Goal: Information Seeking & Learning: Check status

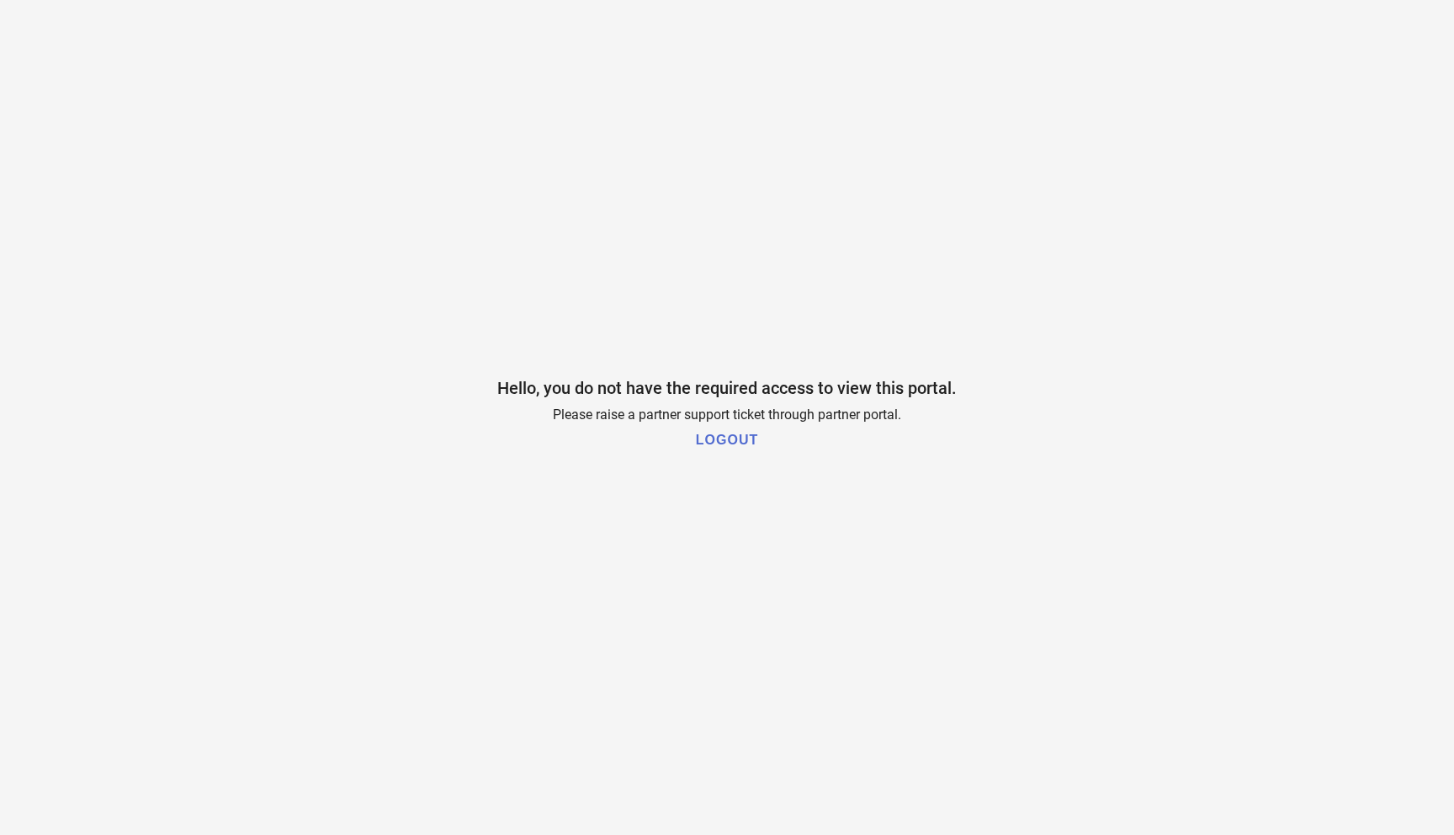
click at [755, 439] on h1 "LOGOUT" at bounding box center [727, 440] width 62 height 15
click at [740, 440] on h1 "LOGOUT" at bounding box center [727, 440] width 62 height 15
click at [742, 437] on h1 "LOGOUT" at bounding box center [727, 440] width 62 height 15
click at [737, 438] on h1 "LOGOUT" at bounding box center [727, 440] width 62 height 15
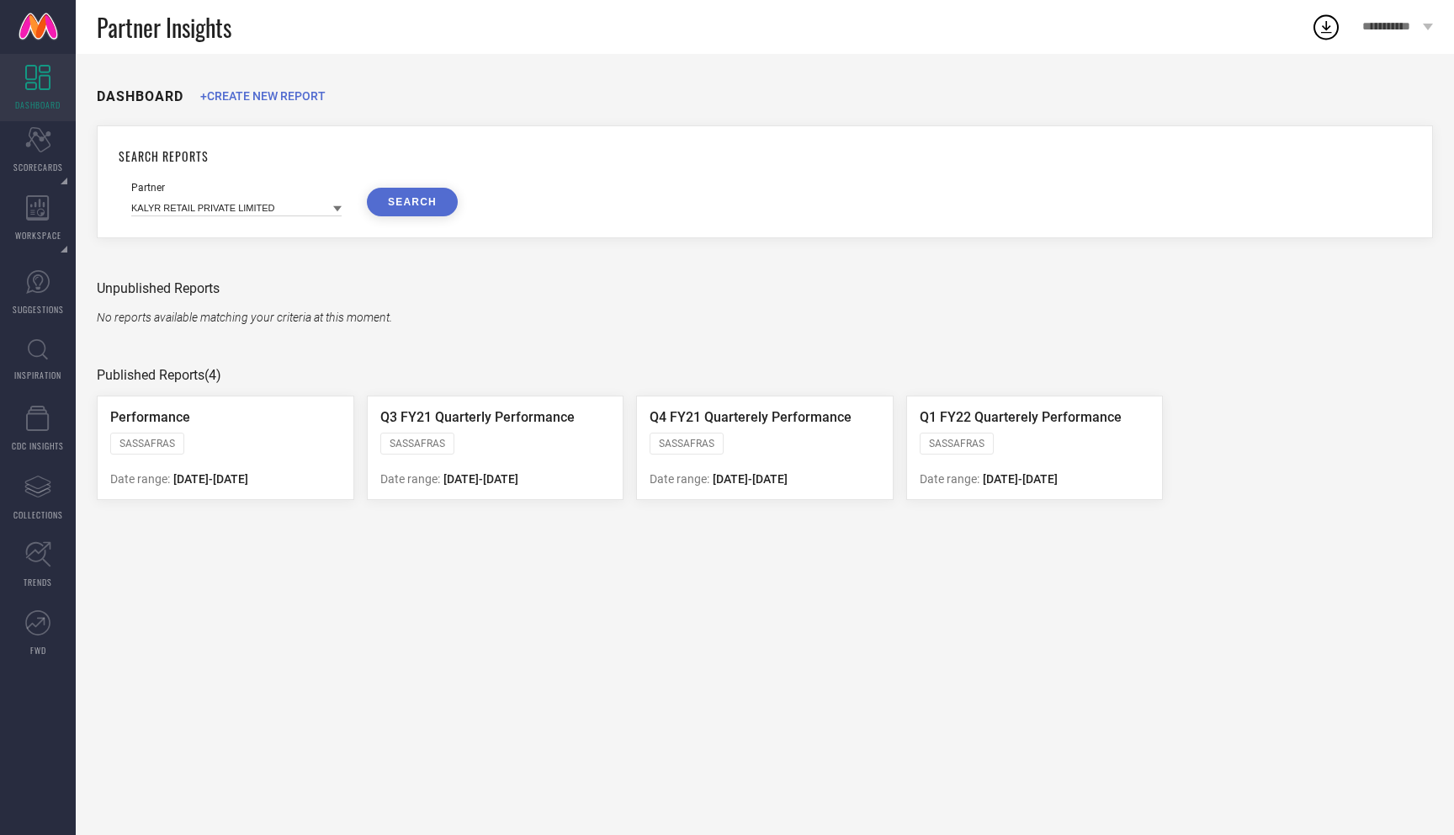
click at [409, 208] on button "SEARCH" at bounding box center [412, 202] width 91 height 29
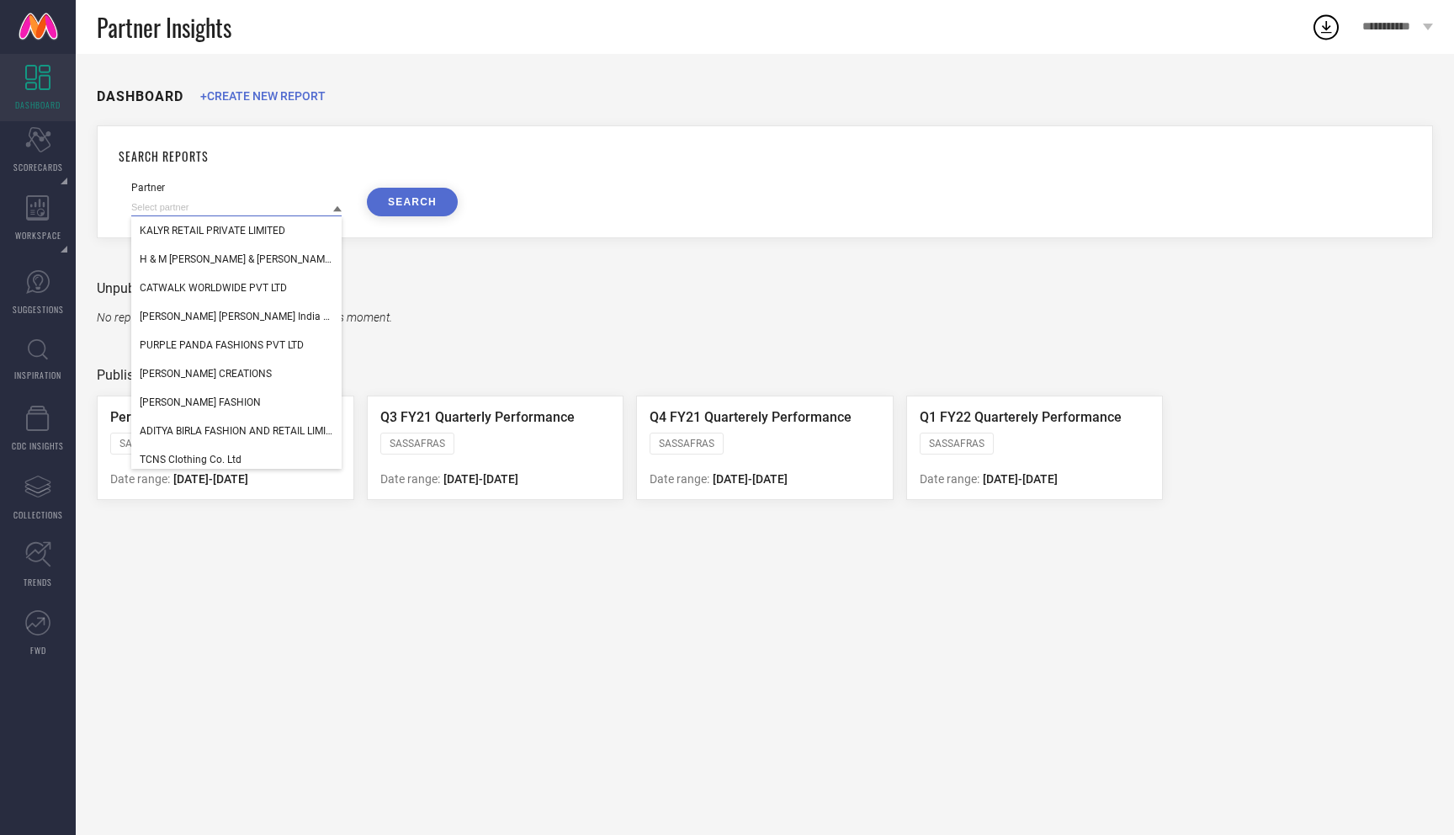
click at [236, 207] on input at bounding box center [236, 208] width 210 height 18
paste input "Redwood International"
type input "r"
paste input "Redwood International"
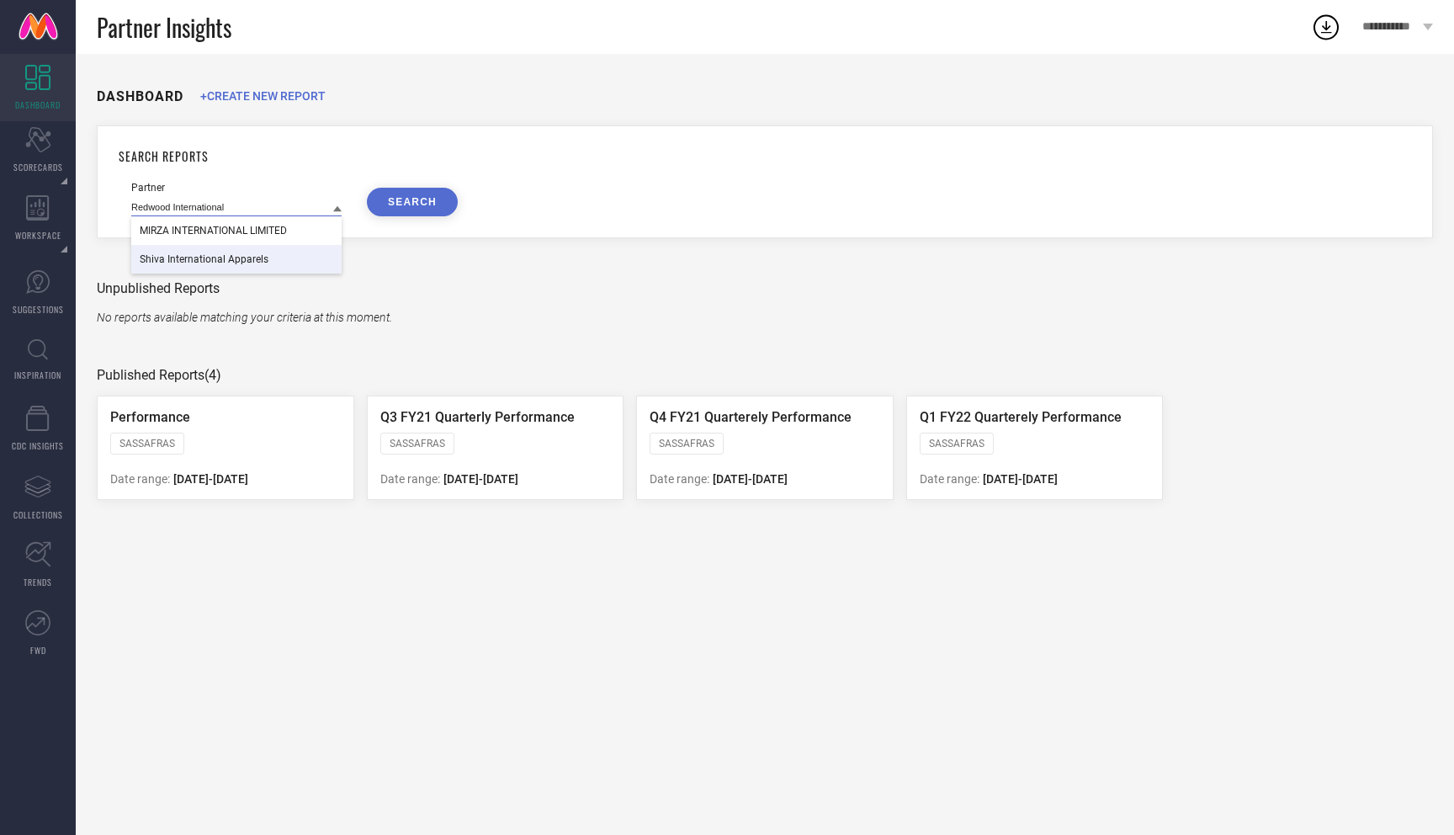
type input "Redwood International"
click at [403, 199] on button "SEARCH" at bounding box center [412, 202] width 91 height 29
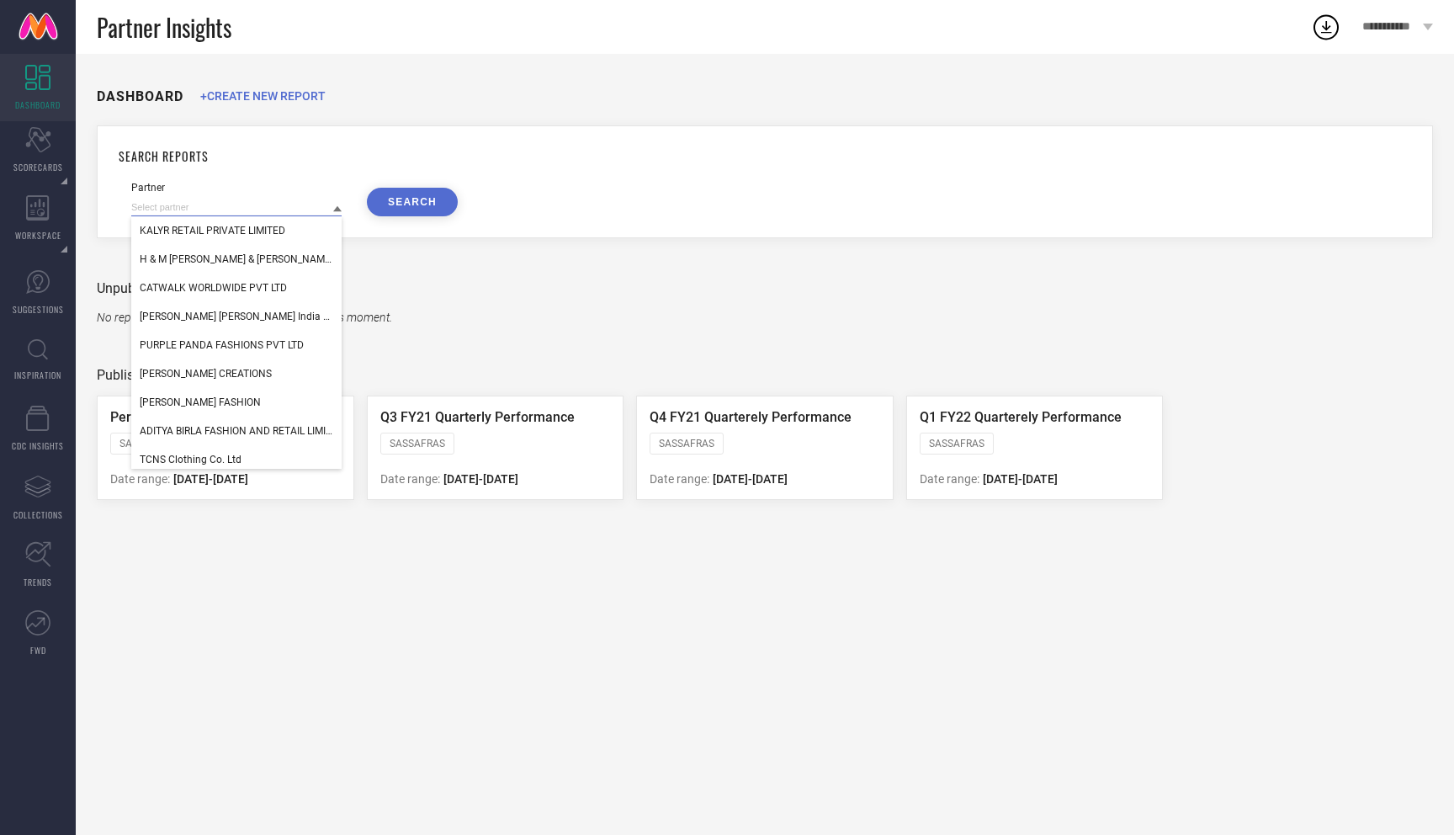
click at [302, 212] on input at bounding box center [236, 208] width 210 height 18
paste input "Redwood International"
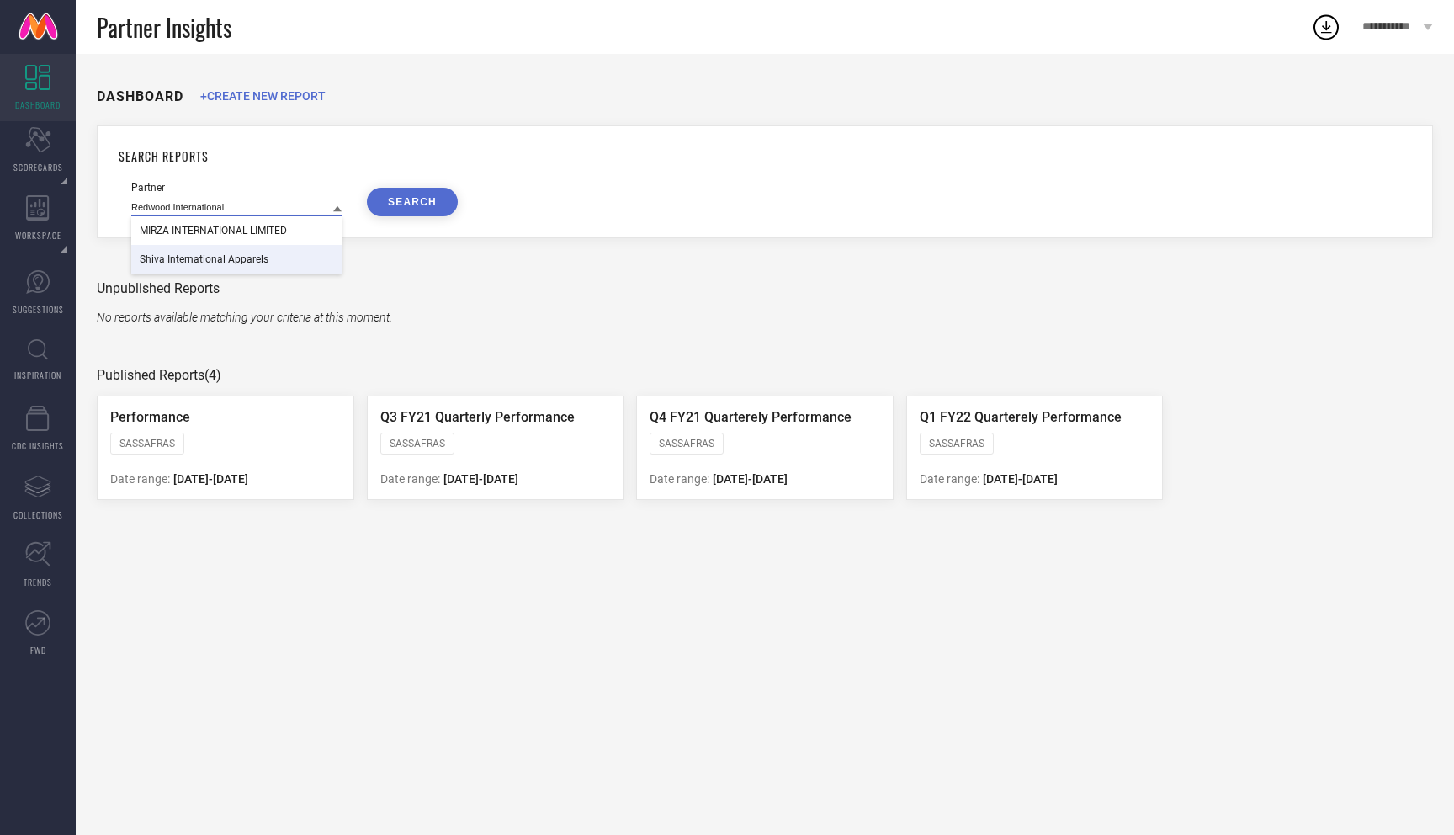
type input "Redwood International"
click at [269, 225] on span "MIRZA INTERNATIONAL LIMITED" at bounding box center [213, 231] width 147 height 12
click at [421, 211] on button "SEARCH" at bounding box center [412, 202] width 91 height 29
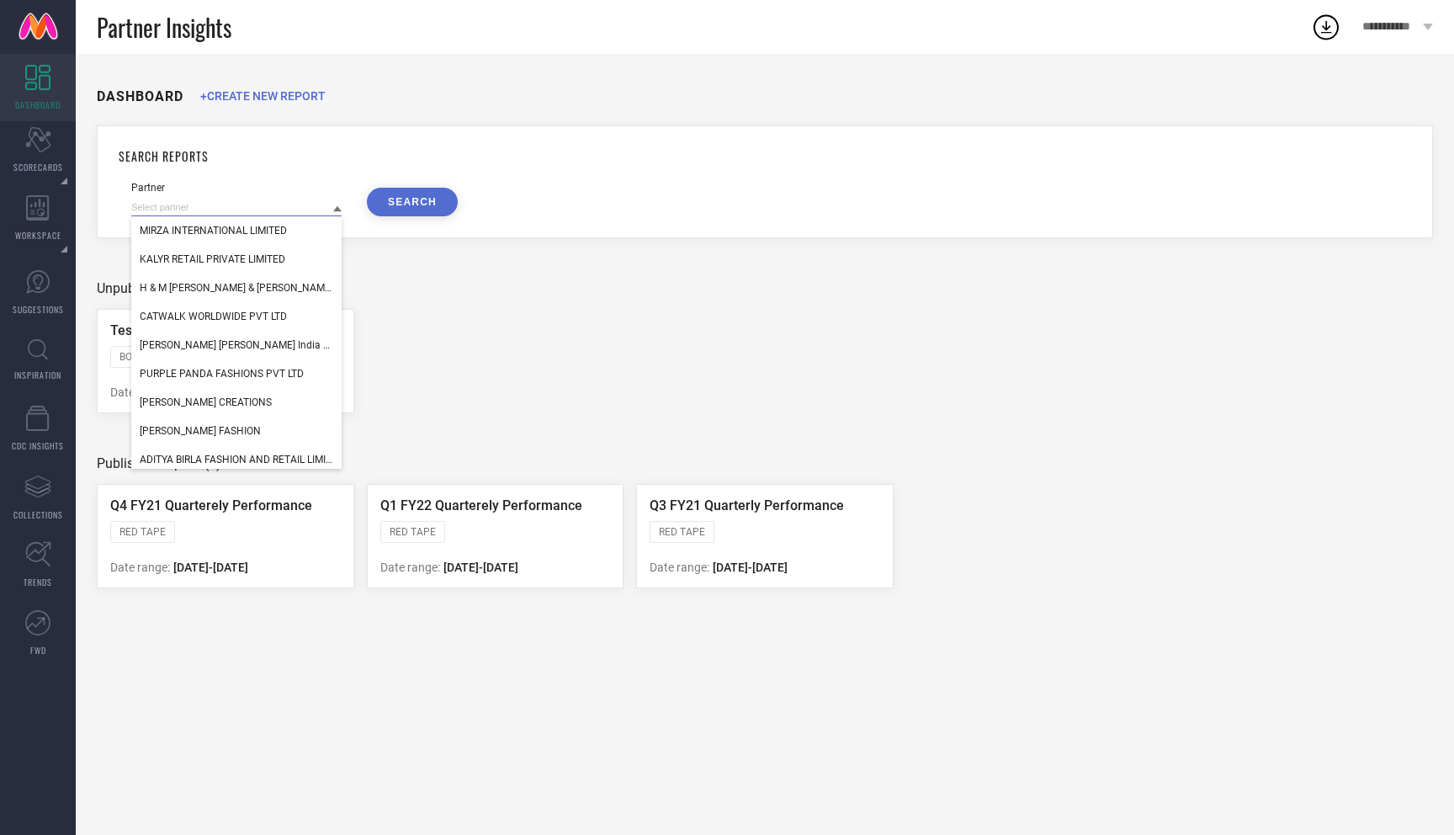
click at [280, 206] on input at bounding box center [236, 208] width 210 height 18
click at [44, 417] on icon at bounding box center [38, 418] width 24 height 25
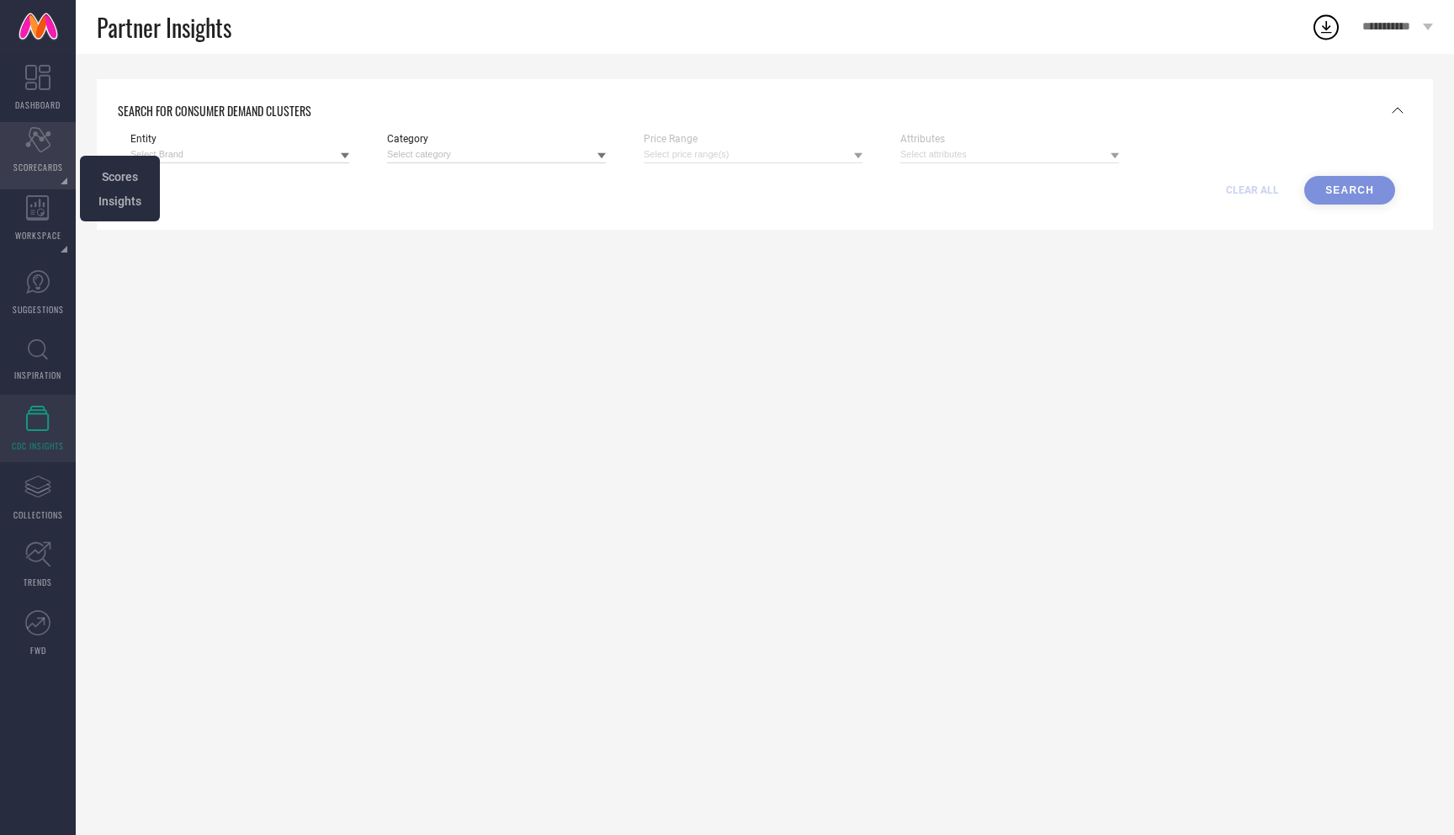
click at [35, 157] on div "Scorecard SCORECARDS" at bounding box center [38, 155] width 76 height 67
click at [45, 155] on div "Scorecard SCORECARDS" at bounding box center [38, 155] width 76 height 67
click at [40, 76] on icon at bounding box center [37, 77] width 25 height 25
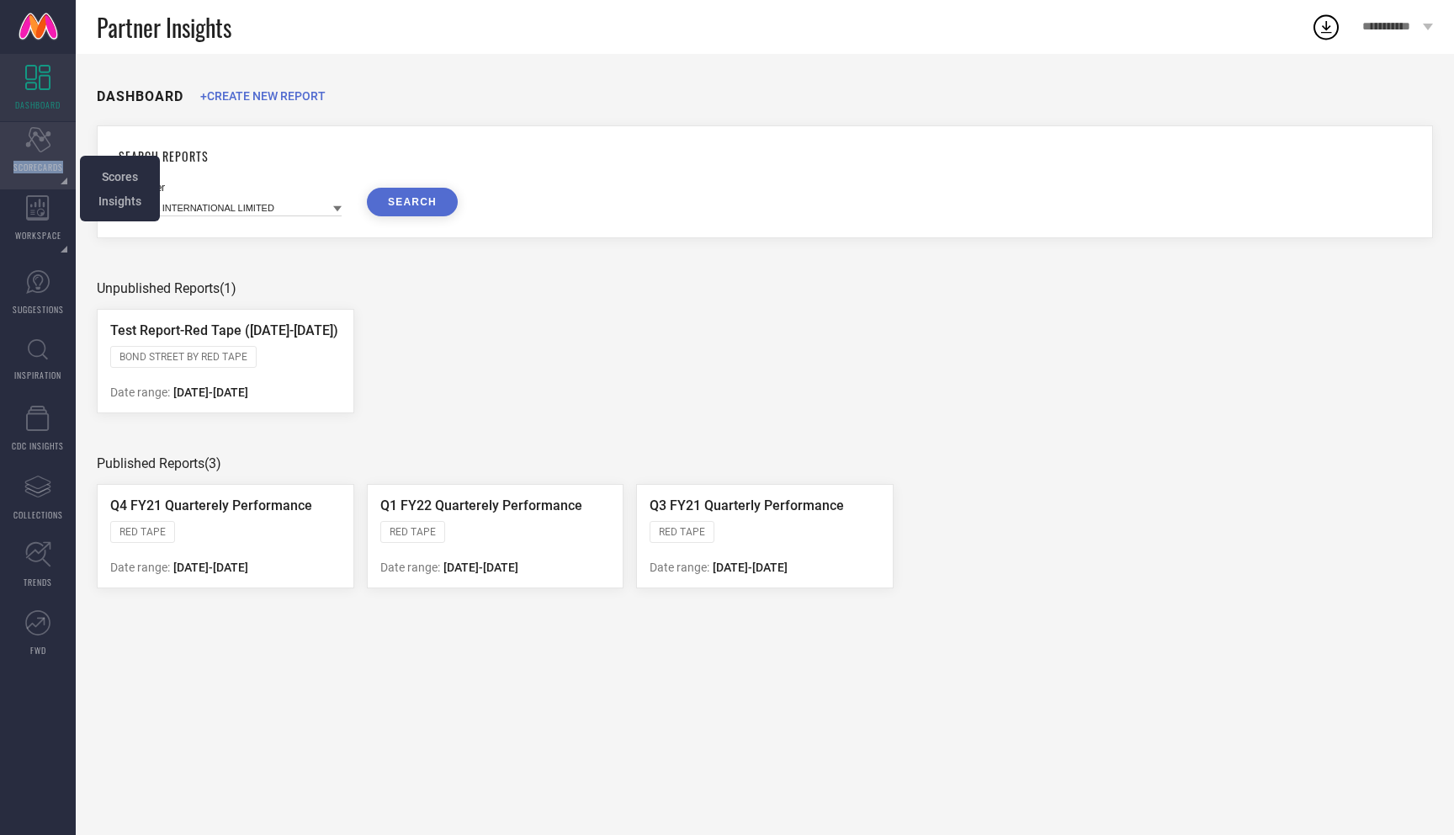
click at [33, 157] on div "Scorecard SCORECARDS" at bounding box center [38, 155] width 76 height 67
click at [111, 181] on span "Scores" at bounding box center [120, 176] width 36 height 13
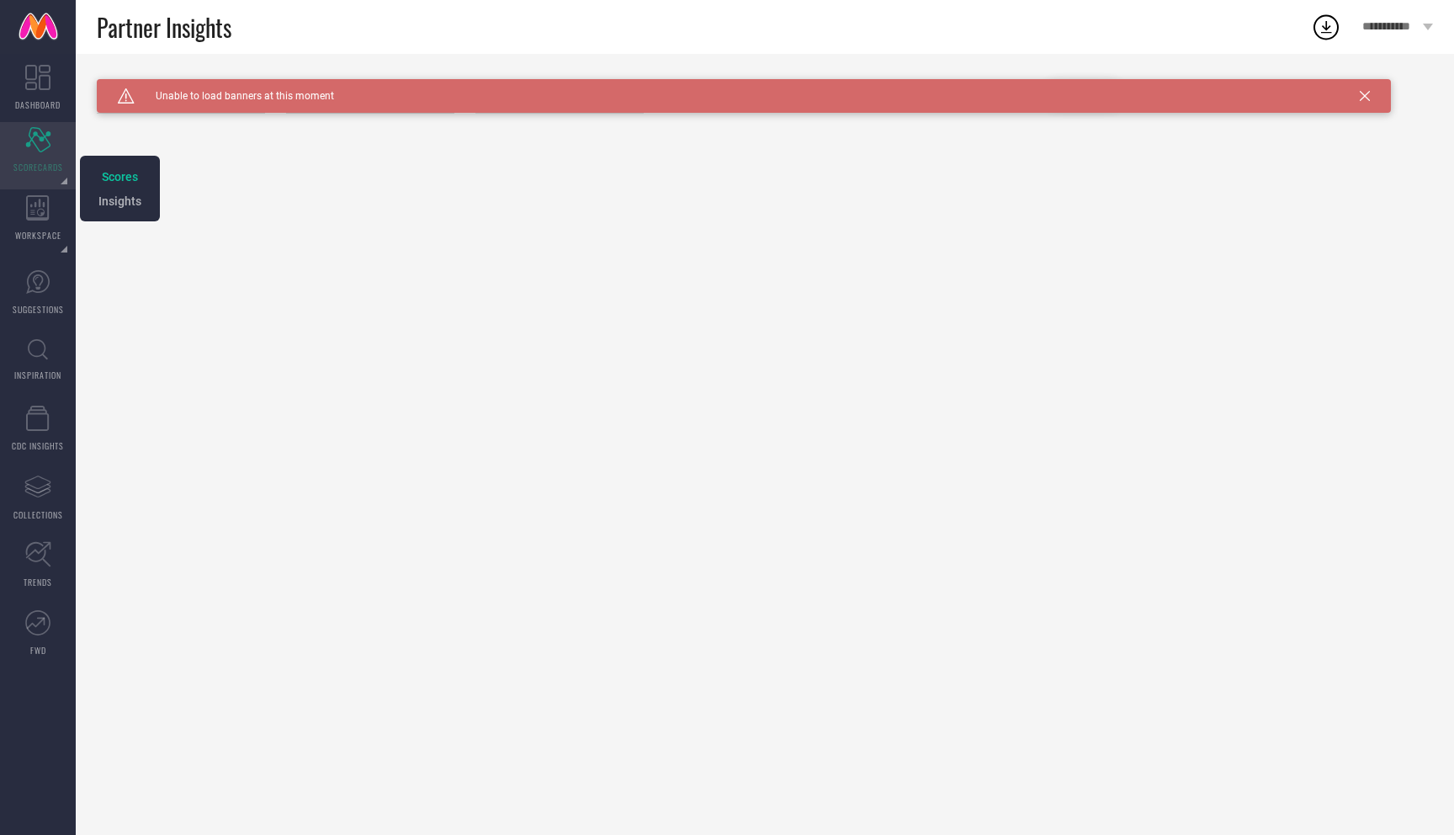
type input "All"
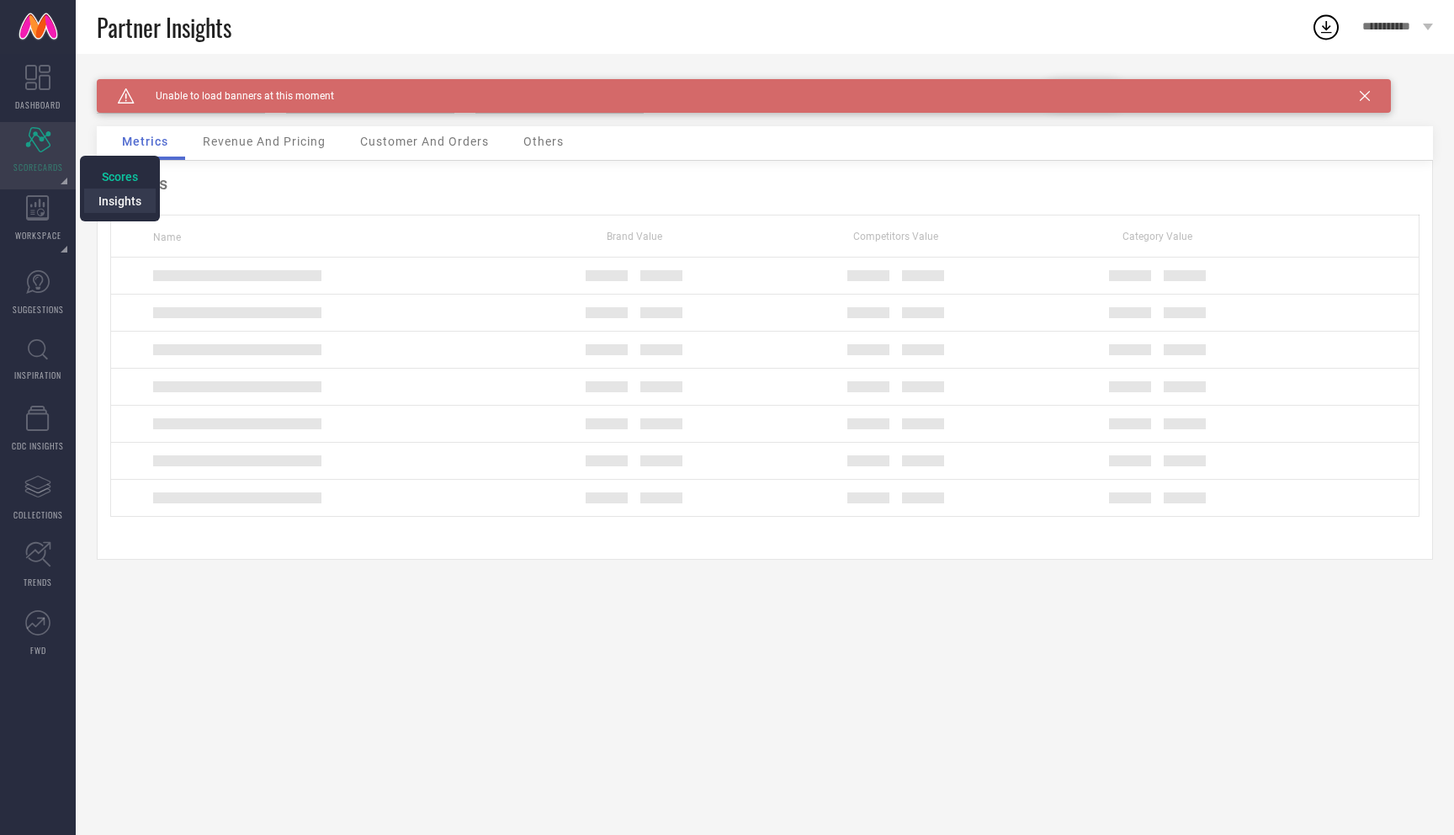
click at [123, 198] on span "Insights" at bounding box center [119, 200] width 43 height 13
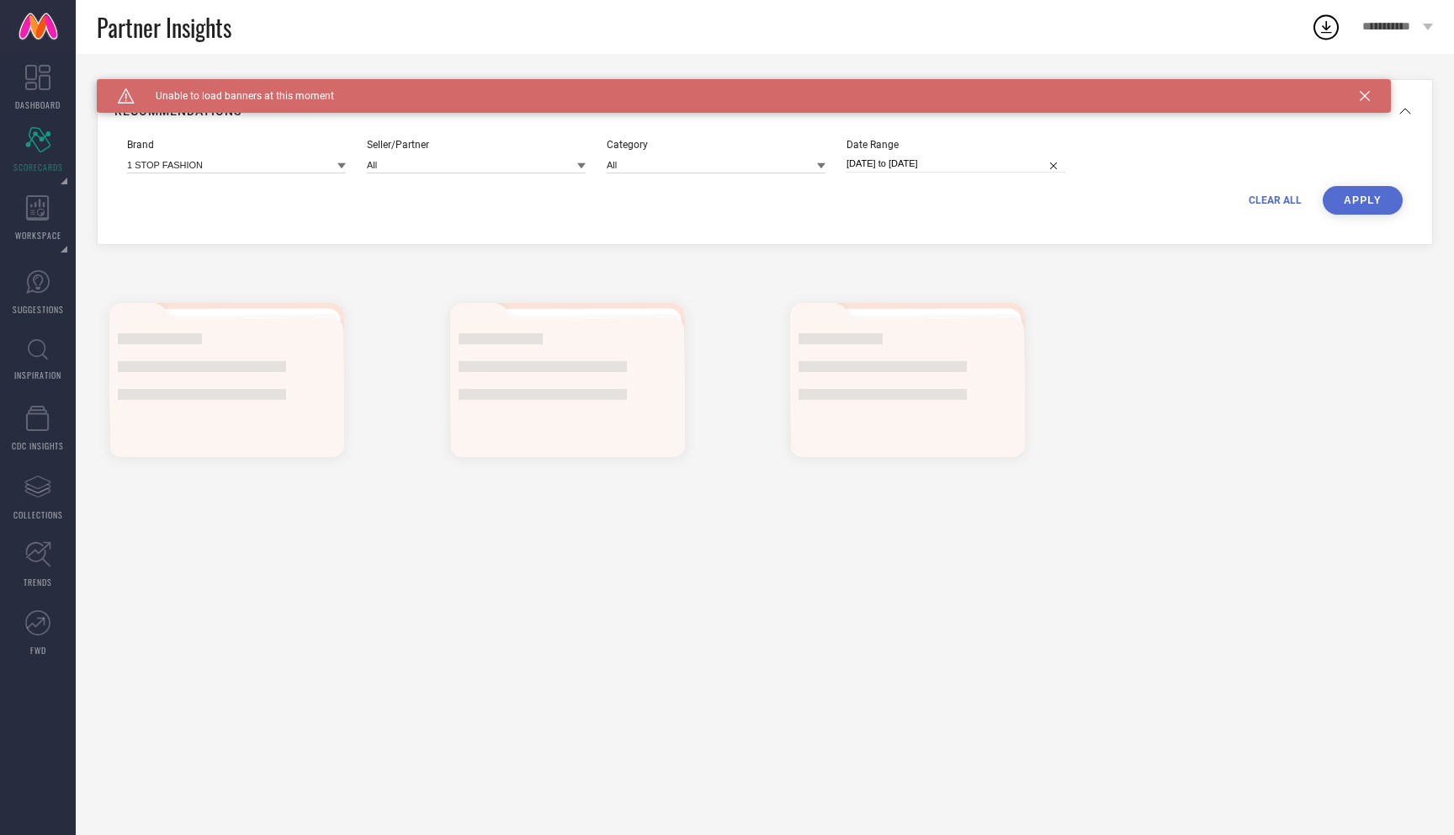
click at [1367, 93] on icon at bounding box center [1365, 96] width 10 height 10
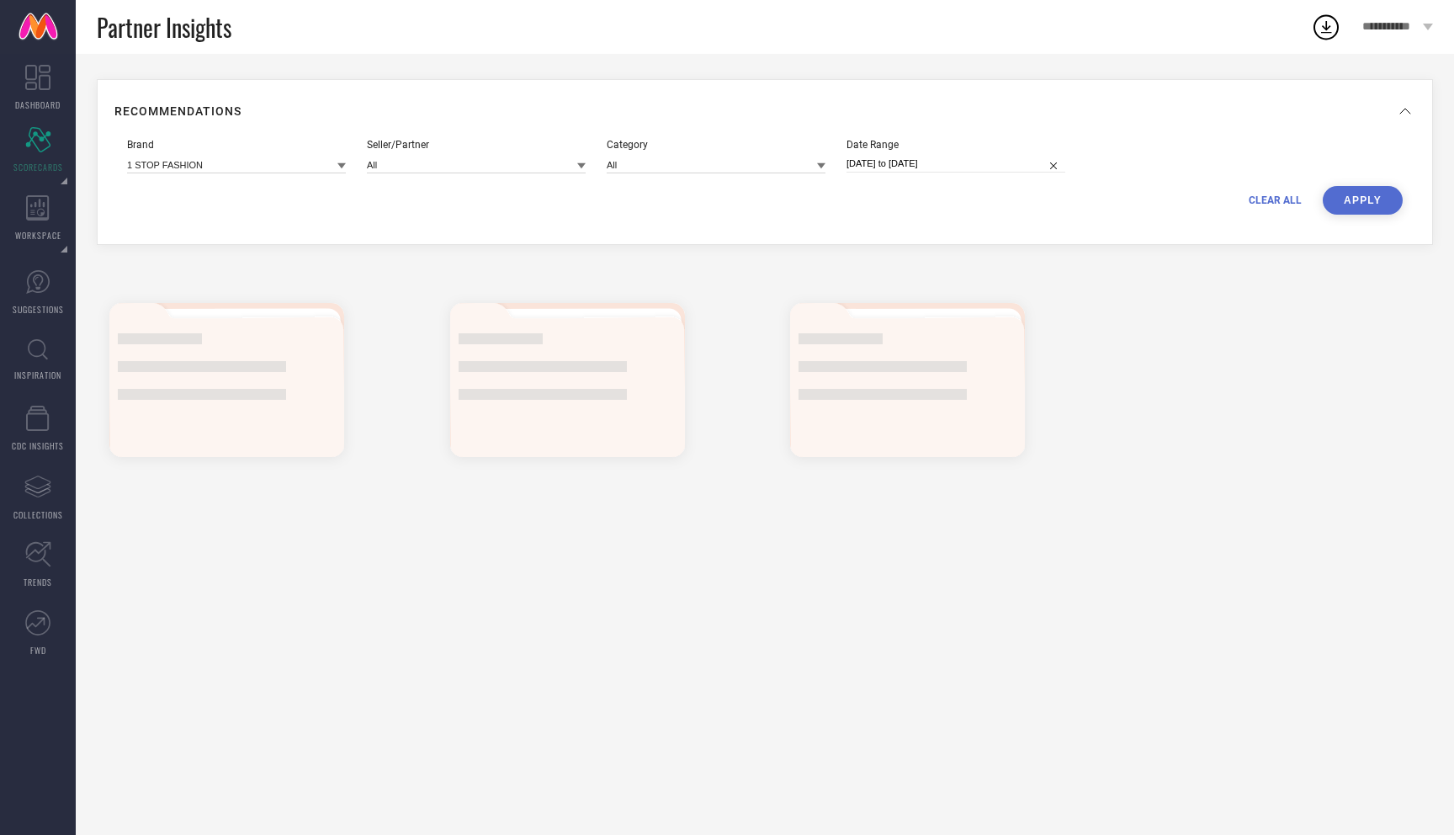
click at [282, 180] on div "Brand 1 STOP FASHION Seller/Partner All Category All Date Range 05-09-2025 to 0…" at bounding box center [765, 162] width 1276 height 47
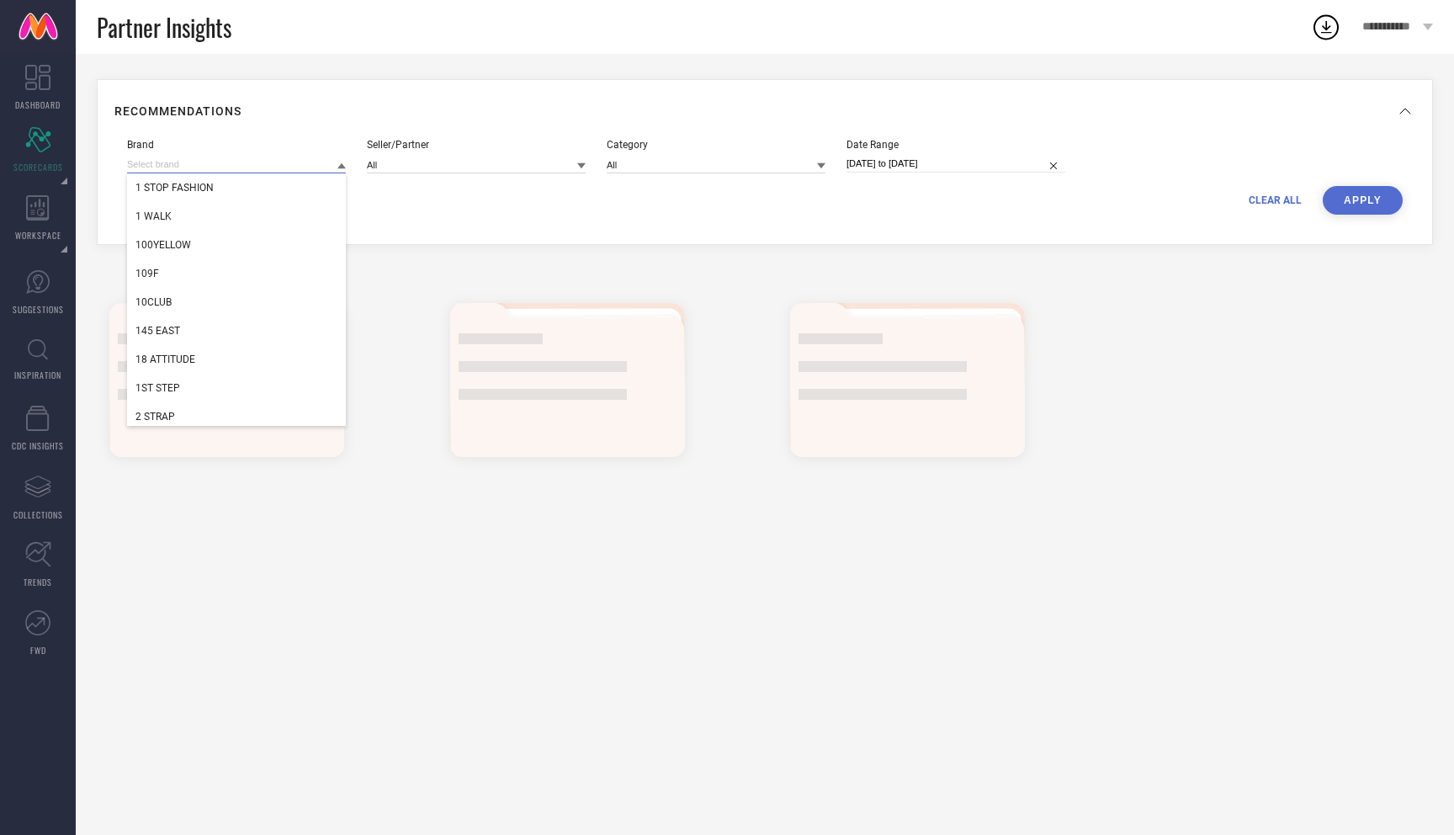
click at [308, 168] on input at bounding box center [236, 165] width 219 height 18
paste input "Redwood International"
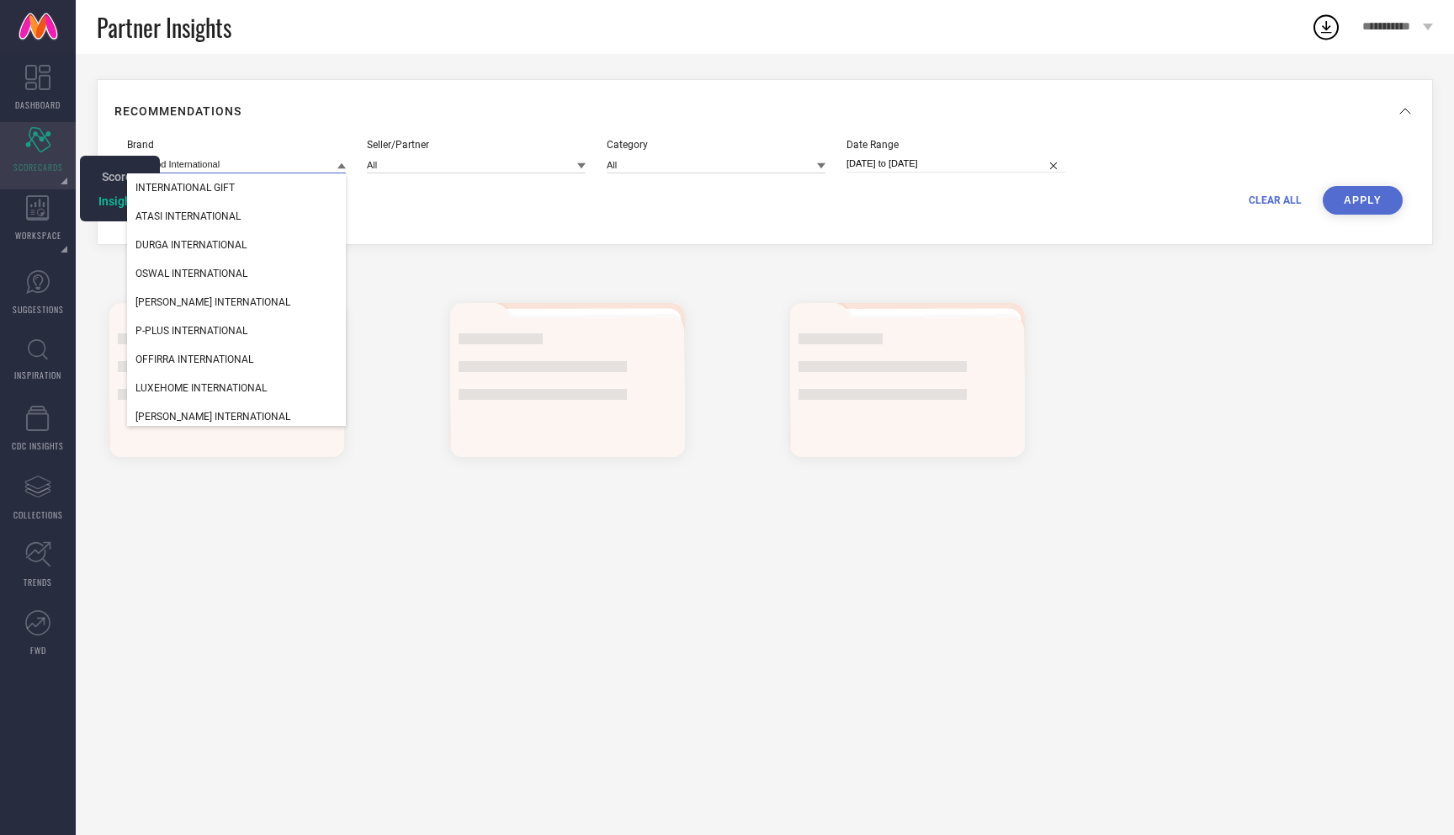
type input "Redwood International"
click at [71, 177] on div "Scorecard SCORECARDS" at bounding box center [38, 155] width 76 height 67
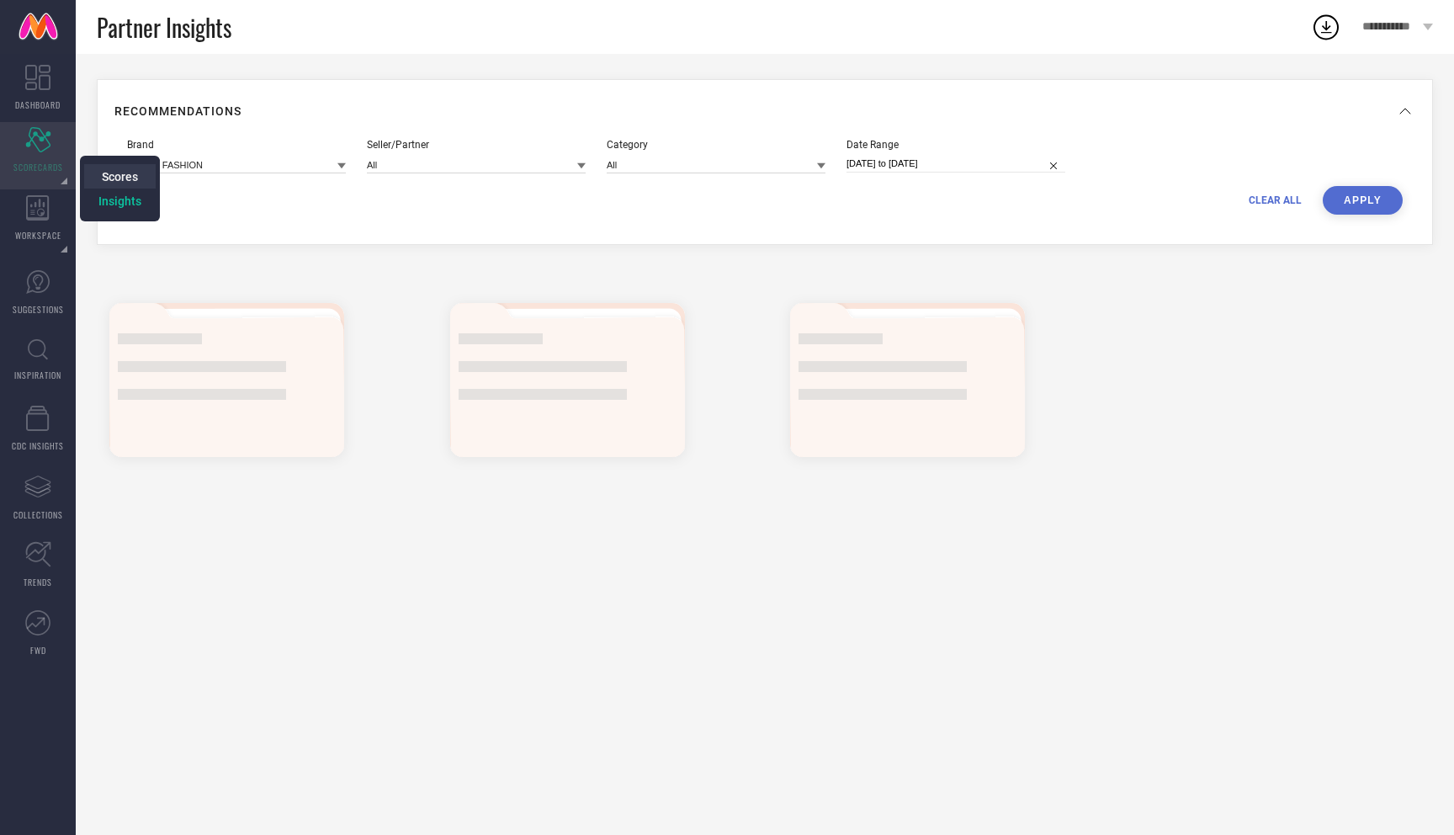
click at [129, 178] on span "Scores" at bounding box center [120, 176] width 36 height 13
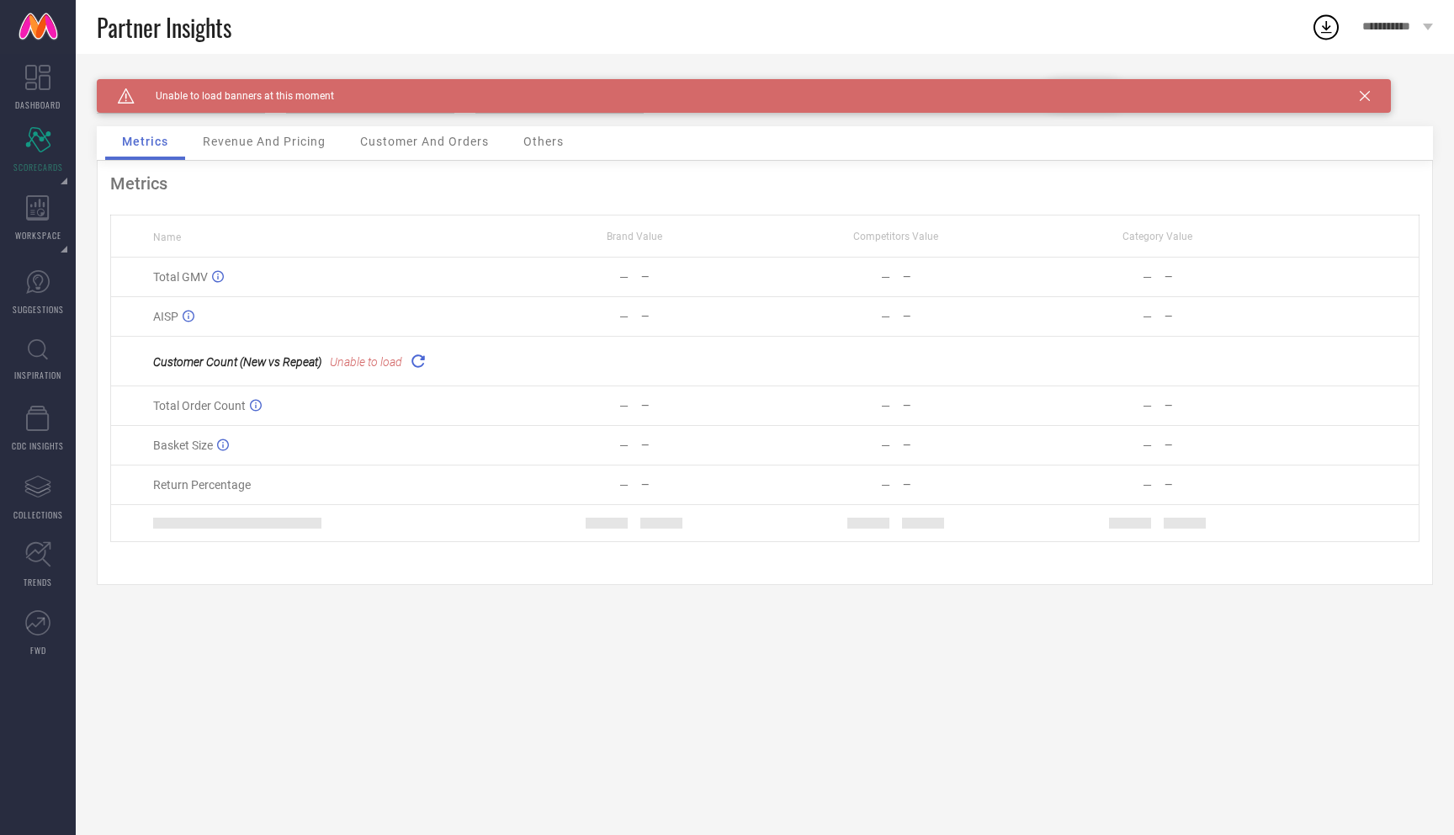
click at [1371, 96] on div "Caution Created with Sketch. Unable to load banners at this moment" at bounding box center [744, 96] width 1294 height 34
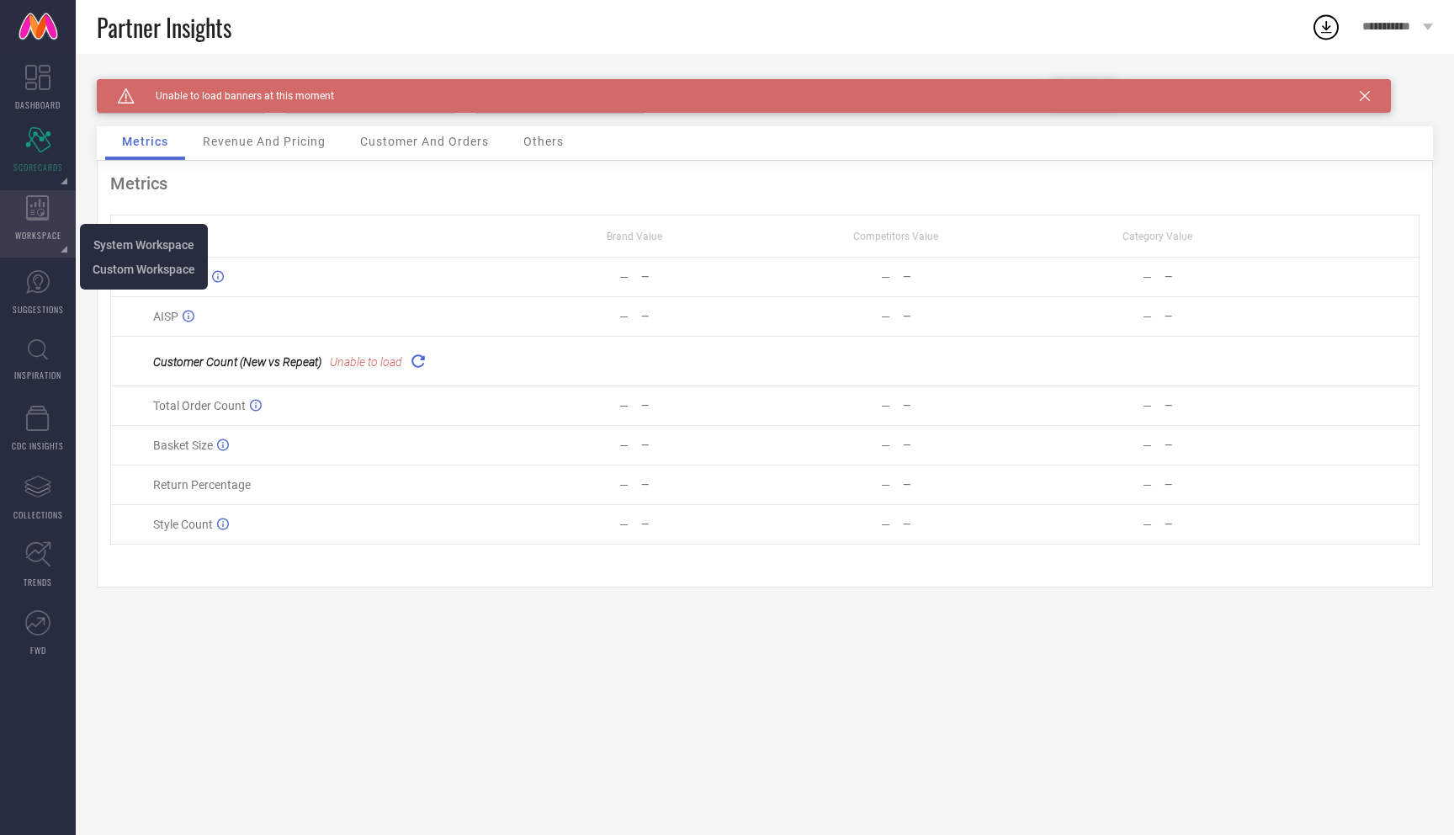
click at [40, 231] on span "WORKSPACE" at bounding box center [38, 235] width 46 height 13
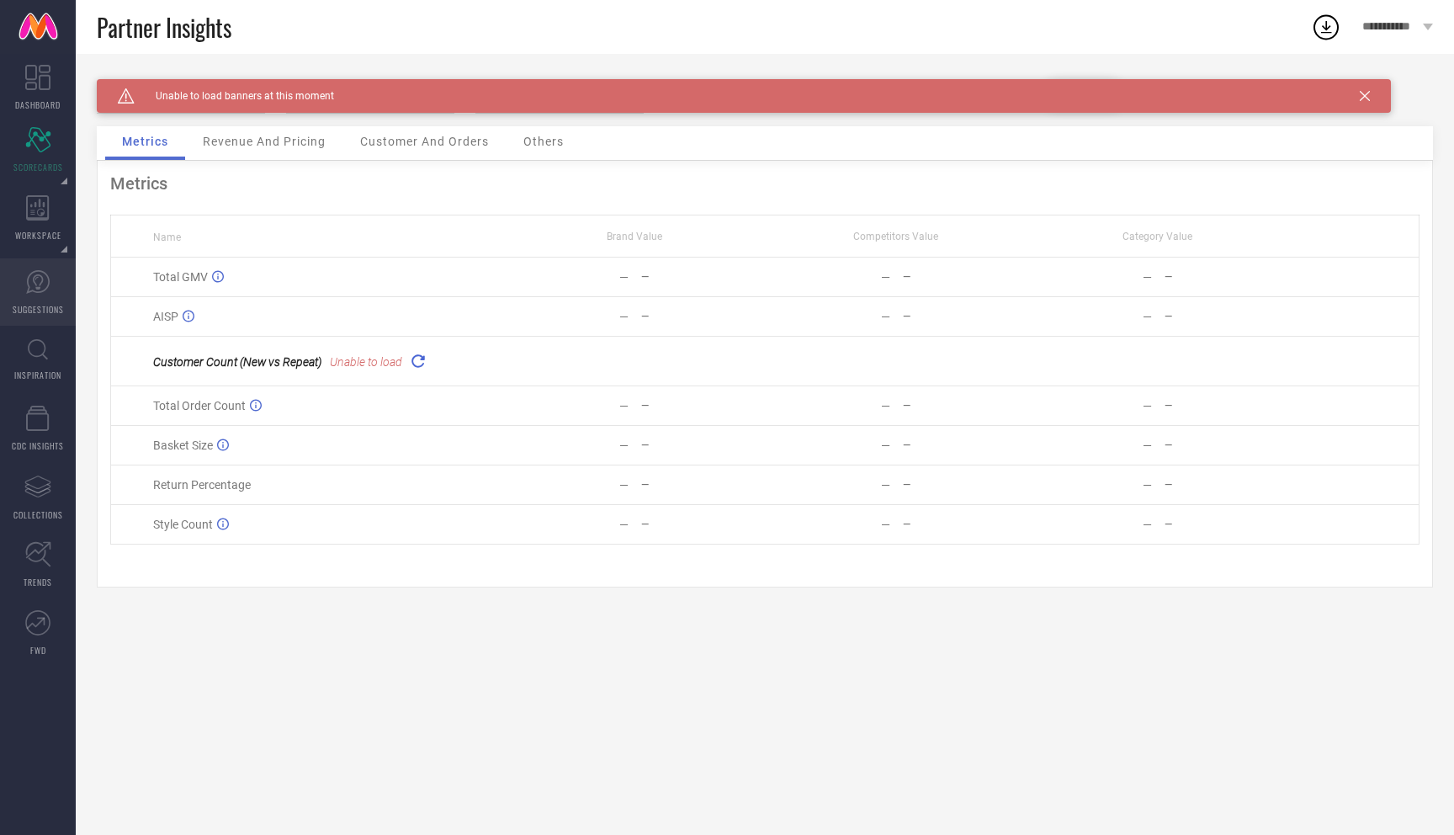
click at [44, 284] on icon at bounding box center [37, 281] width 25 height 25
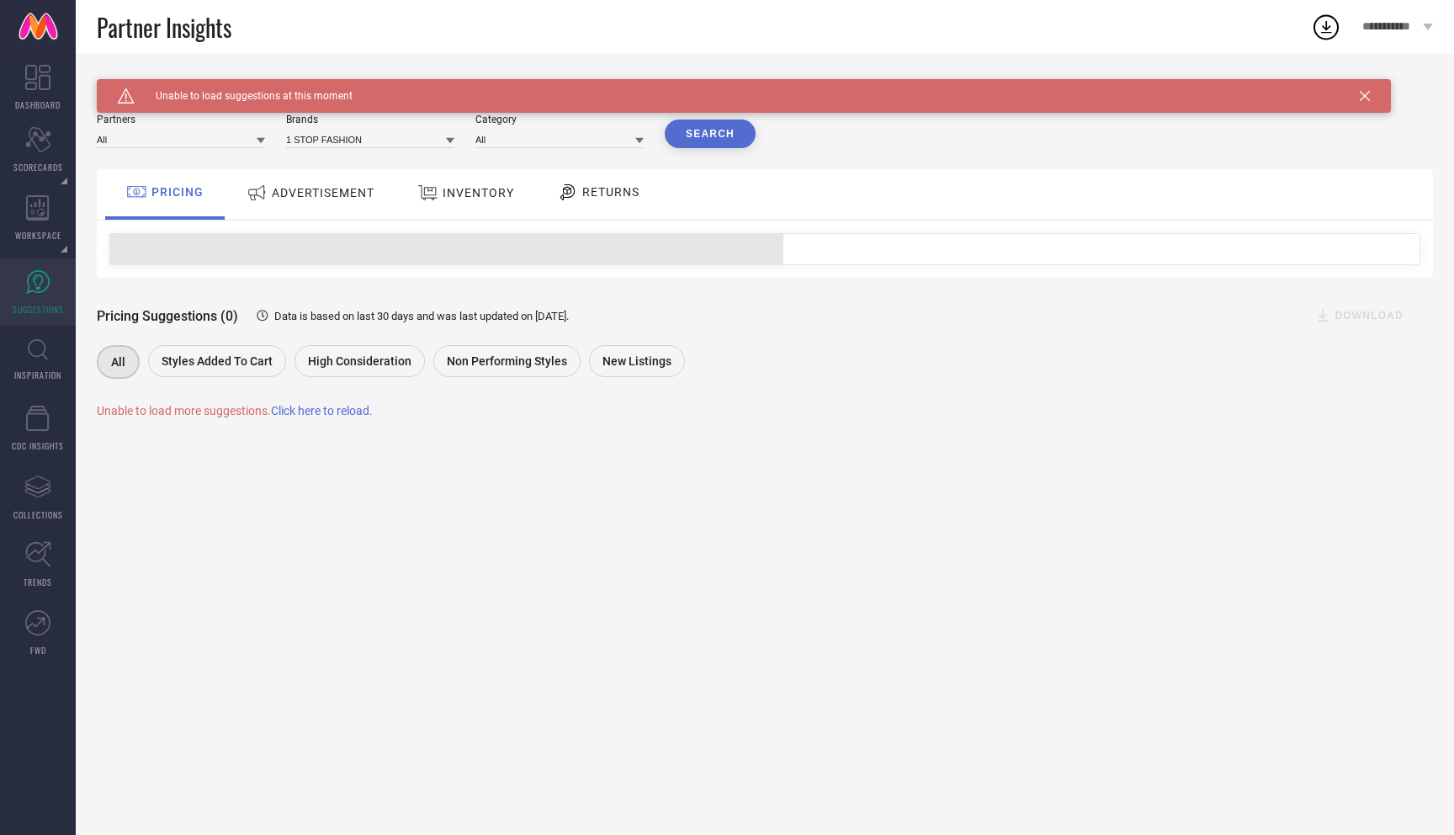
click at [1365, 94] on icon at bounding box center [1365, 96] width 10 height 10
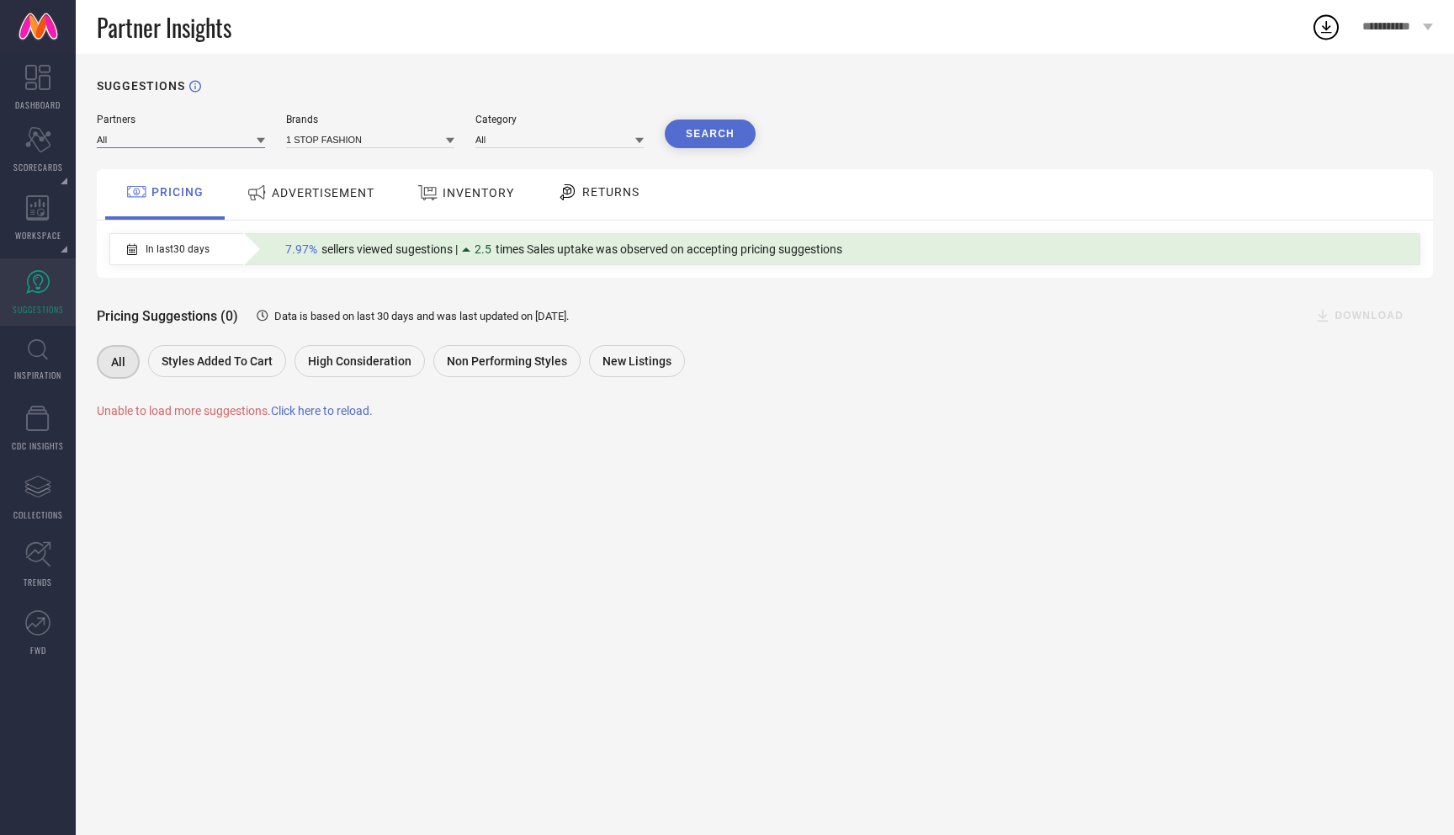
click at [206, 143] on input at bounding box center [181, 139] width 168 height 18
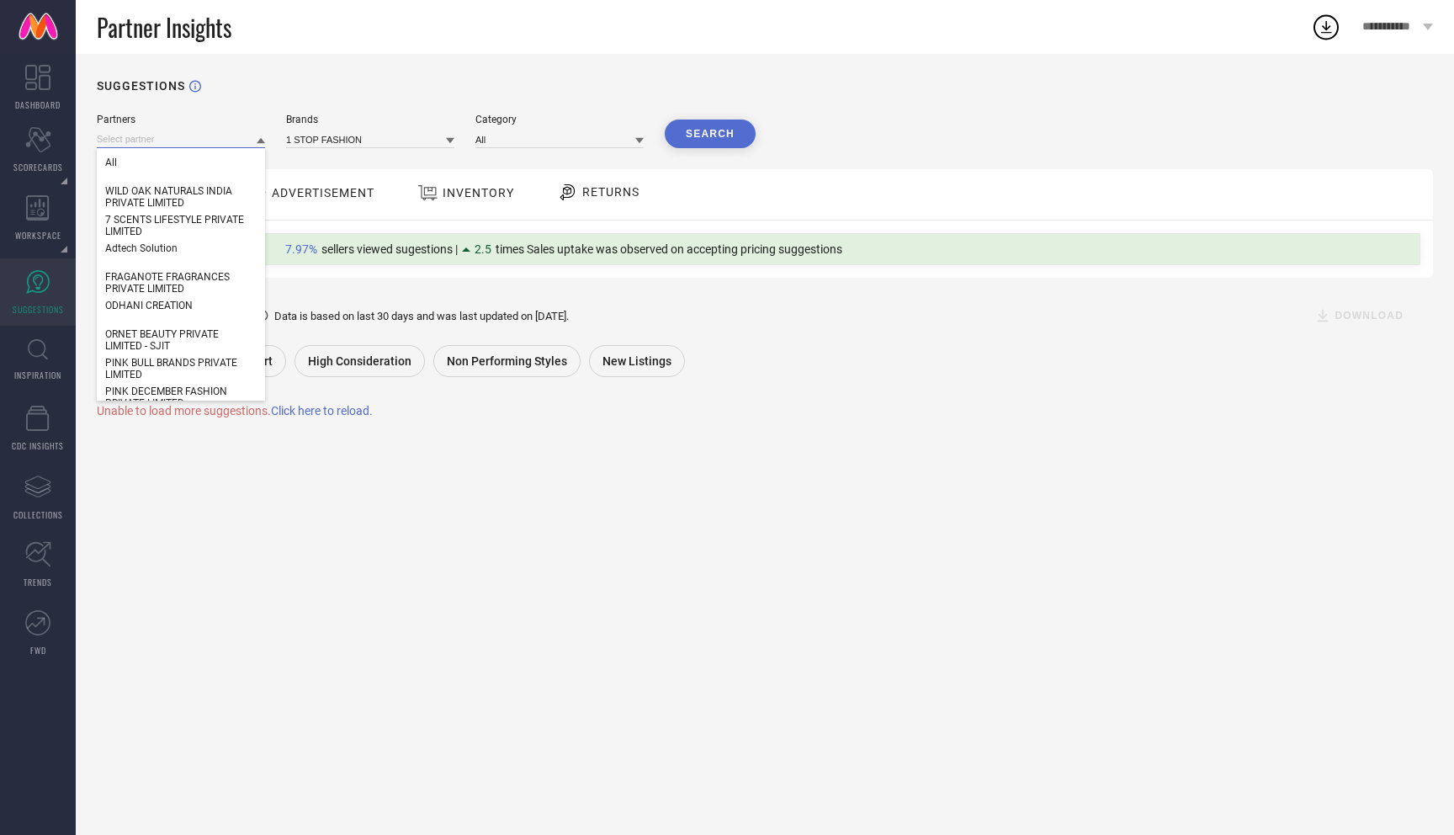
paste input "Redwood International"
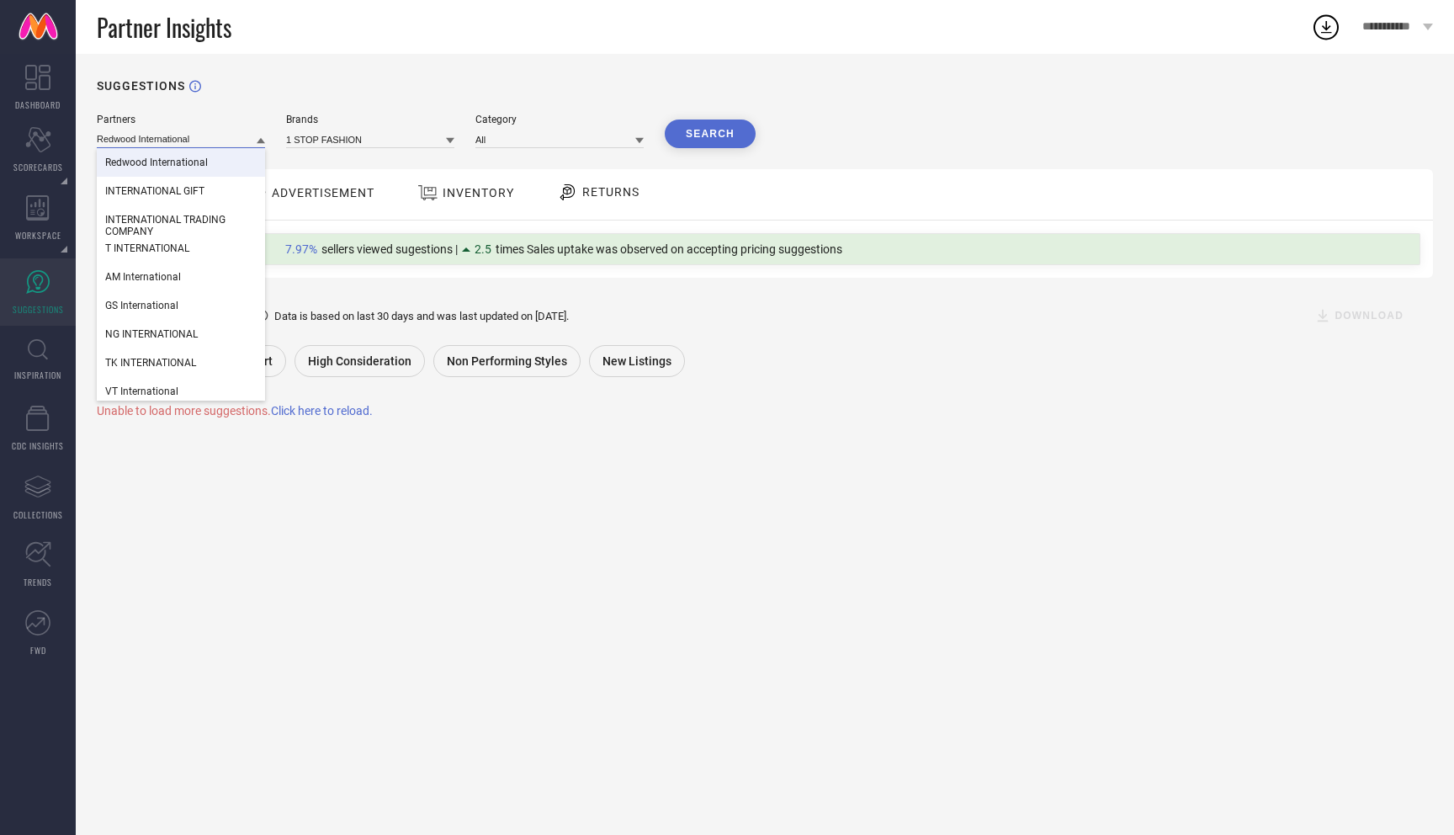
type input "Redwood International"
click at [193, 165] on span "Redwood International" at bounding box center [156, 163] width 103 height 12
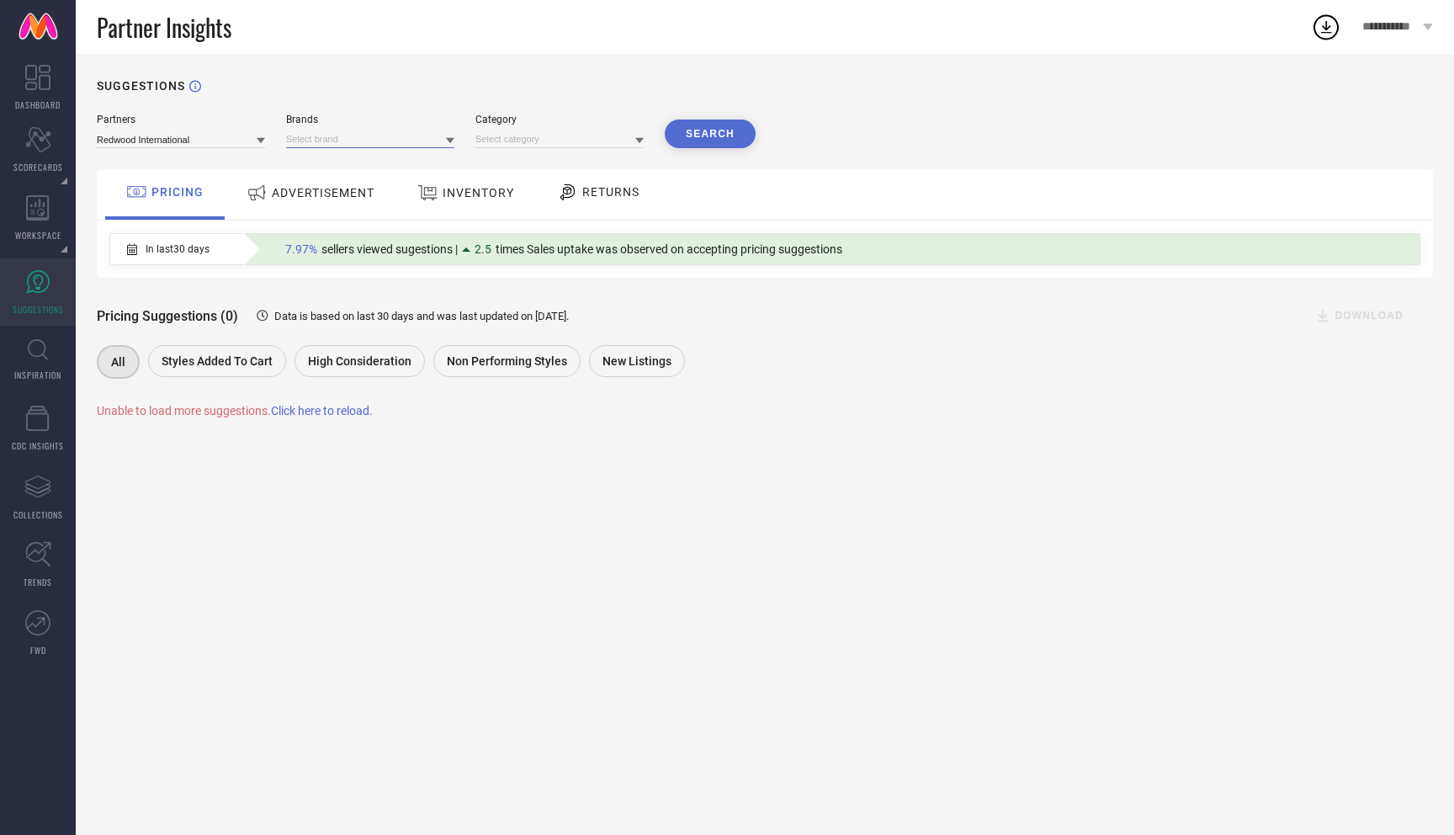
click at [394, 135] on input at bounding box center [370, 139] width 168 height 18
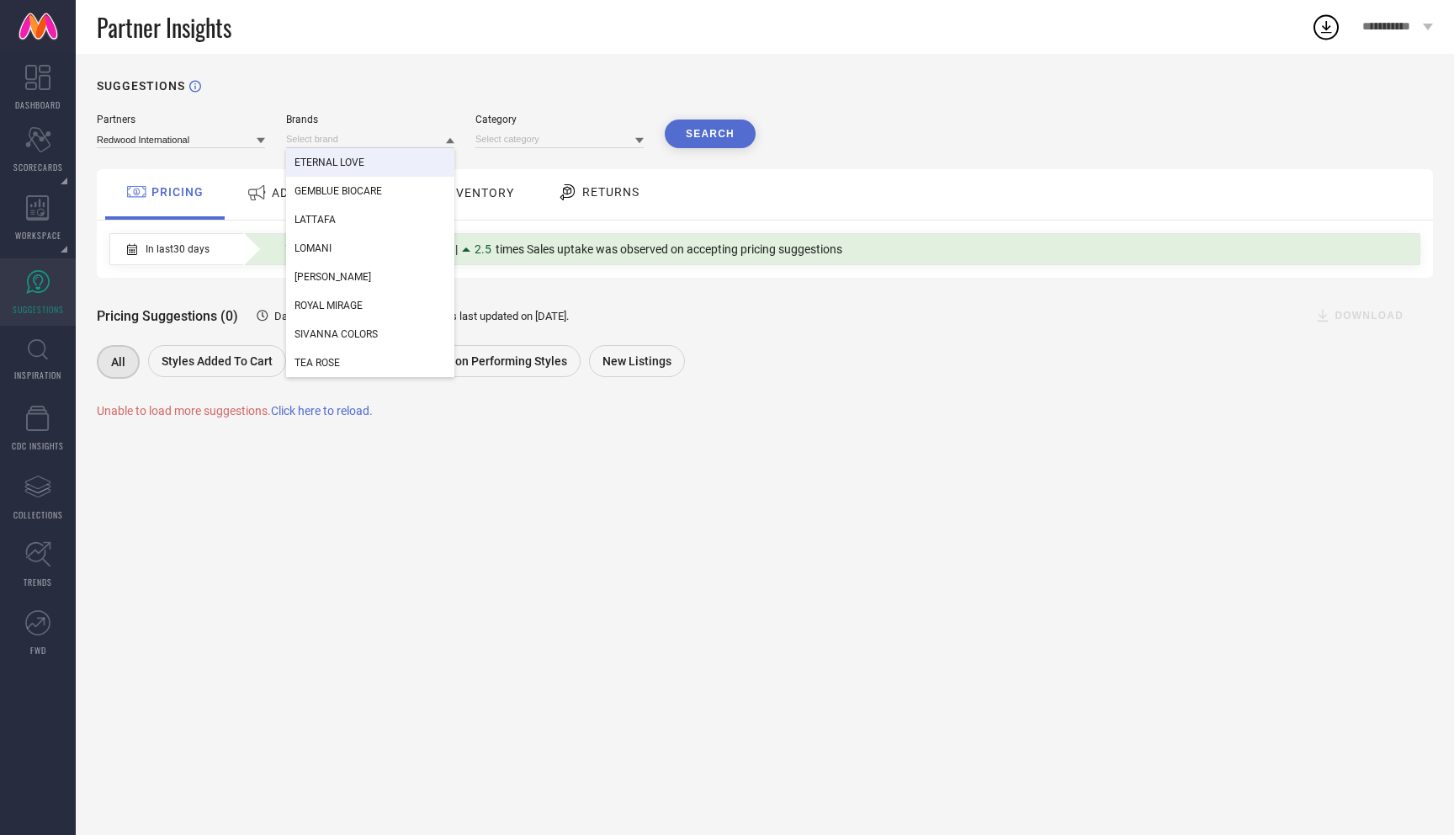
click at [474, 93] on div "SUGGESTIONS Partners Redwood International Brands ETERNAL LOVE GEMBLUE BIOCARE …" at bounding box center [765, 444] width 1378 height 781
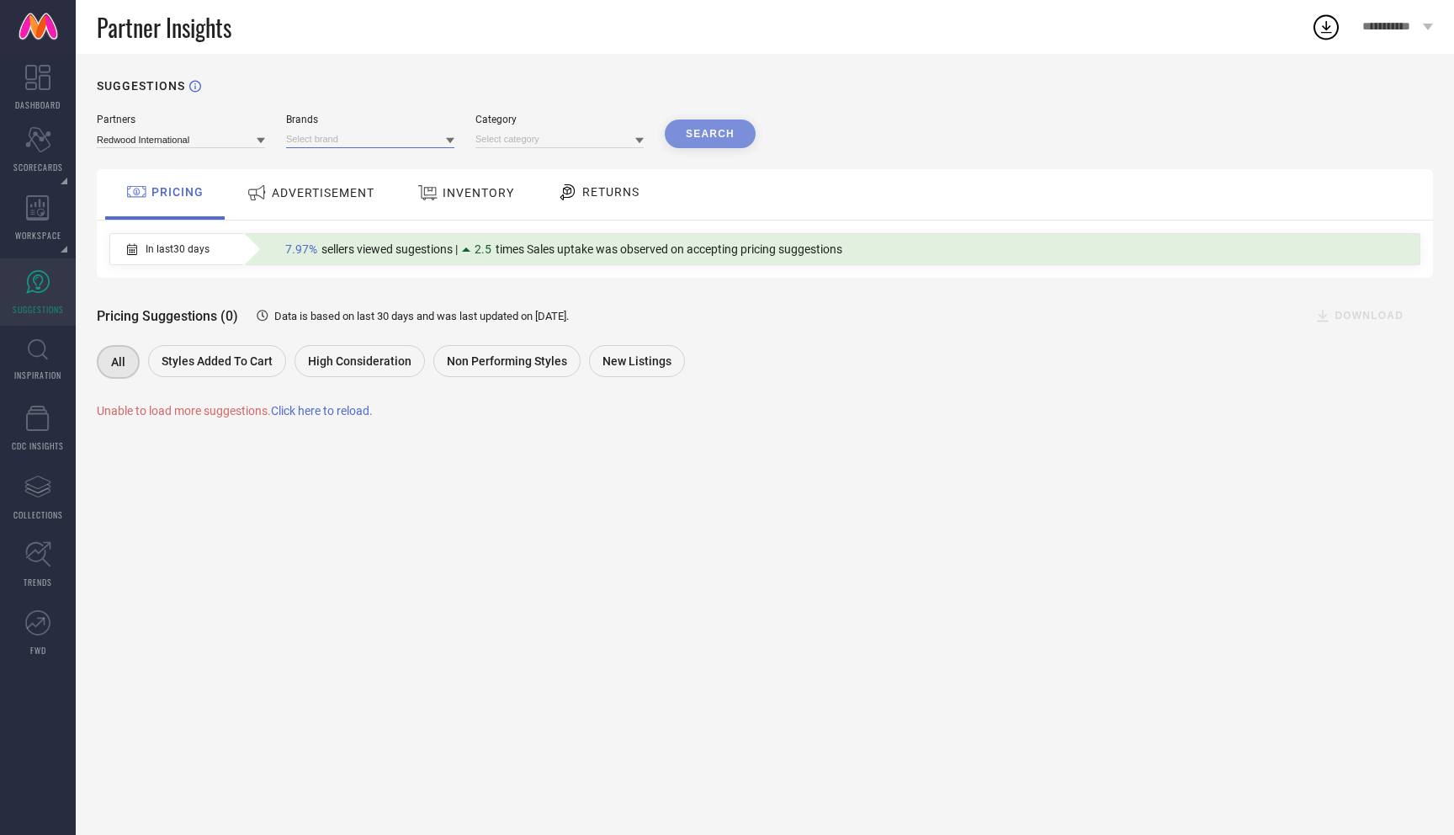
click at [334, 140] on input at bounding box center [370, 139] width 168 height 18
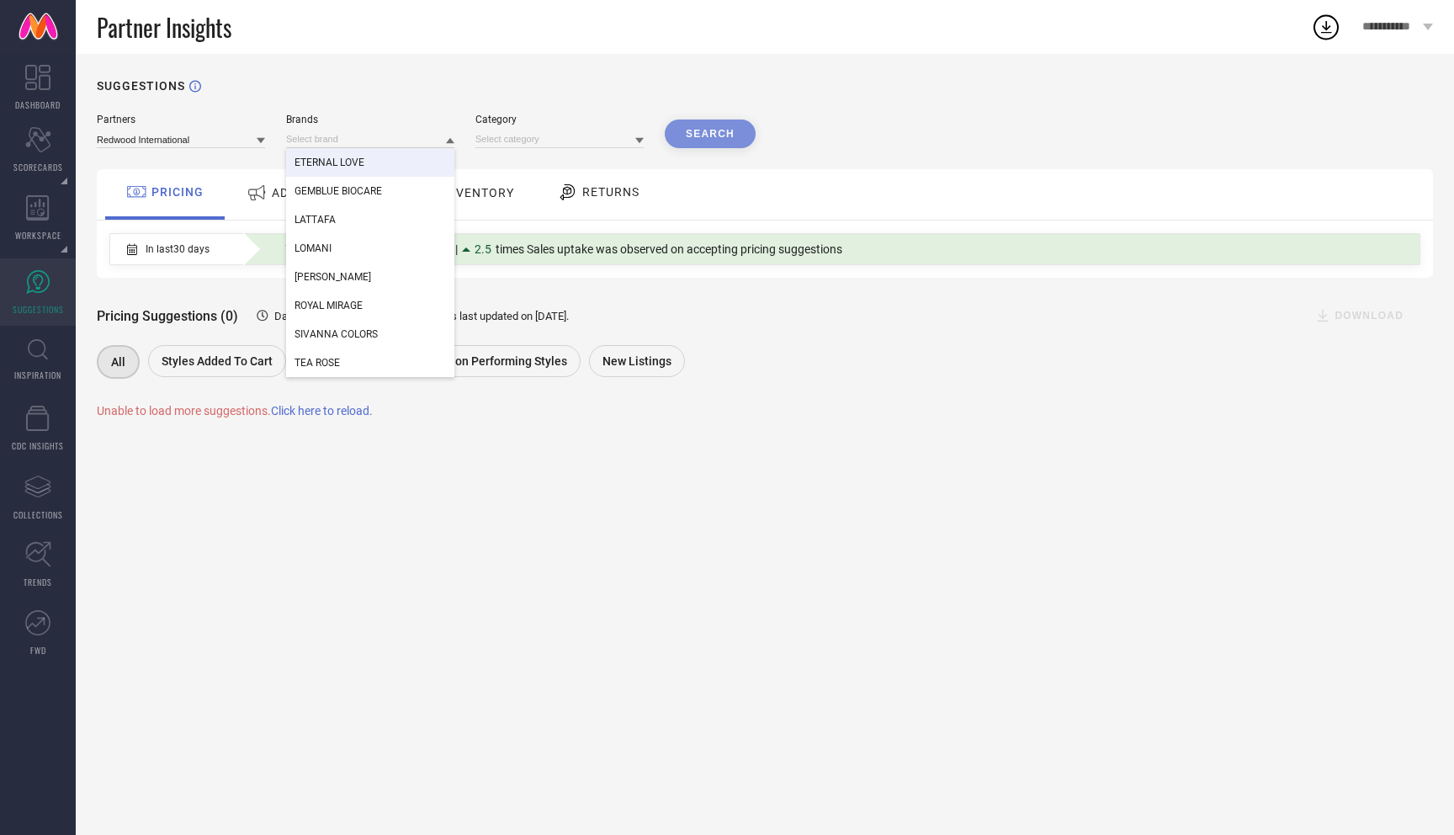
click at [336, 157] on div "ETERNAL LOVE" at bounding box center [370, 162] width 168 height 29
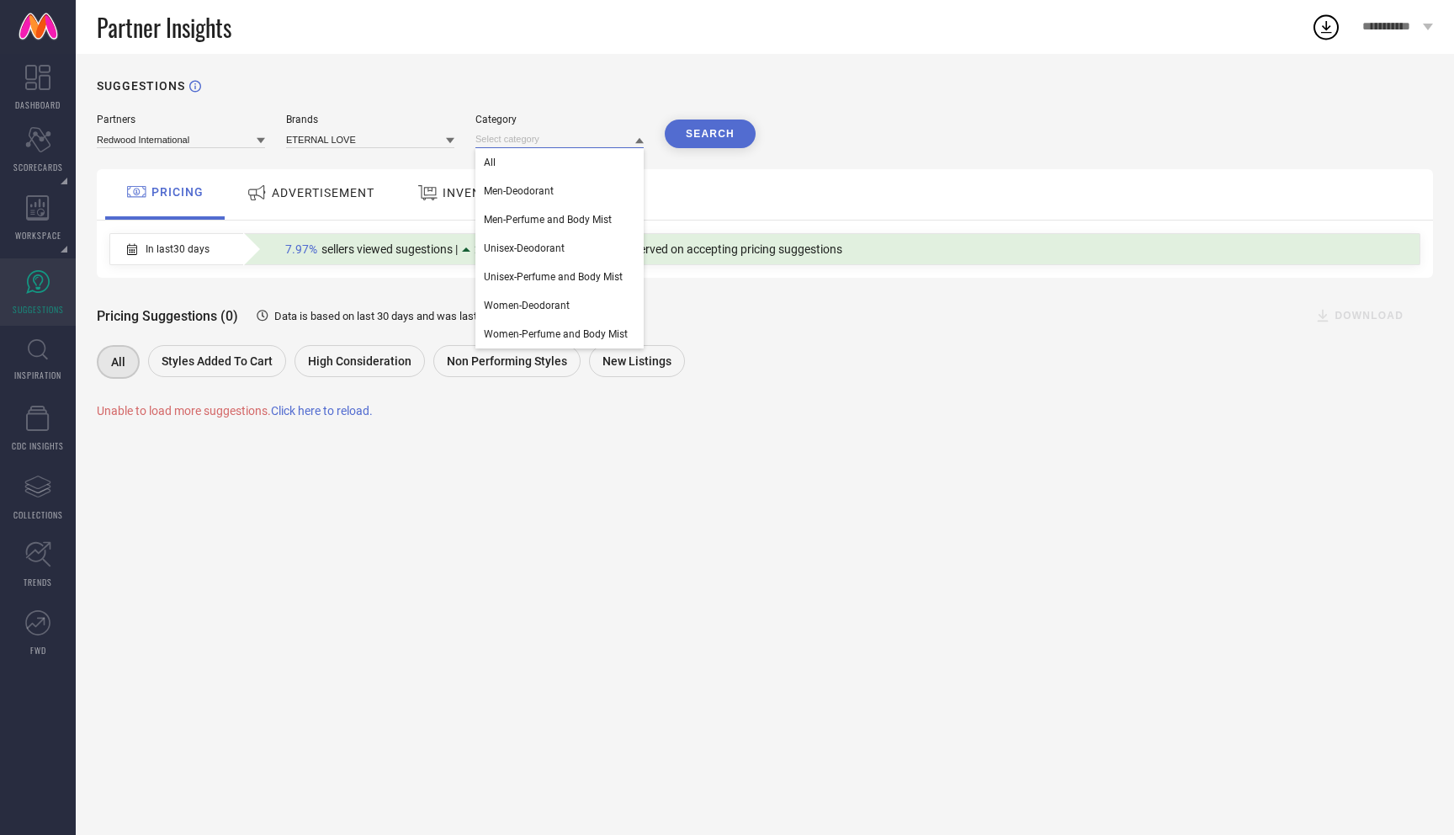
click at [529, 141] on input at bounding box center [559, 139] width 168 height 18
click at [519, 191] on span "Men-Deodorant" at bounding box center [519, 191] width 70 height 12
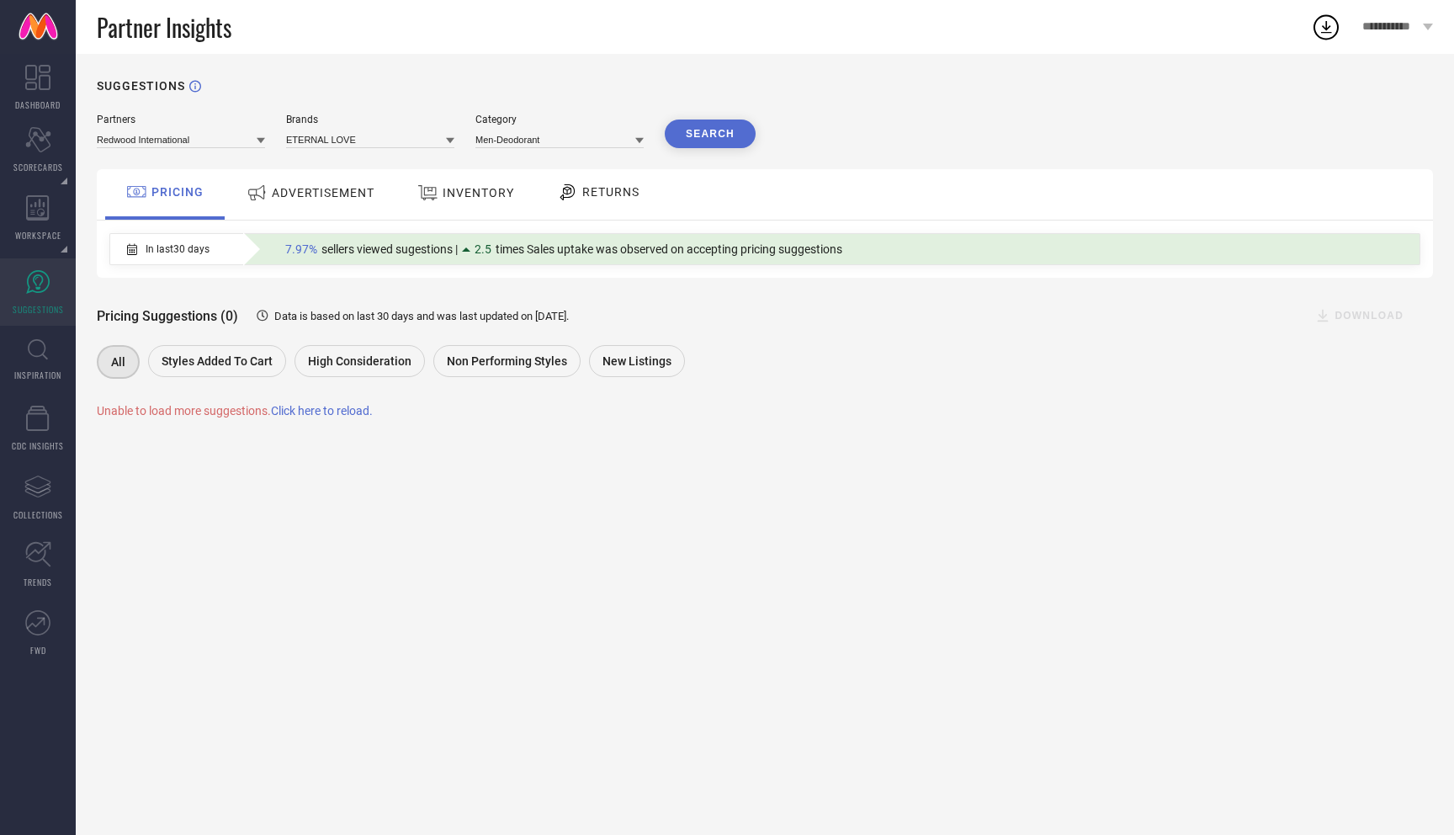
click at [723, 137] on button "Search" at bounding box center [710, 133] width 91 height 29
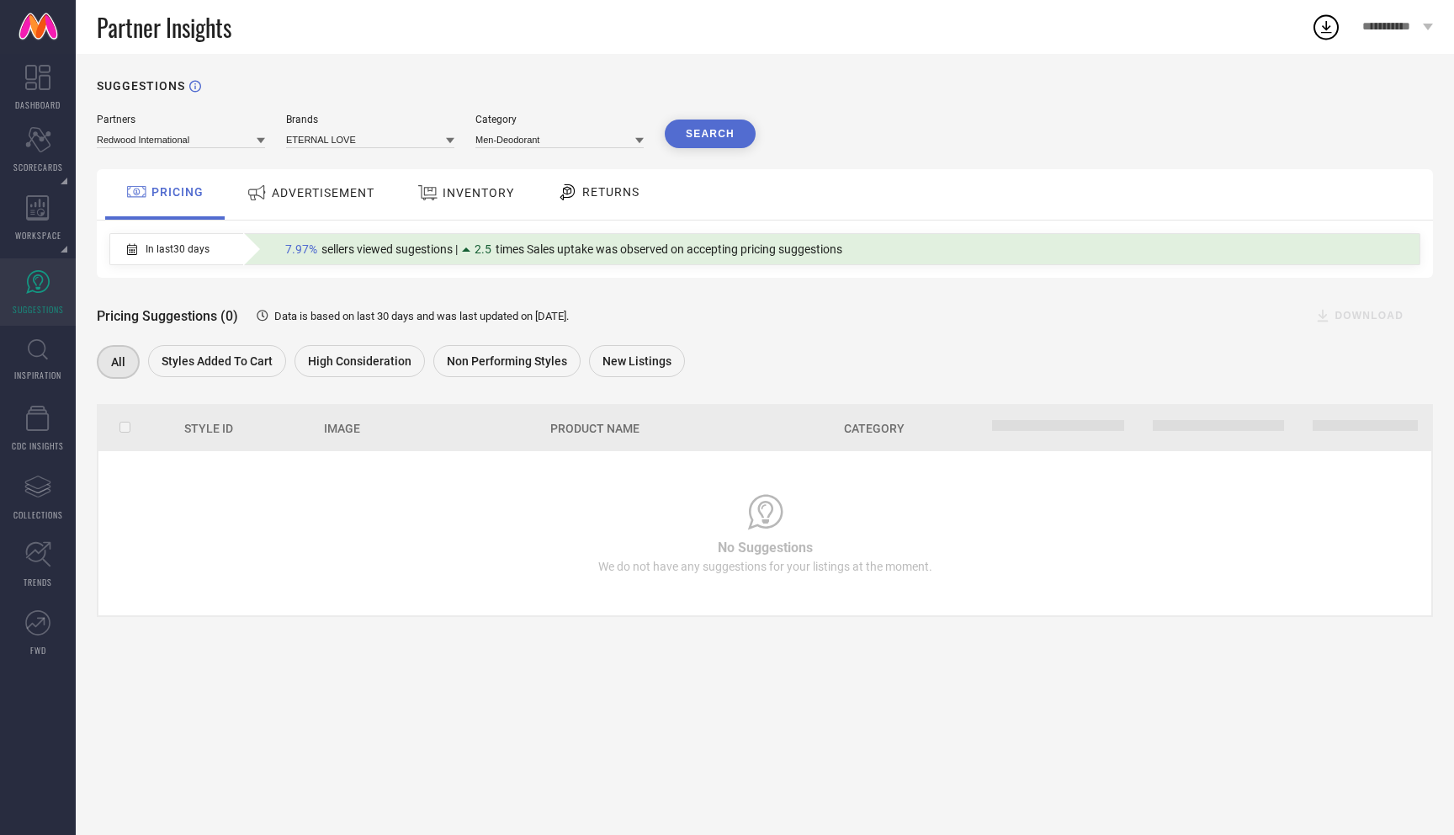
click at [351, 202] on div "ADVERTISEMENT" at bounding box center [310, 193] width 136 height 30
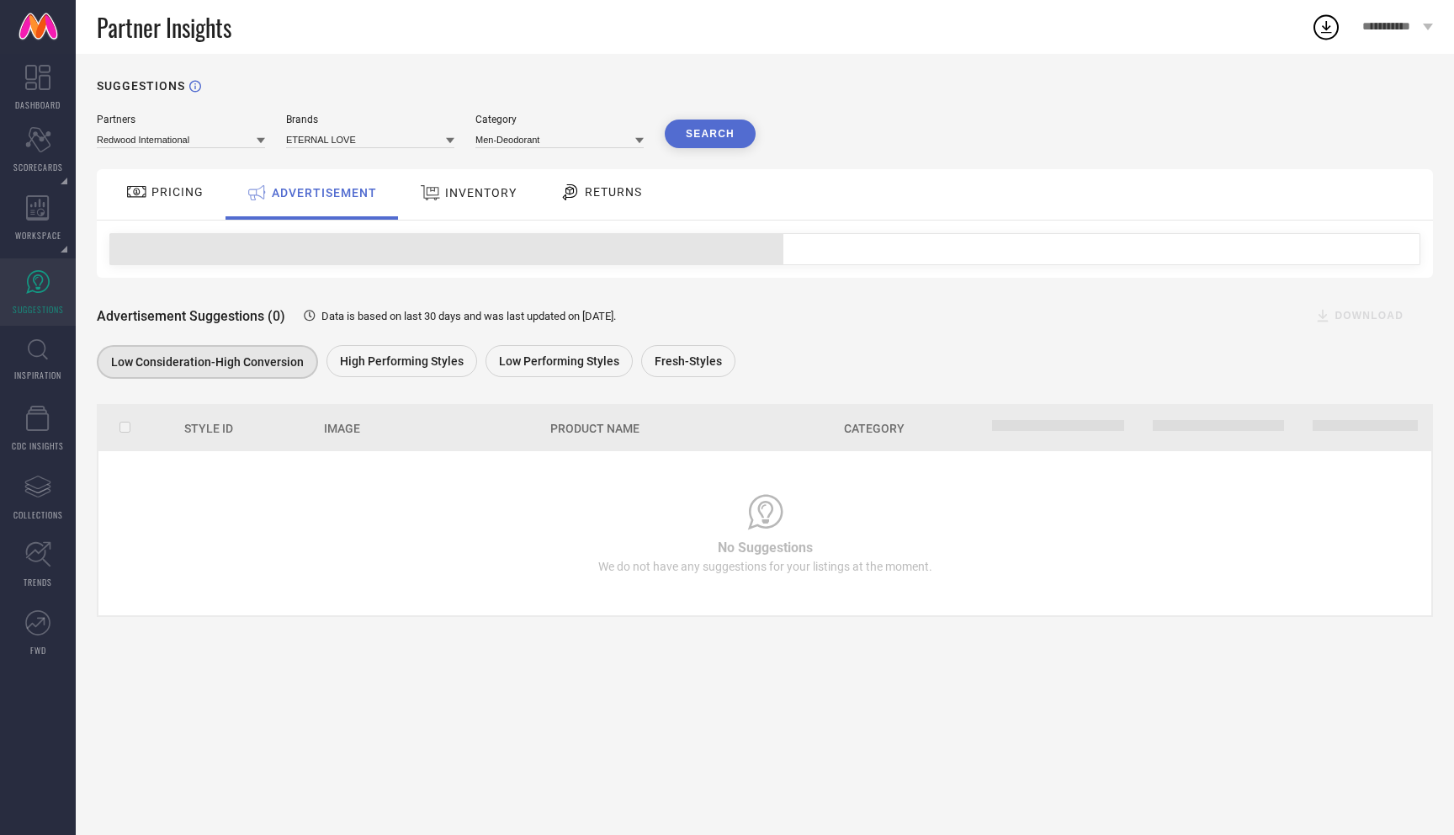
click at [467, 186] on span "INVENTORY" at bounding box center [481, 192] width 72 height 13
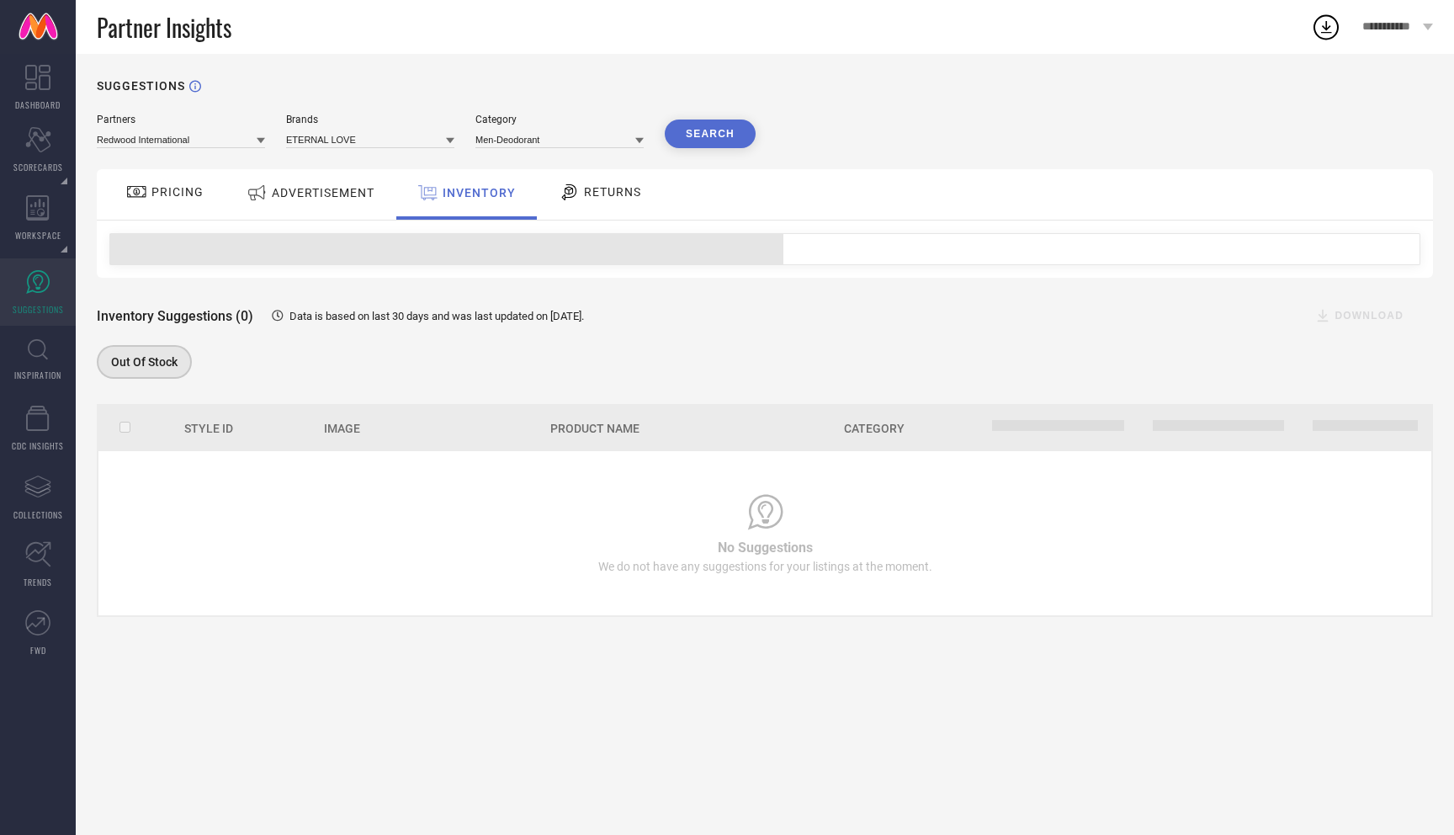
click at [610, 192] on span "RETURNS" at bounding box center [612, 191] width 57 height 13
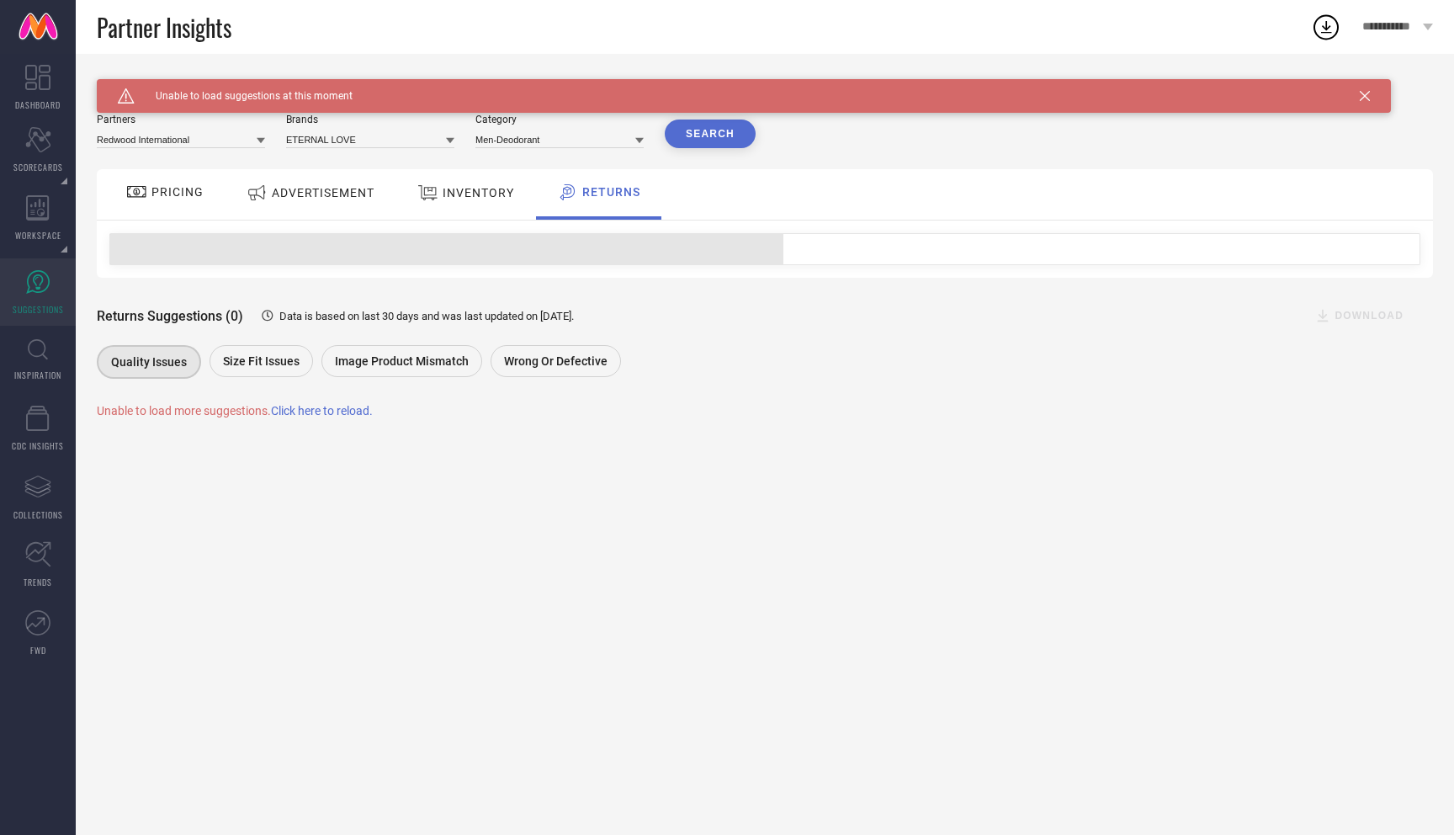
click at [201, 198] on span "PRICING" at bounding box center [177, 191] width 52 height 13
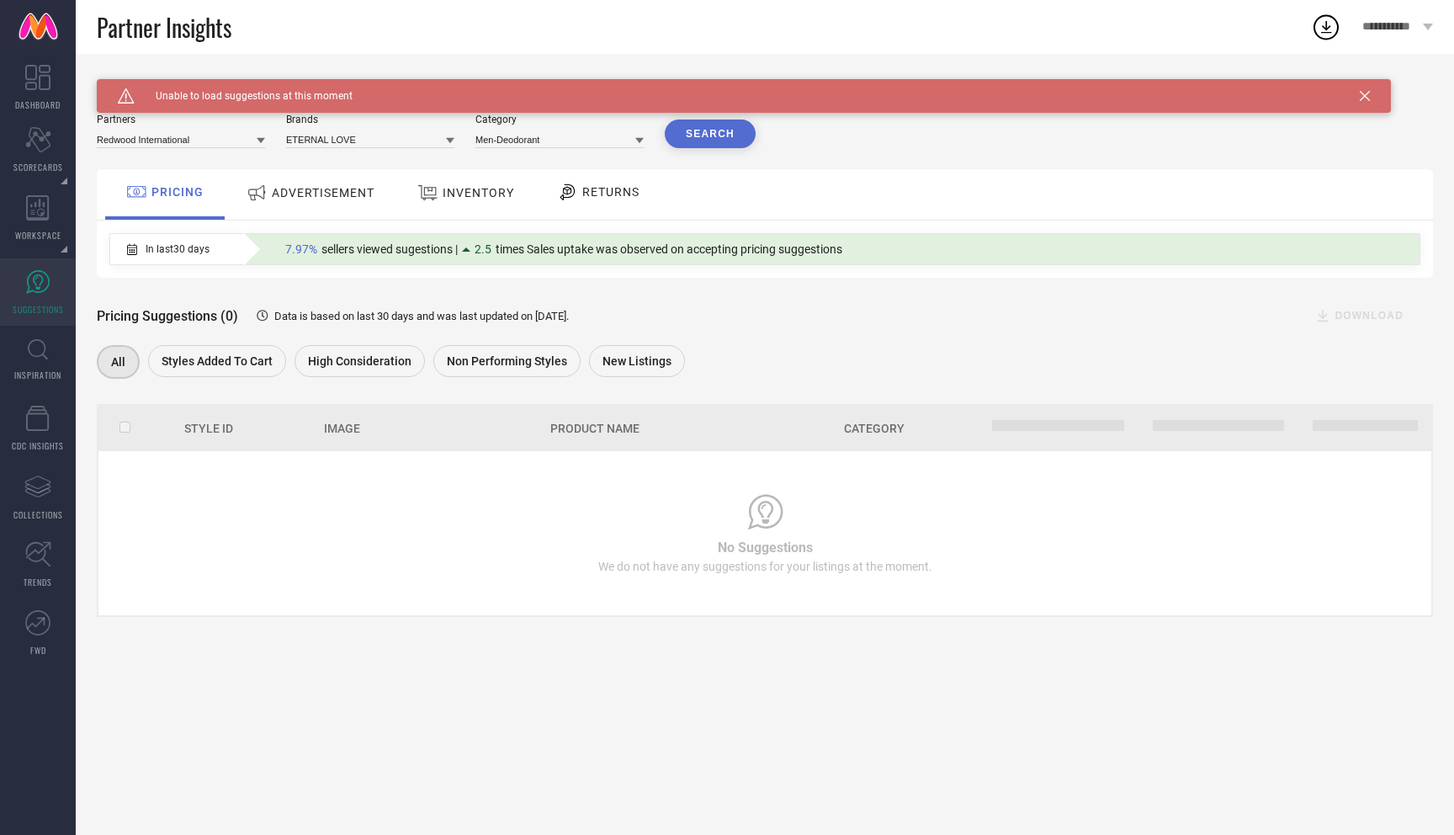
click at [1358, 91] on div "Caution Created with Sketch. Unable to load suggestions at this moment" at bounding box center [744, 96] width 1294 height 34
click at [1369, 93] on icon at bounding box center [1365, 96] width 10 height 10
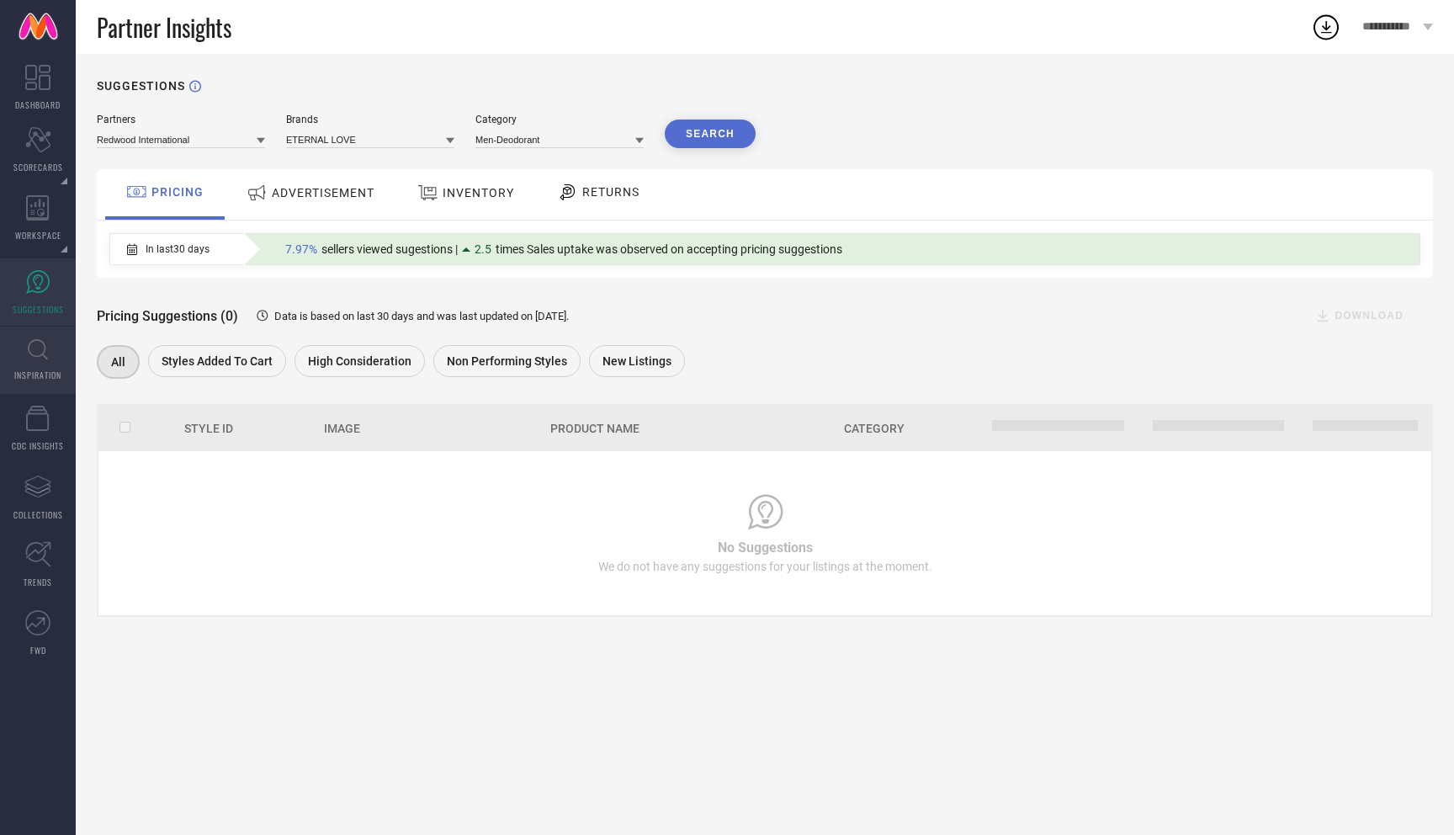
click at [38, 342] on icon at bounding box center [38, 349] width 20 height 21
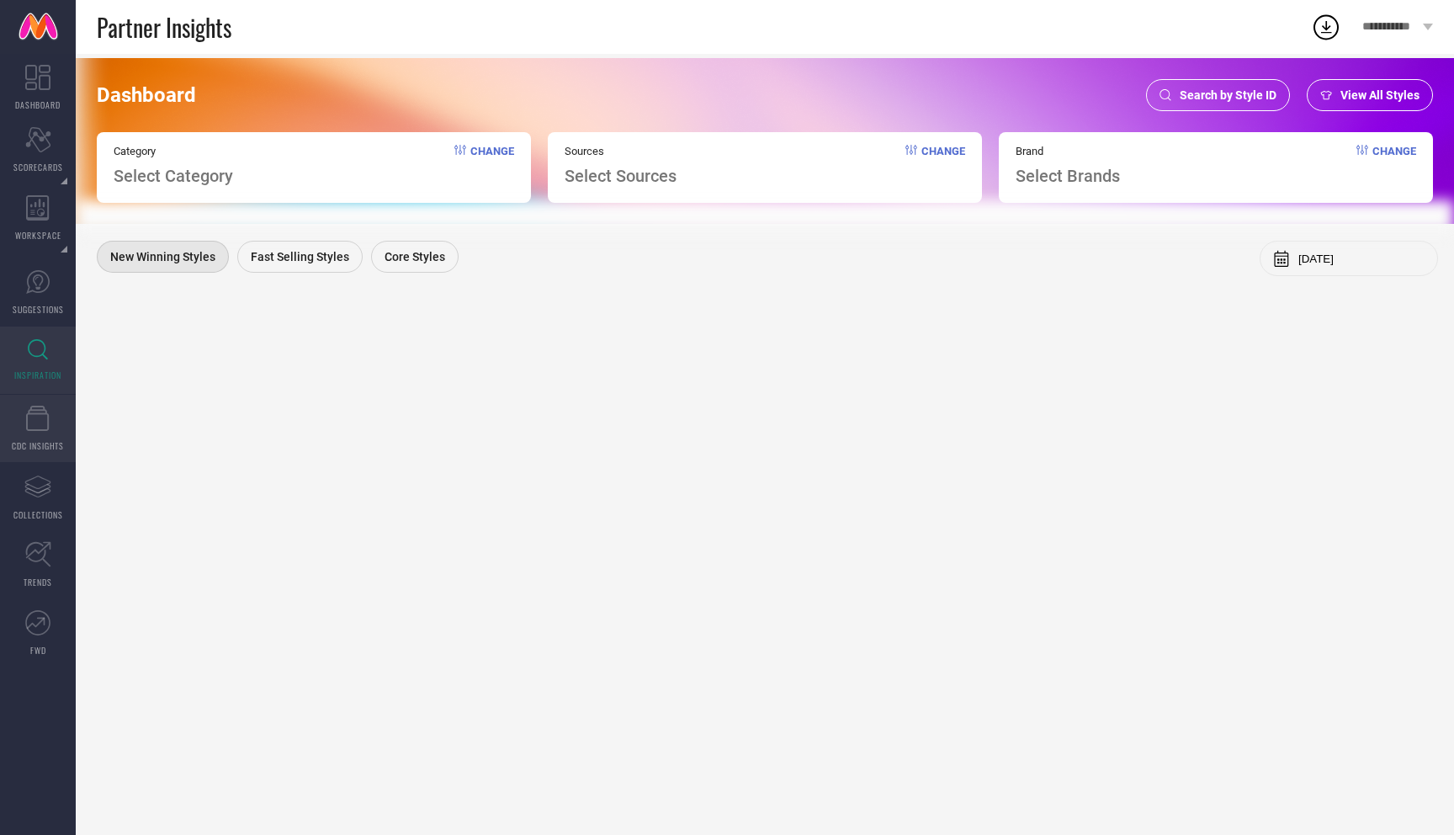
click at [36, 426] on icon at bounding box center [38, 418] width 24 height 25
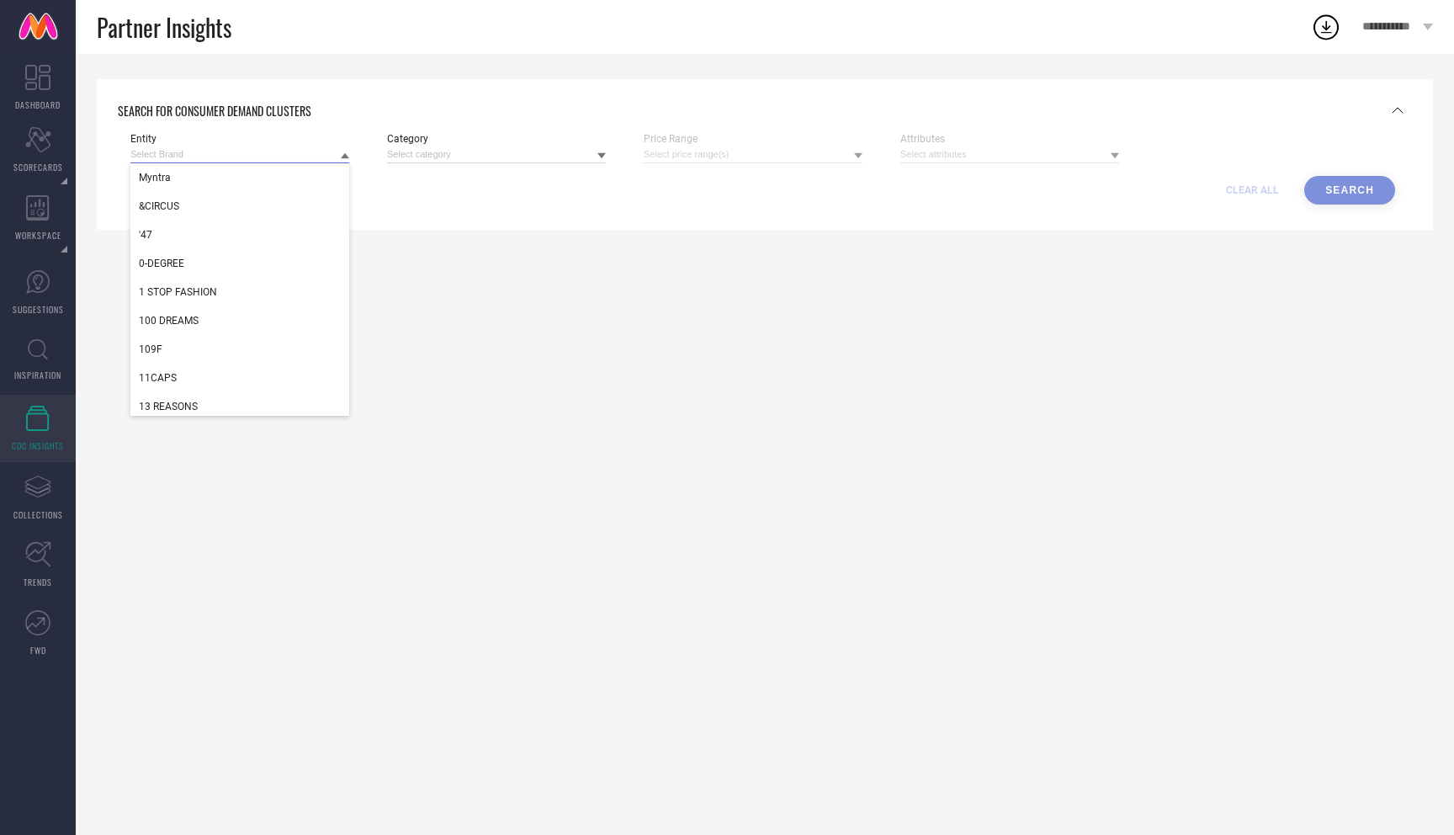
click at [232, 148] on input at bounding box center [239, 155] width 219 height 18
paste input "Redwood International"
type input "Redwood International"
click at [180, 146] on input "Redwood International" at bounding box center [239, 155] width 219 height 18
click at [180, 146] on input at bounding box center [239, 155] width 219 height 18
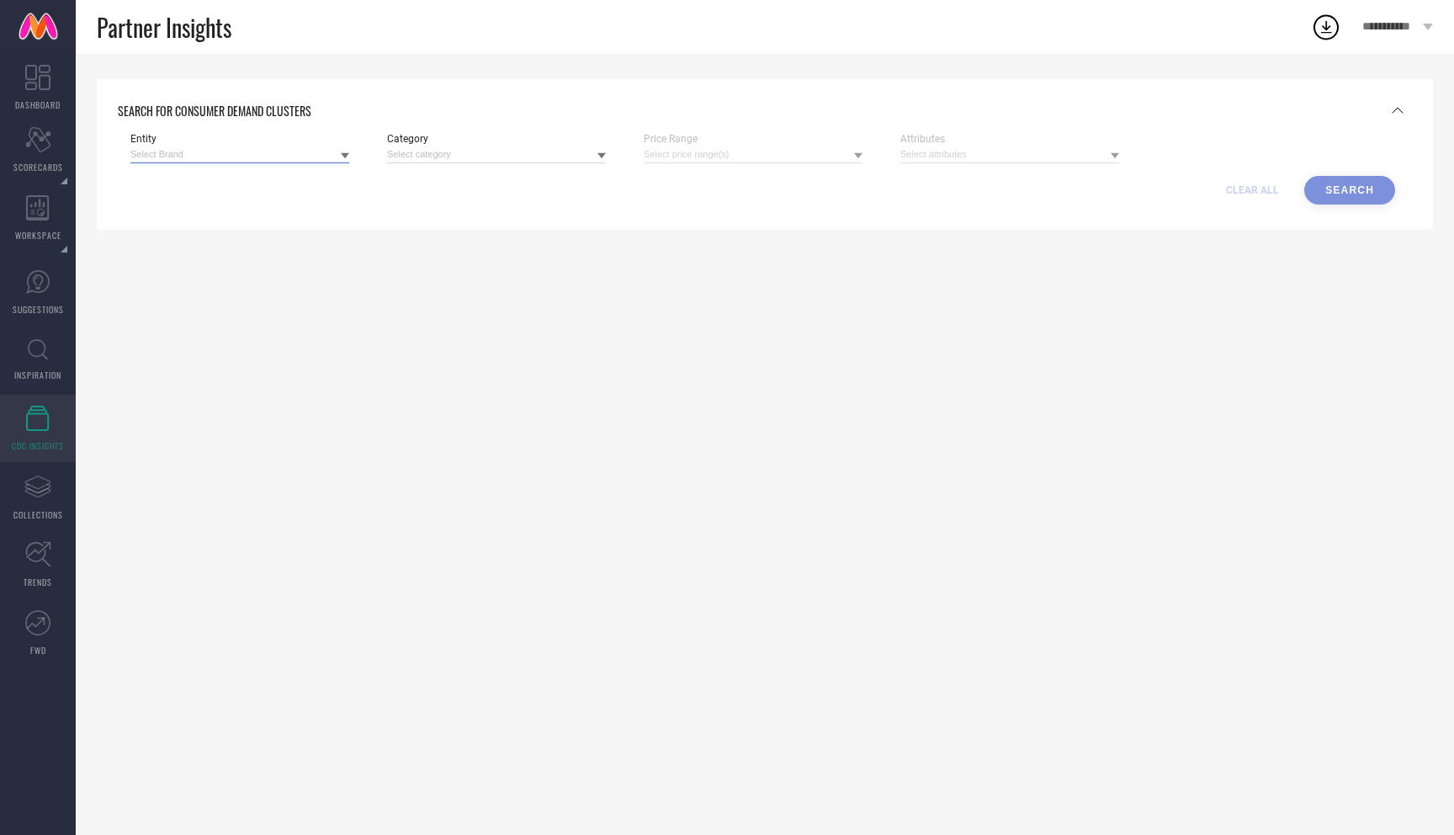
paste input "Redwood International"
type input "Redwood International"
click at [196, 151] on input "Redwood International" at bounding box center [239, 155] width 219 height 18
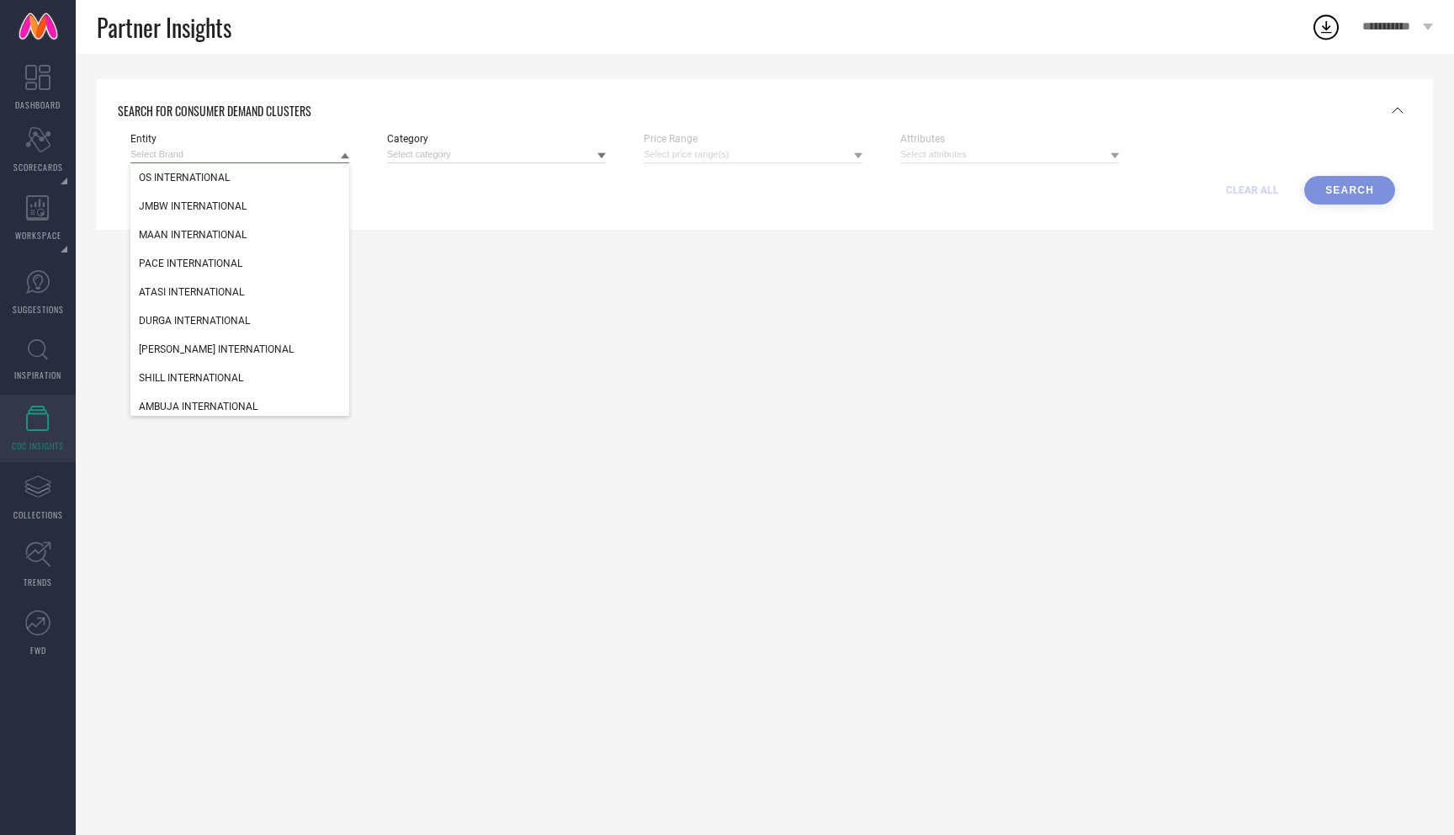
click at [196, 151] on input at bounding box center [239, 155] width 219 height 18
paste input "Redwood International"
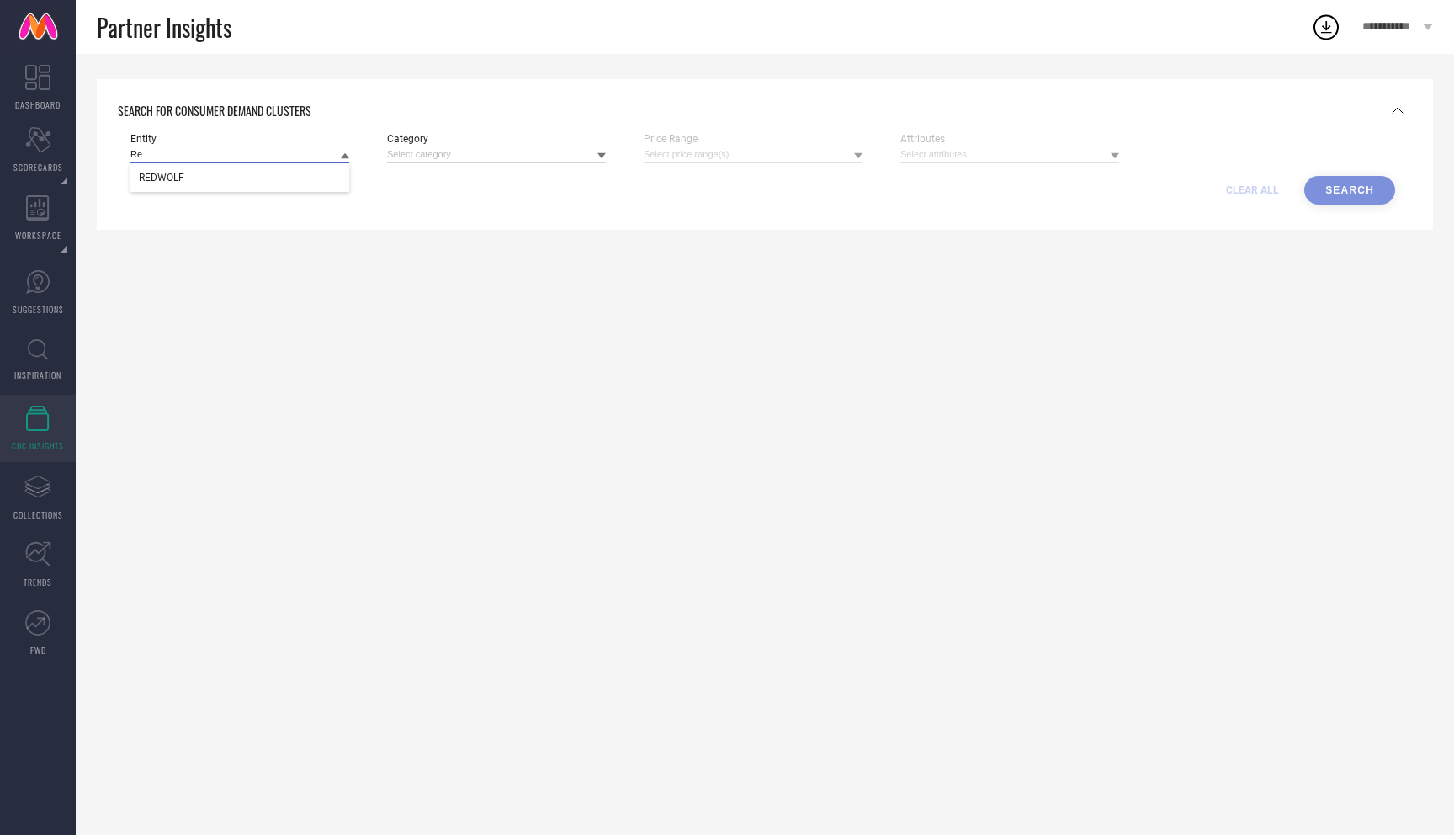
type input "R"
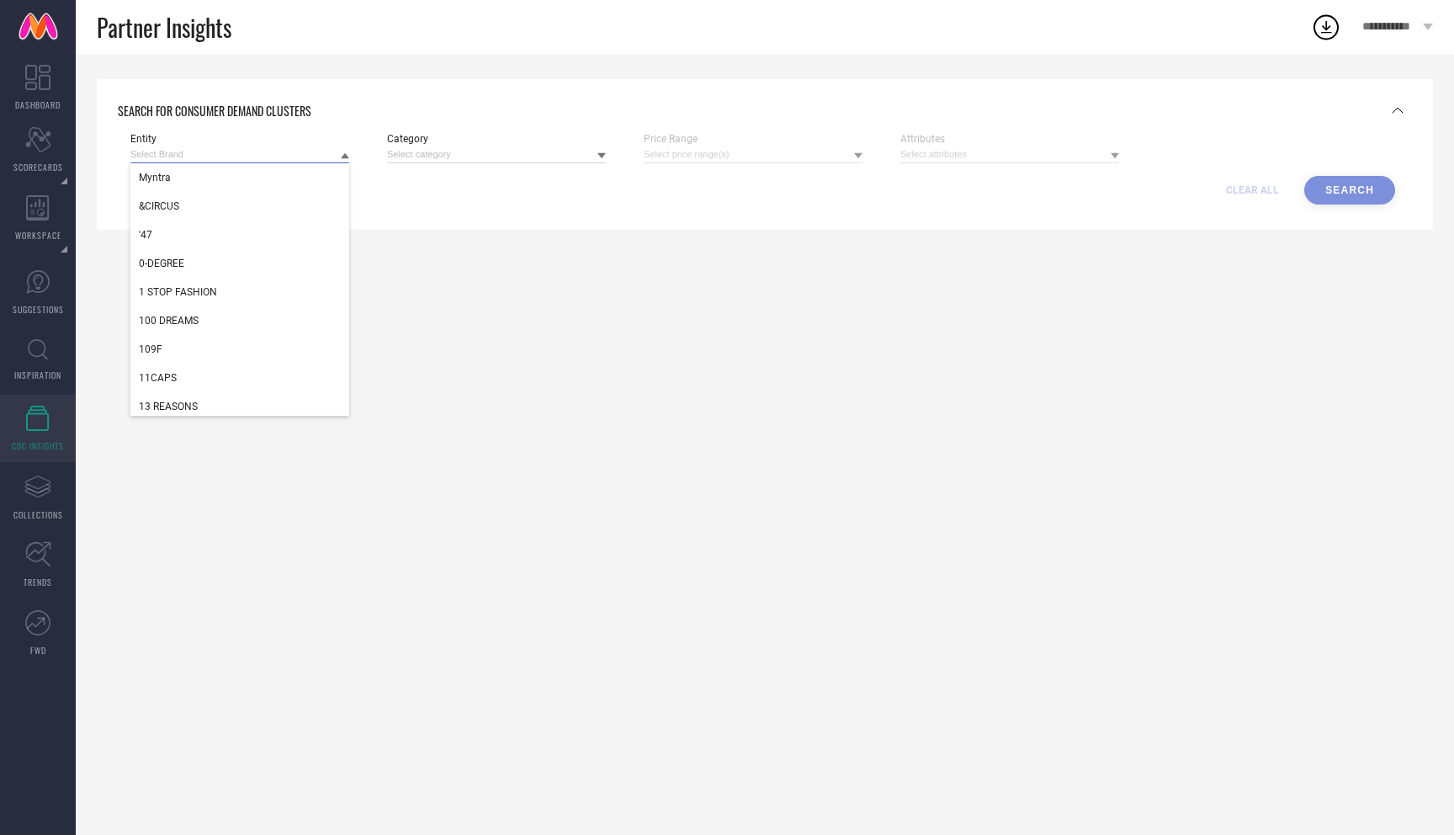
paste input "Redwood International"
type input "Redwood Internationa"
type input "O"
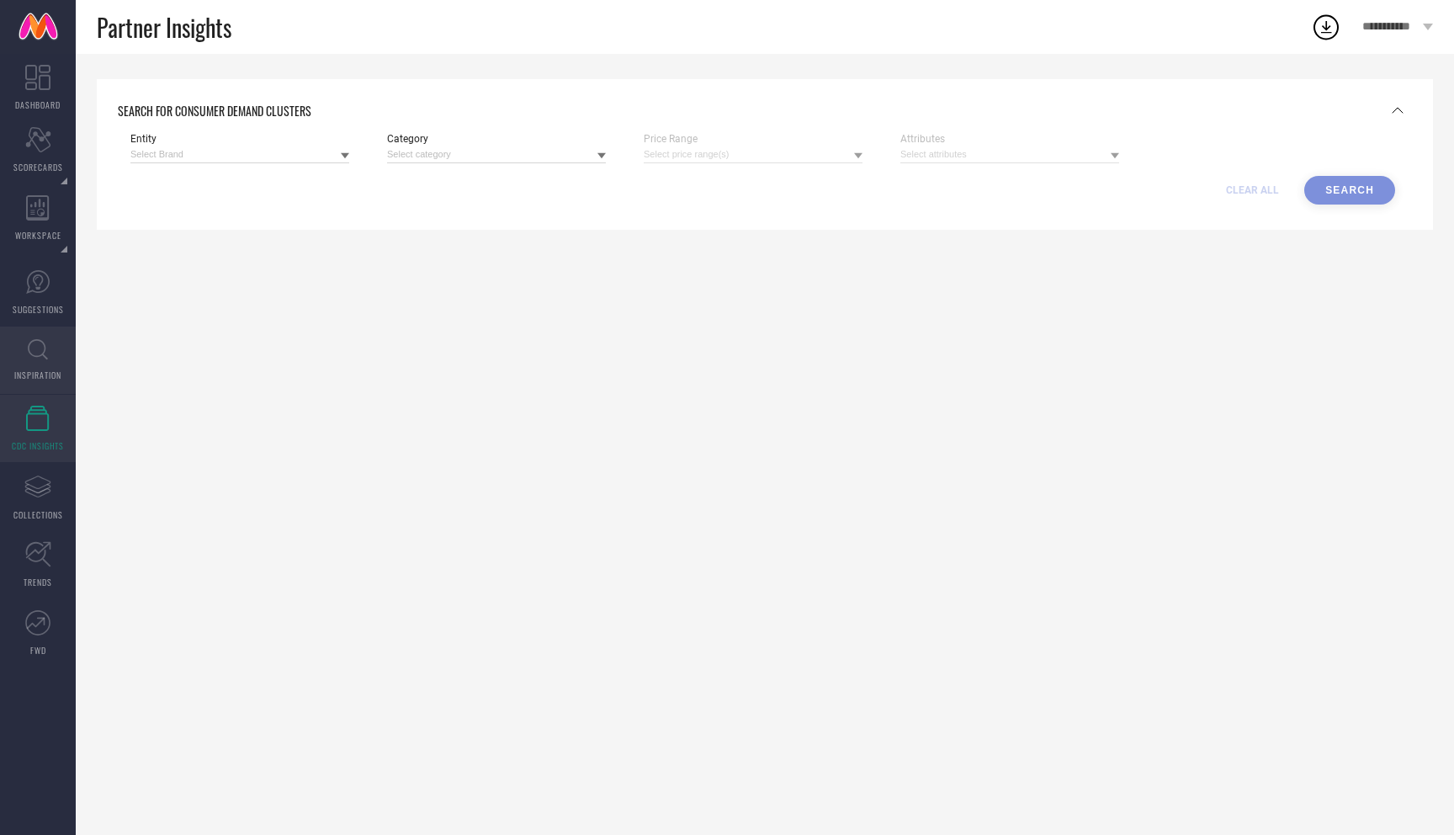
click at [31, 353] on icon at bounding box center [38, 349] width 20 height 21
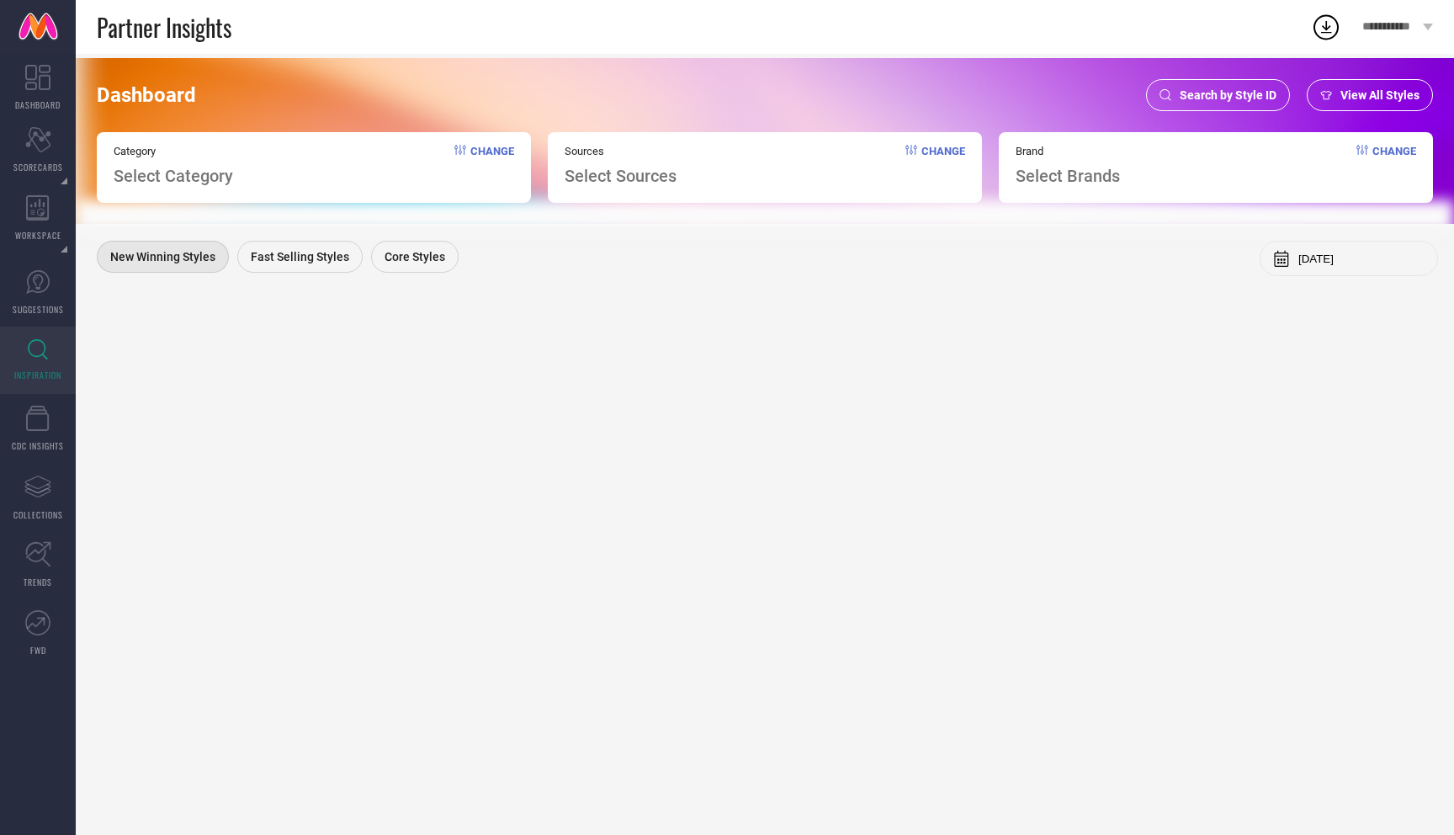
click at [247, 201] on div "Dashboard Search by Style ID View All Styles Category Select Category Change So…" at bounding box center [765, 141] width 1378 height 166
click at [45, 492] on icon "Assortments Created with Sketch." at bounding box center [37, 486] width 27 height 27
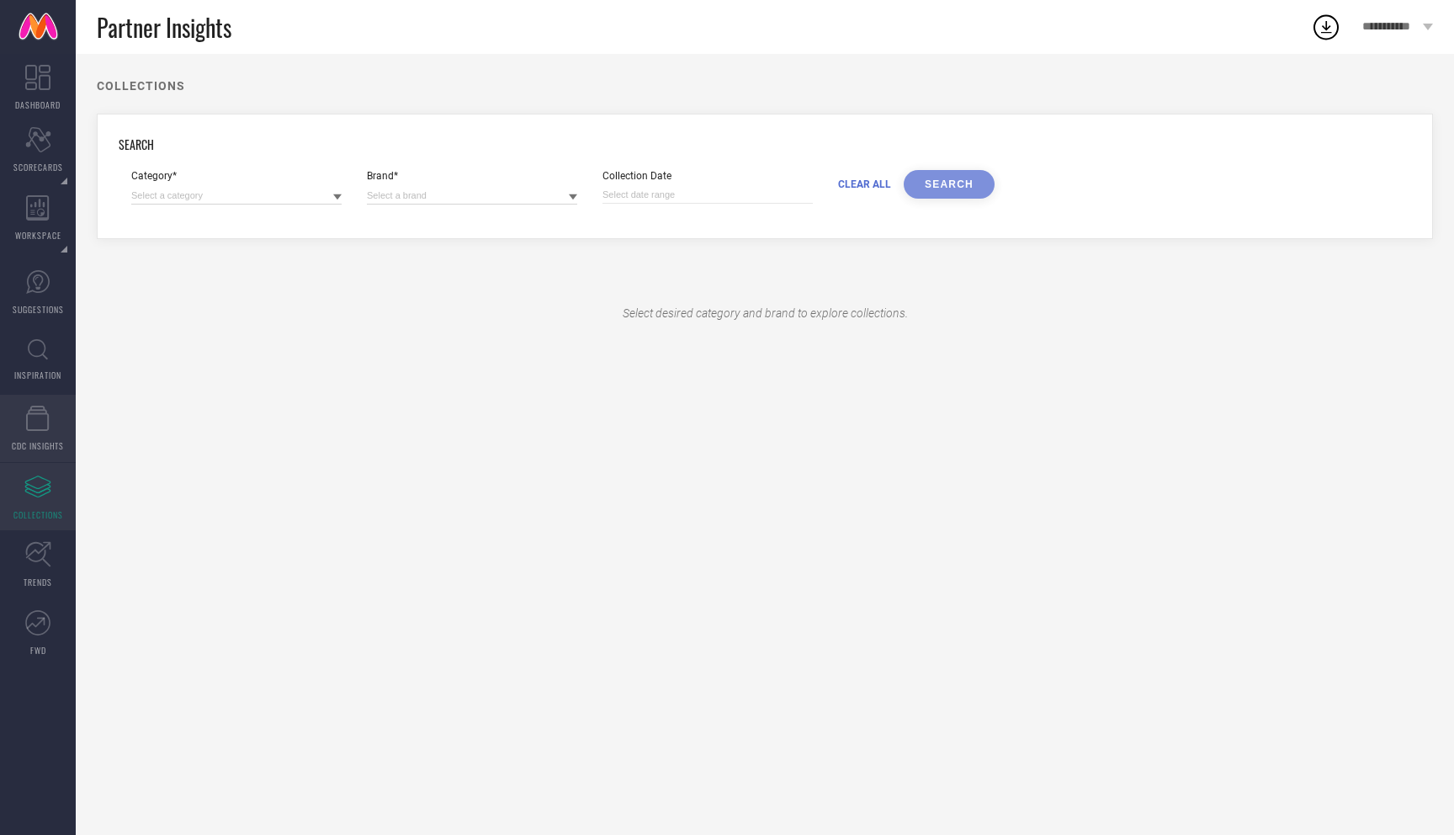
click at [45, 412] on icon at bounding box center [37, 418] width 23 height 25
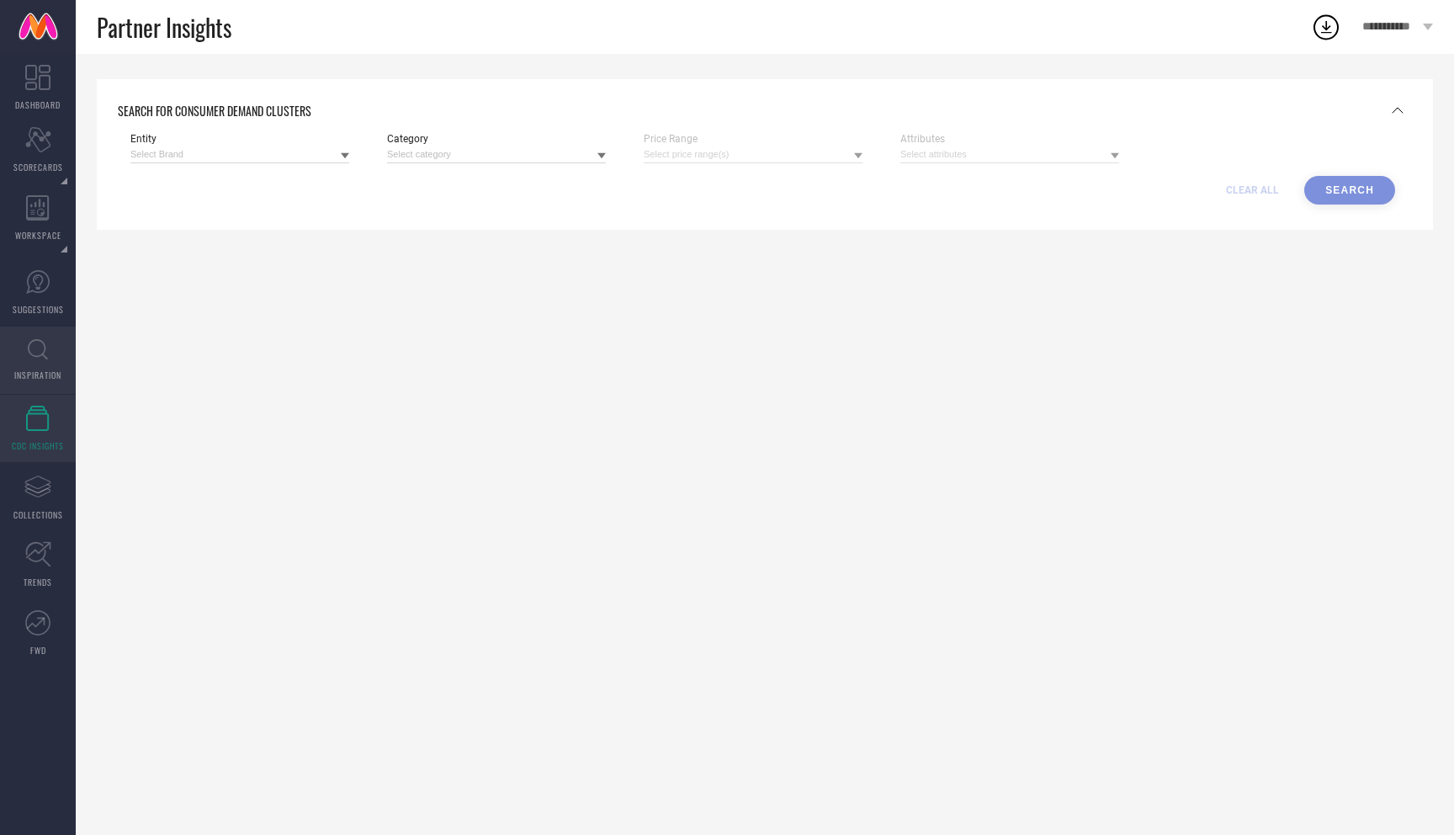
click at [48, 354] on link "INSPIRATION" at bounding box center [38, 359] width 76 height 67
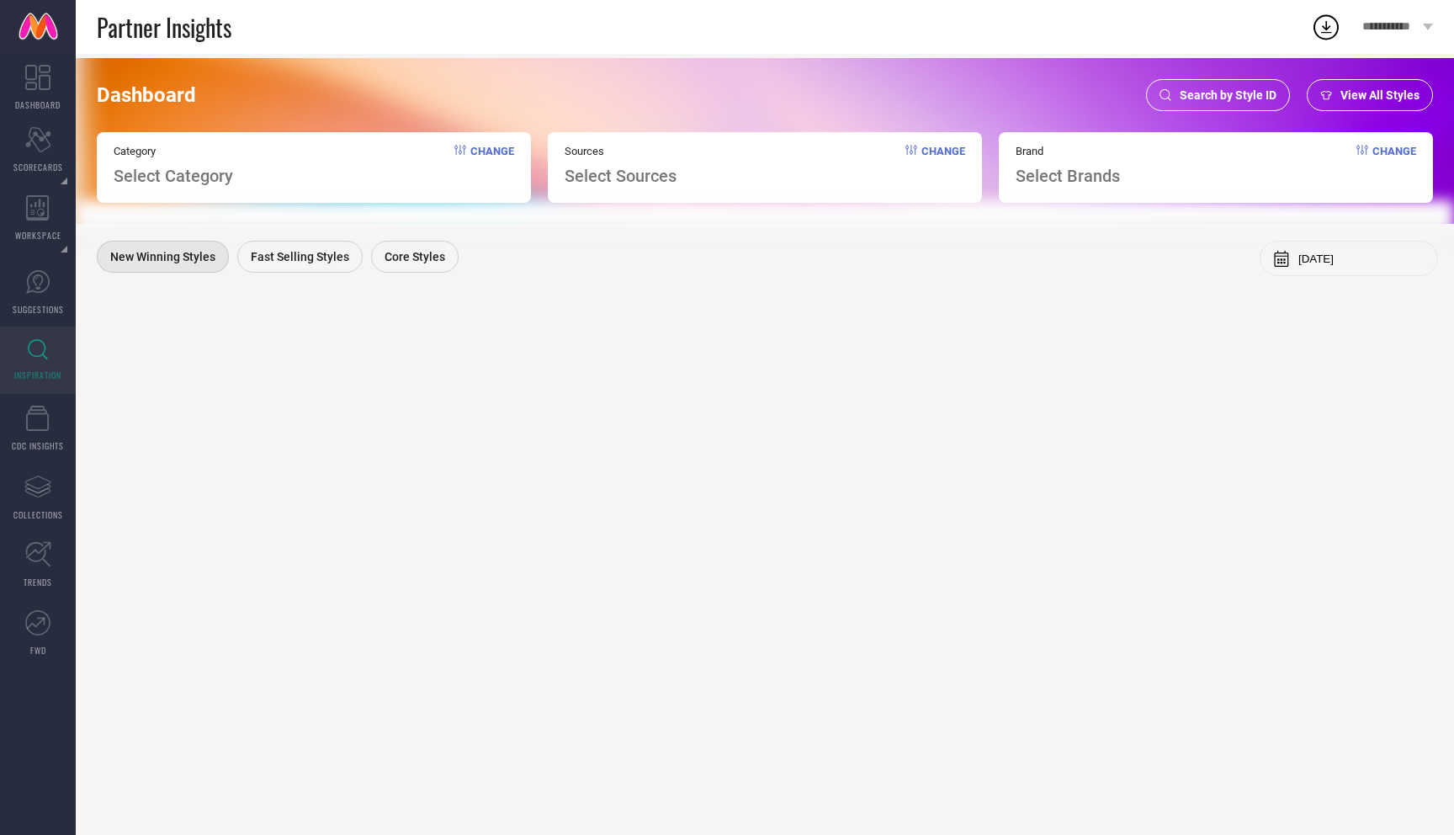
click at [478, 151] on span "Change" at bounding box center [492, 165] width 44 height 41
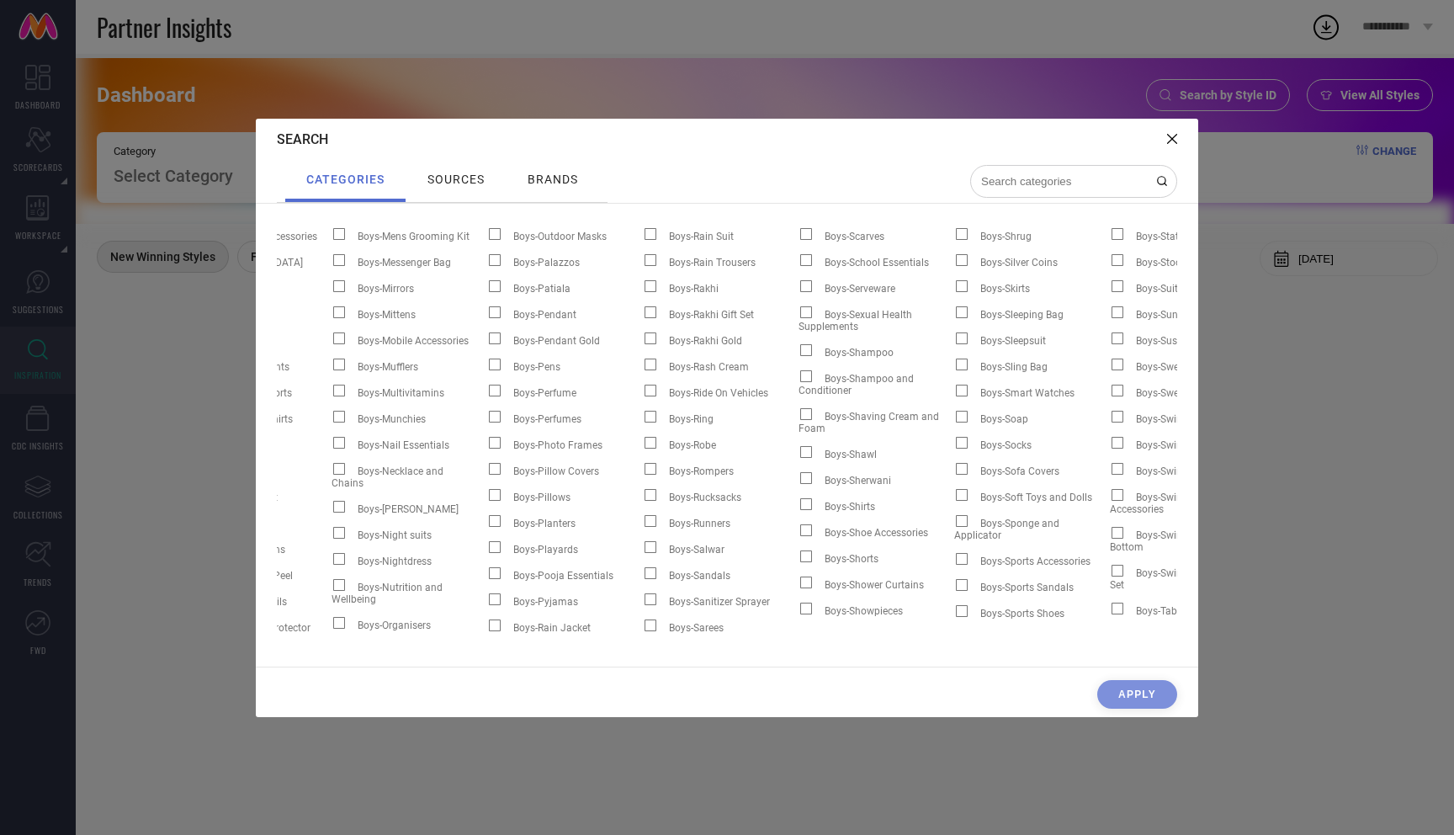
scroll to position [0, 2286]
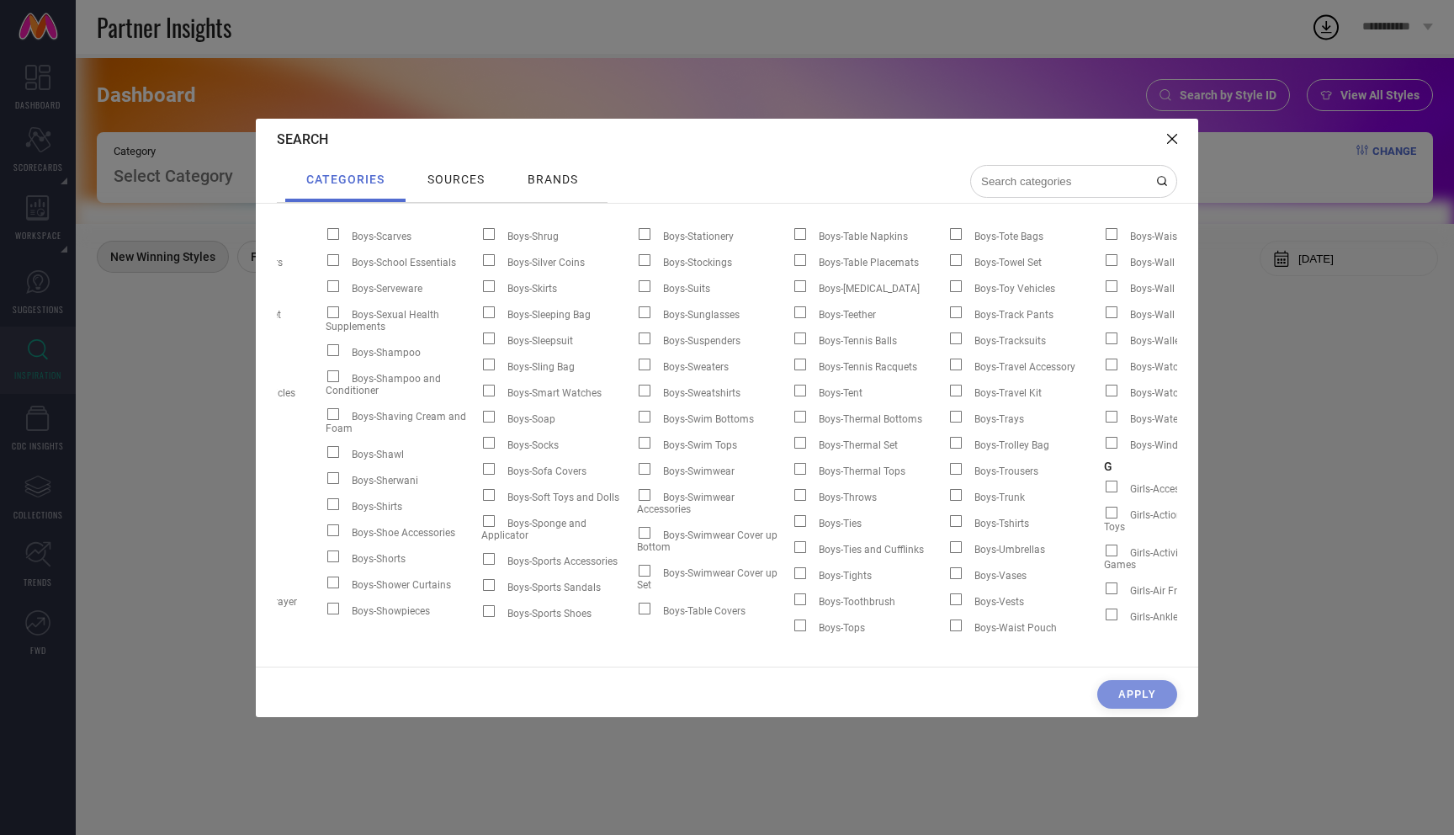
click at [954, 332] on span at bounding box center [956, 338] width 12 height 12
click at [948, 344] on input "Boys-Tracksuits" at bounding box center [948, 344] width 0 height 0
click at [1133, 693] on div "CLEAR CATEGORY Apply" at bounding box center [727, 698] width 942 height 37
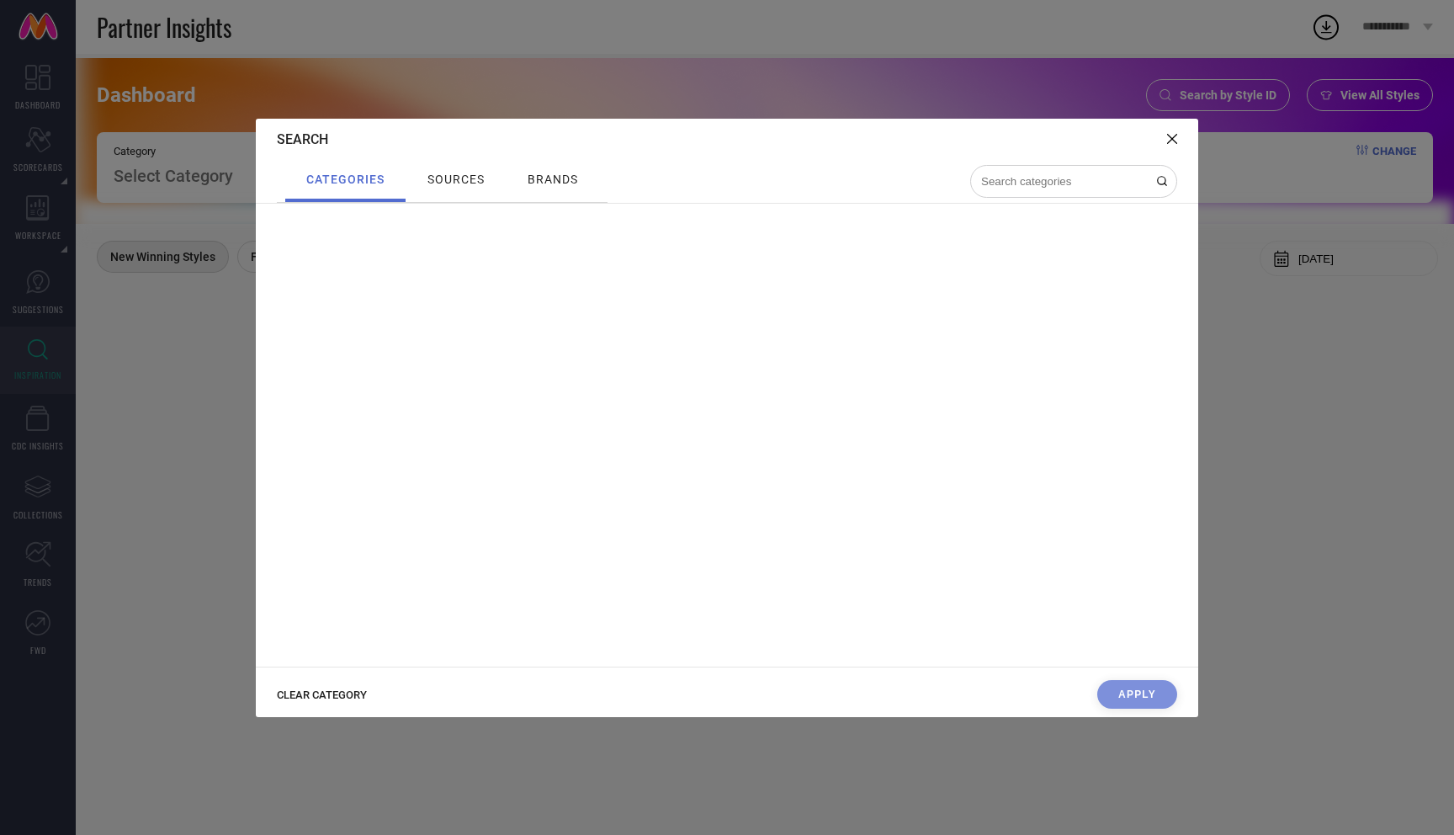
scroll to position [430, 2286]
click at [1155, 685] on div "CLEAR CATEGORY Apply" at bounding box center [727, 698] width 942 height 37
click at [444, 173] on span "sources" at bounding box center [455, 179] width 57 height 13
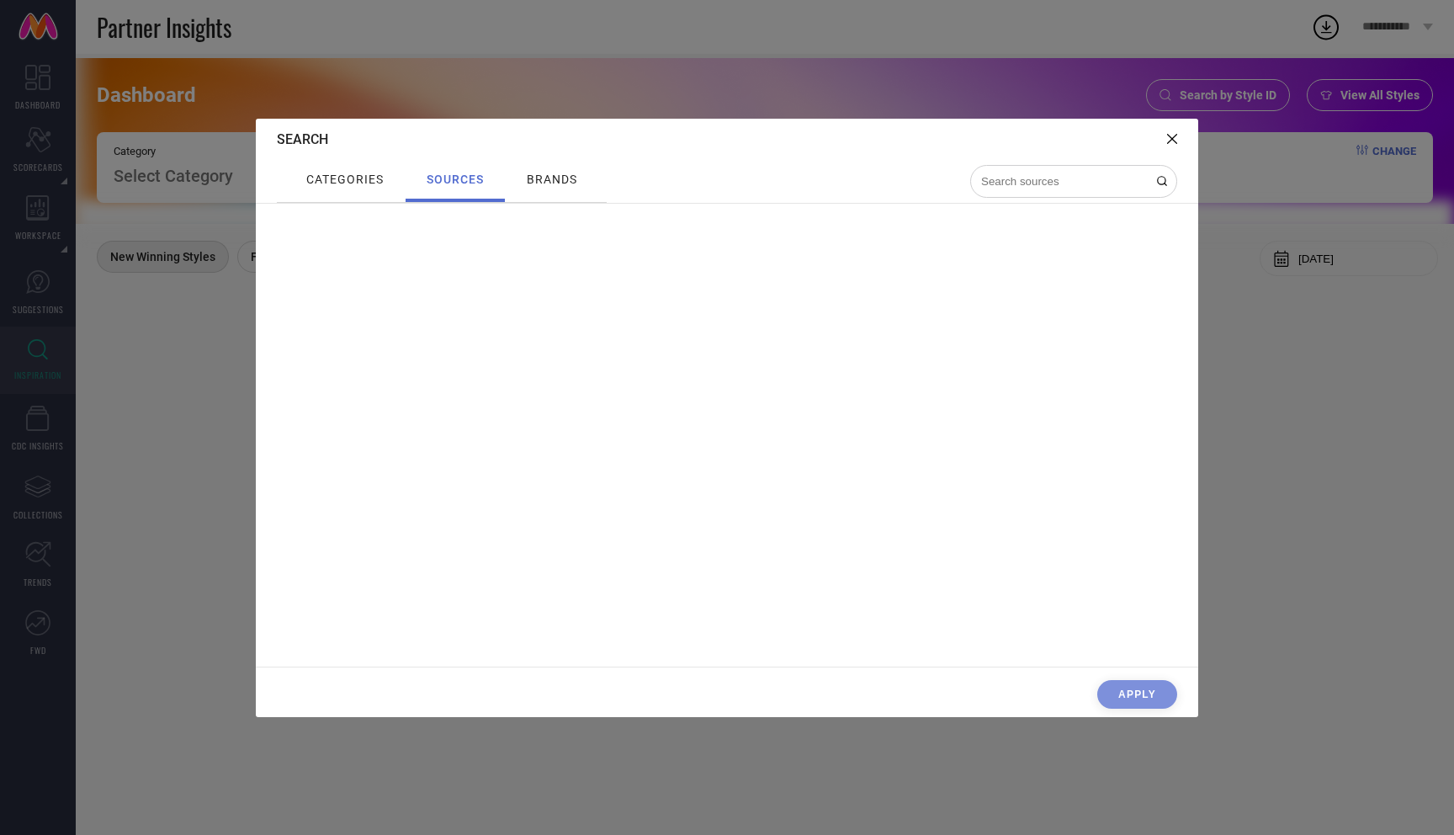
click at [555, 177] on span "brands" at bounding box center [552, 179] width 50 height 13
click at [366, 180] on span "categories" at bounding box center [344, 179] width 77 height 13
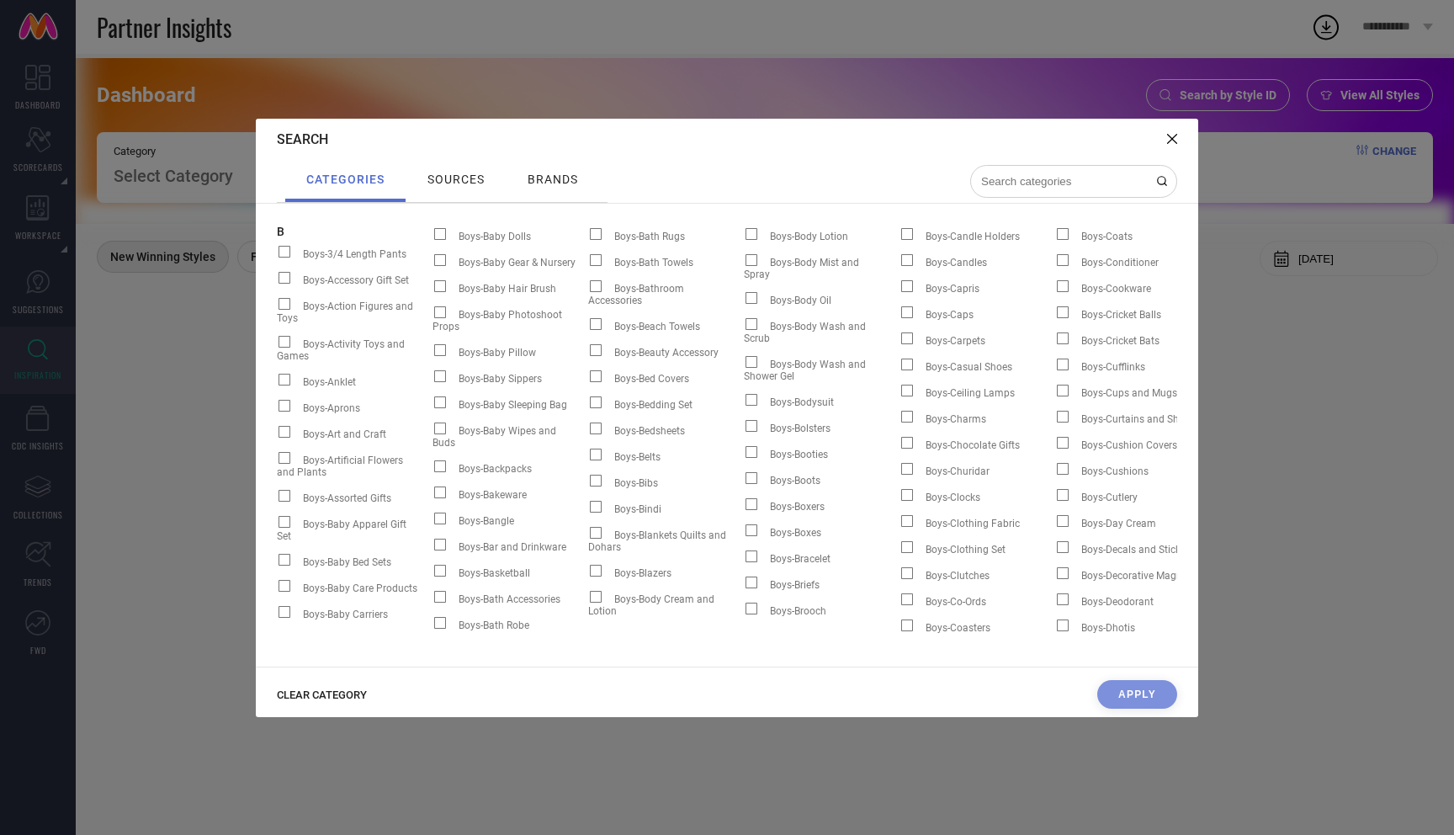
click at [601, 289] on div at bounding box center [601, 287] width 26 height 14
click at [588, 292] on input "Boys-Bathroom Accessories" at bounding box center [588, 292] width 0 height 0
click at [595, 288] on span at bounding box center [596, 286] width 12 height 12
click at [588, 292] on input "Boys-Bathroom Accessories" at bounding box center [588, 292] width 0 height 0
click at [598, 264] on span at bounding box center [596, 260] width 12 height 12
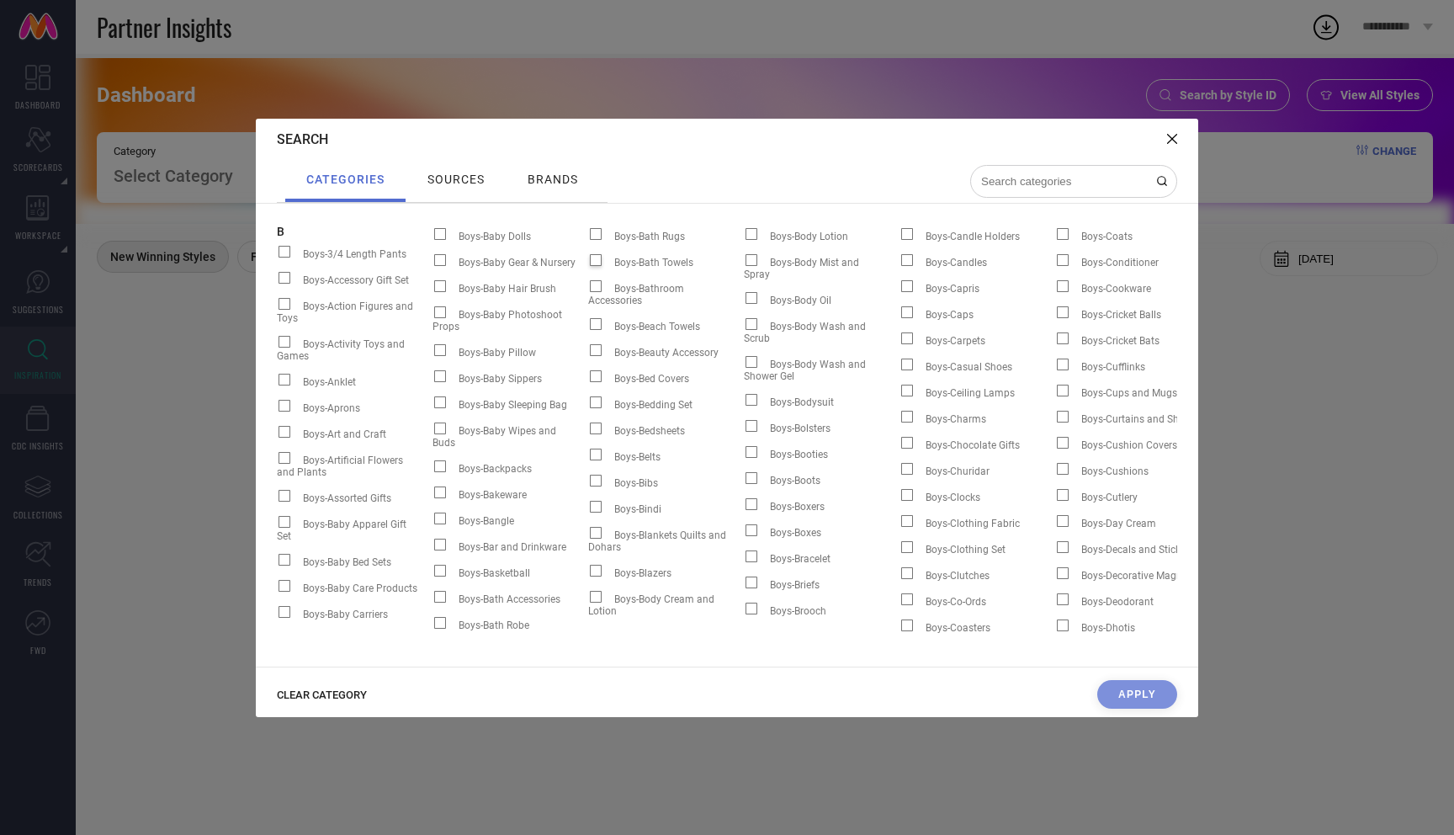
click at [588, 266] on input "Boys-Bath Towels" at bounding box center [588, 266] width 0 height 0
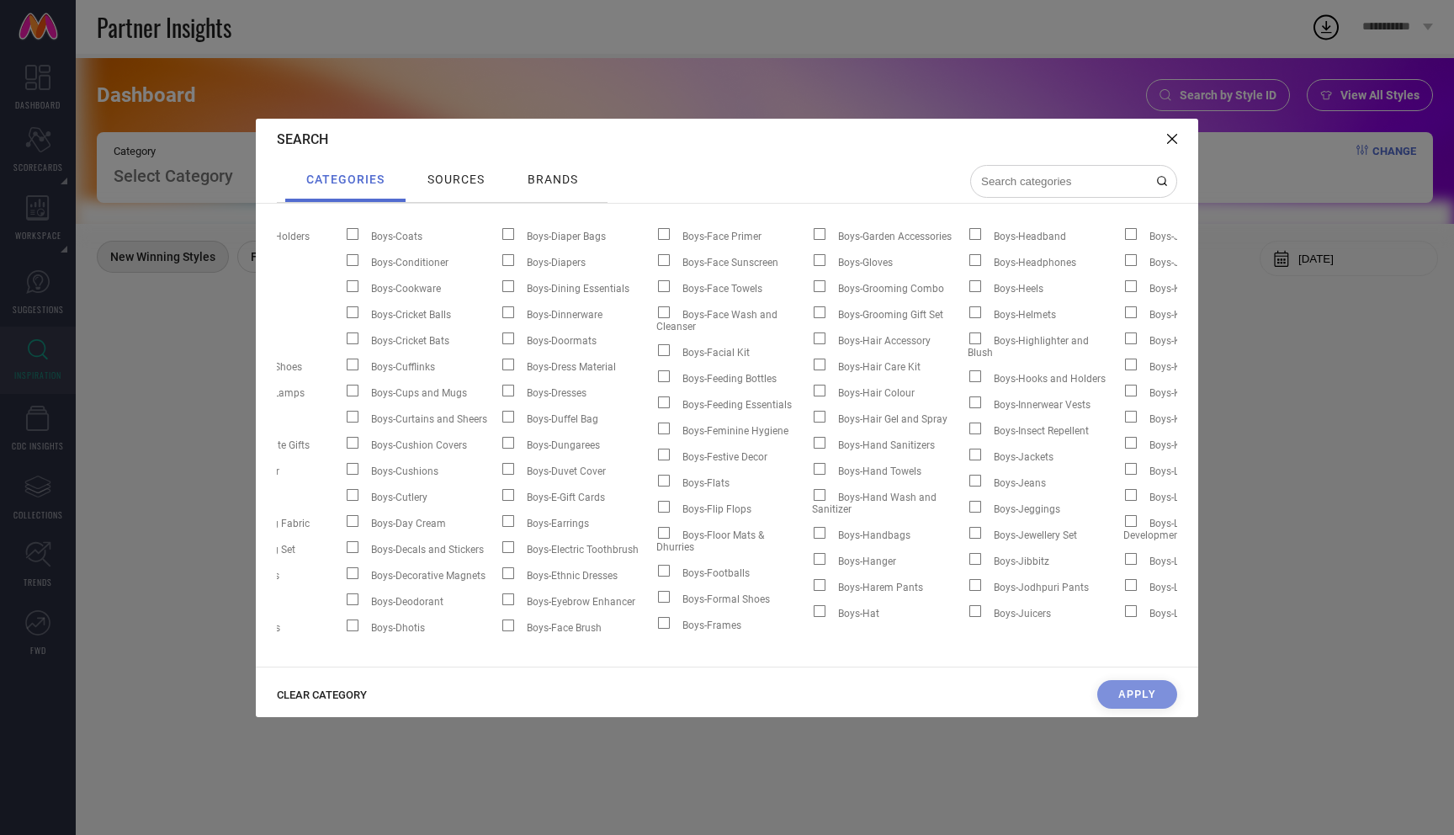
scroll to position [0, 1346]
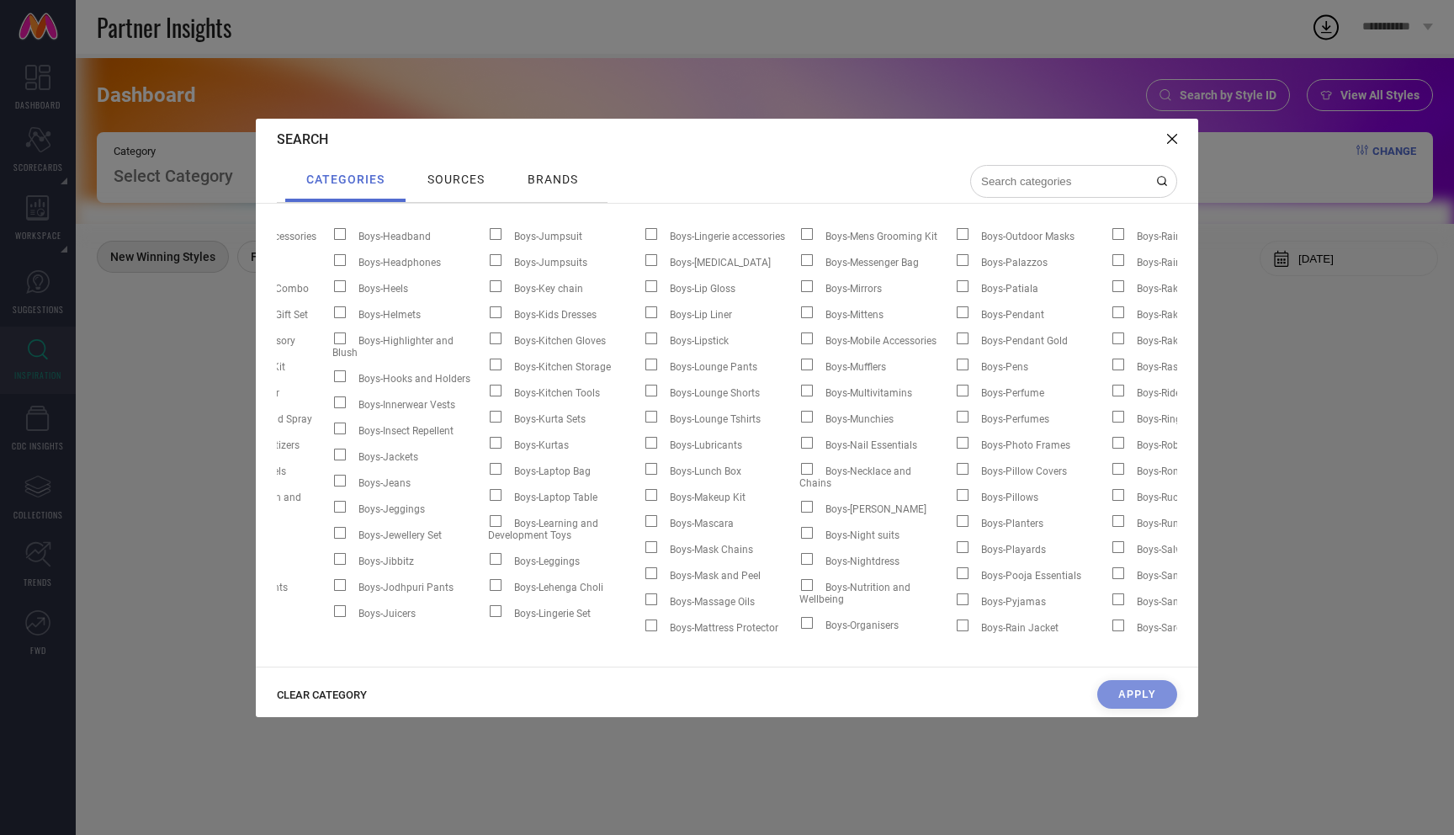
click at [803, 358] on span at bounding box center [807, 364] width 12 height 12
click at [799, 370] on input "Boys-Mufflers" at bounding box center [799, 370] width 0 height 0
click at [799, 355] on label "Boys-Lounge Pants" at bounding box center [722, 366] width 156 height 22
click at [644, 370] on input "Boys-Lounge Pants" at bounding box center [644, 370] width 0 height 0
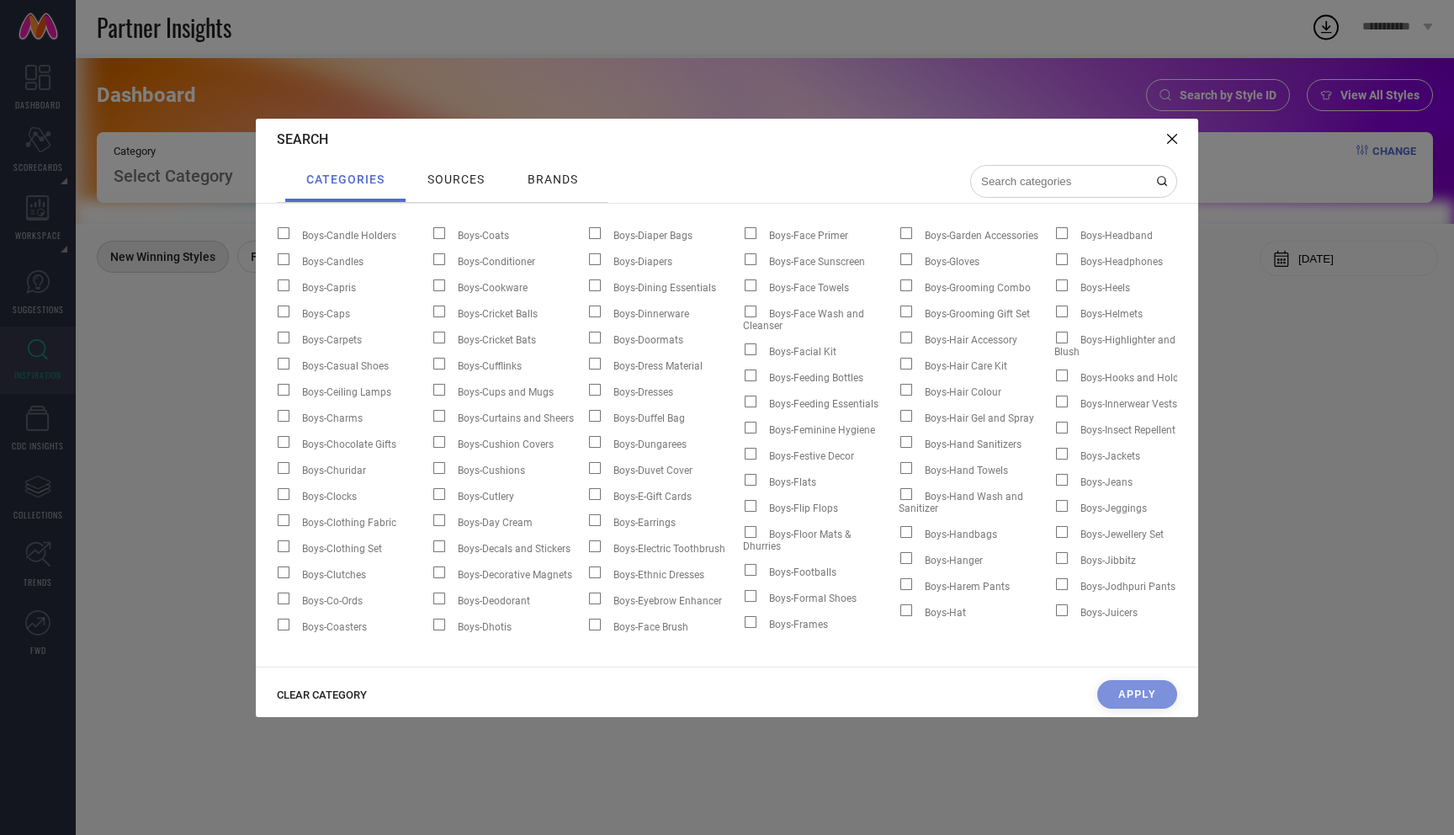
scroll to position [1, 591]
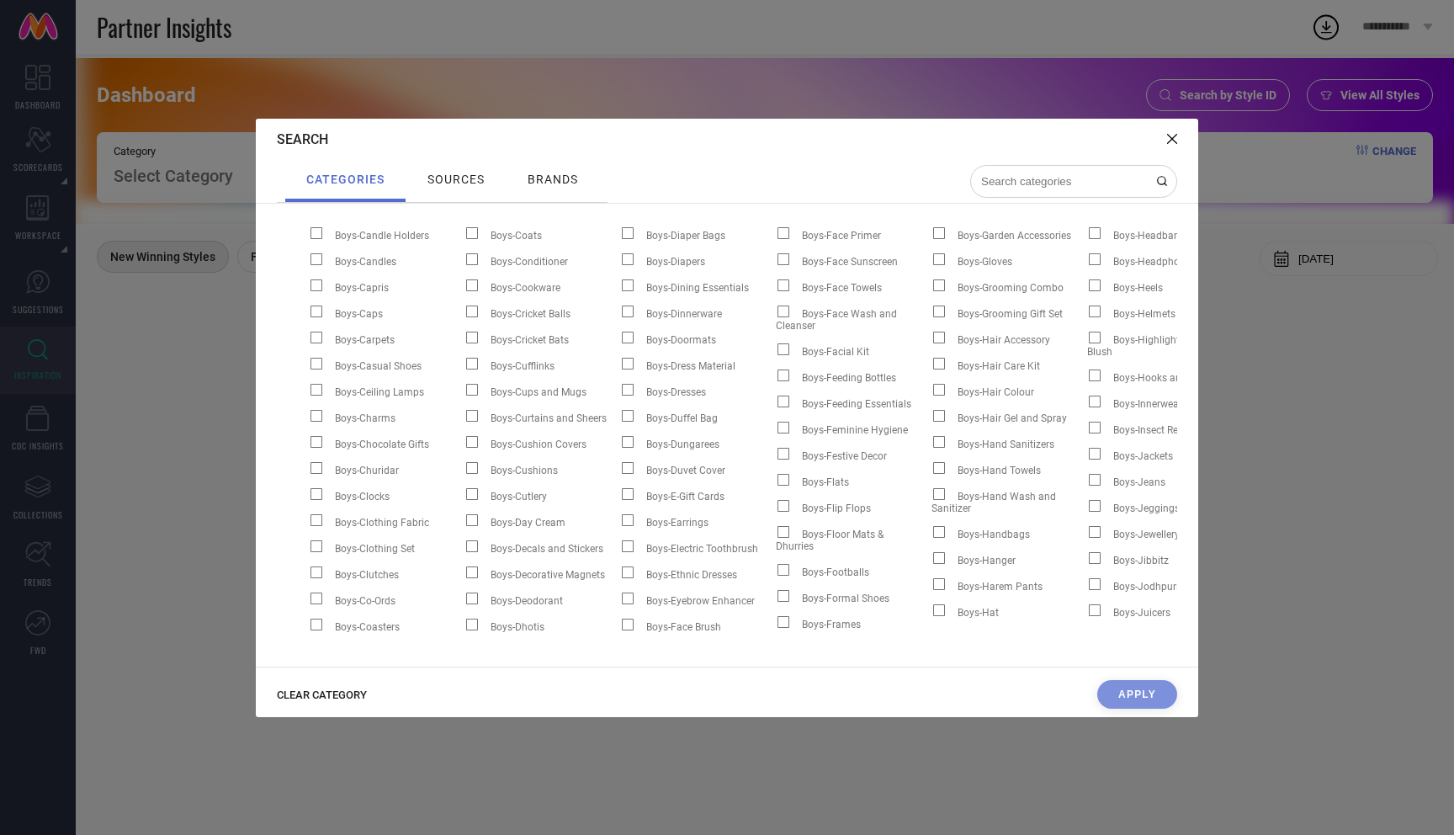
click at [1170, 135] on icon at bounding box center [1172, 139] width 10 height 10
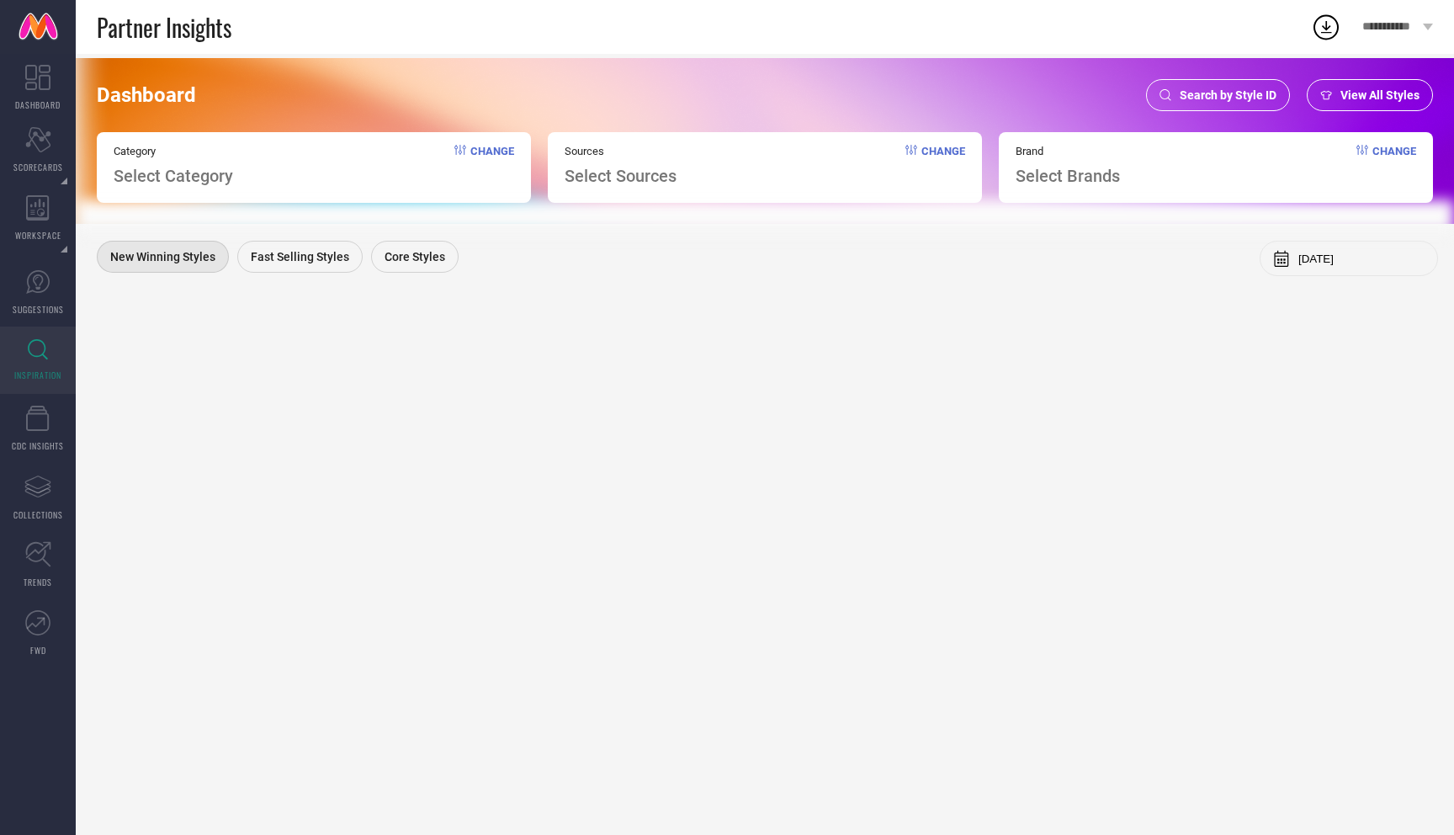
click at [420, 176] on div "Category Select Category Change" at bounding box center [314, 167] width 434 height 71
click at [503, 157] on span "Change" at bounding box center [492, 165] width 44 height 41
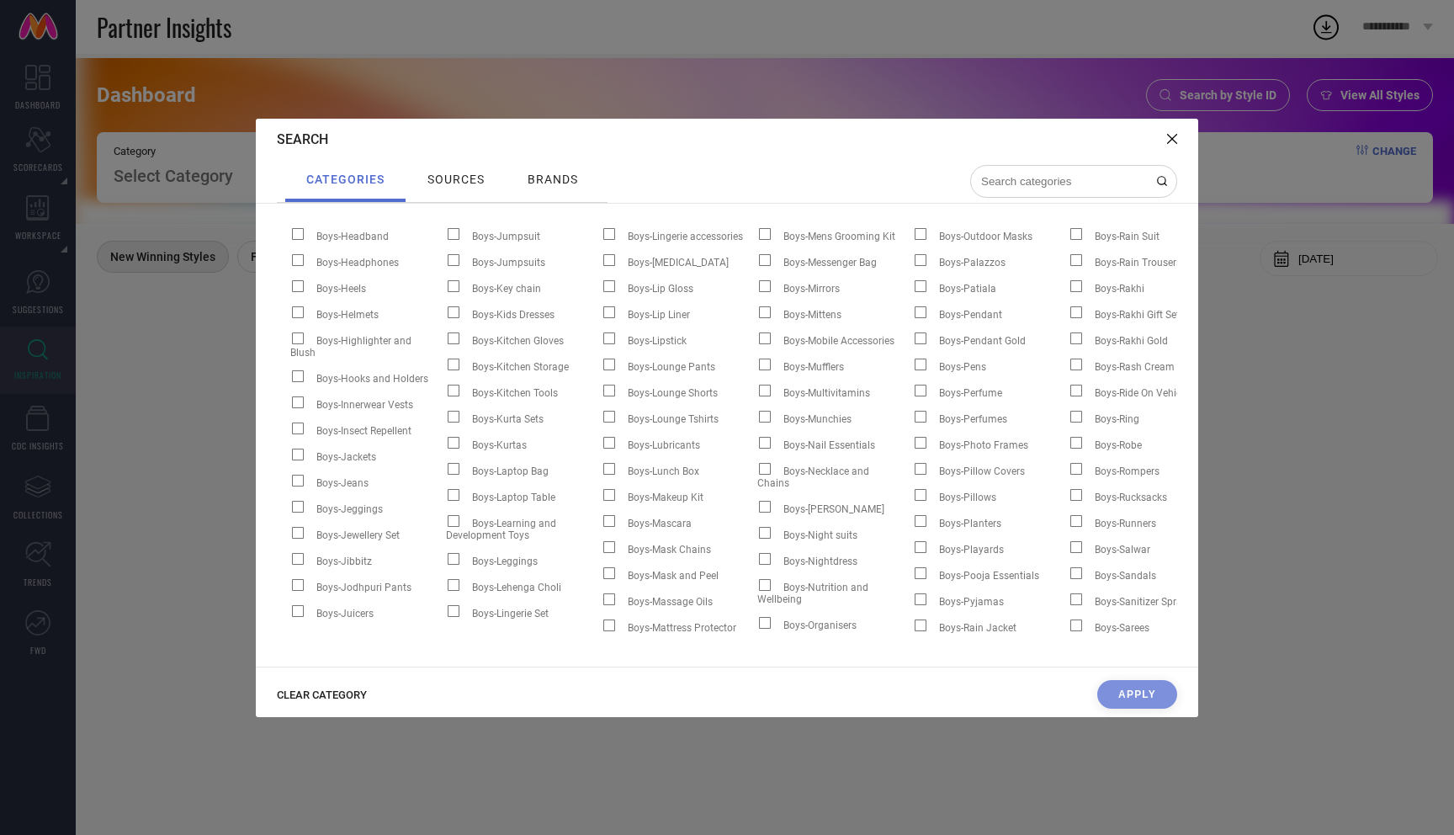
scroll to position [0, 1407]
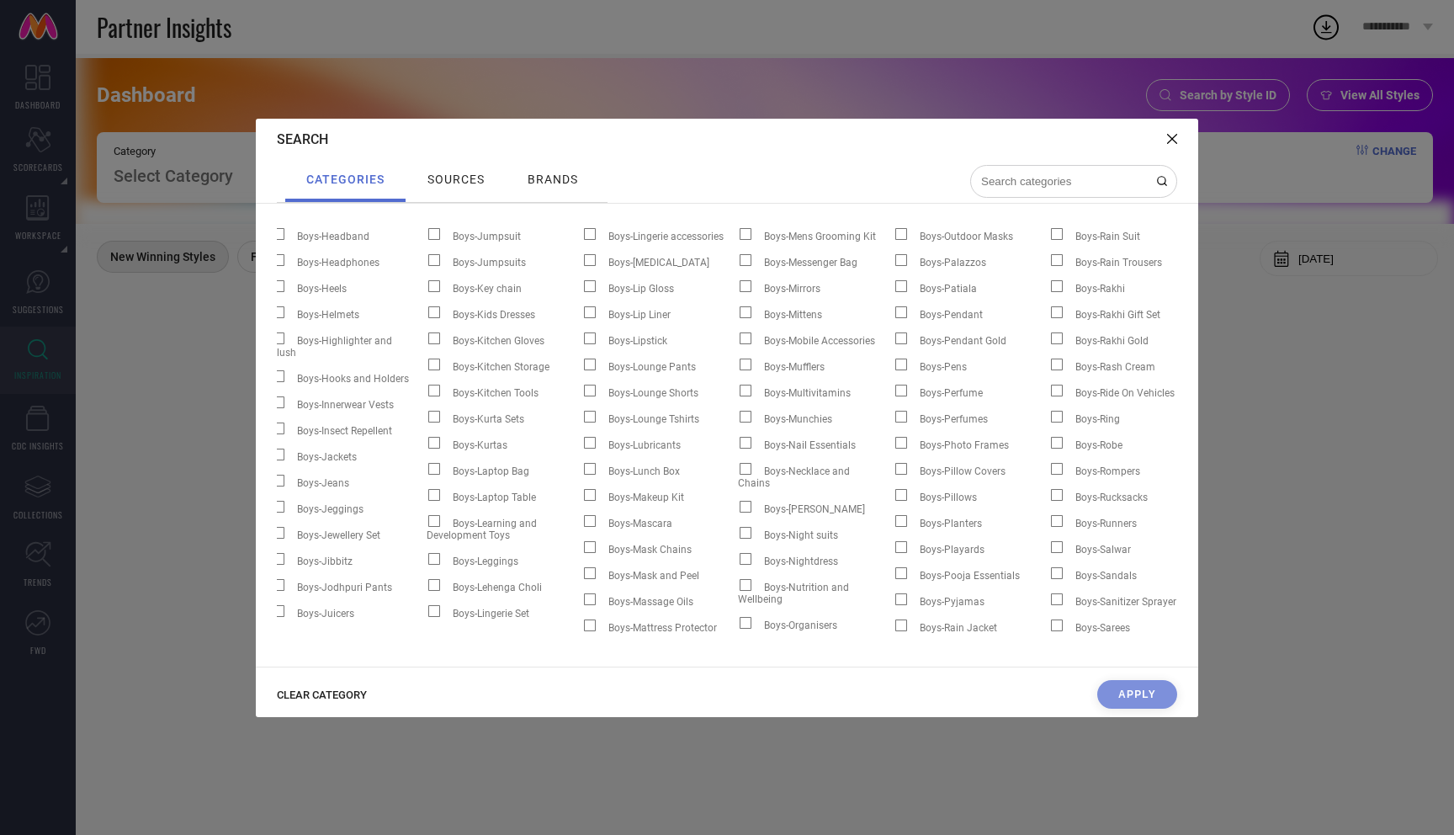
click at [898, 358] on span at bounding box center [901, 364] width 12 height 12
click at [894, 370] on input "Boys-Pens" at bounding box center [894, 370] width 0 height 0
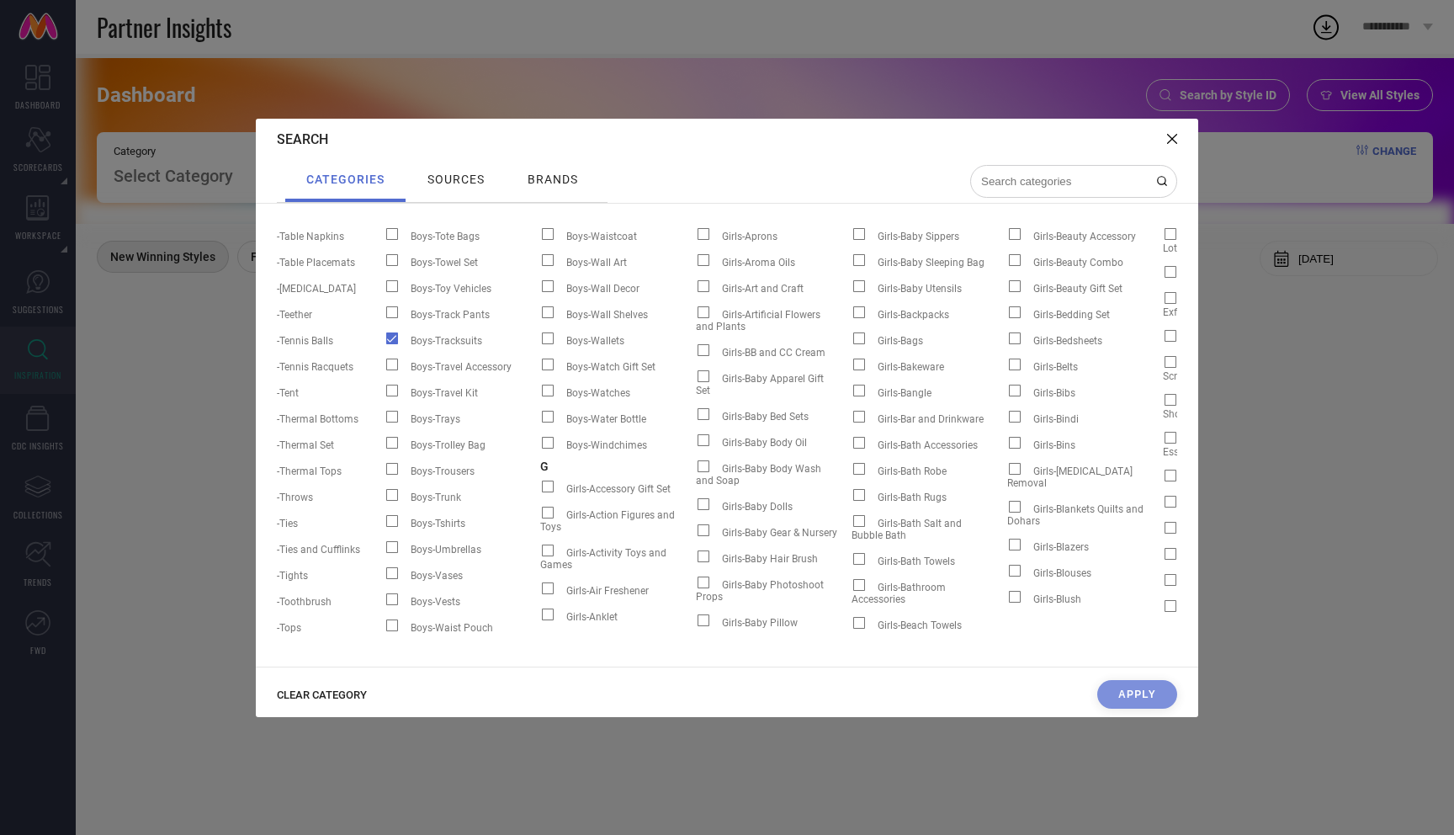
scroll to position [0, 2923]
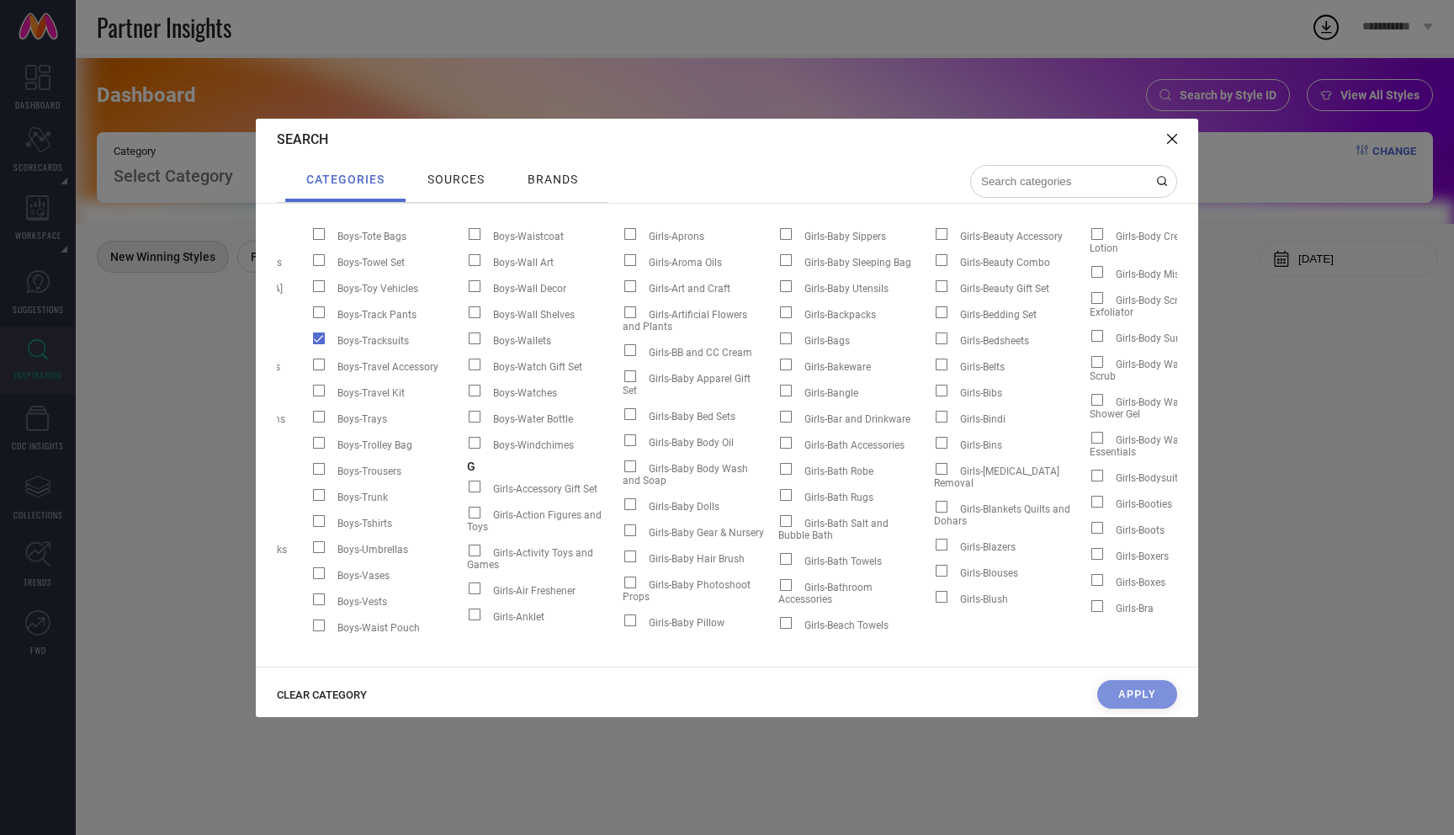
click at [942, 385] on span at bounding box center [942, 391] width 12 height 12
click at [934, 396] on input "Girls-Bibs" at bounding box center [934, 396] width 0 height 0
click at [1074, 407] on label "Girls-Bindi" at bounding box center [1012, 418] width 156 height 22
click at [934, 422] on input "Girls-Bindi" at bounding box center [934, 422] width 0 height 0
click at [327, 700] on span "CLEAR CATEGORY" at bounding box center [322, 694] width 90 height 13
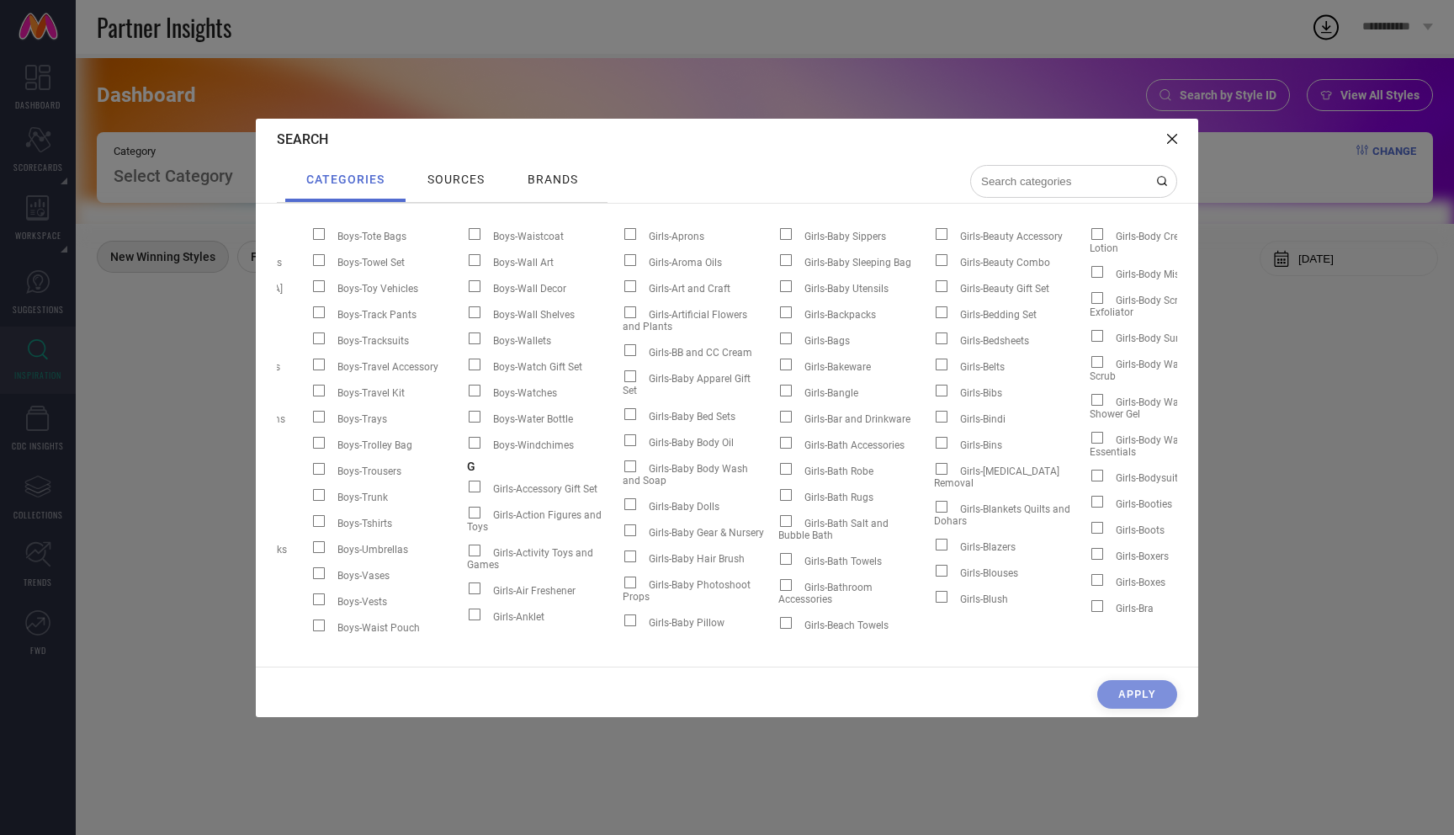
click at [459, 178] on span "sources" at bounding box center [455, 179] width 57 height 13
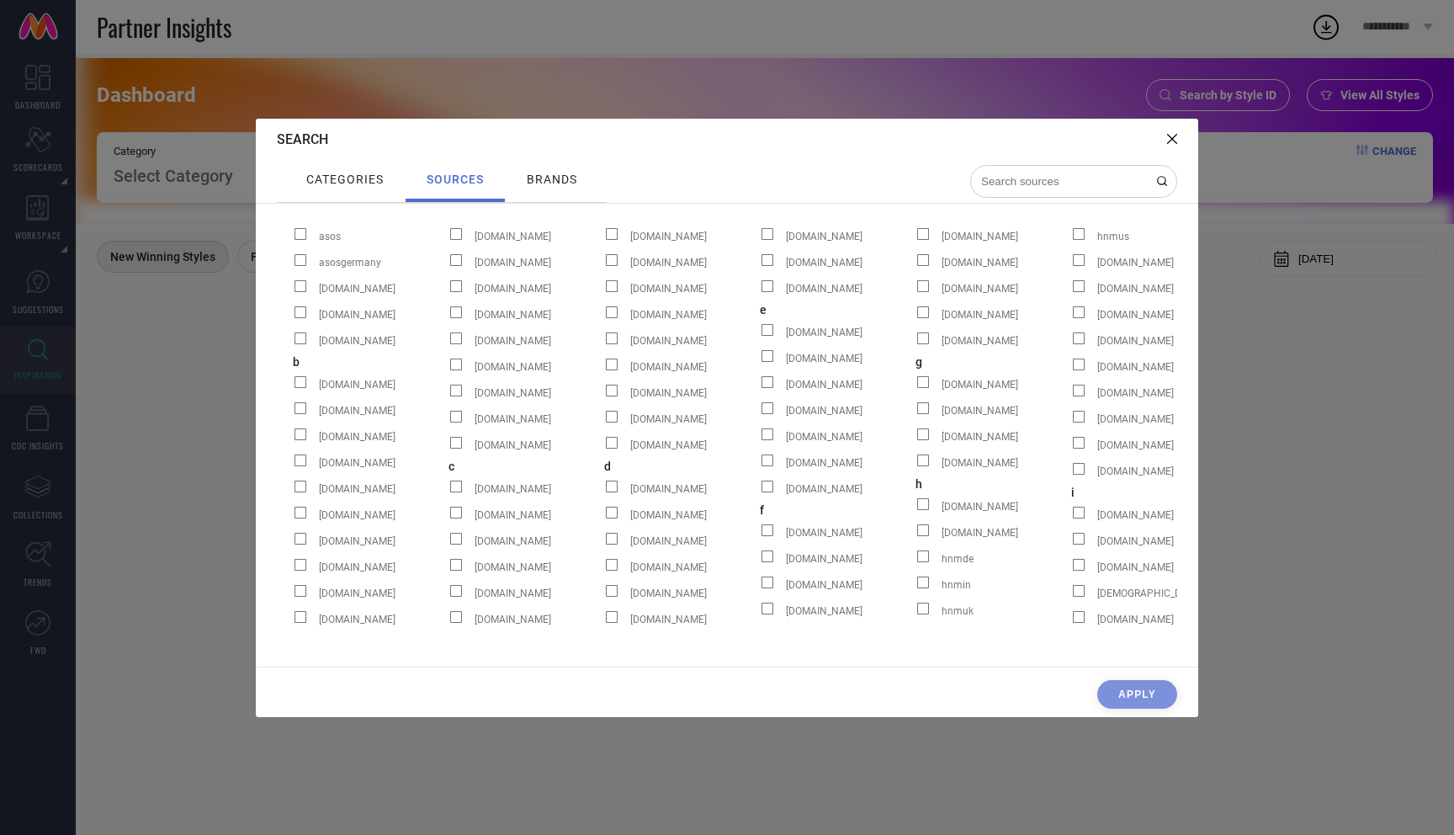
scroll to position [0, 0]
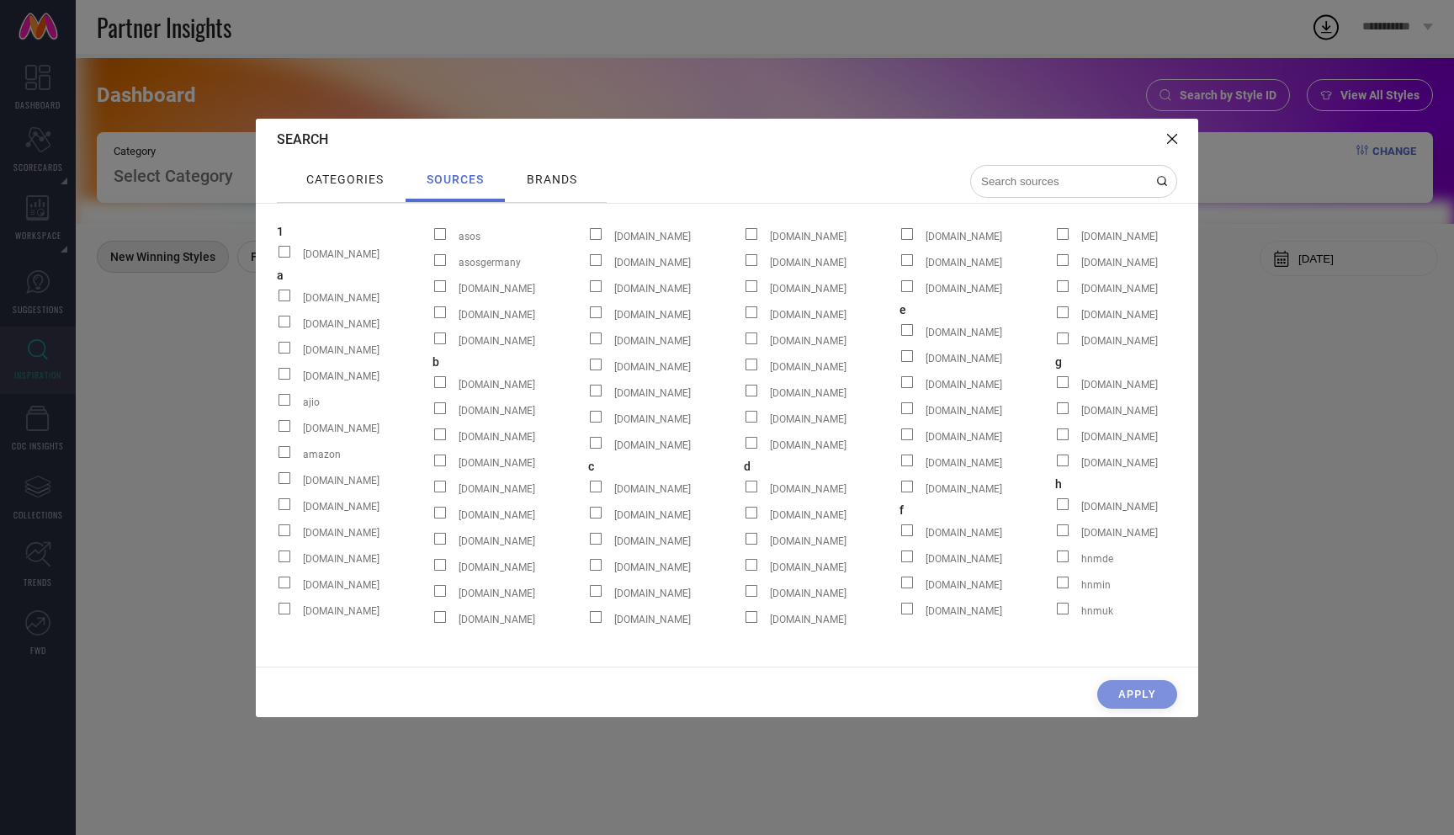
click at [438, 285] on span at bounding box center [440, 286] width 12 height 12
click at [433, 292] on input "assemblytravel.com" at bounding box center [433, 292] width 0 height 0
click at [442, 252] on label "asosgermany" at bounding box center [511, 262] width 156 height 22
click at [433, 266] on input "asosgermany" at bounding box center [433, 266] width 0 height 0
click at [441, 237] on span at bounding box center [440, 234] width 12 height 12
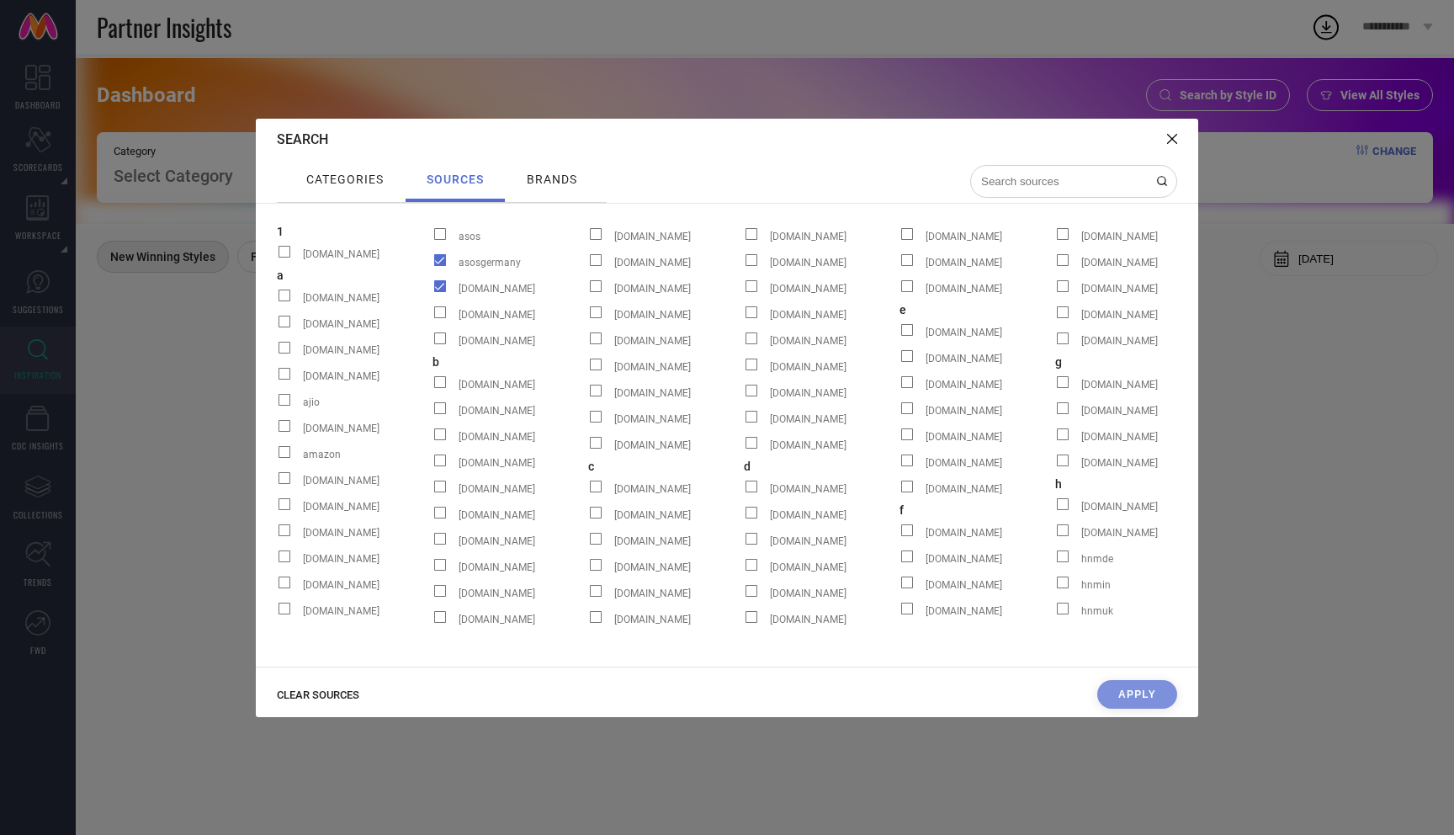
click at [433, 240] on input "asos" at bounding box center [433, 240] width 0 height 0
click at [1131, 706] on div "CLEAR SOURCES Apply" at bounding box center [727, 698] width 942 height 37
click at [541, 181] on span "brands" at bounding box center [552, 179] width 50 height 13
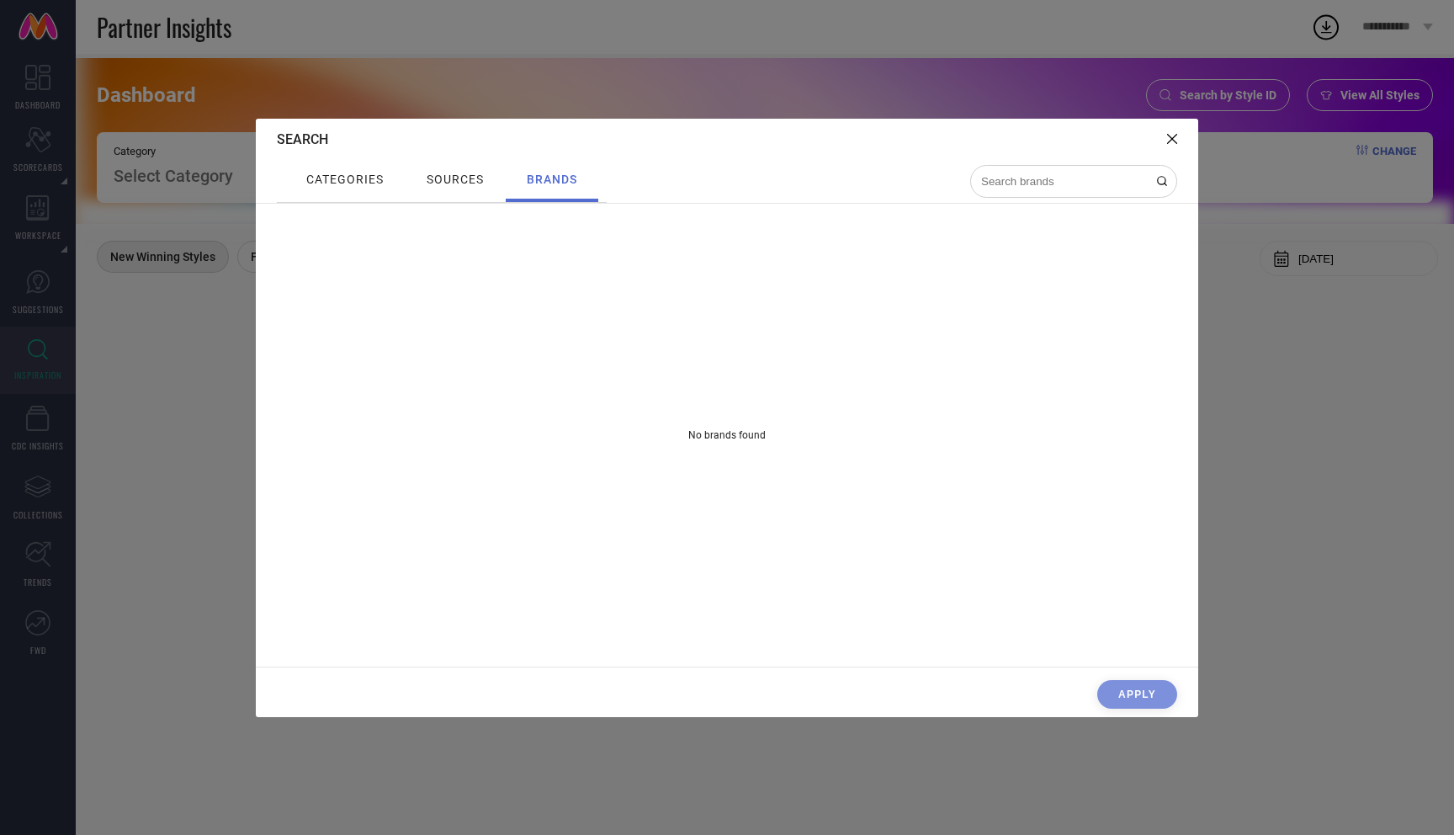
click at [445, 184] on span "sources" at bounding box center [455, 179] width 57 height 13
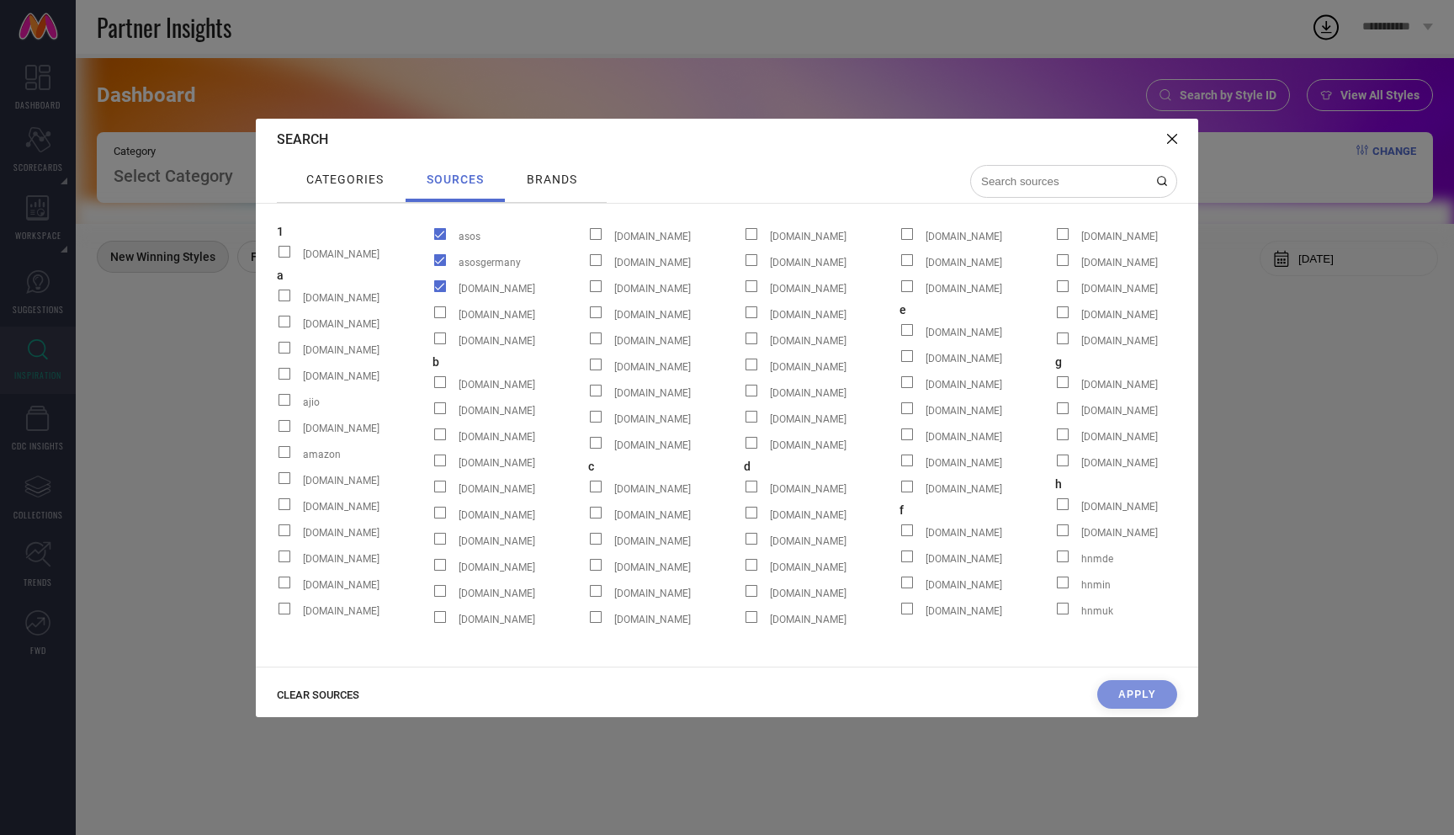
click at [1171, 137] on icon at bounding box center [1172, 139] width 10 height 10
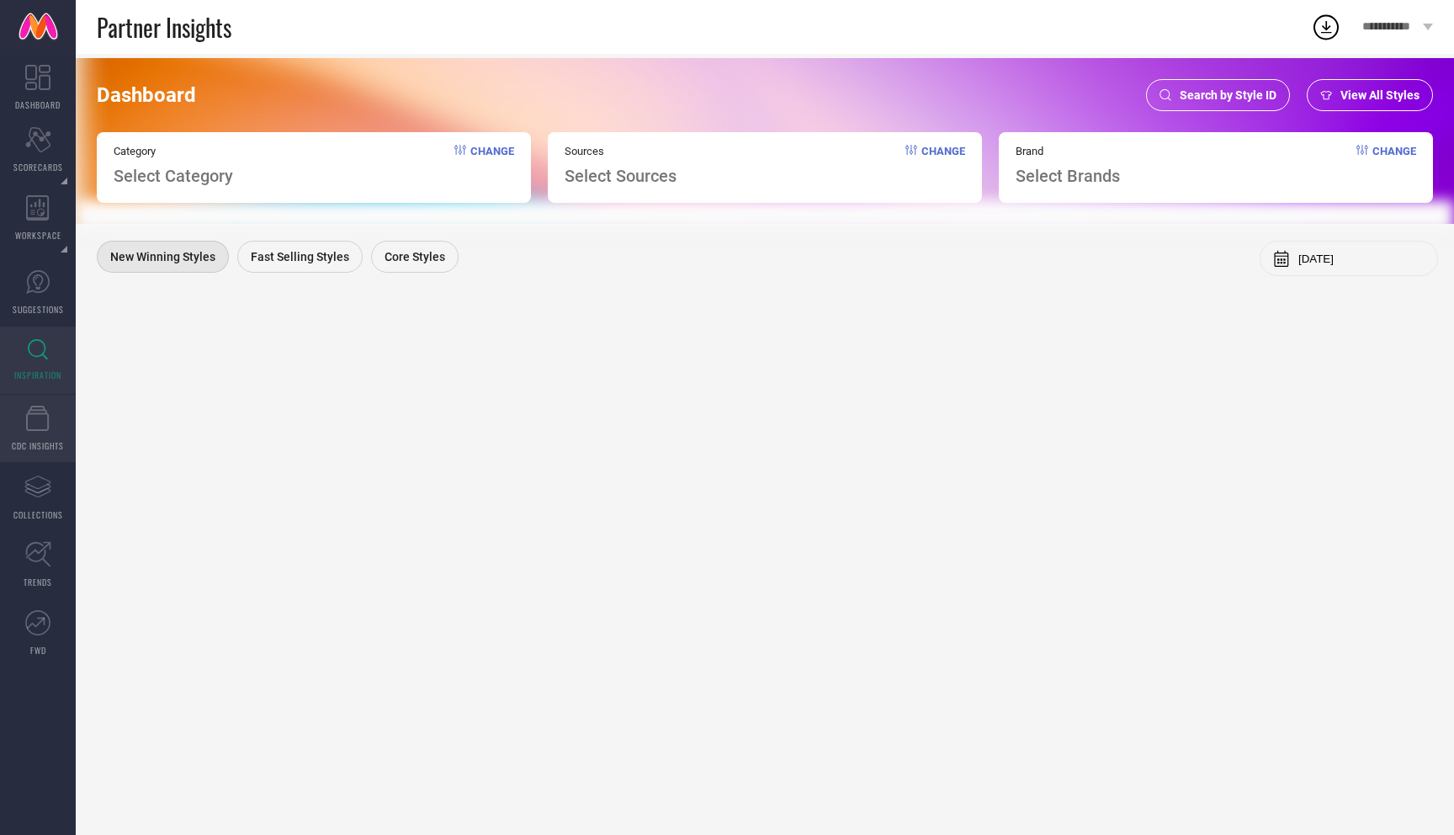
click at [51, 435] on link "CDC INSIGHTS" at bounding box center [38, 428] width 76 height 67
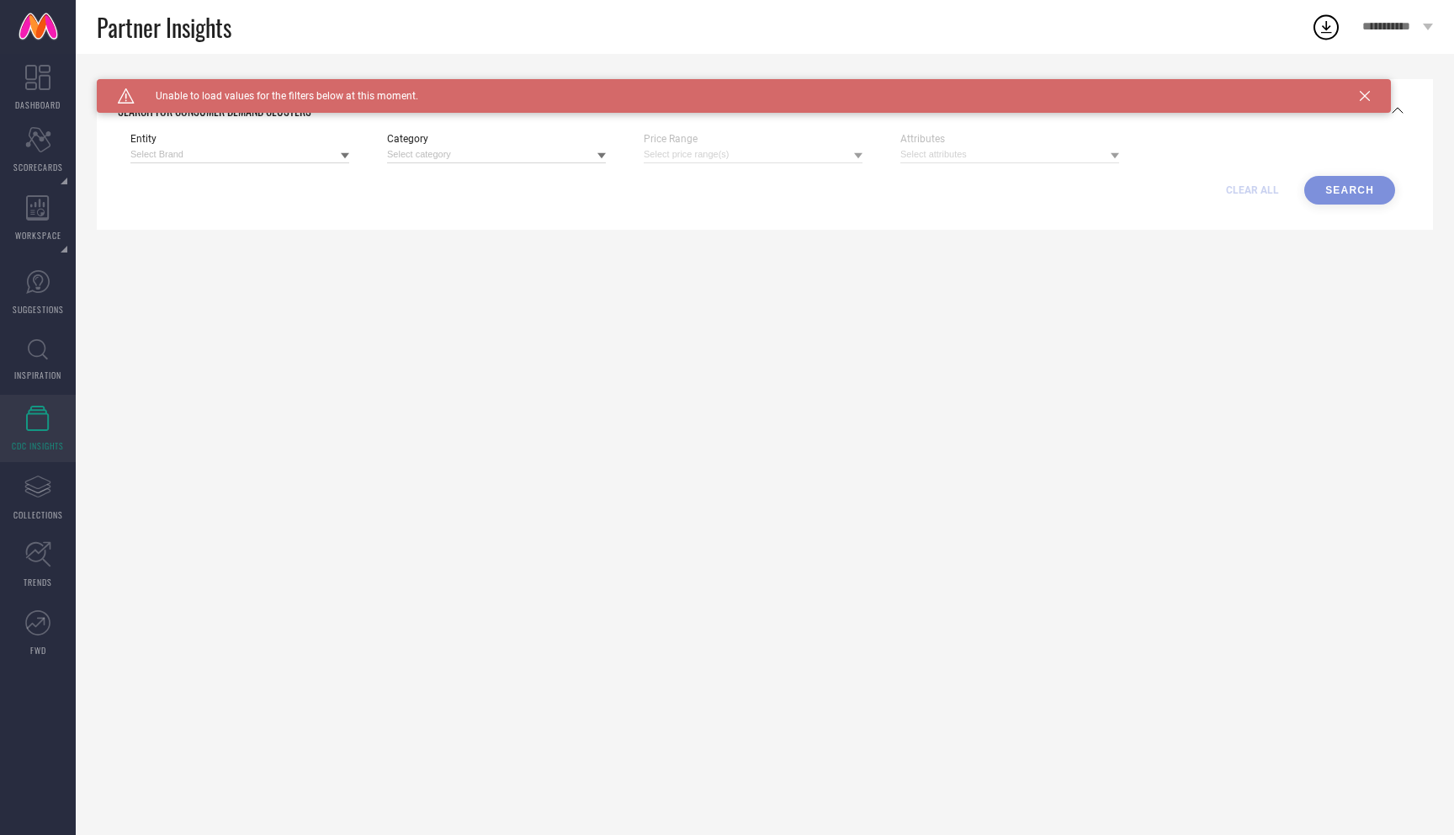
click at [1362, 98] on icon at bounding box center [1365, 96] width 10 height 10
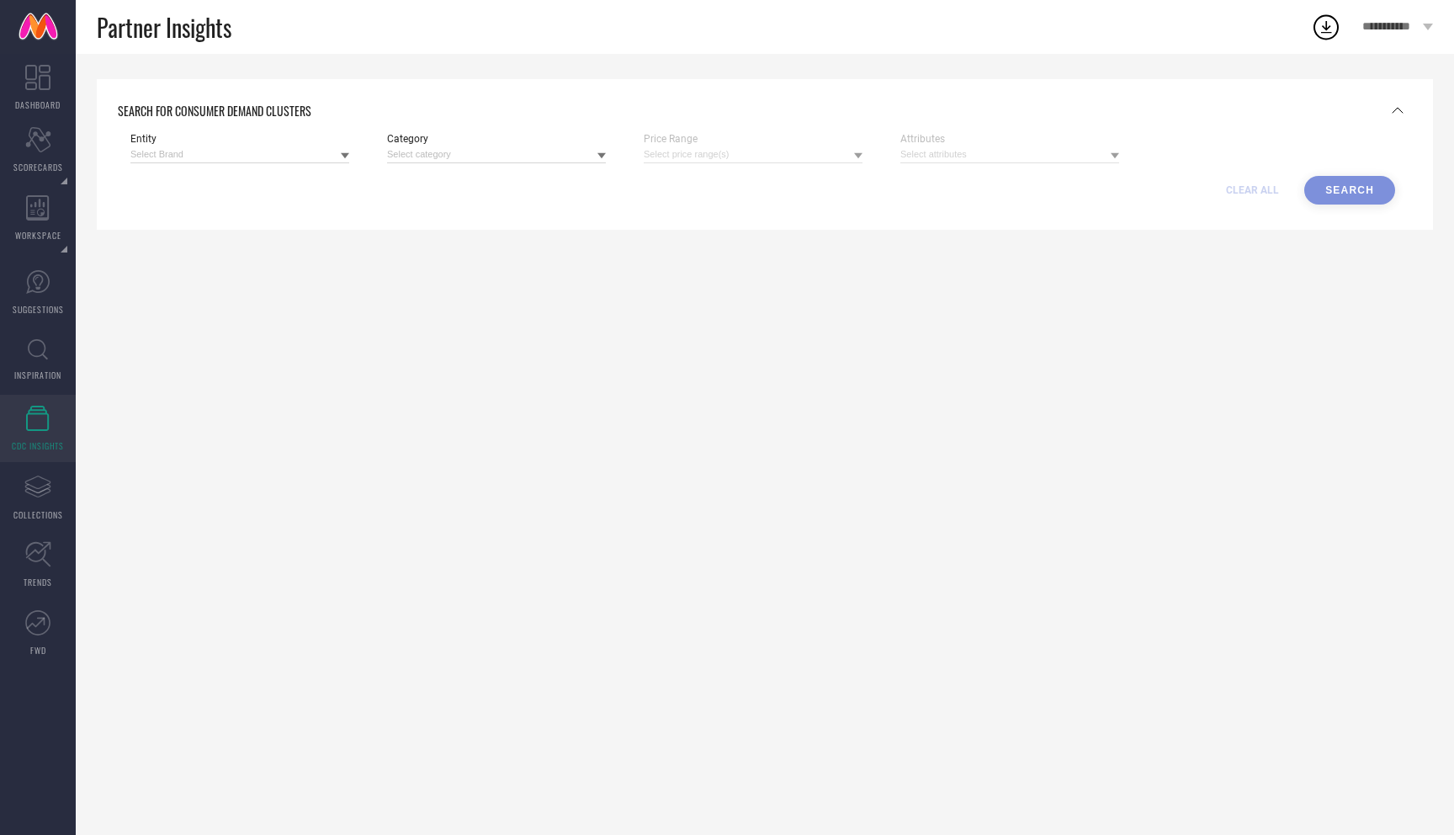
click at [1396, 111] on icon at bounding box center [1398, 110] width 20 height 20
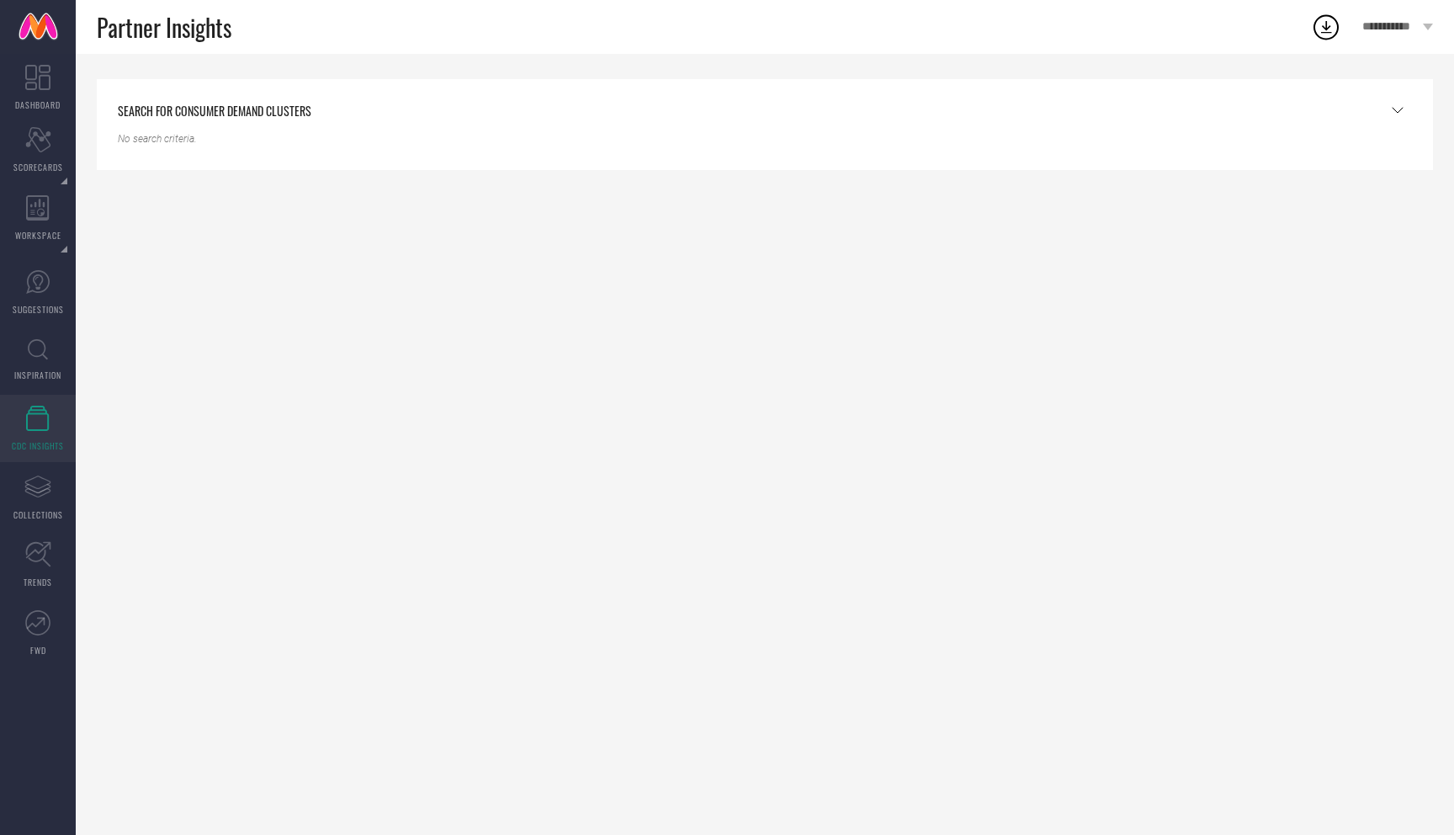
click at [1396, 110] on icon at bounding box center [1398, 110] width 10 height 5
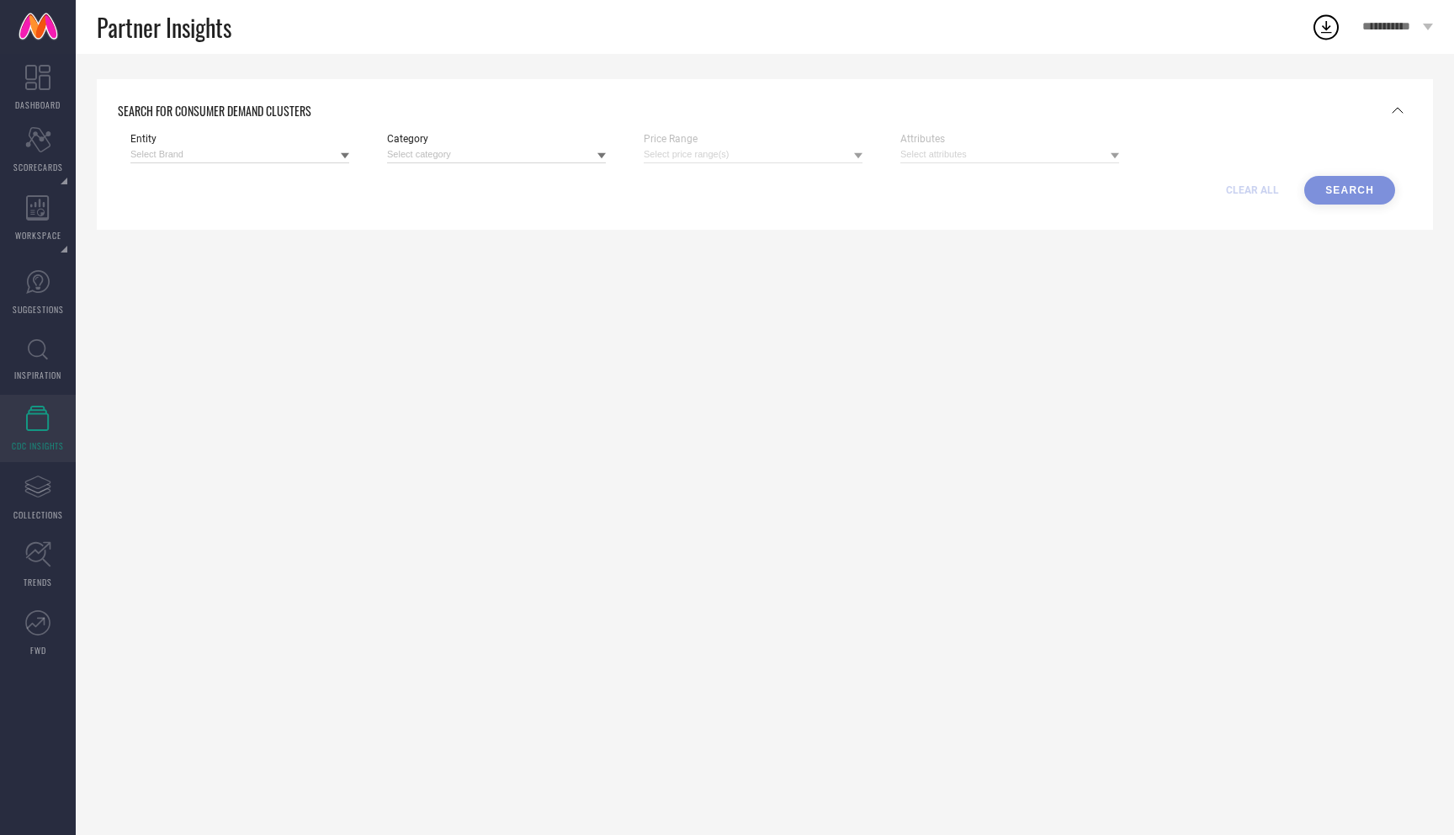
click at [342, 159] on icon at bounding box center [345, 155] width 8 height 8
click at [237, 422] on div "SEARCH FOR CONSUMER DEMAND CLUSTERS Entity No results found Category Price Rang…" at bounding box center [765, 444] width 1378 height 781
click at [36, 490] on icon "Assortments Created with Sketch." at bounding box center [37, 486] width 27 height 27
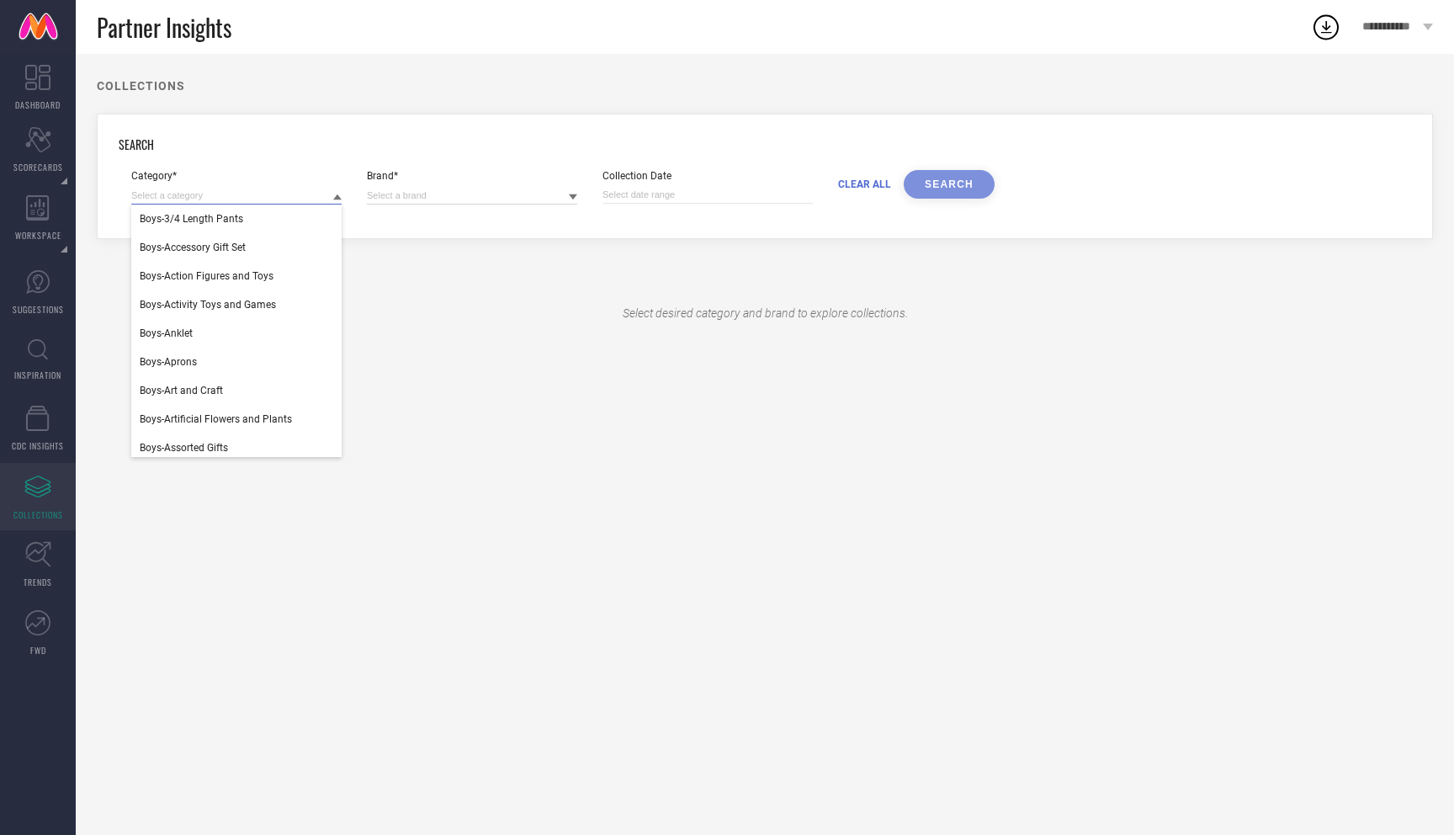
click at [206, 191] on input at bounding box center [236, 196] width 210 height 18
click at [203, 249] on span "Boys-Accessory Gift Set" at bounding box center [193, 248] width 106 height 12
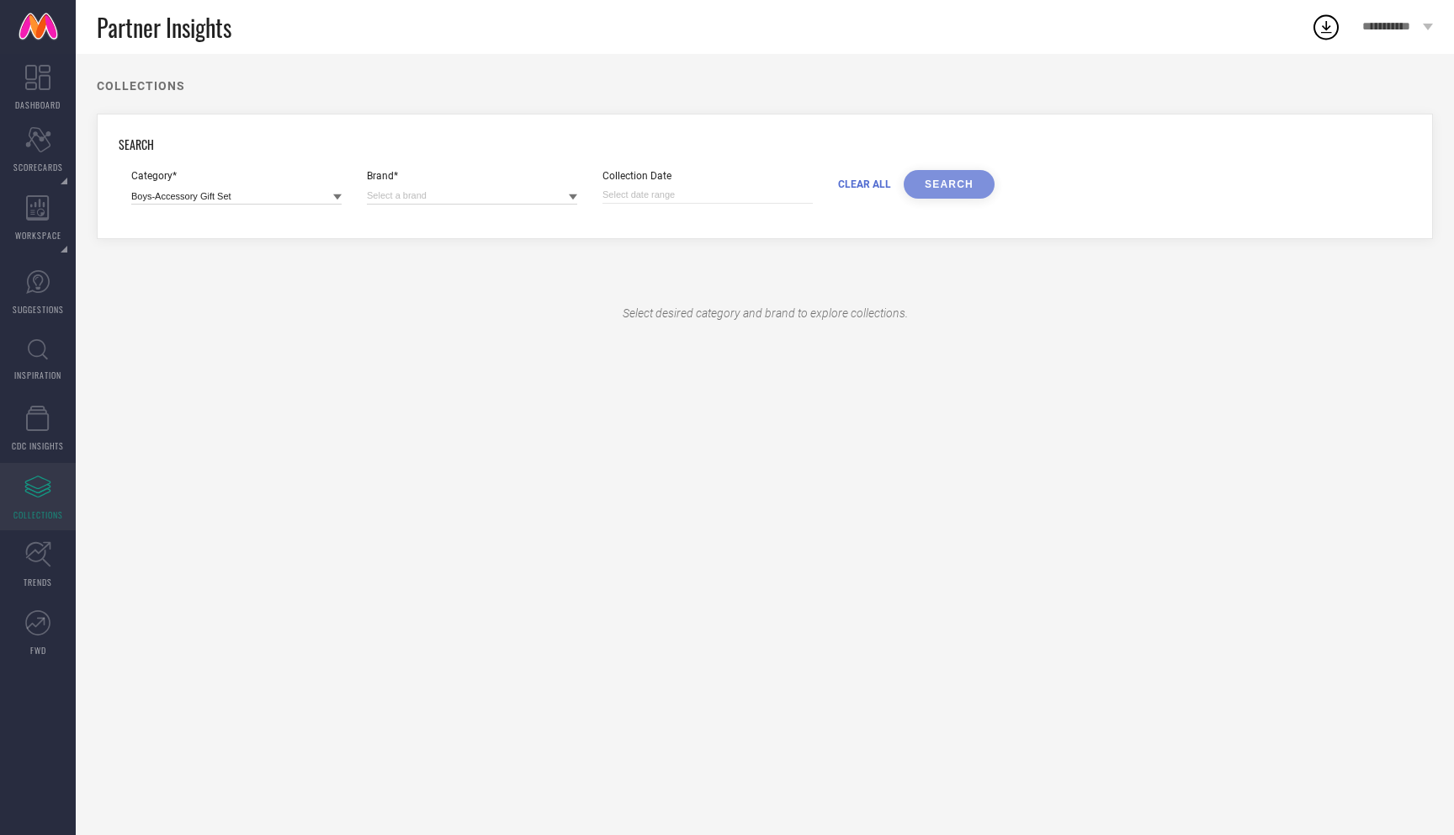
click at [420, 171] on div "Brand*" at bounding box center [472, 176] width 210 height 12
click at [417, 186] on div at bounding box center [472, 195] width 210 height 19
click at [417, 188] on input at bounding box center [472, 196] width 210 height 18
click at [295, 193] on input at bounding box center [236, 196] width 210 height 18
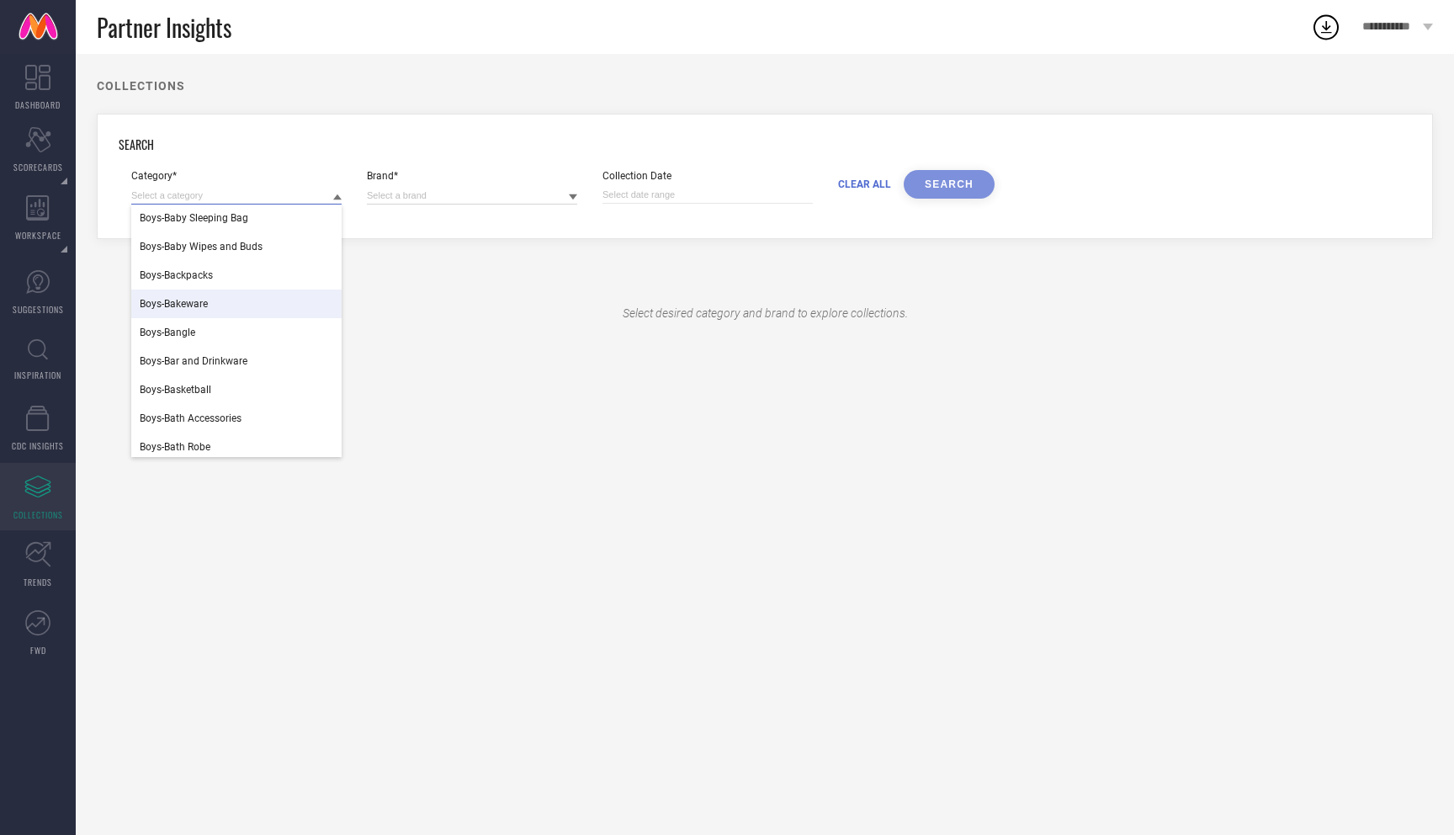
scroll to position [1027, 0]
click at [232, 353] on div "Boys-Body Cream and Lotion" at bounding box center [236, 365] width 210 height 29
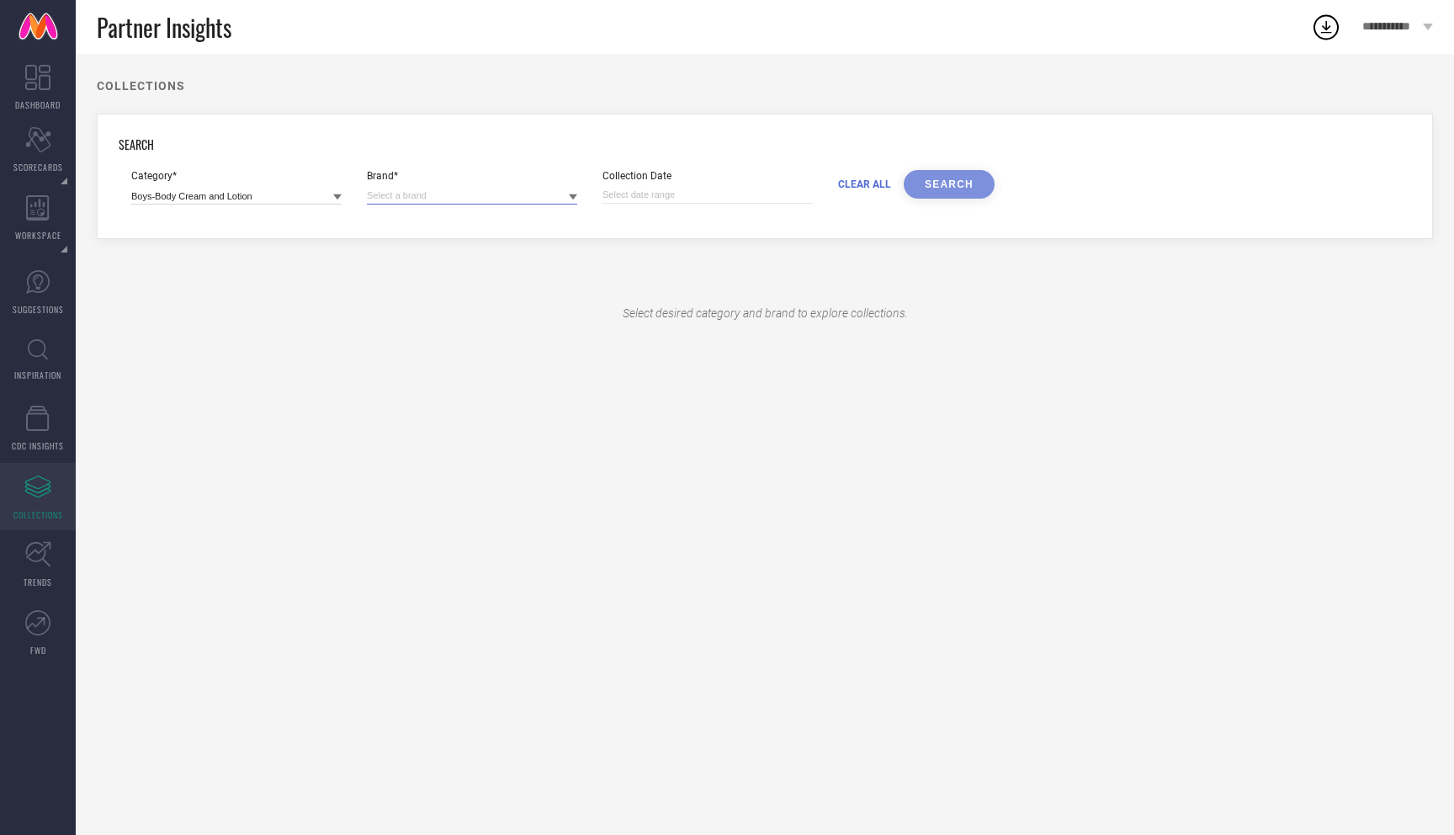
click at [435, 193] on input at bounding box center [472, 196] width 210 height 18
click at [419, 230] on div "BIOTIQUE" at bounding box center [472, 218] width 210 height 29
select select "9"
select select "2025"
select select "10"
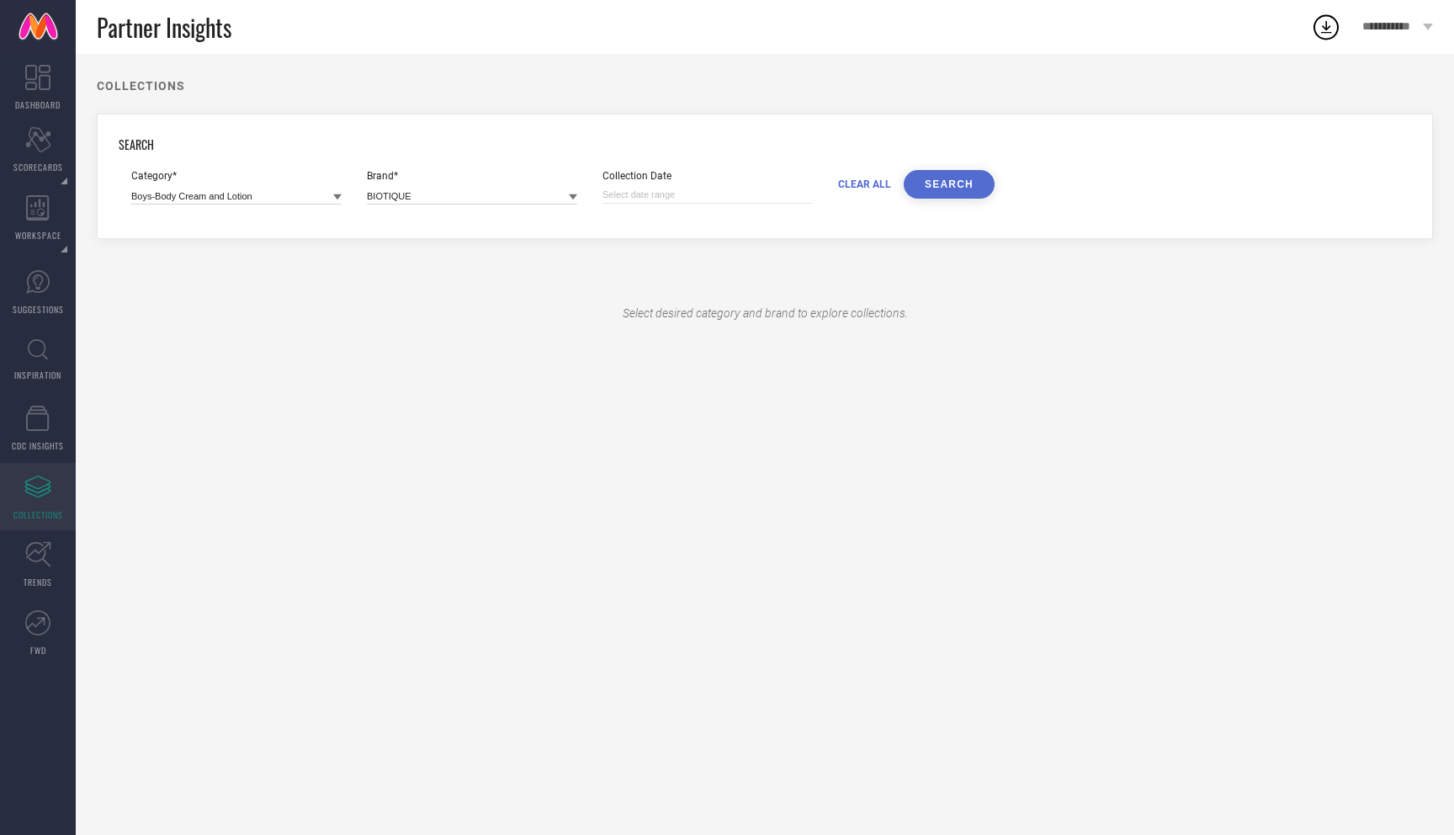
select select "2025"
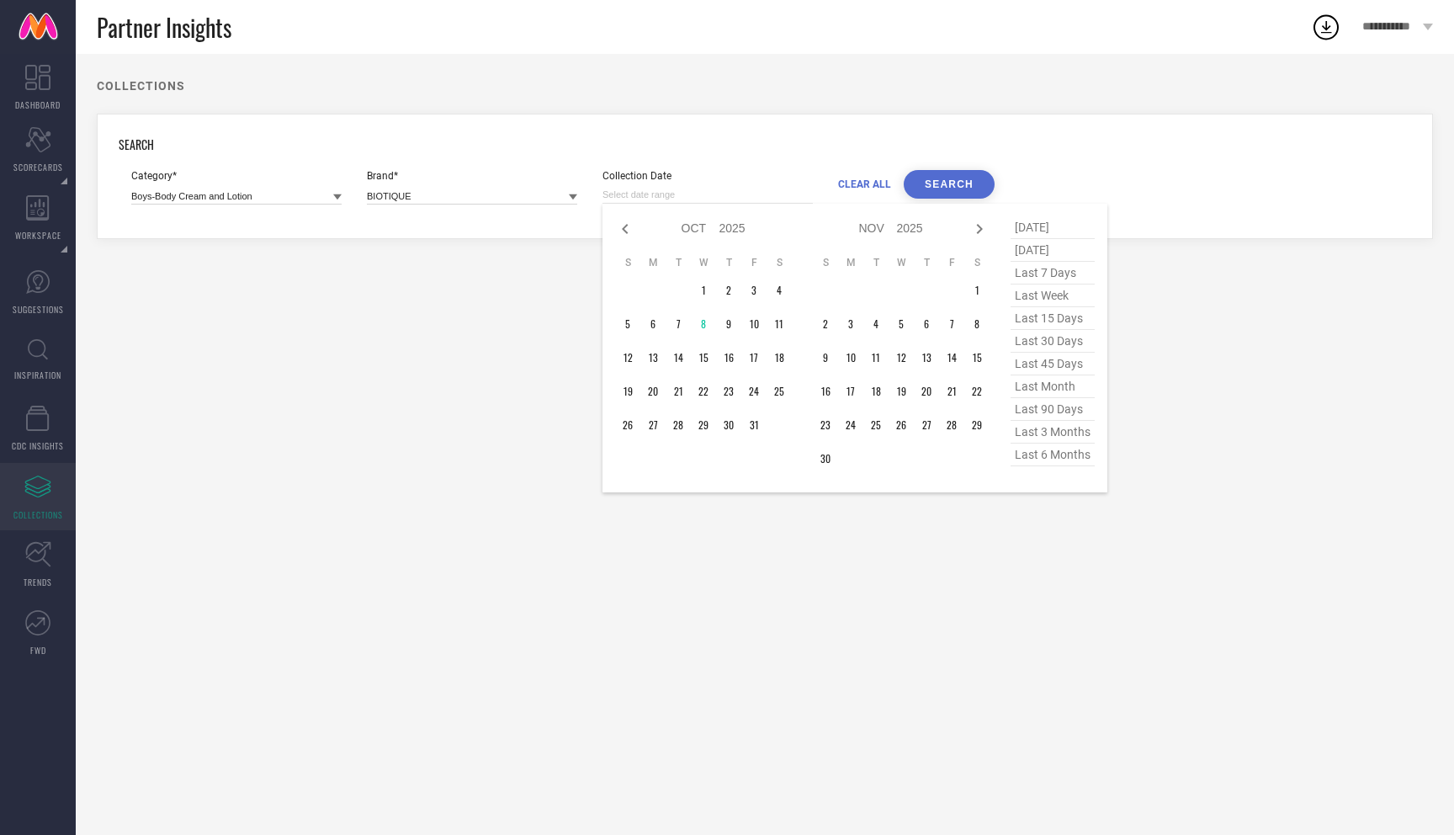
click at [676, 192] on input at bounding box center [708, 195] width 210 height 18
click at [702, 293] on td "1" at bounding box center [703, 290] width 25 height 25
type input "01-10-2025 to 08-10-2025"
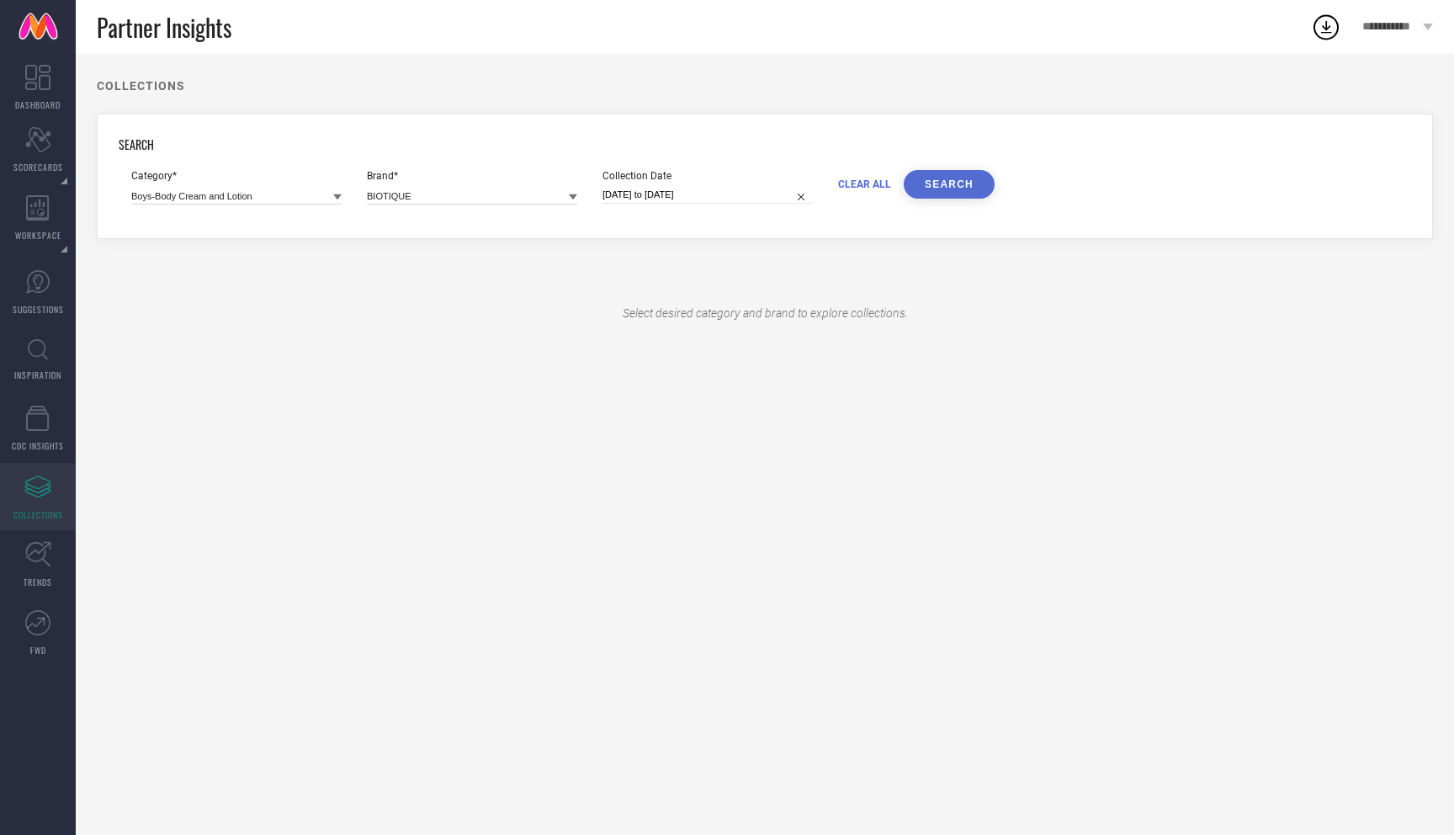
click at [950, 180] on button "SEARCH" at bounding box center [949, 184] width 91 height 29
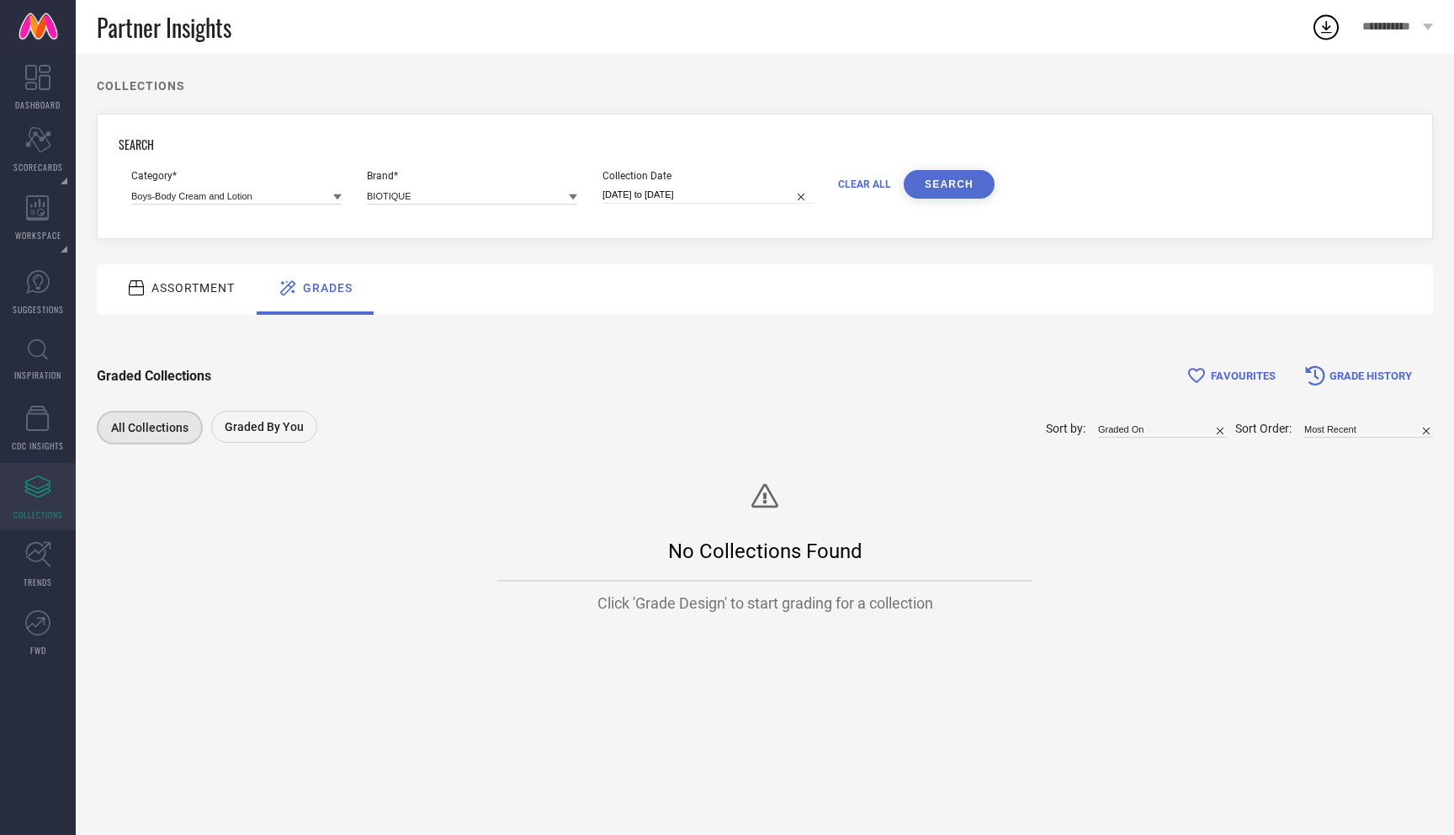
click at [205, 300] on div "ASSORTMENT" at bounding box center [180, 288] width 117 height 30
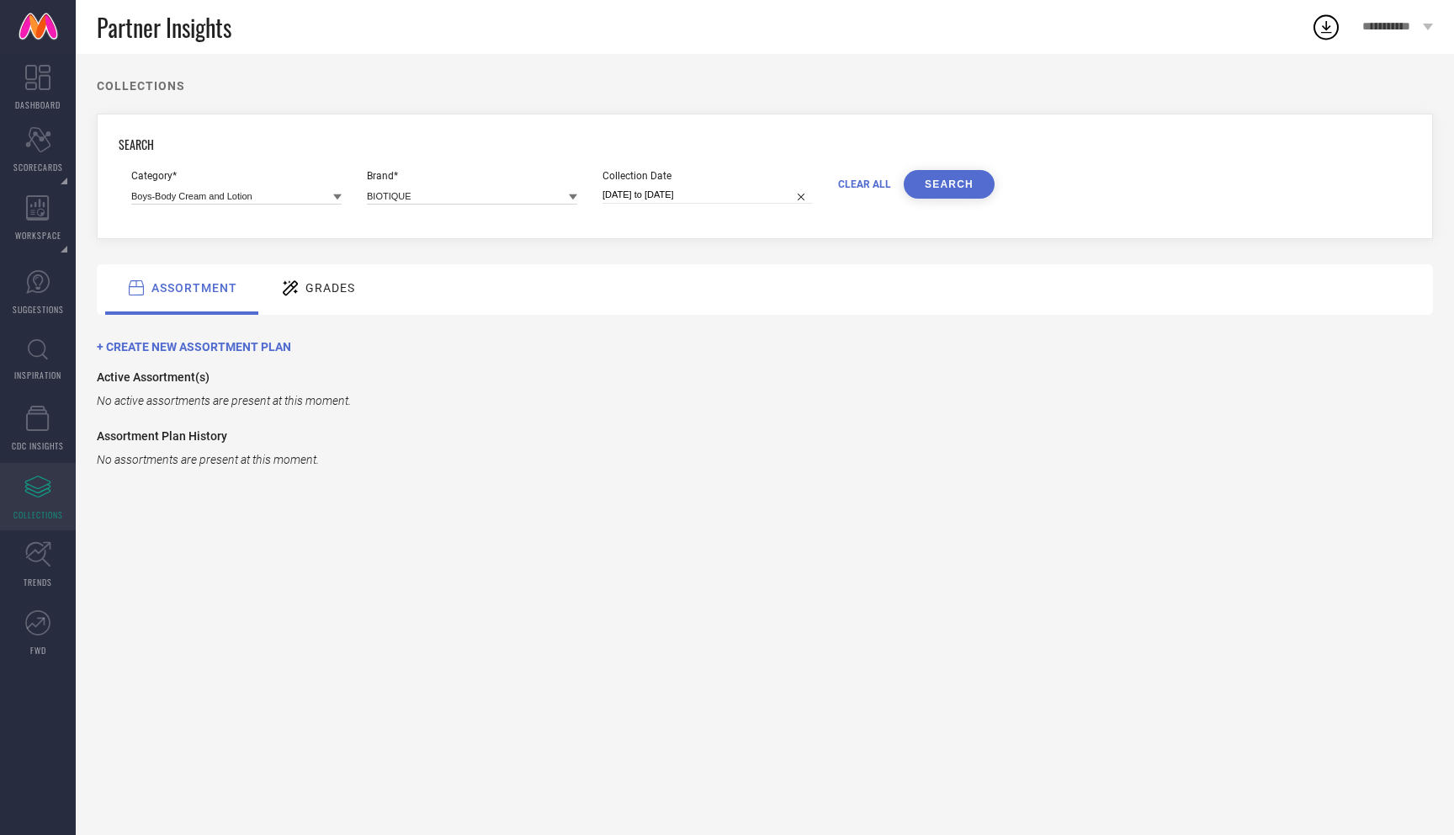
click at [671, 191] on input "01-10-2025 to 08-10-2025" at bounding box center [708, 195] width 210 height 18
select select "9"
select select "2025"
select select "10"
select select "2025"
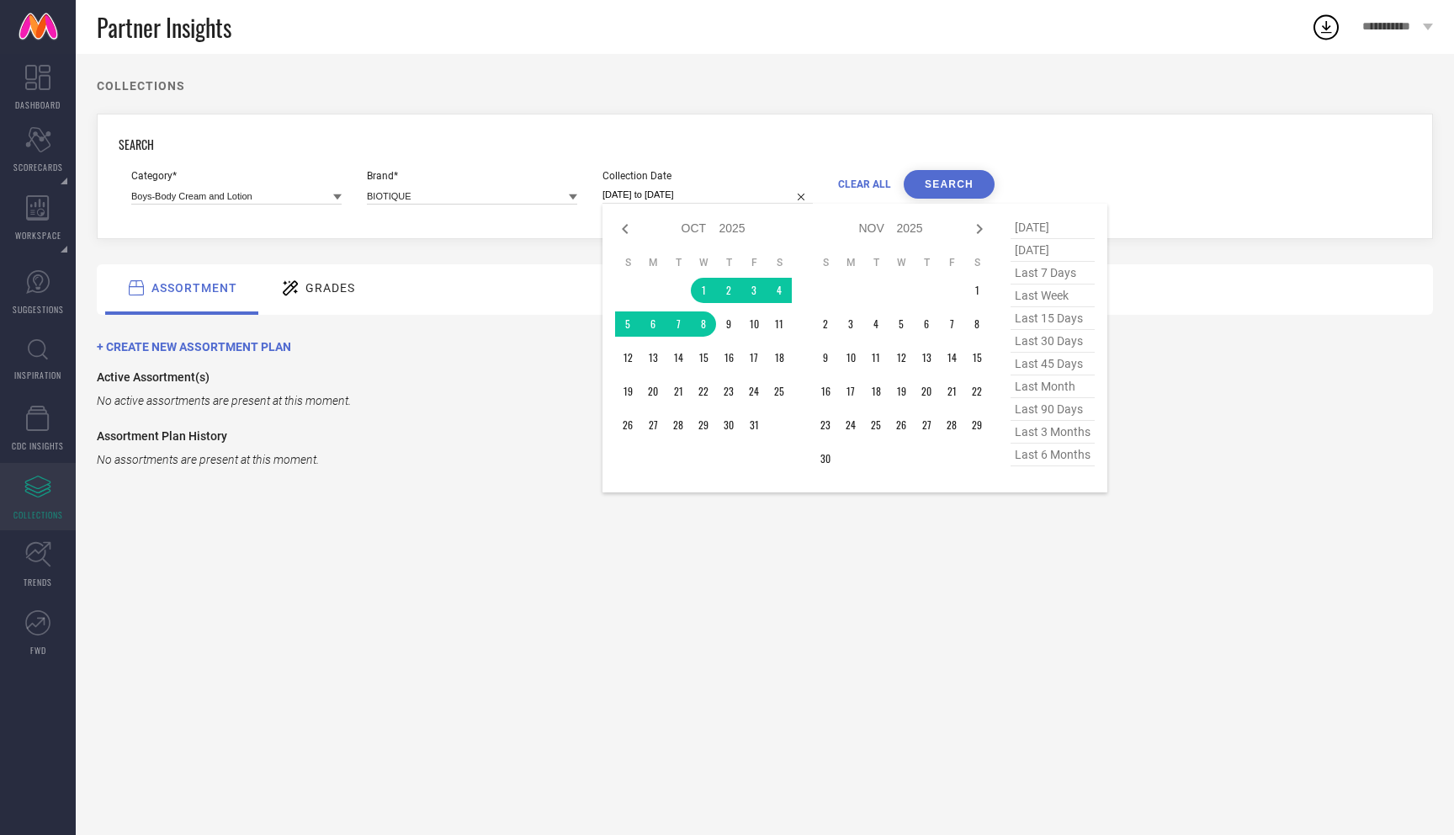
click at [1049, 454] on span "last 6 months" at bounding box center [1053, 454] width 84 height 23
type input "01-04-2025 to 30-09-2025"
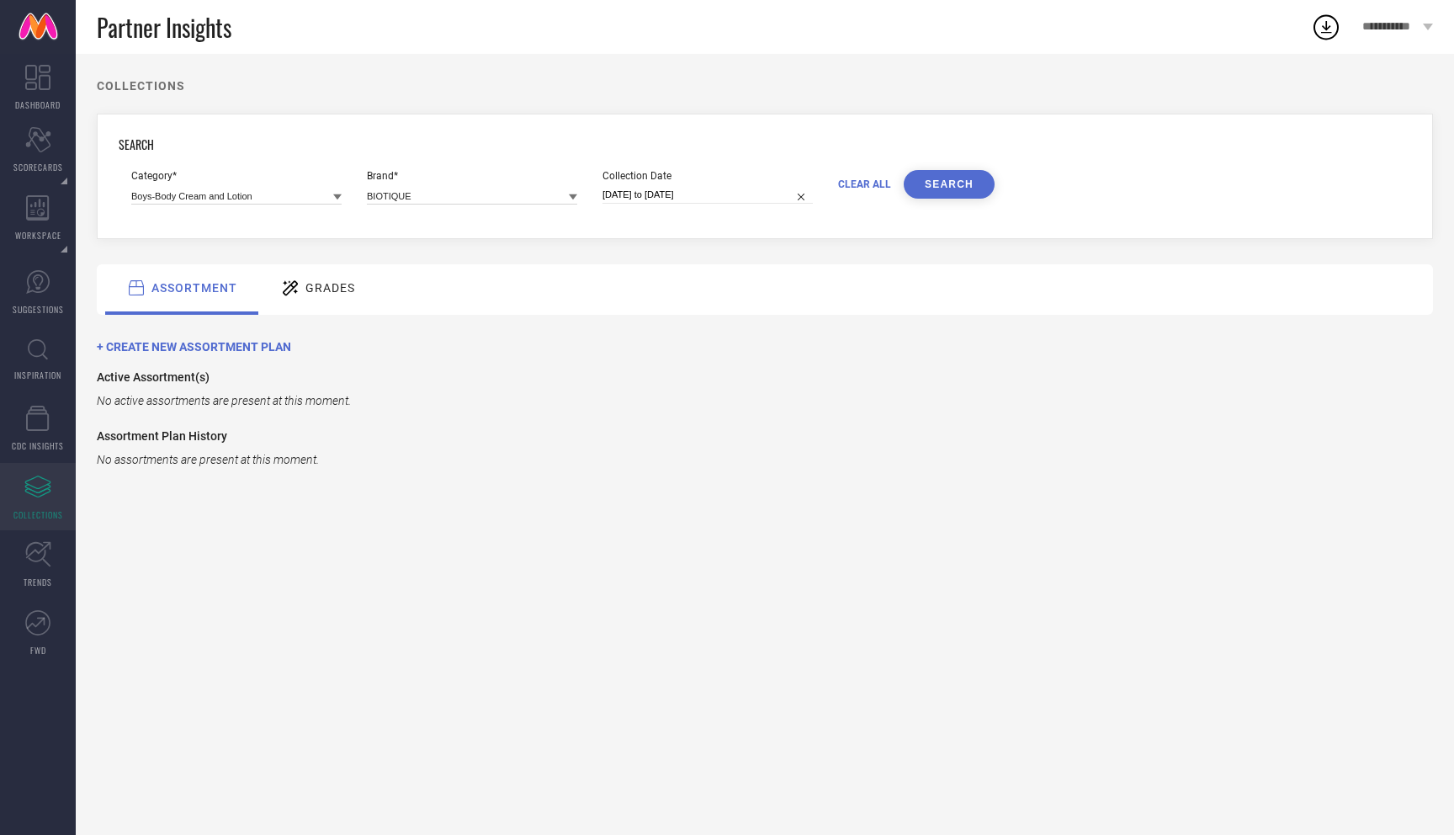
click at [946, 172] on button "SEARCH" at bounding box center [949, 184] width 91 height 29
click at [296, 291] on icon at bounding box center [290, 288] width 21 height 22
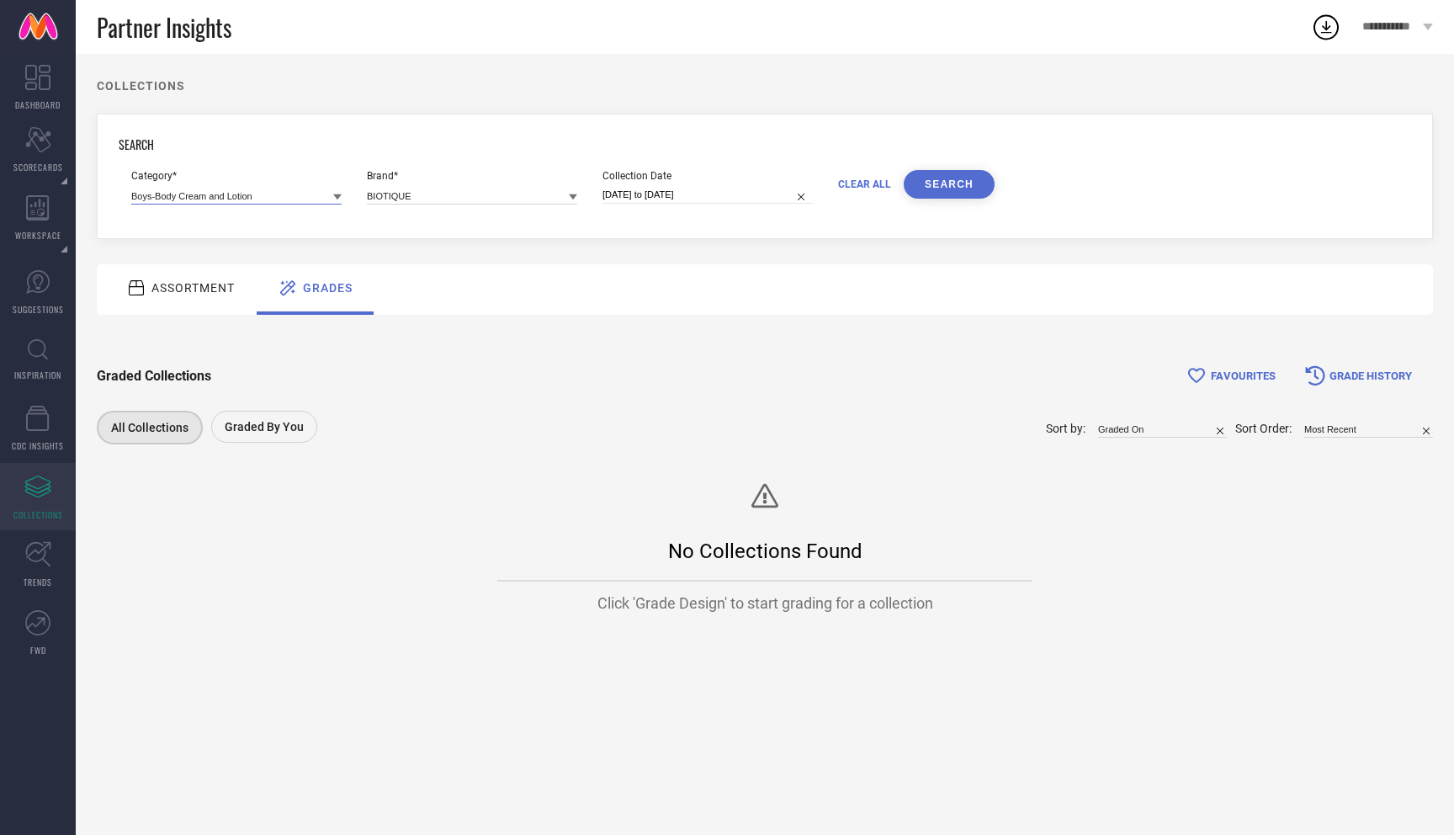
click at [223, 199] on input at bounding box center [236, 196] width 210 height 18
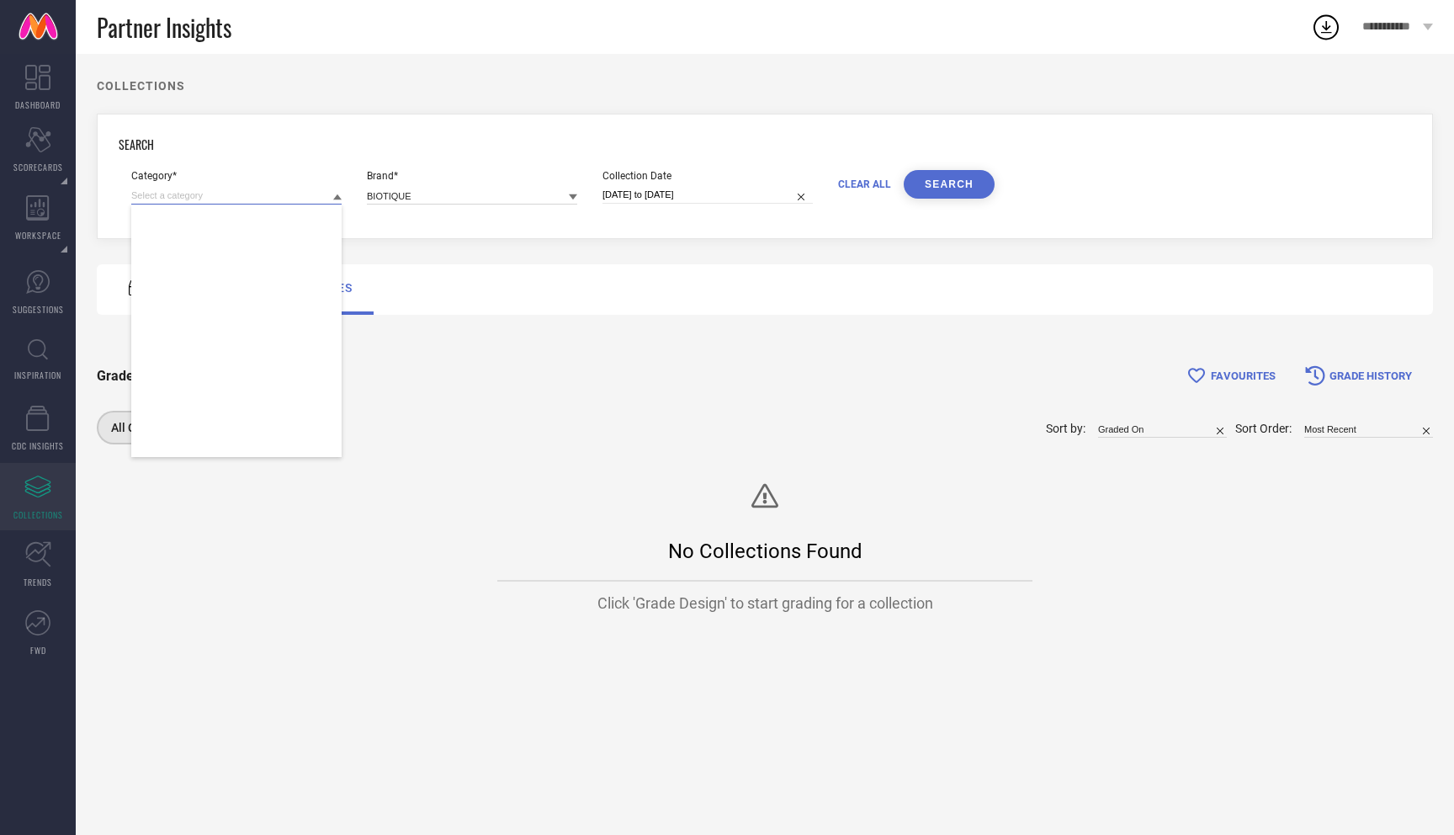
scroll to position [4372, 0]
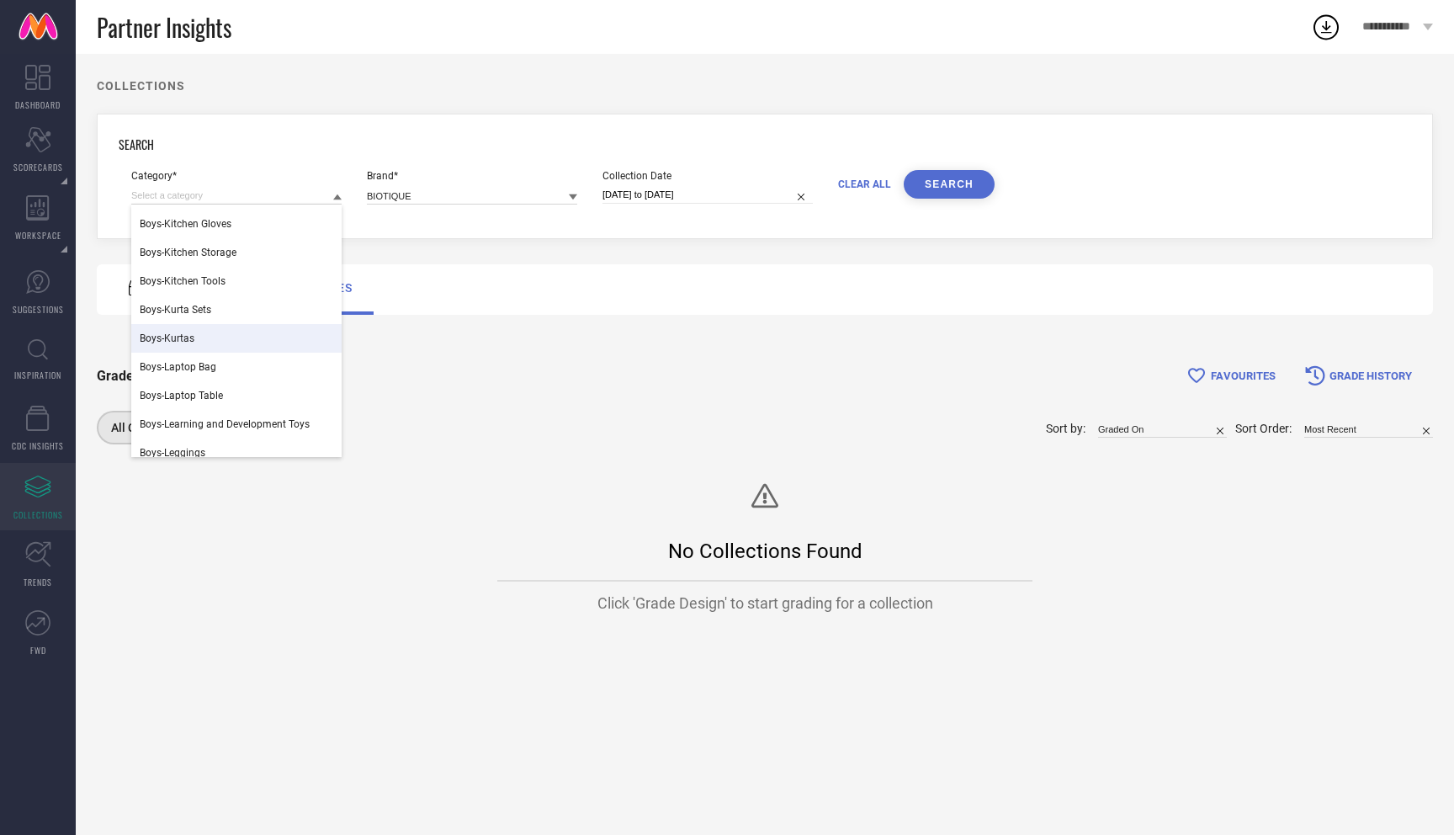
click at [232, 343] on div "Boys-Kurtas" at bounding box center [236, 338] width 210 height 29
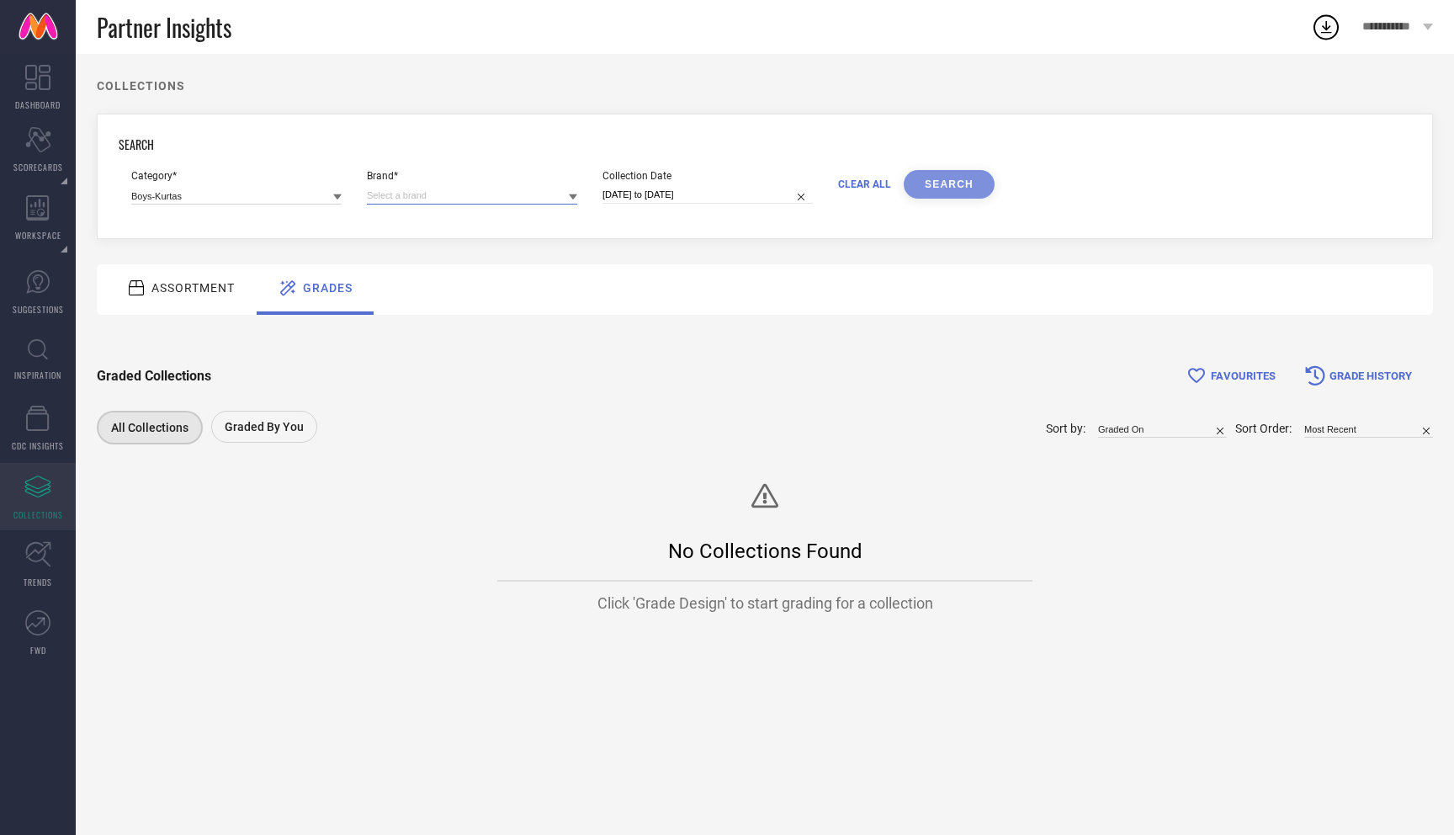
click at [466, 199] on input at bounding box center [472, 196] width 210 height 18
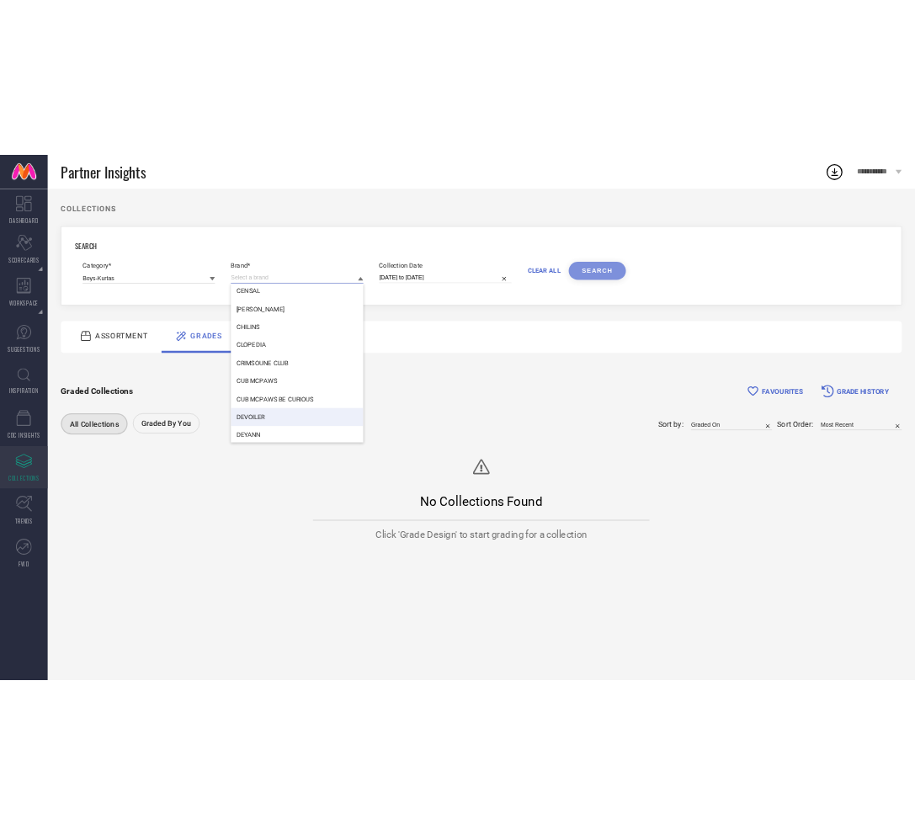
scroll to position [0, 0]
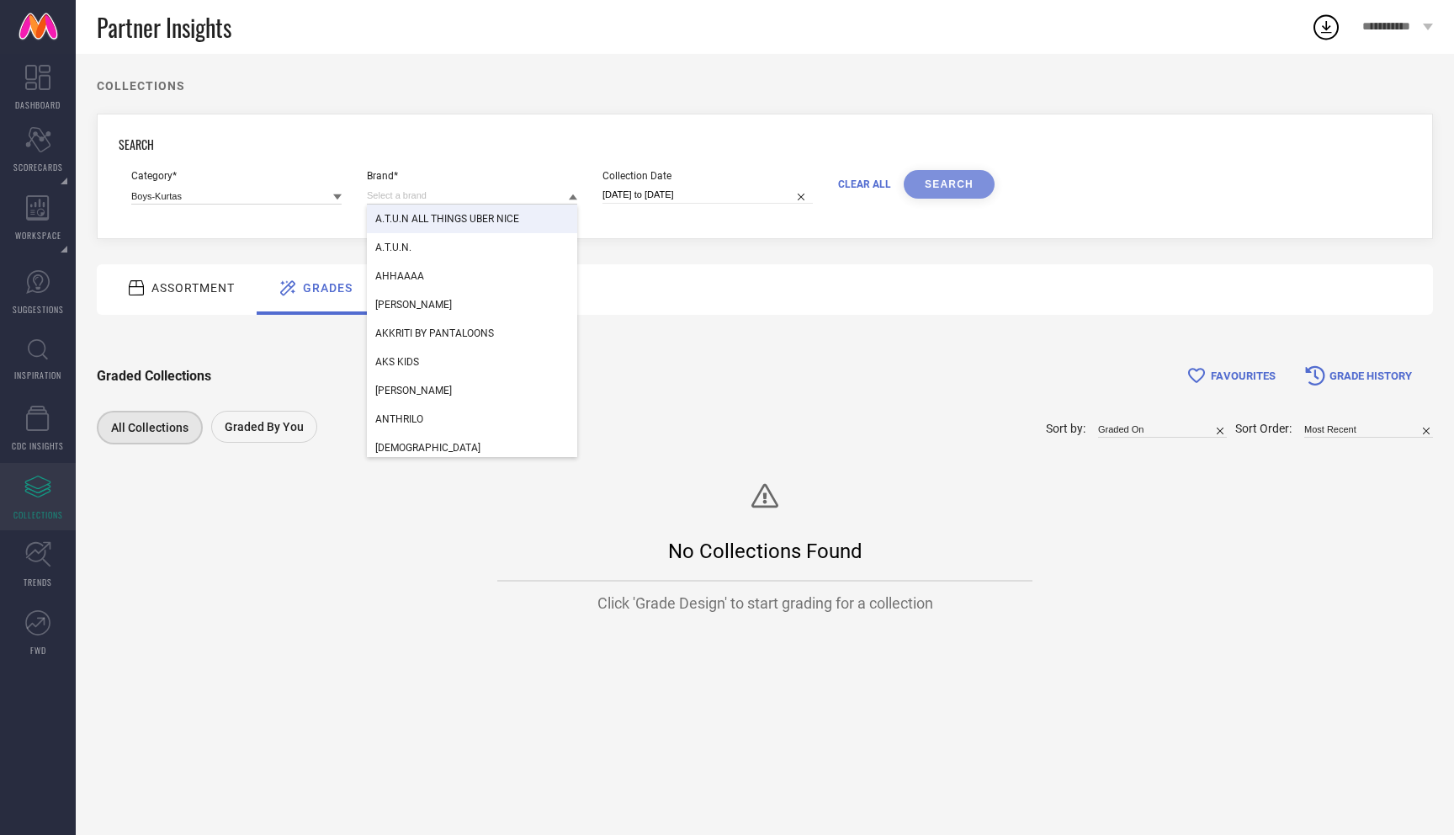
click at [443, 214] on span "A.T.U.N ALL THINGS UBER NICE" at bounding box center [447, 219] width 144 height 12
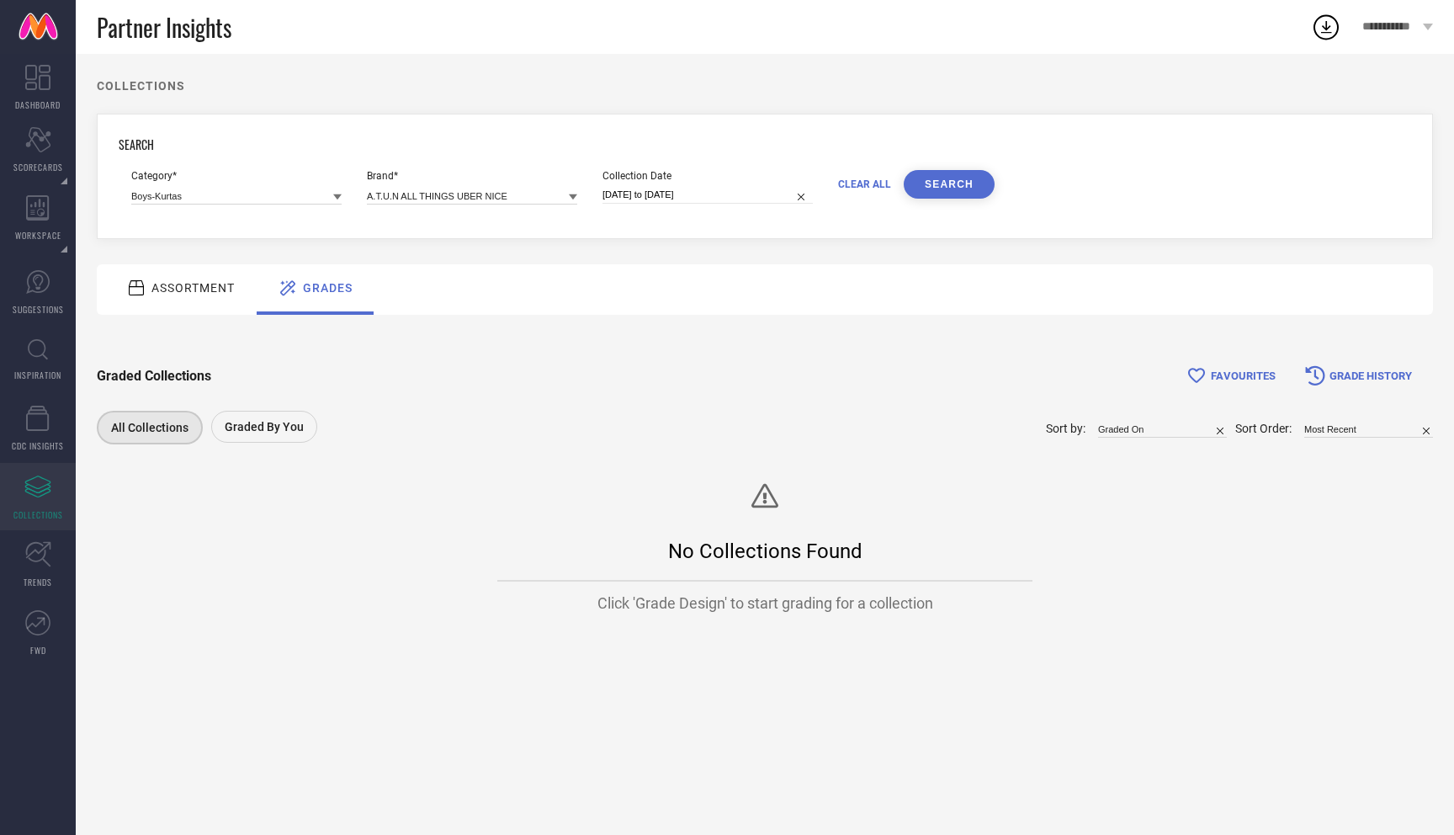
click at [958, 172] on button "SEARCH" at bounding box center [949, 184] width 91 height 29
click at [207, 292] on span "ASSORTMENT" at bounding box center [192, 287] width 83 height 13
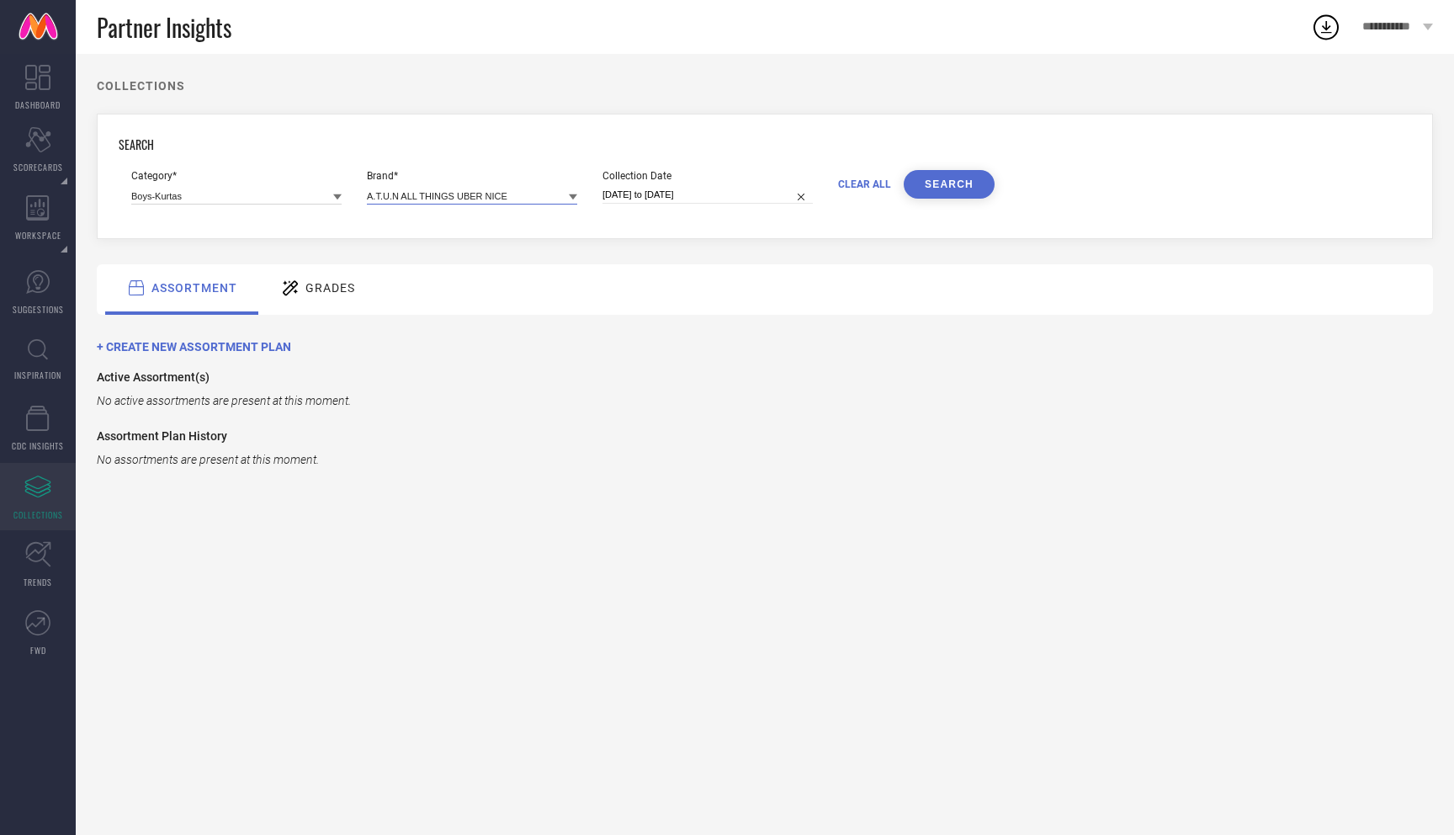
click at [433, 188] on input at bounding box center [472, 196] width 210 height 18
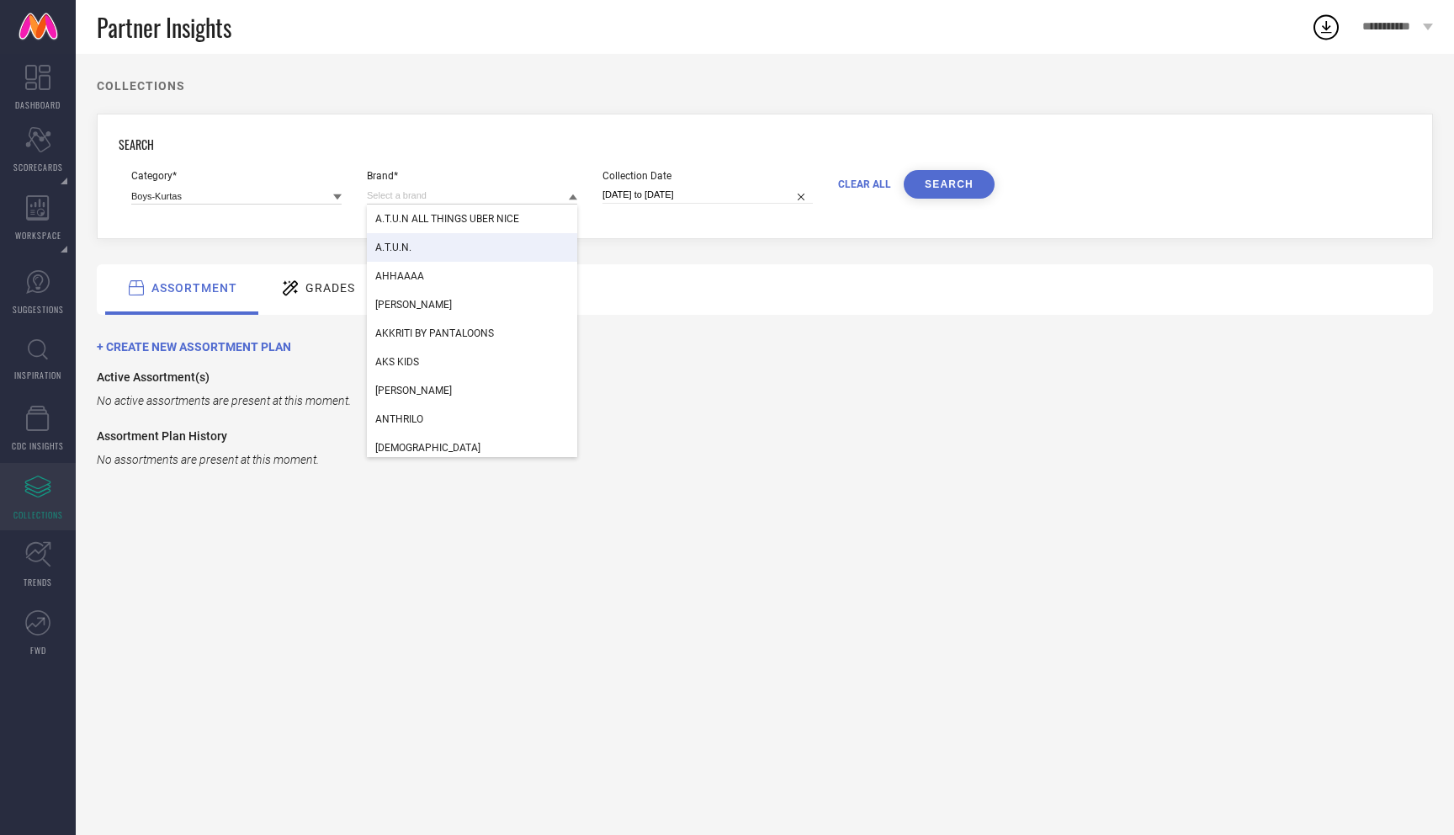
click at [433, 242] on div "A.T.U.N." at bounding box center [472, 247] width 210 height 29
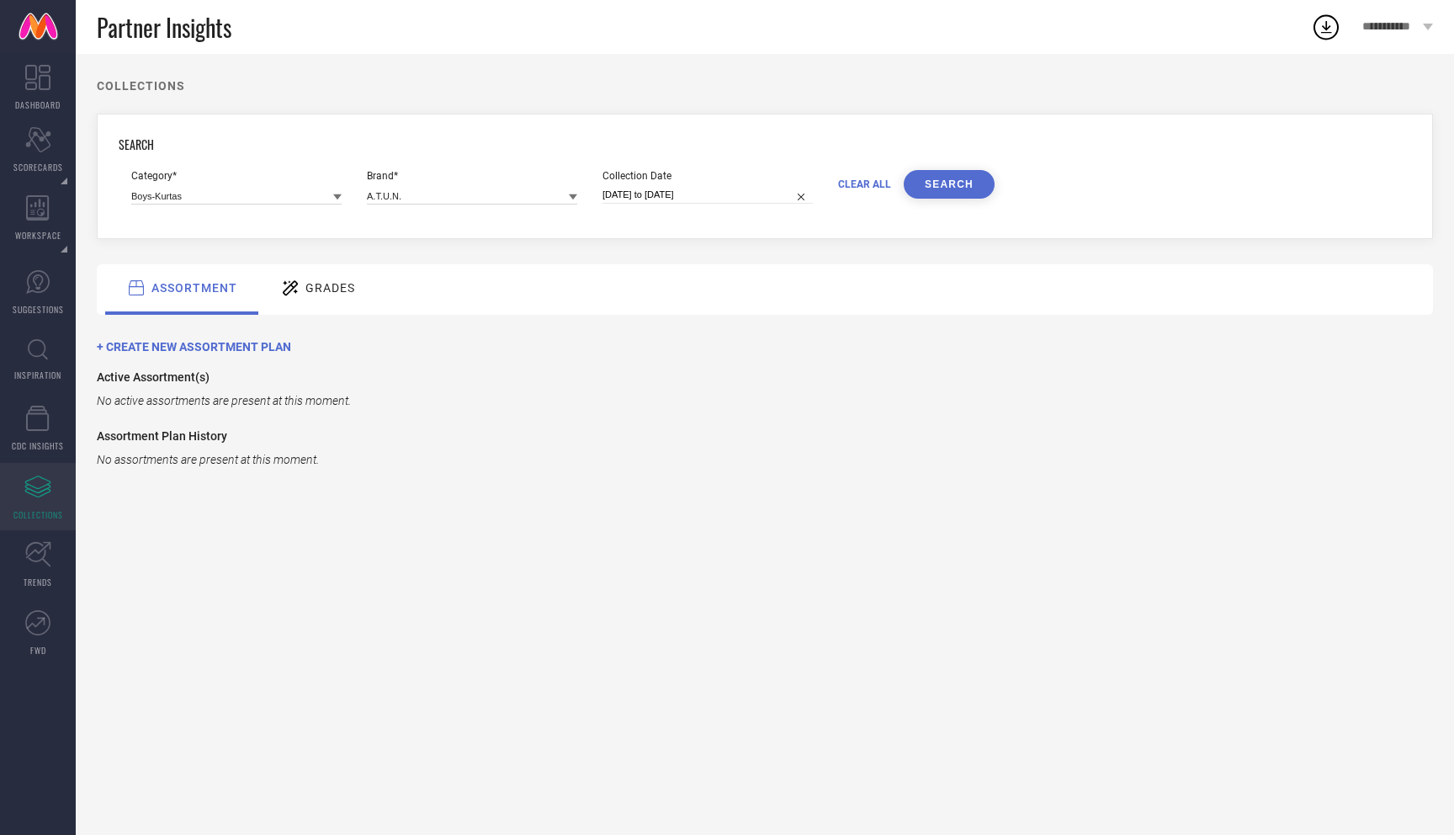
click at [976, 187] on button "SEARCH" at bounding box center [949, 184] width 91 height 29
click at [459, 191] on input at bounding box center [472, 196] width 210 height 18
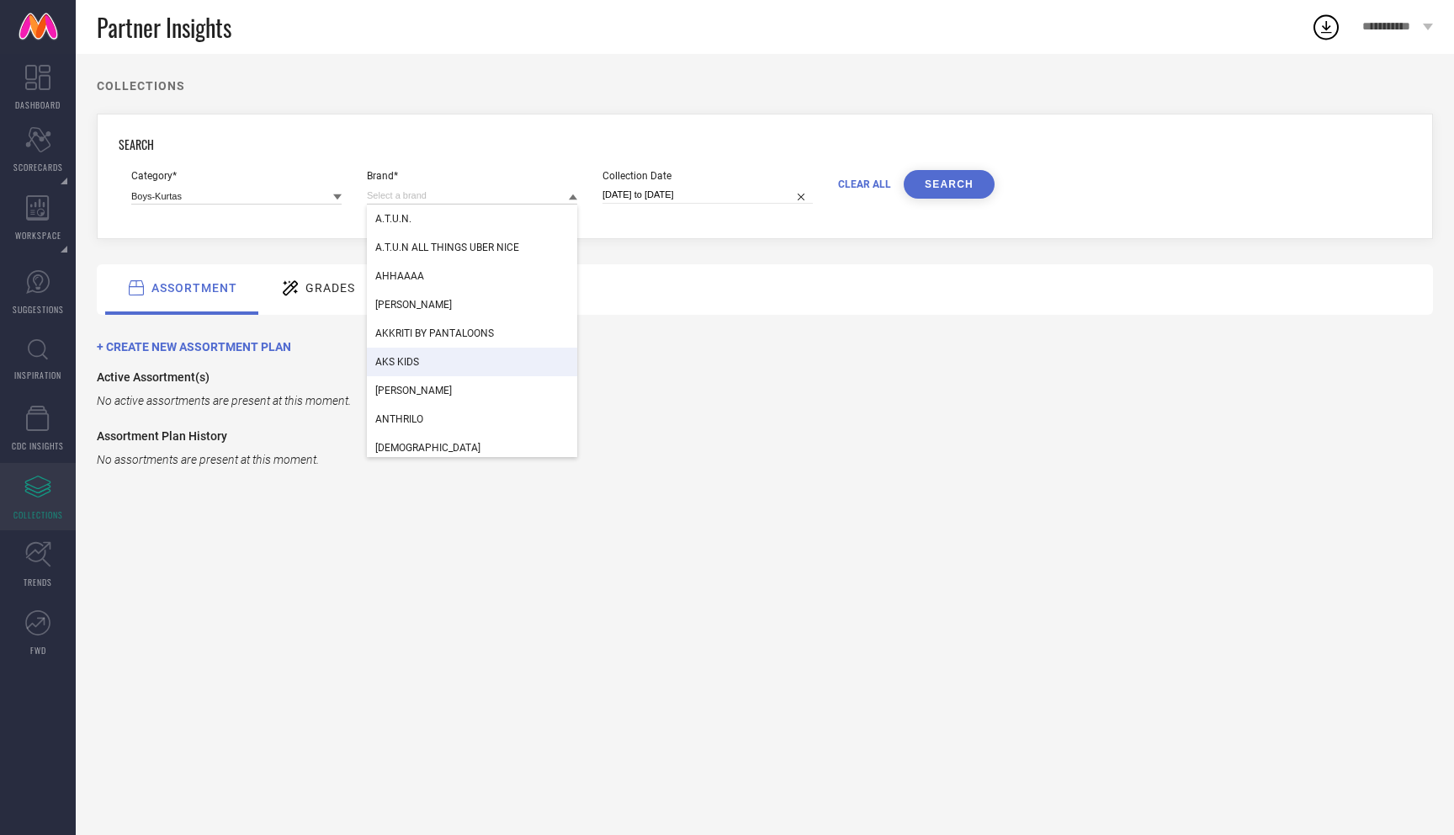
click at [428, 358] on div "AKS KIDS" at bounding box center [472, 362] width 210 height 29
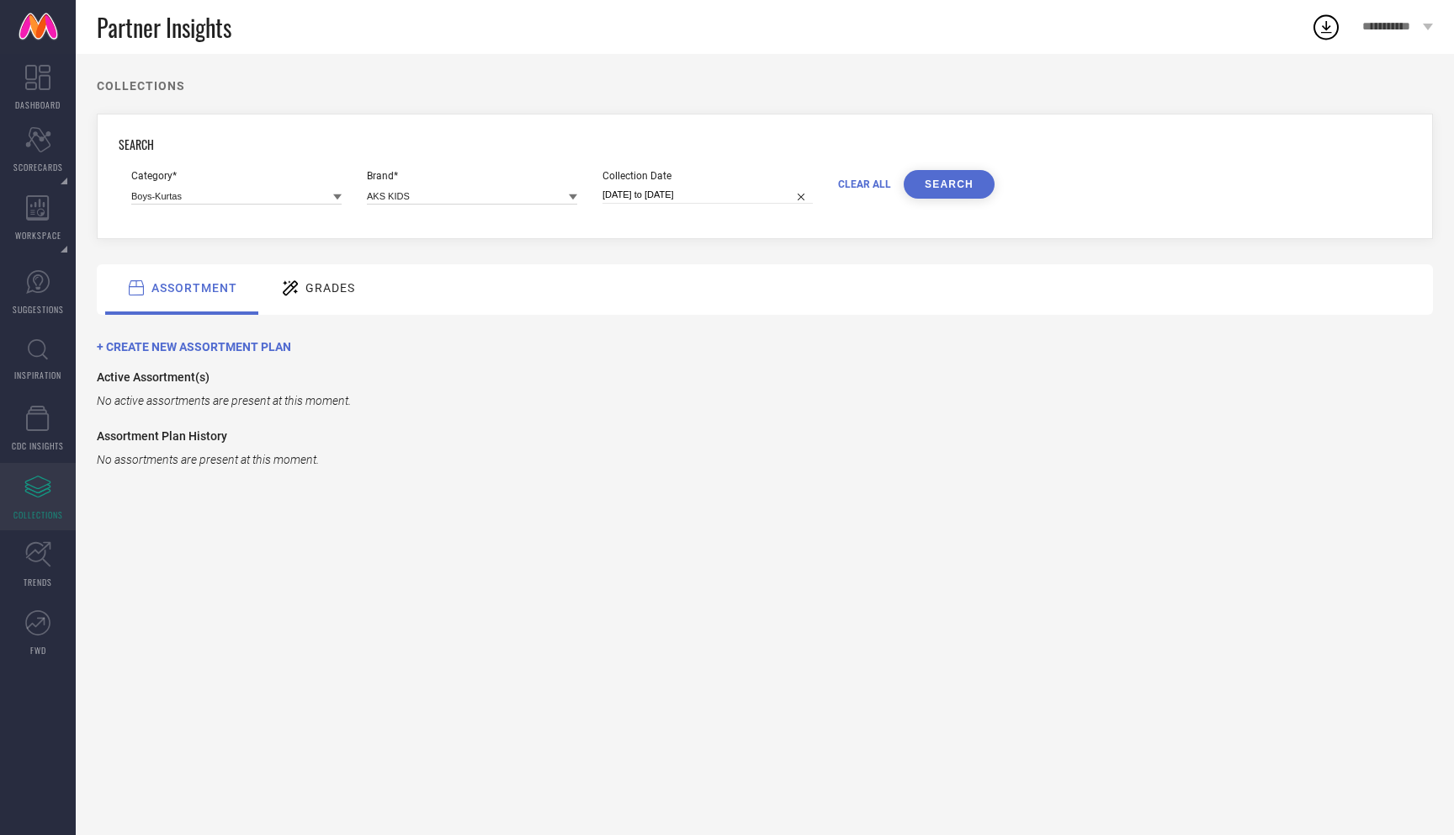
click at [953, 190] on button "SEARCH" at bounding box center [949, 184] width 91 height 29
click at [45, 570] on link "TRENDS" at bounding box center [38, 564] width 76 height 67
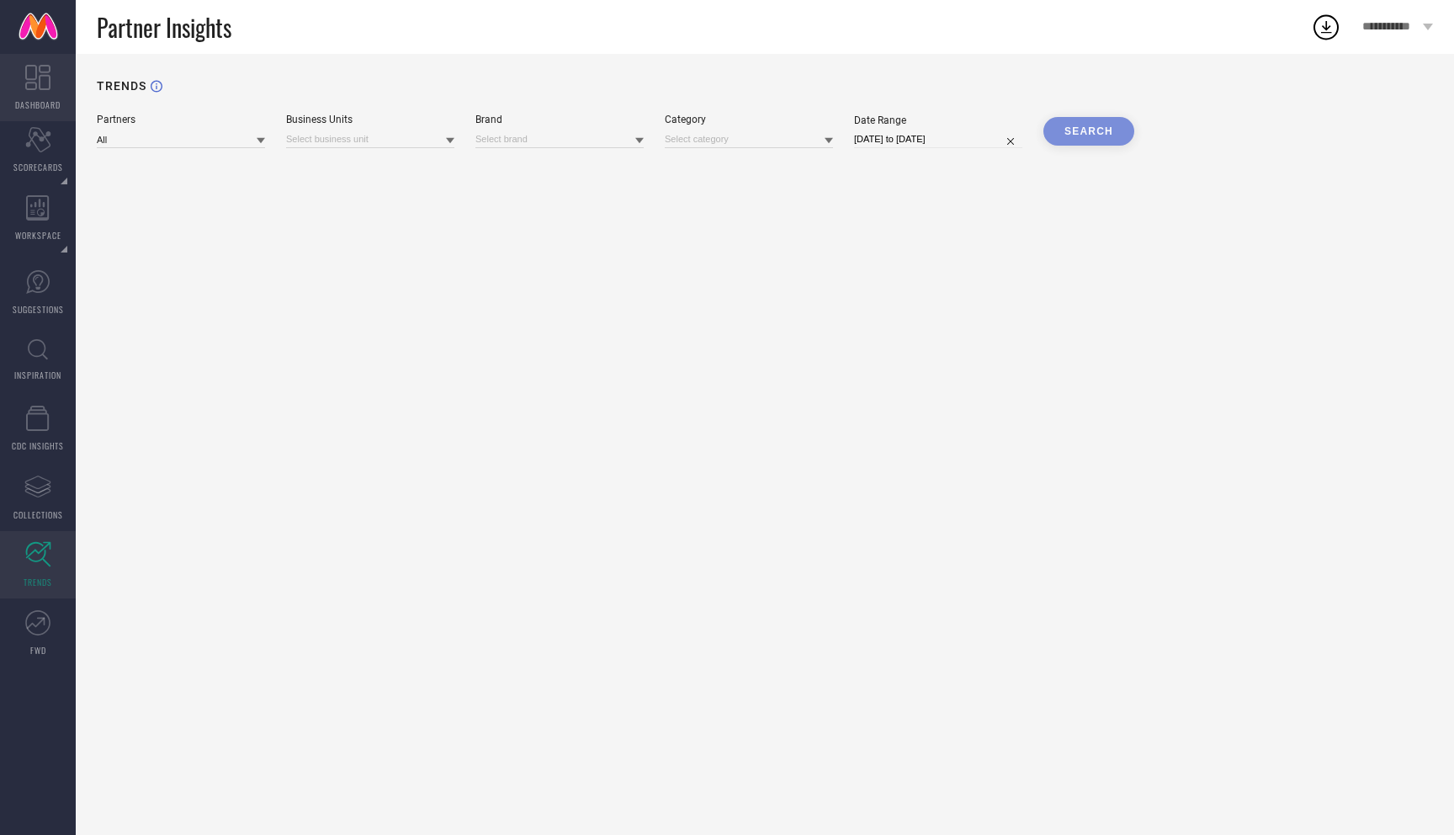
click at [35, 104] on span "DASHBOARD" at bounding box center [37, 104] width 45 height 13
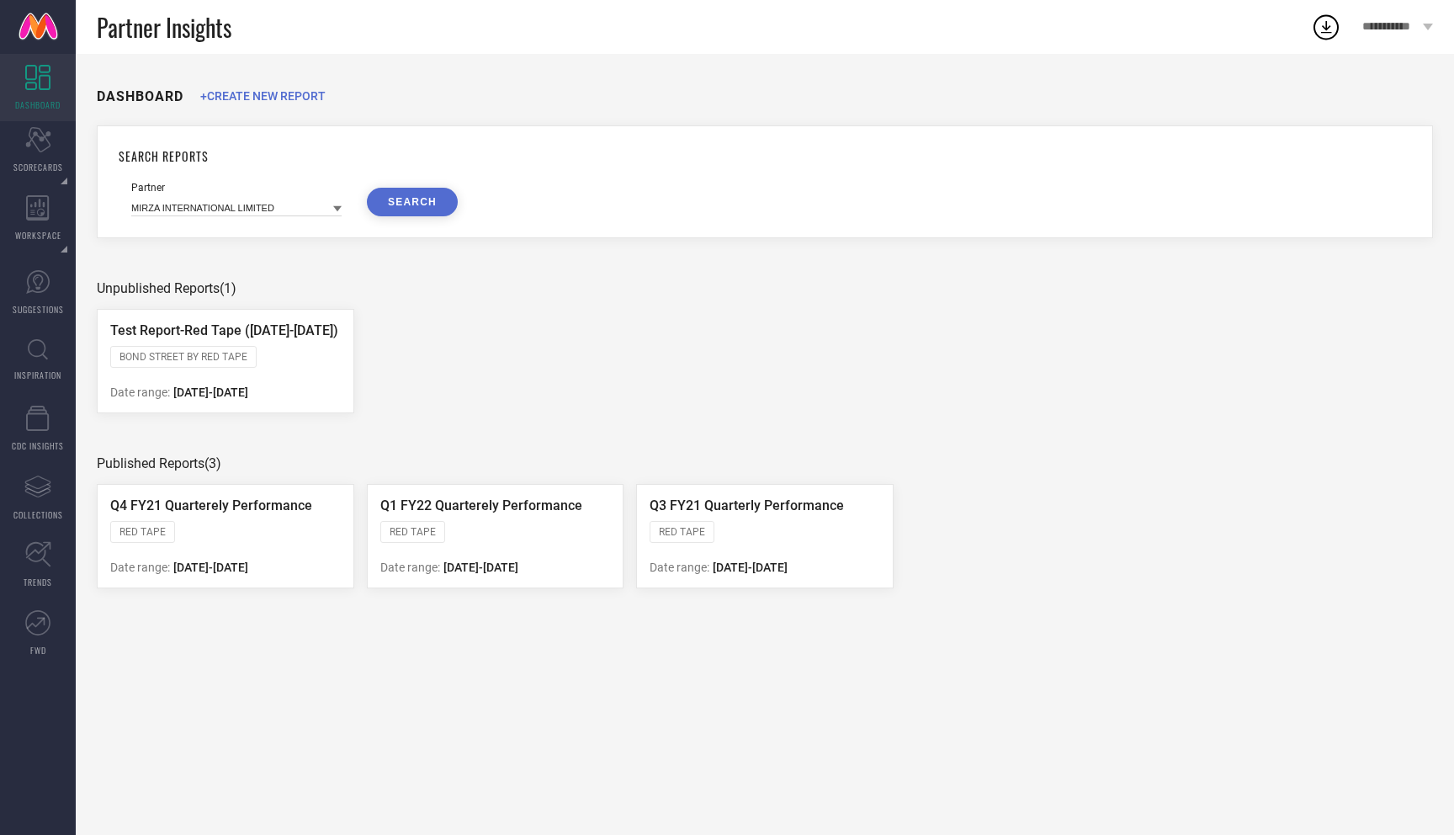
click at [163, 353] on span "BOND STREET BY RED TAPE" at bounding box center [183, 357] width 128 height 12
click at [770, 541] on div "RED TAPE" at bounding box center [765, 533] width 231 height 25
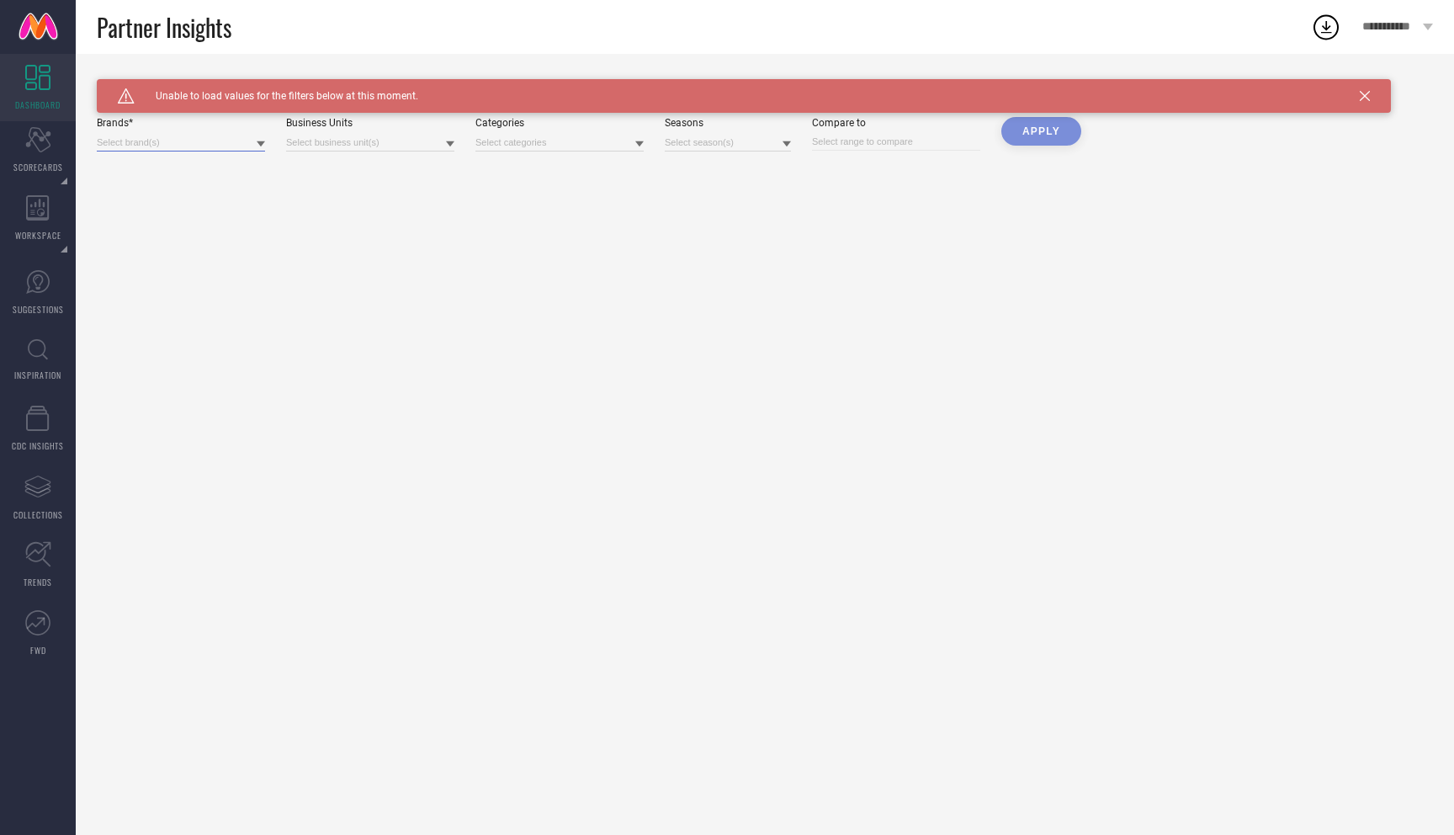
click at [236, 145] on input at bounding box center [181, 143] width 168 height 18
click at [1370, 91] on div "Caution Created with Sketch. Unable to load values for the filters below at thi…" at bounding box center [744, 96] width 1294 height 34
click at [1370, 103] on div "Caution Created with Sketch. Unable to load values for the filters below at thi…" at bounding box center [744, 96] width 1294 height 34
click at [1369, 99] on icon at bounding box center [1365, 96] width 10 height 10
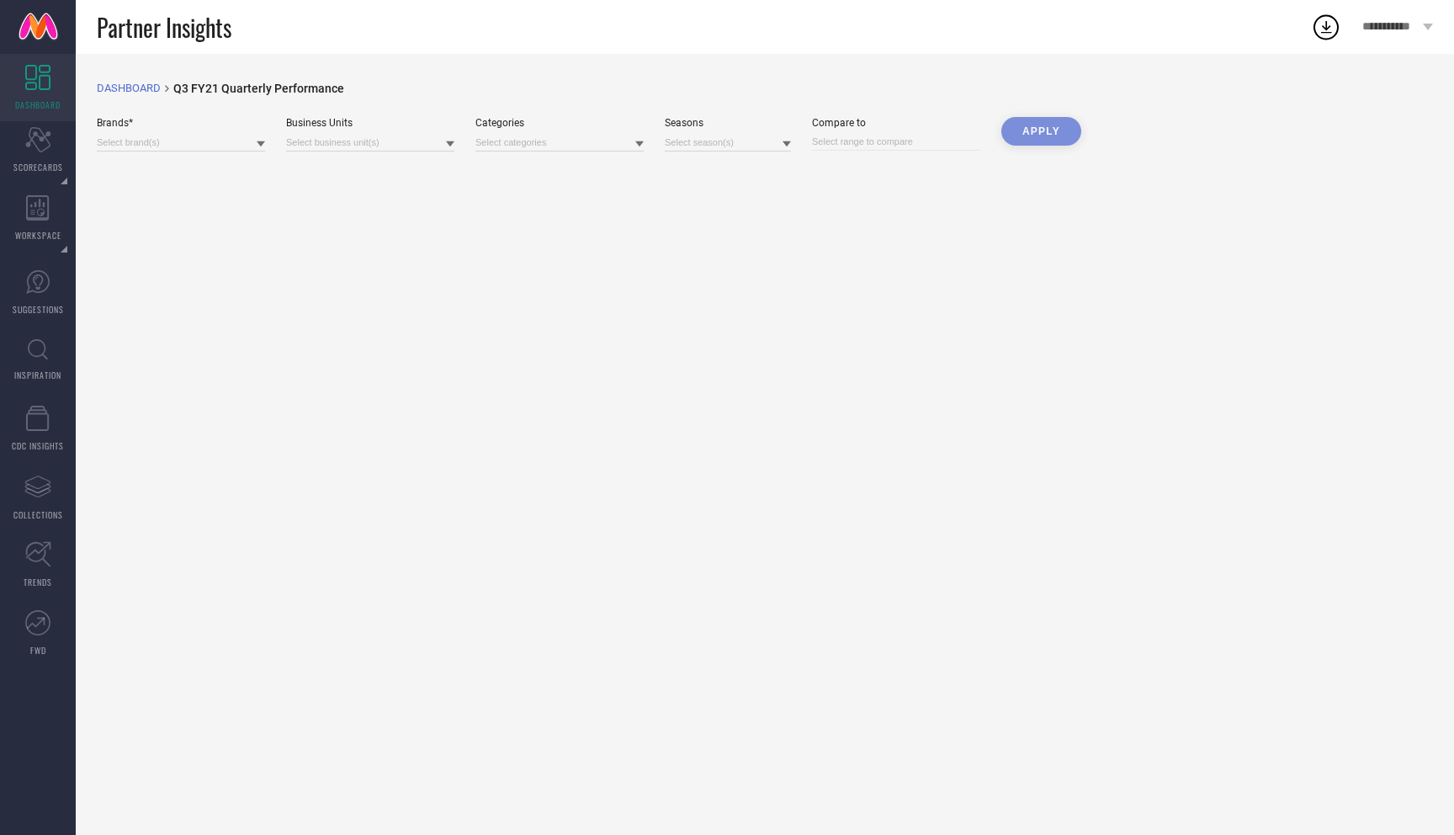
click at [1325, 29] on icon at bounding box center [1326, 27] width 11 height 13
click at [1420, 22] on div "**********" at bounding box center [1397, 27] width 113 height 54
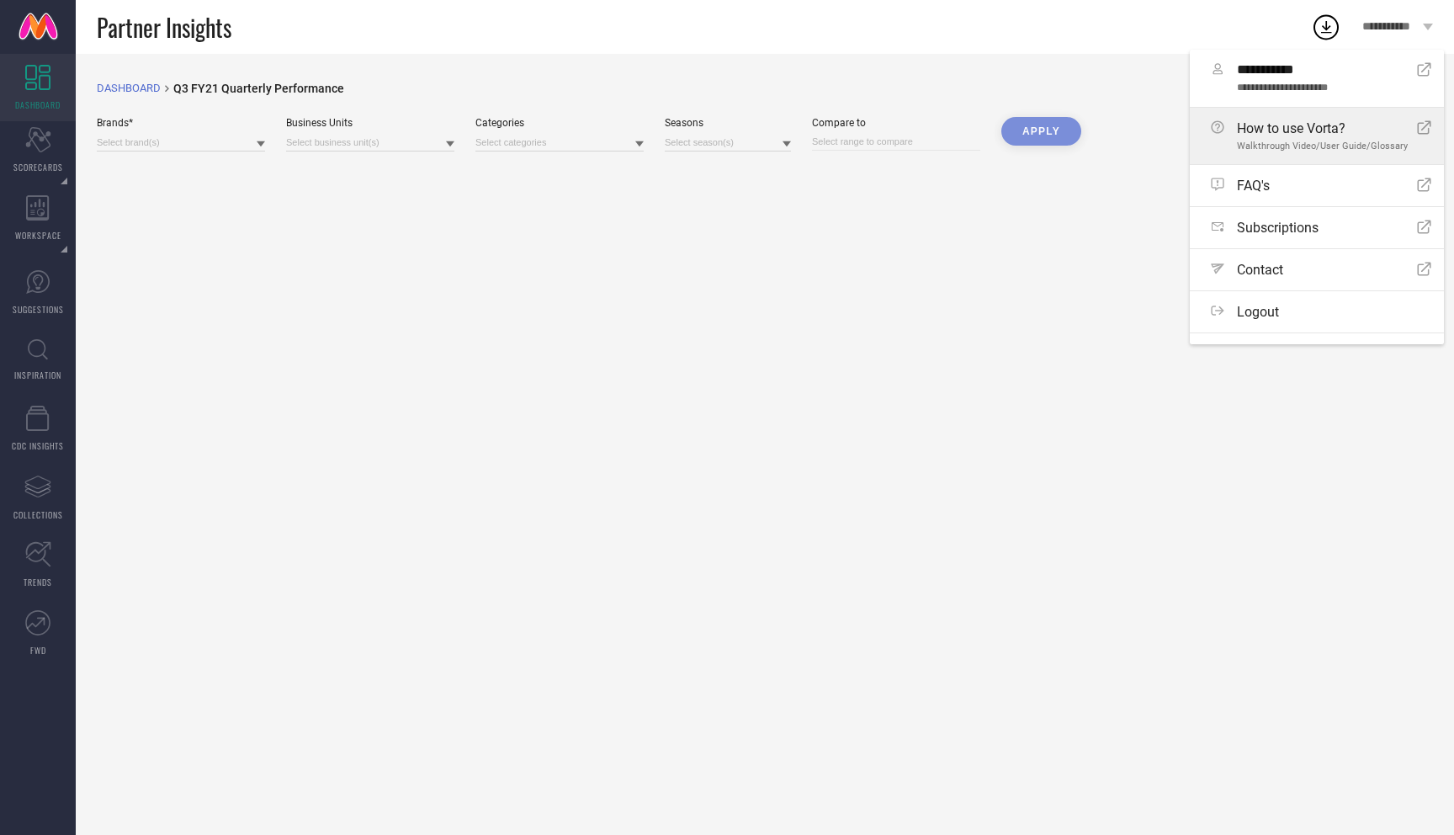
click at [1328, 140] on div "How to use Vorta? Walkthrough Video/User Guide/Glossary" at bounding box center [1322, 135] width 171 height 31
click at [56, 93] on link "DASHBOARD" at bounding box center [38, 87] width 76 height 67
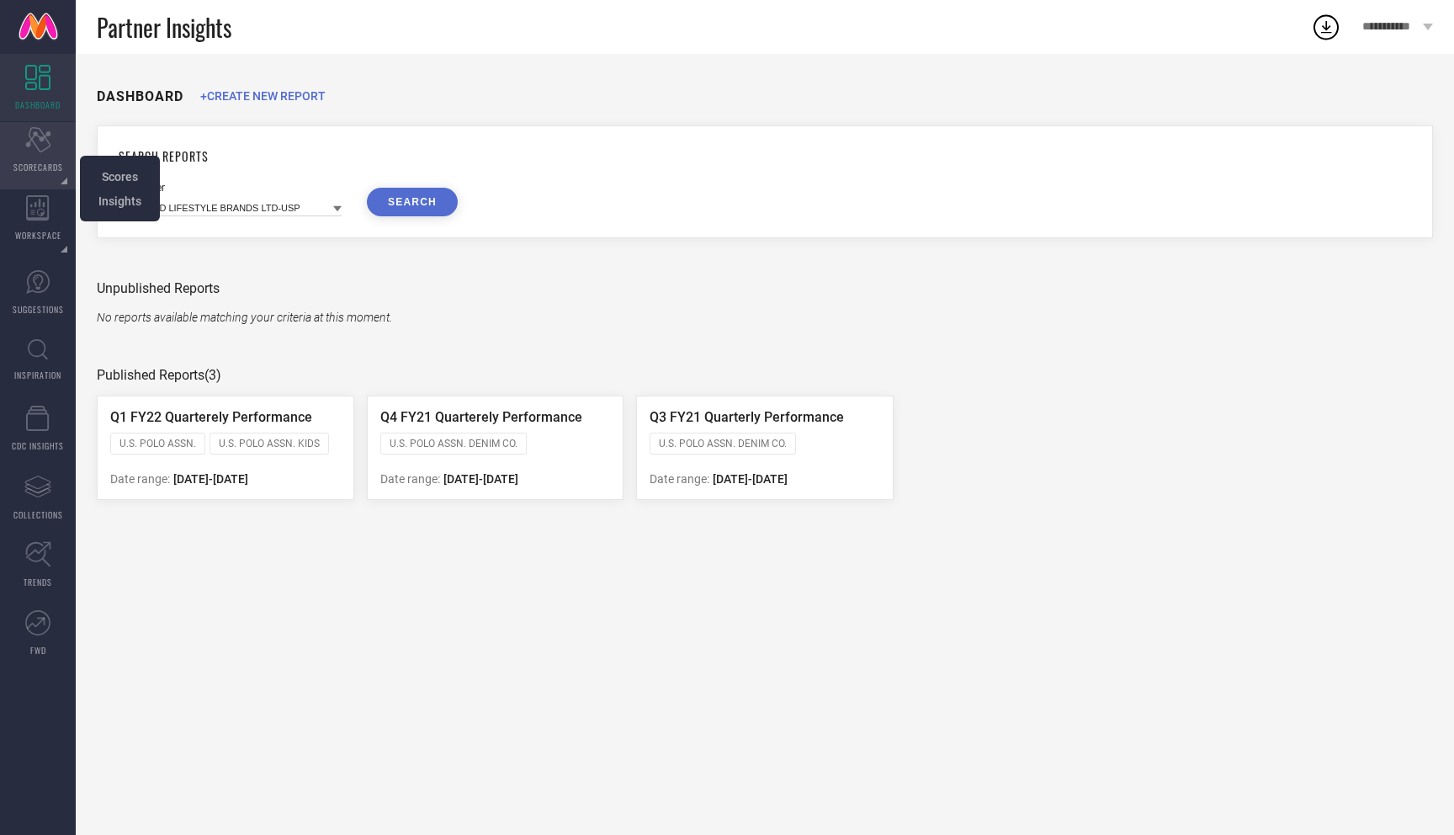
click at [48, 158] on div "Scorecard SCORECARDS" at bounding box center [38, 155] width 76 height 67
click at [112, 170] on span "Scores" at bounding box center [120, 176] width 36 height 13
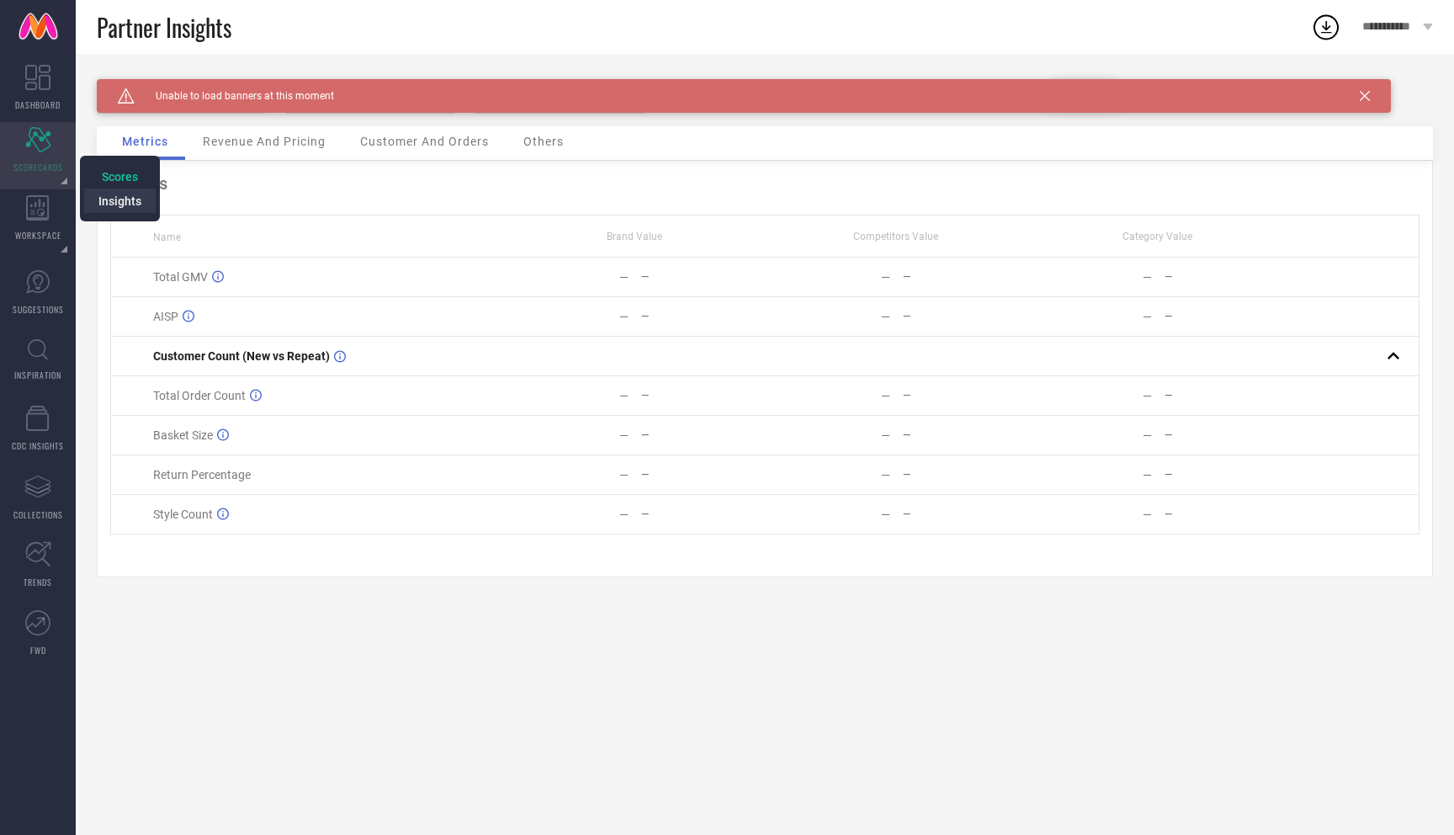
click at [107, 197] on span "Insights" at bounding box center [119, 200] width 43 height 13
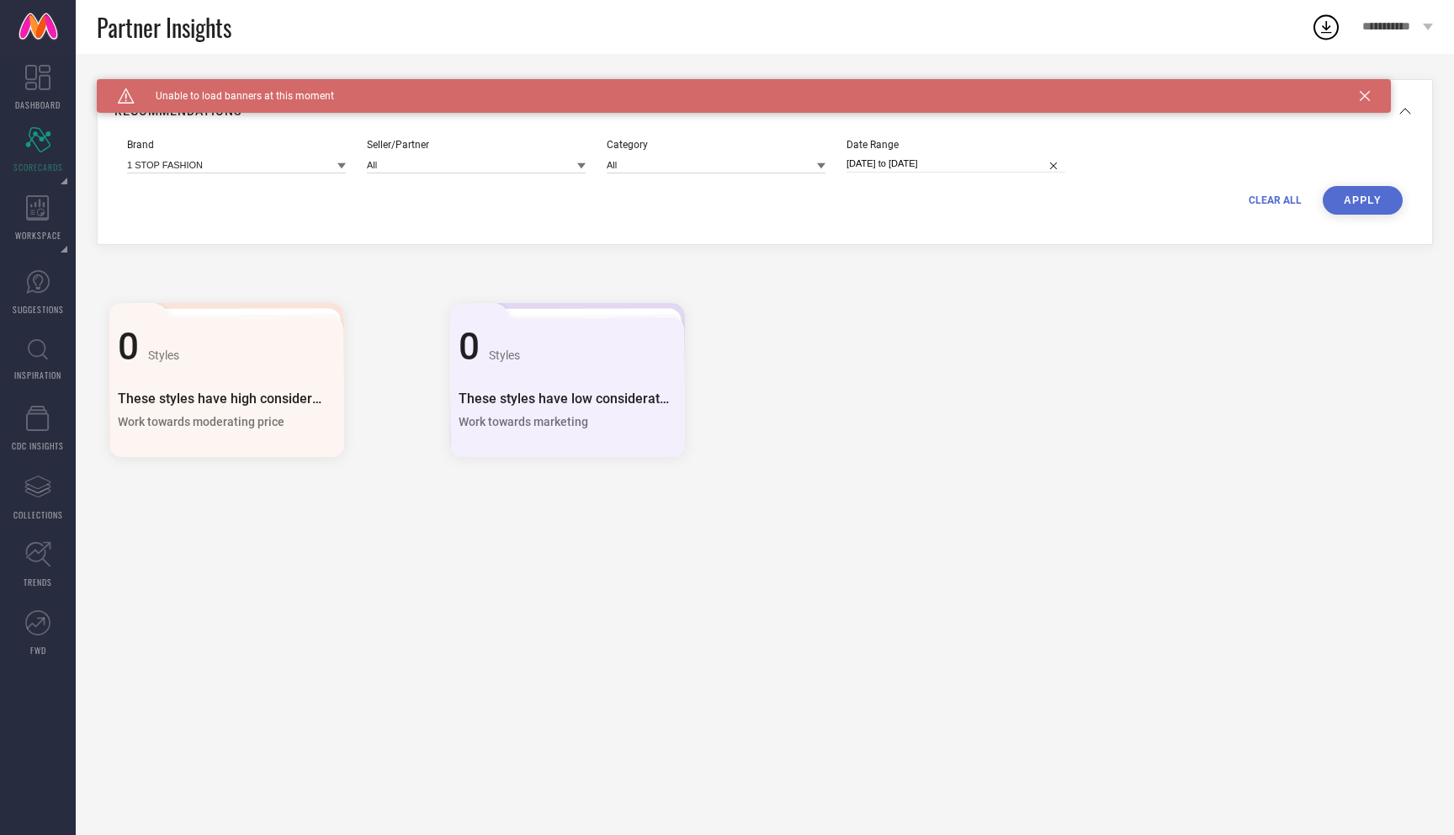
click at [1369, 95] on icon at bounding box center [1365, 96] width 10 height 10
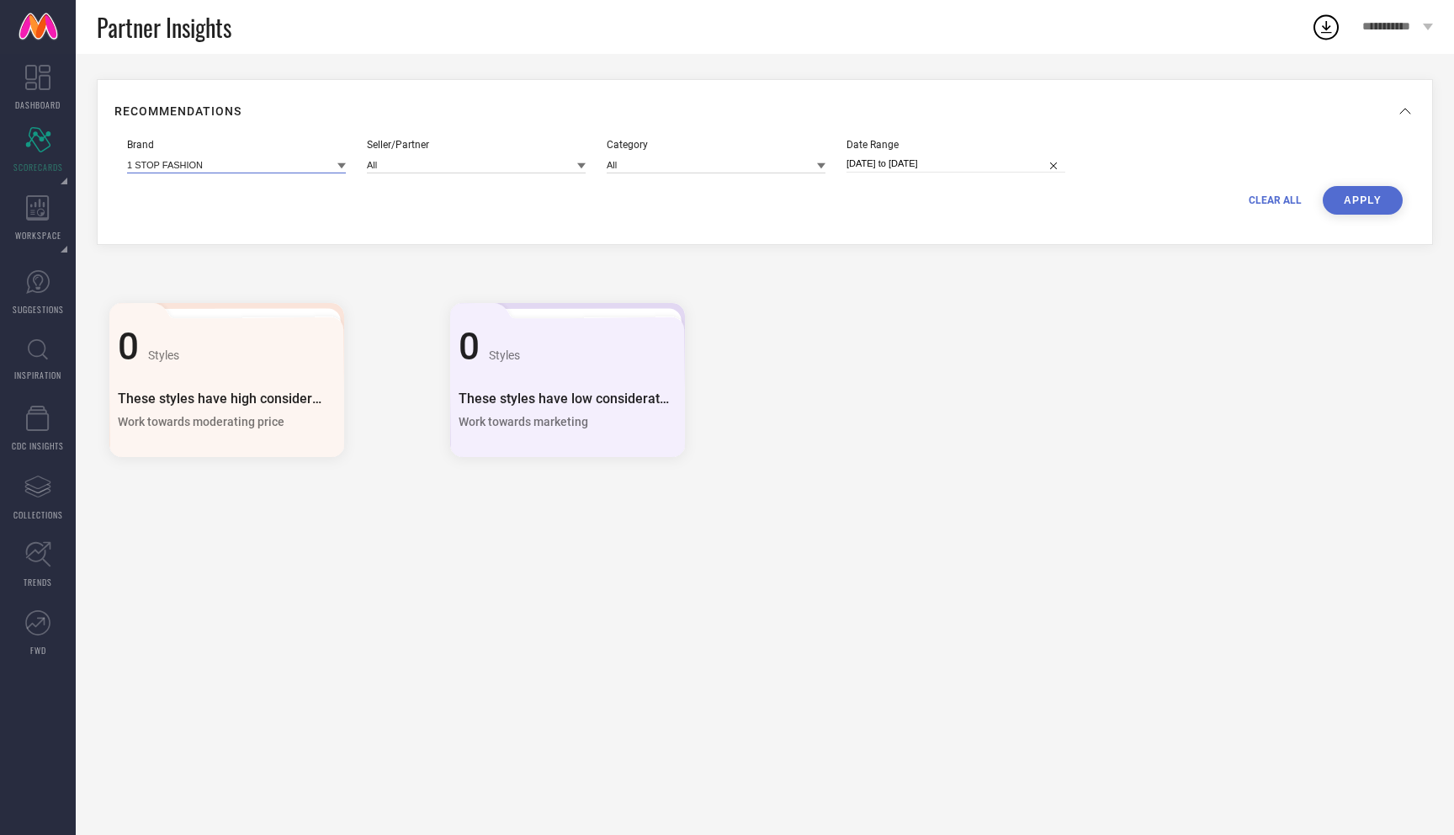
click at [169, 173] on input at bounding box center [236, 165] width 219 height 18
type input "syri"
click at [162, 188] on span "SYRISH" at bounding box center [152, 188] width 34 height 12
type input "All"
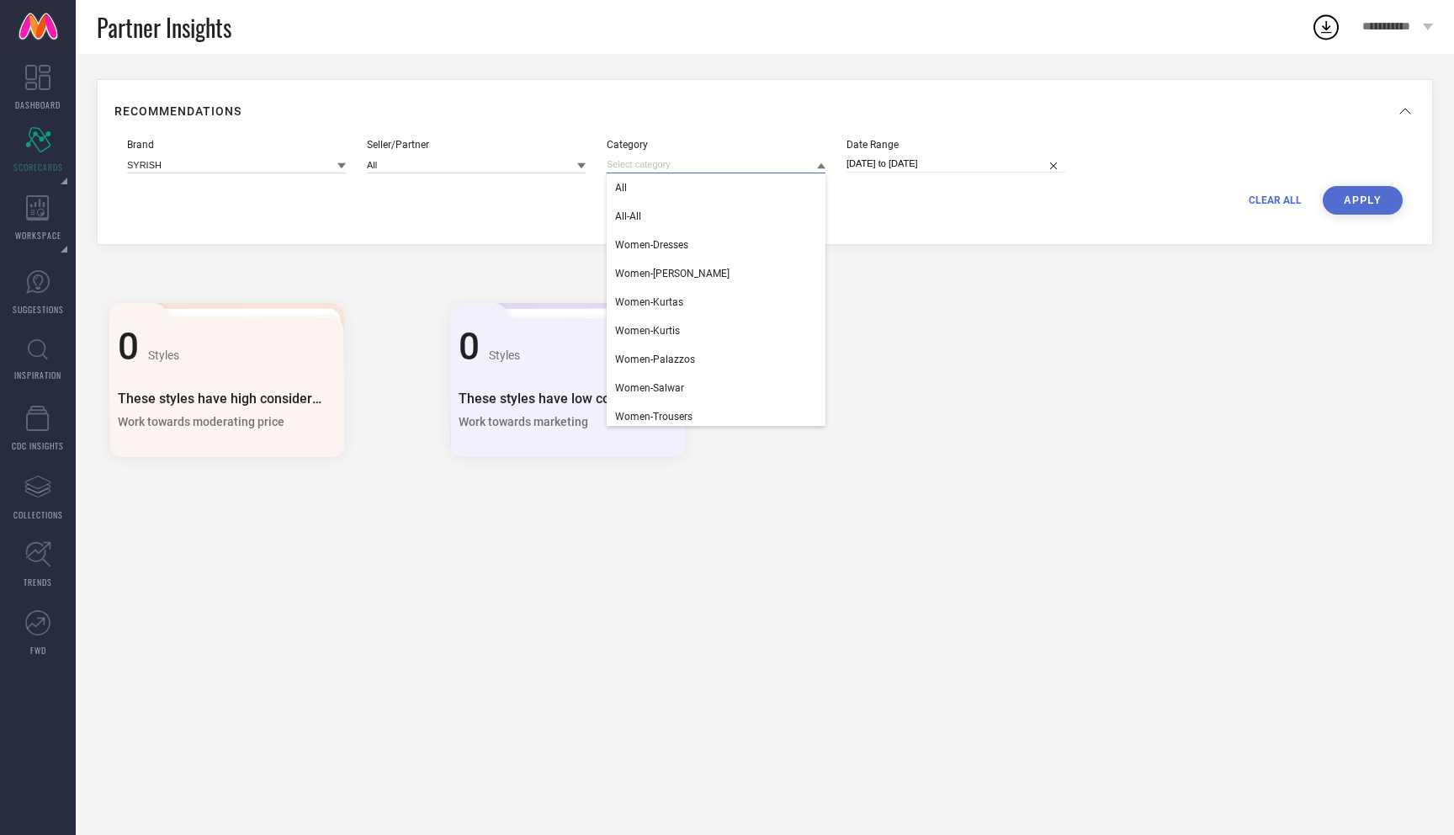
click at [652, 168] on input at bounding box center [716, 165] width 219 height 18
click at [789, 143] on div "Category" at bounding box center [716, 145] width 219 height 12
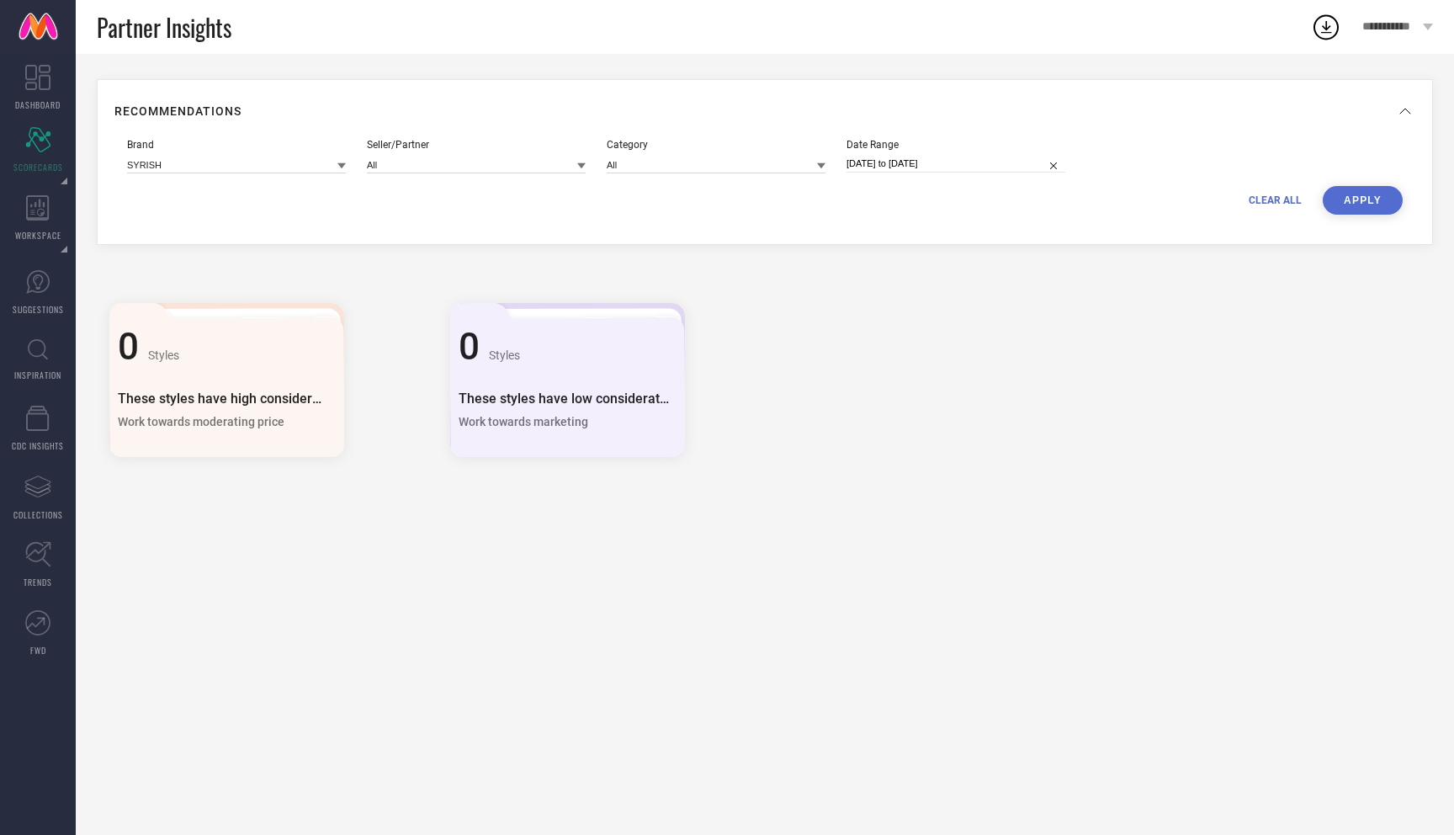
click at [717, 178] on div "Brand SYRISH Seller/Partner All Category All Date Range 05-09-2025 to 05-10-2025" at bounding box center [765, 162] width 1276 height 47
click at [910, 162] on input "[DATE] to [DATE]" at bounding box center [956, 164] width 219 height 18
select select "8"
select select "2025"
select select "9"
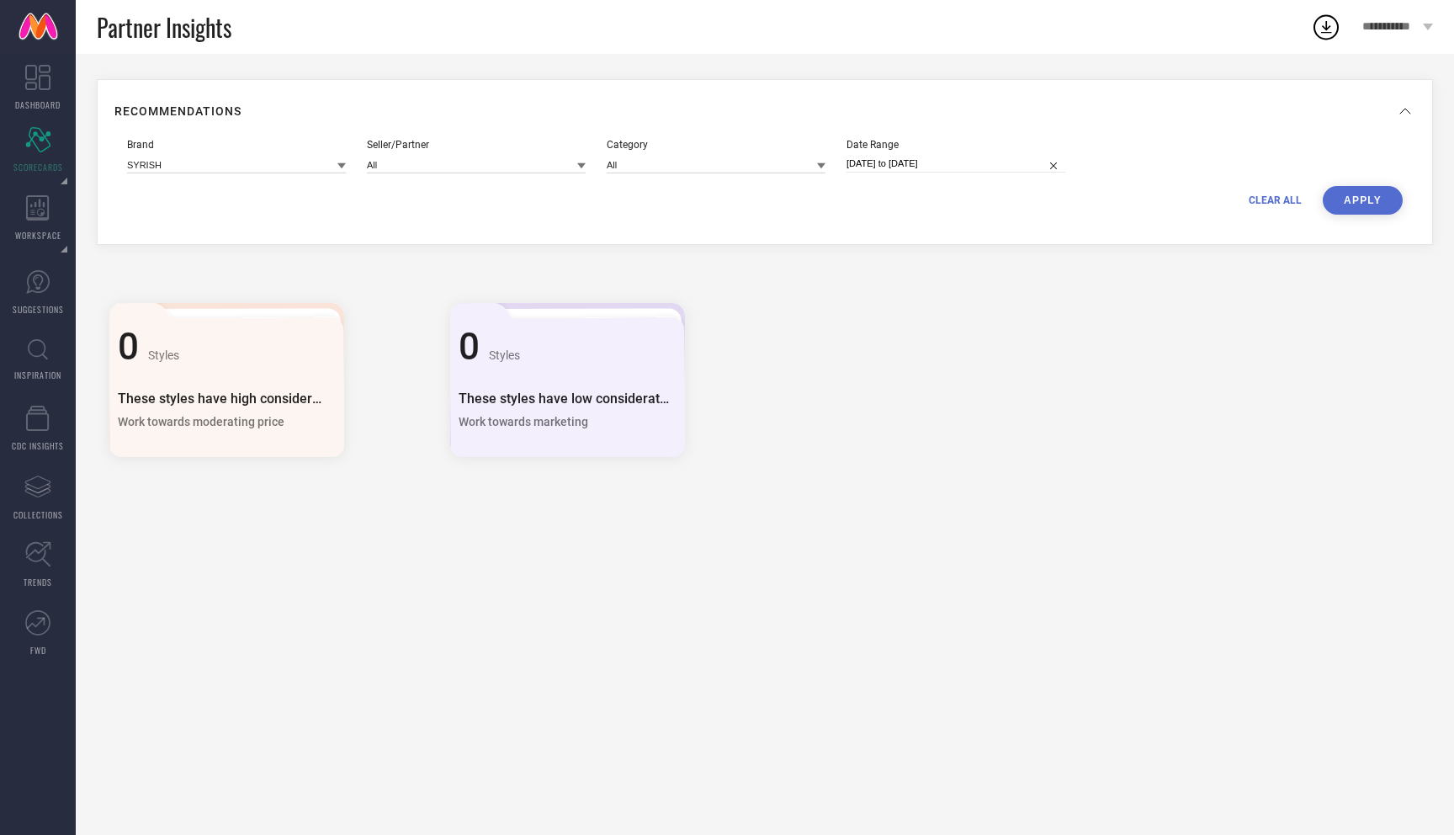
select select "2025"
click at [1346, 132] on div "Brand SYRISH Seller/Partner All Category All Date Range 05-09-2025 to 05-10-202…" at bounding box center [764, 176] width 1301 height 101
click at [1351, 169] on div "Brand SYRISH Seller/Partner All Category All Date Range 05-09-2025 to 05-10-2025" at bounding box center [765, 162] width 1276 height 47
click at [1362, 198] on button "APPLY" at bounding box center [1363, 200] width 80 height 29
click at [873, 161] on input "[DATE] to [DATE]" at bounding box center [956, 164] width 219 height 18
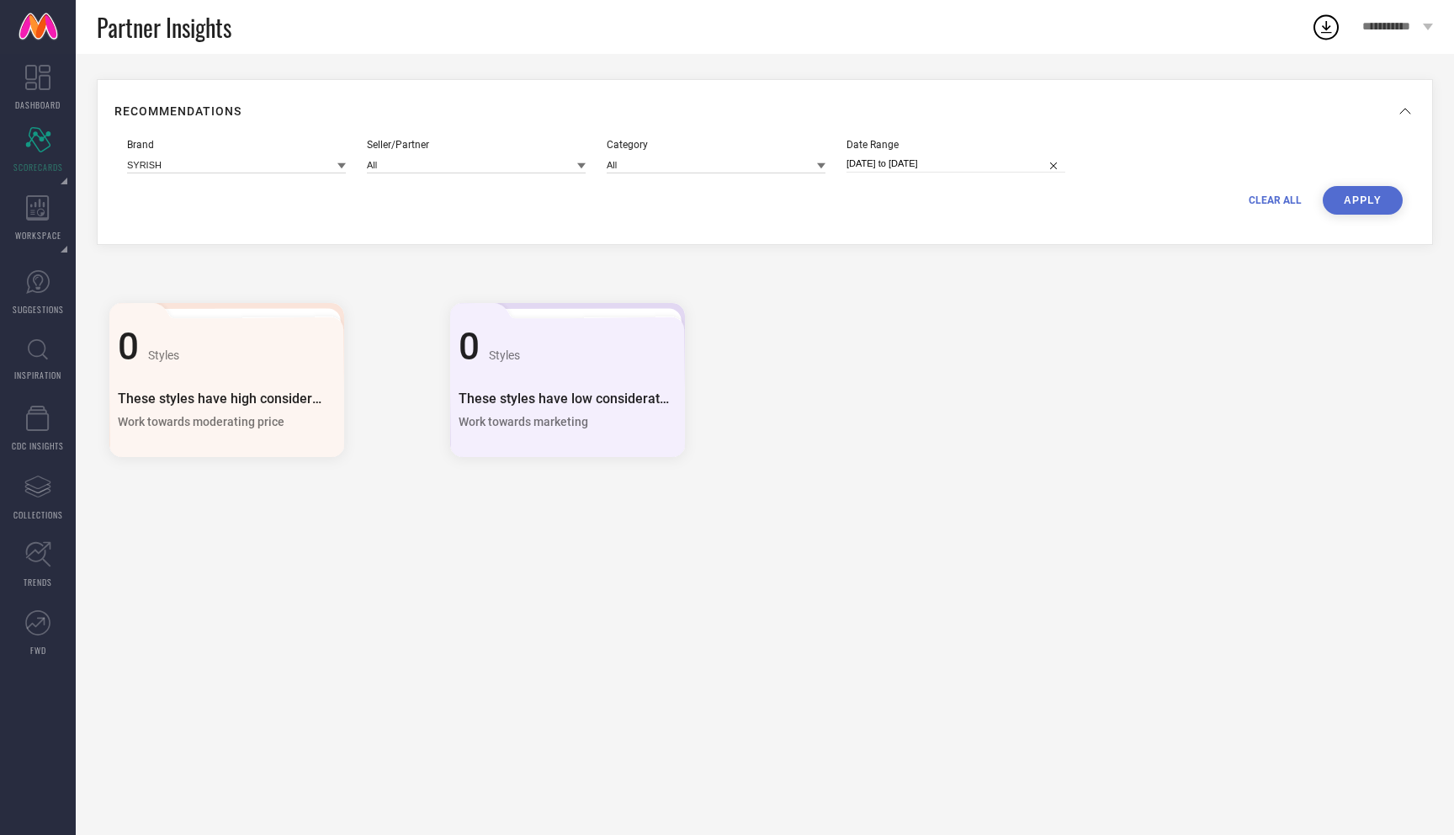
select select "8"
select select "2025"
select select "9"
select select "2025"
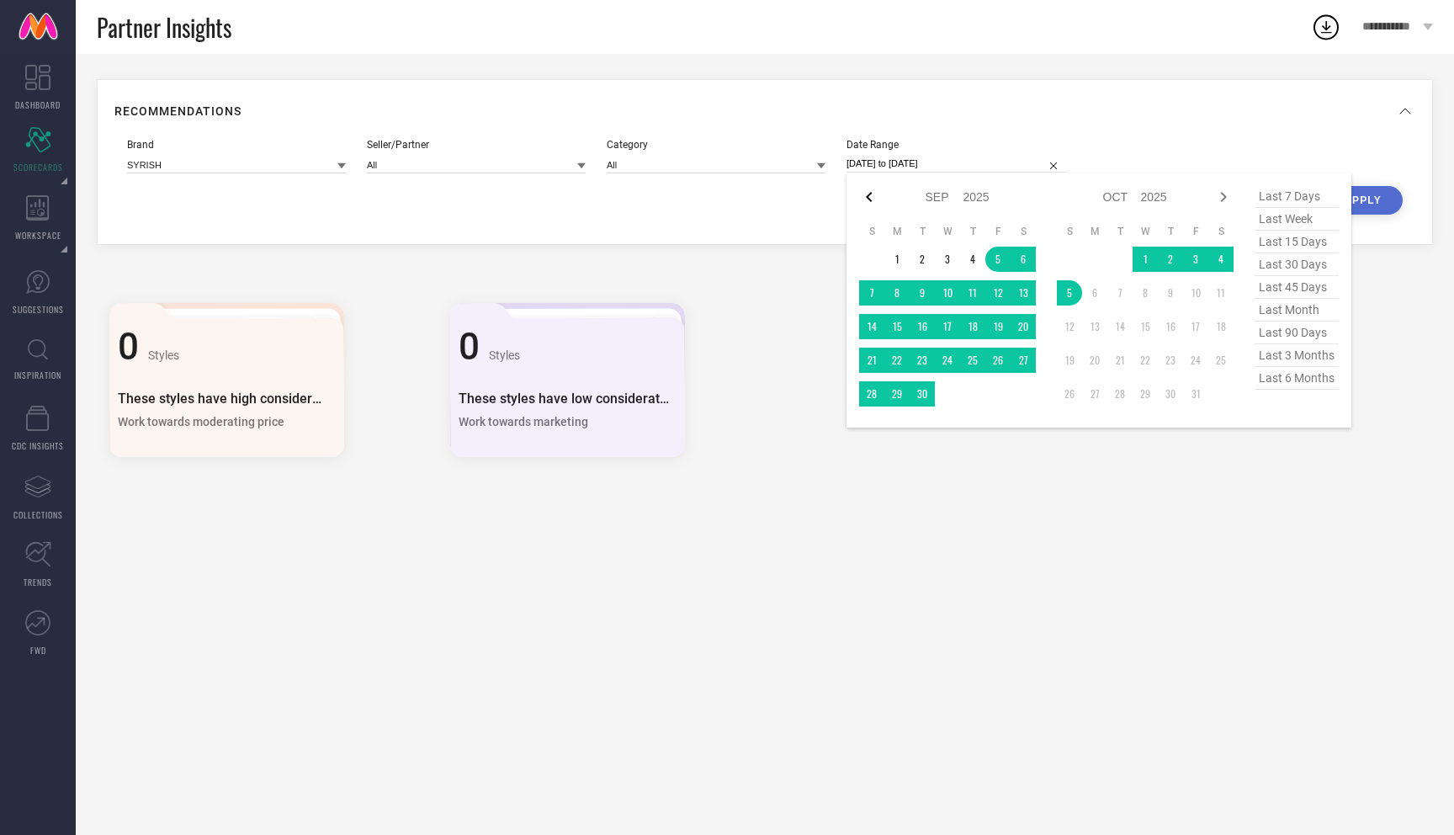
click at [873, 199] on icon at bounding box center [869, 197] width 20 height 20
select select "7"
select select "2025"
select select "8"
select select "2025"
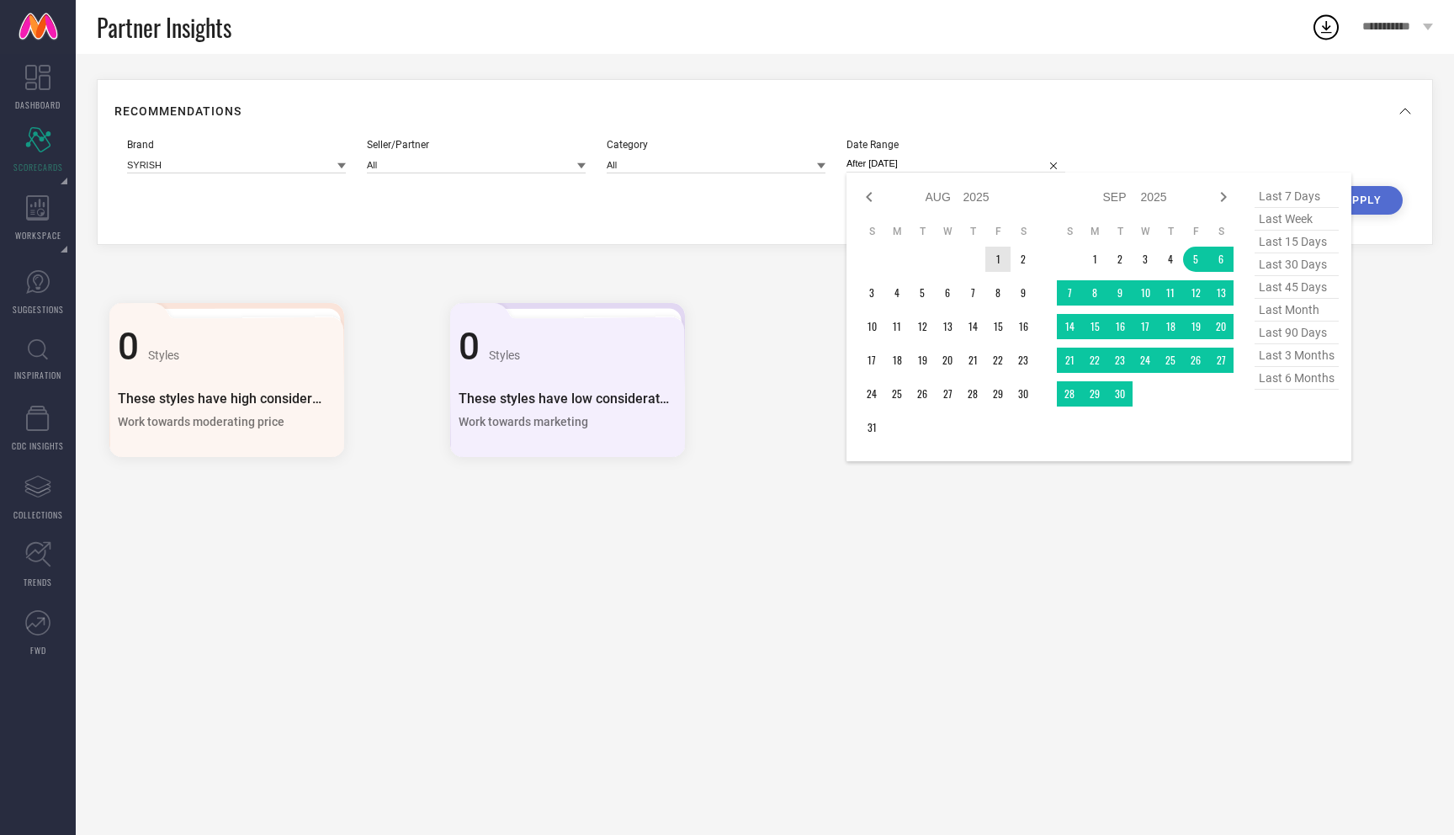
click at [995, 257] on td "1" at bounding box center [997, 259] width 25 height 25
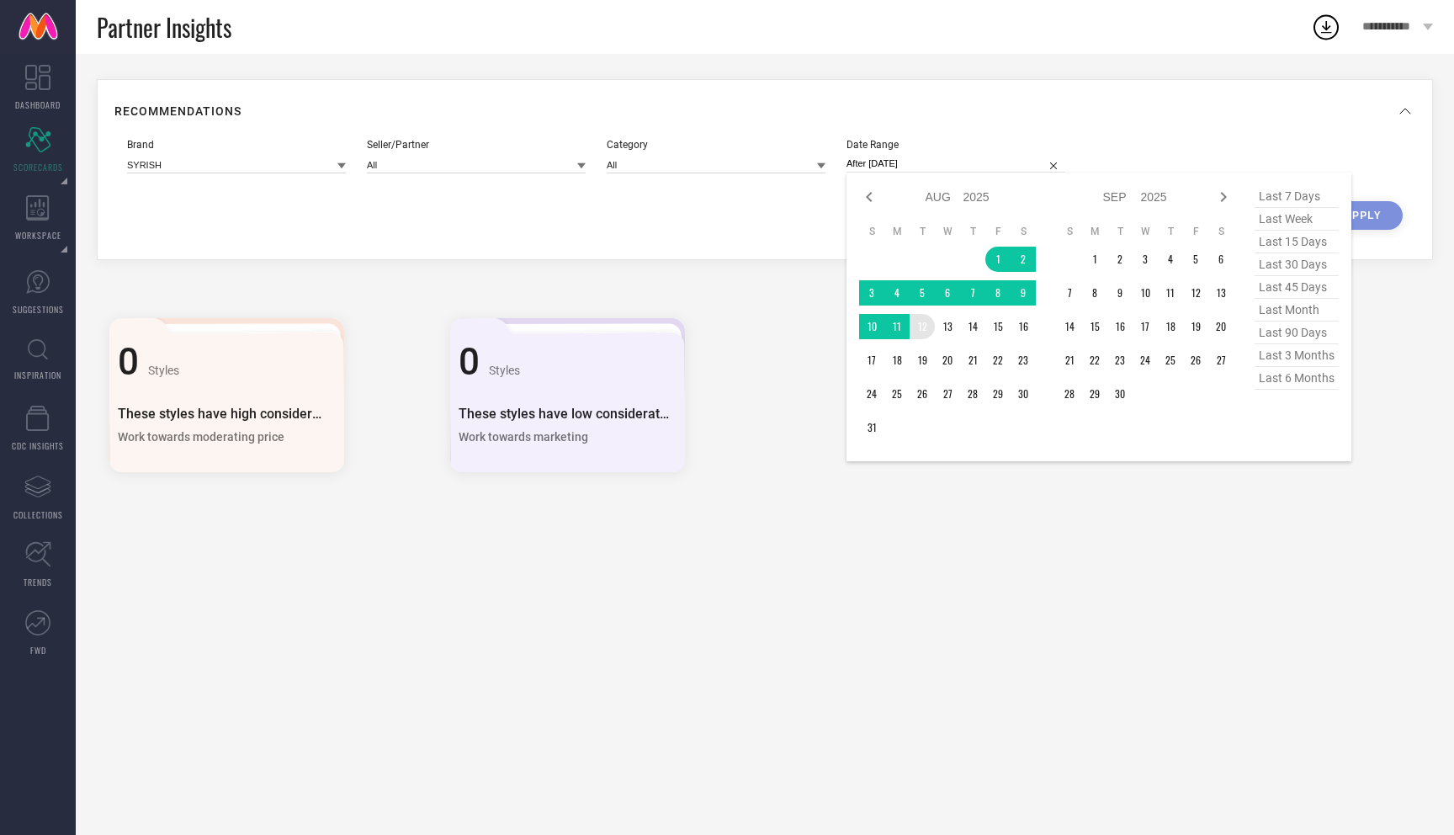
type input "[DATE] to [DATE]"
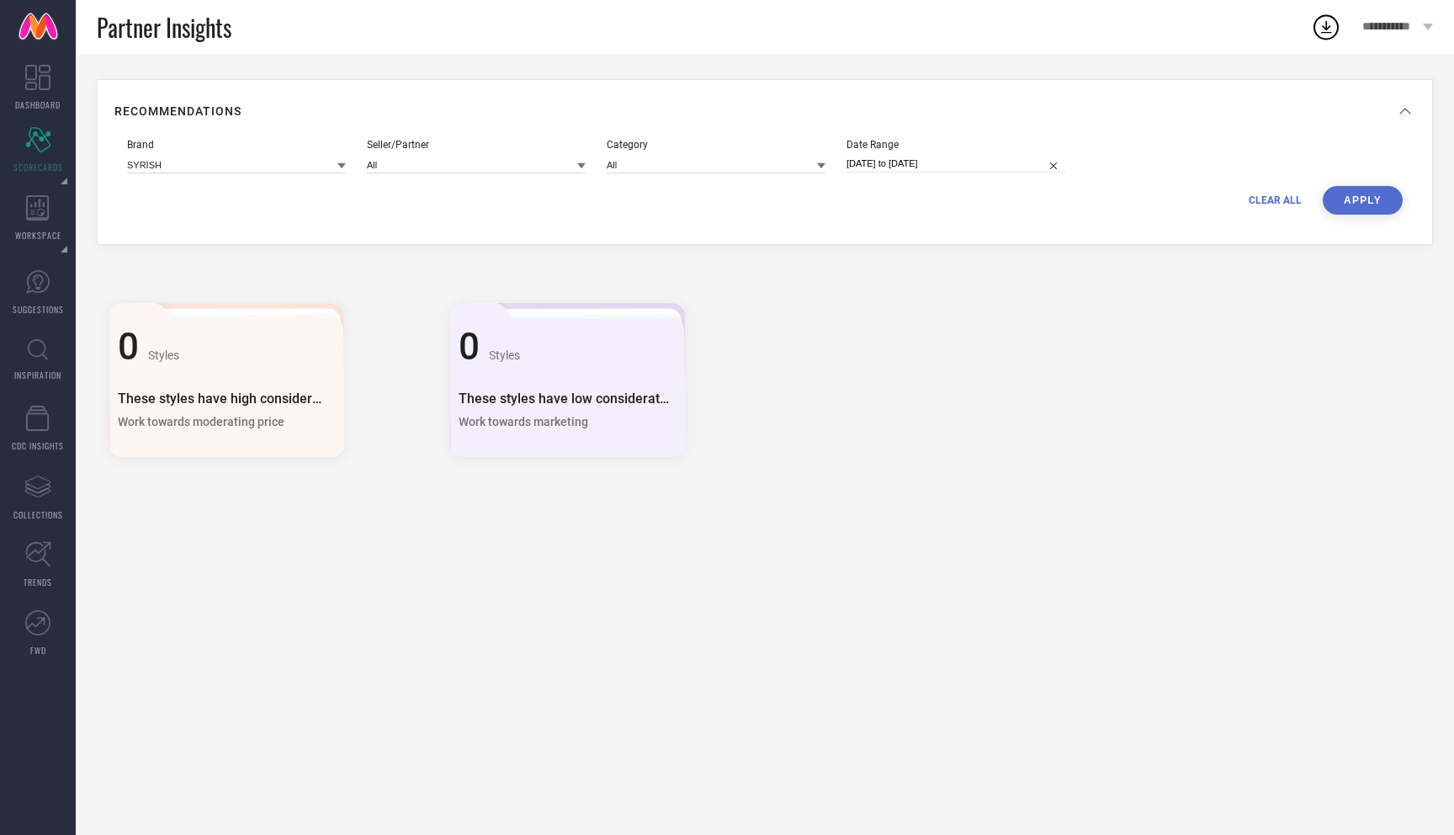
click at [1340, 204] on button "APPLY" at bounding box center [1363, 200] width 80 height 29
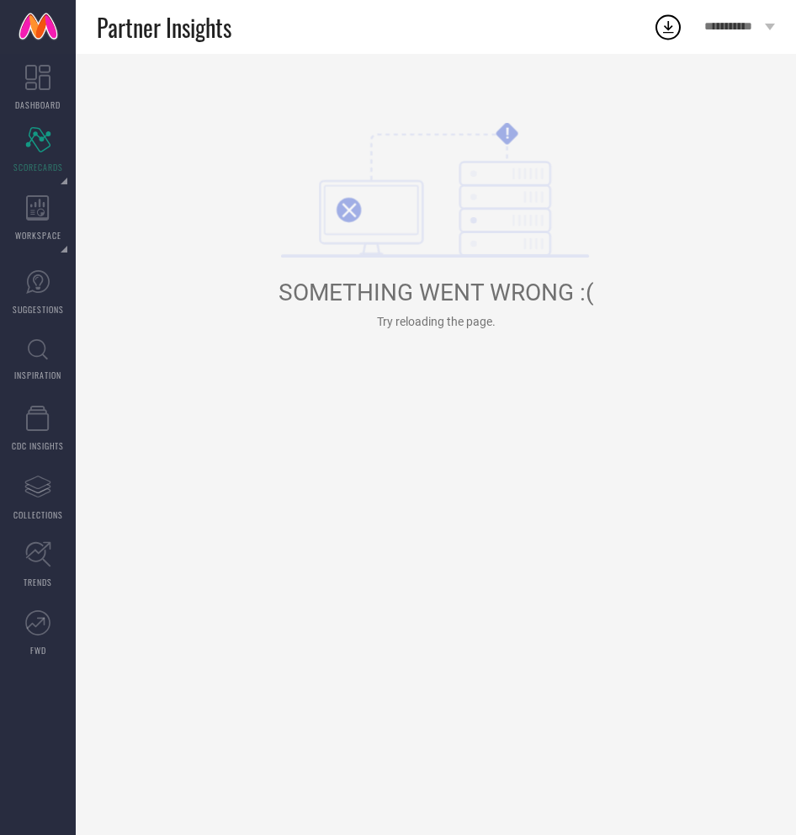
click at [796, 249] on html "**********" at bounding box center [398, 417] width 796 height 835
click at [794, 249] on div "! SOMETHING WENT WRONG :( Try reloading the page." at bounding box center [436, 444] width 720 height 781
click at [795, 272] on div "! SOMETHING WENT WRONG :( Try reloading the page." at bounding box center [436, 444] width 720 height 781
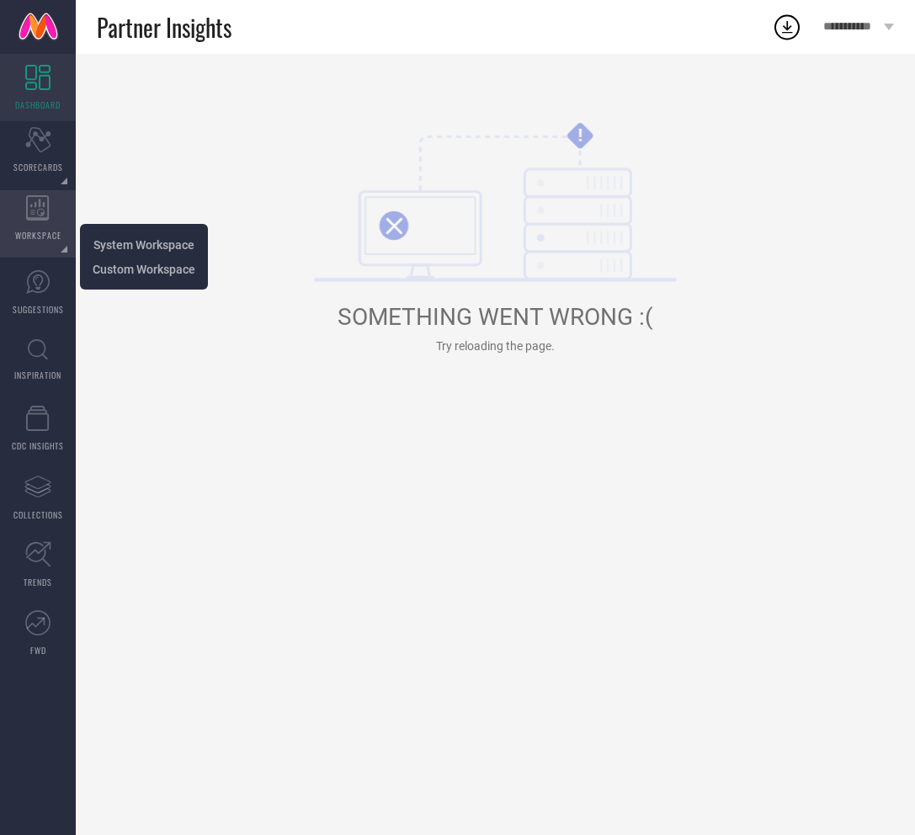
click at [35, 234] on span "WORKSPACE" at bounding box center [38, 235] width 46 height 13
click at [130, 276] on span "Custom Workspace" at bounding box center [144, 269] width 103 height 13
click at [144, 248] on span "System Workspace" at bounding box center [143, 244] width 101 height 13
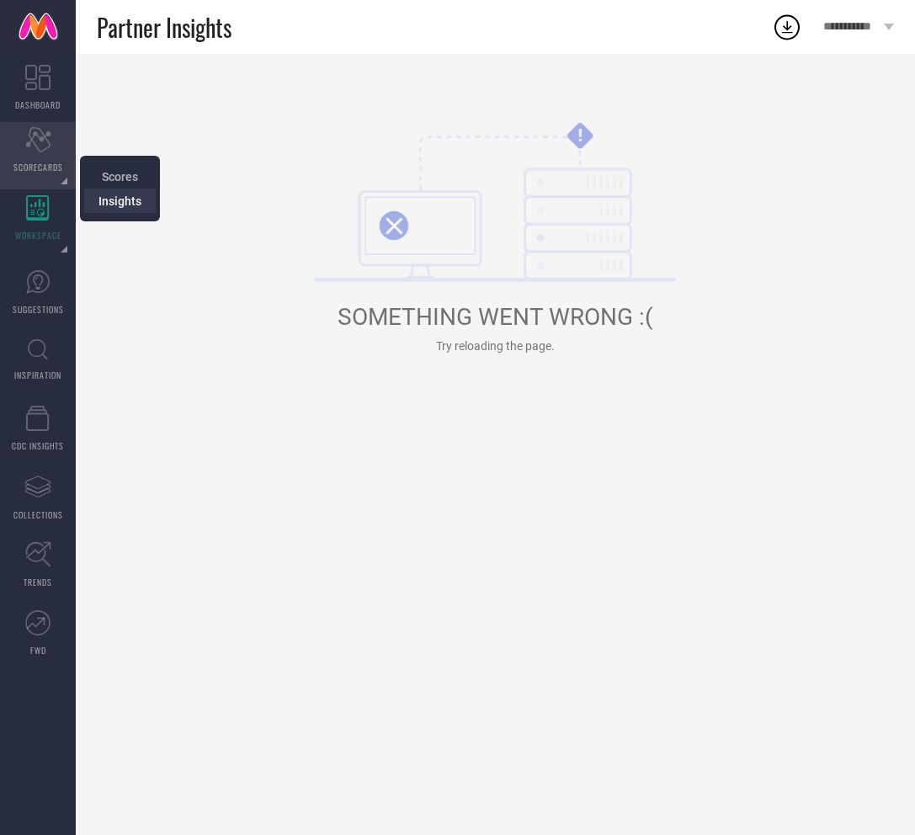
click at [123, 197] on span "Insights" at bounding box center [119, 200] width 43 height 13
click at [125, 201] on span "Insights" at bounding box center [119, 200] width 43 height 13
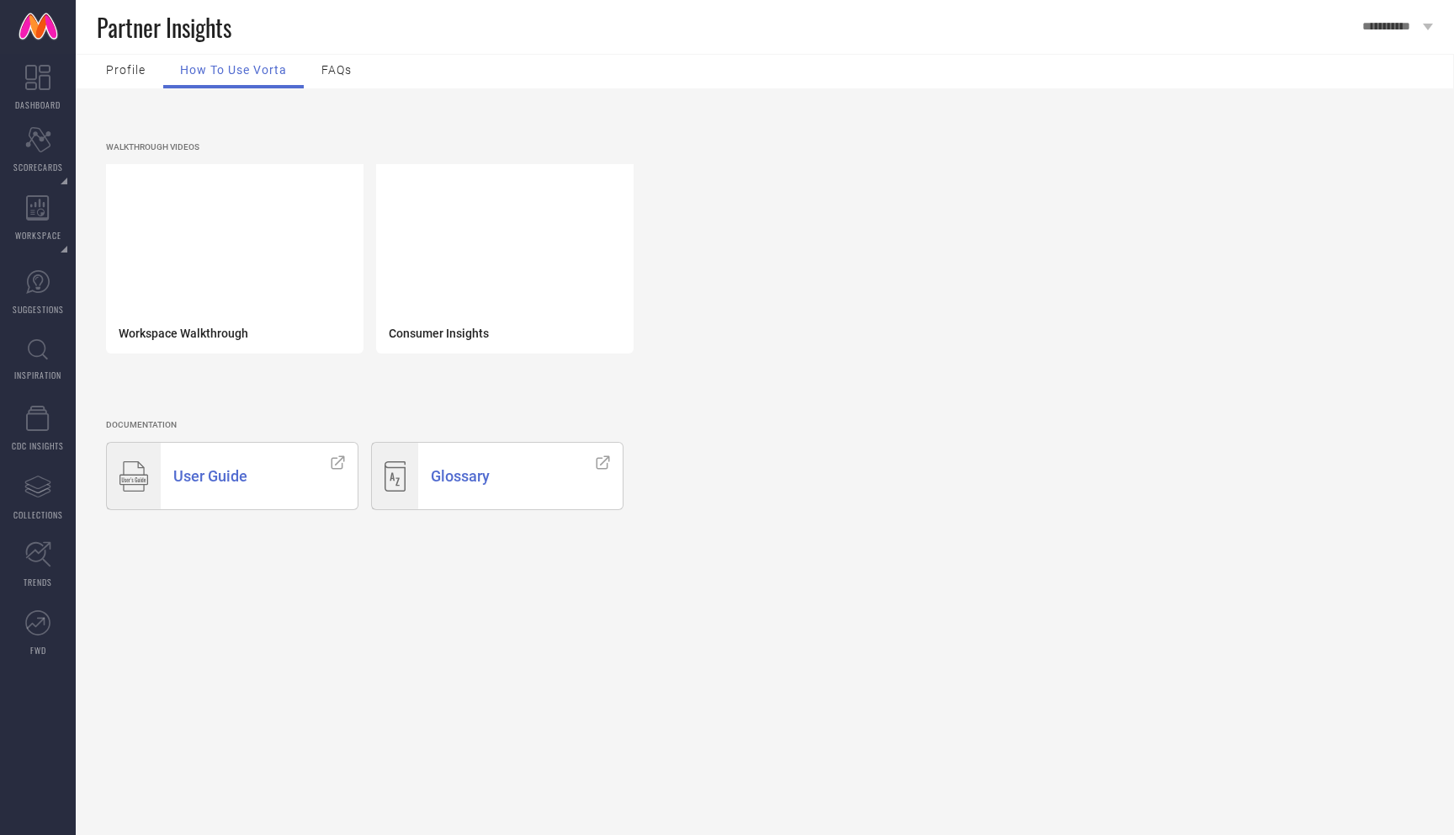
click at [149, 75] on div "Profile" at bounding box center [125, 72] width 73 height 34
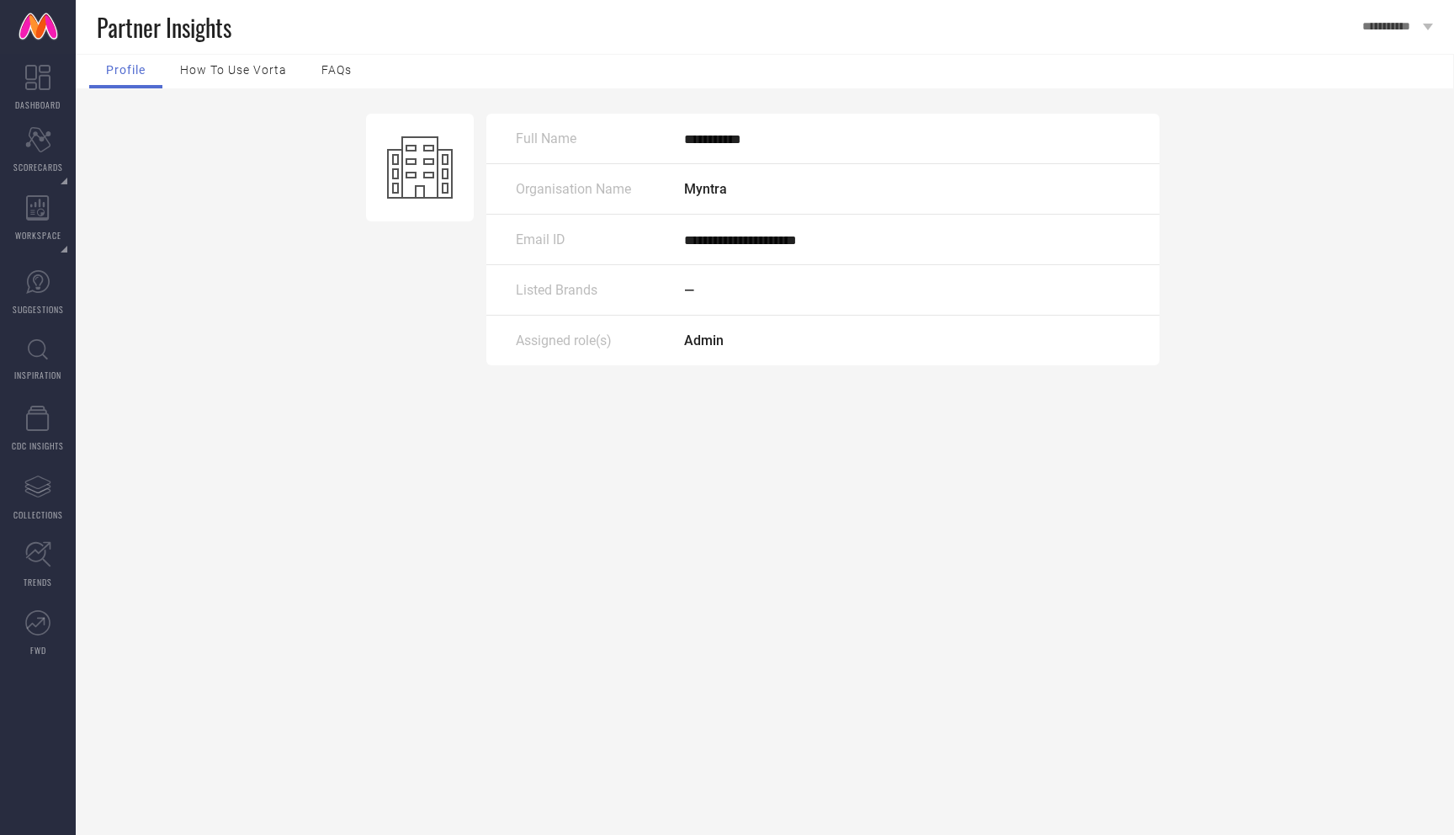
click at [194, 75] on span "How to use Vorta" at bounding box center [233, 69] width 107 height 13
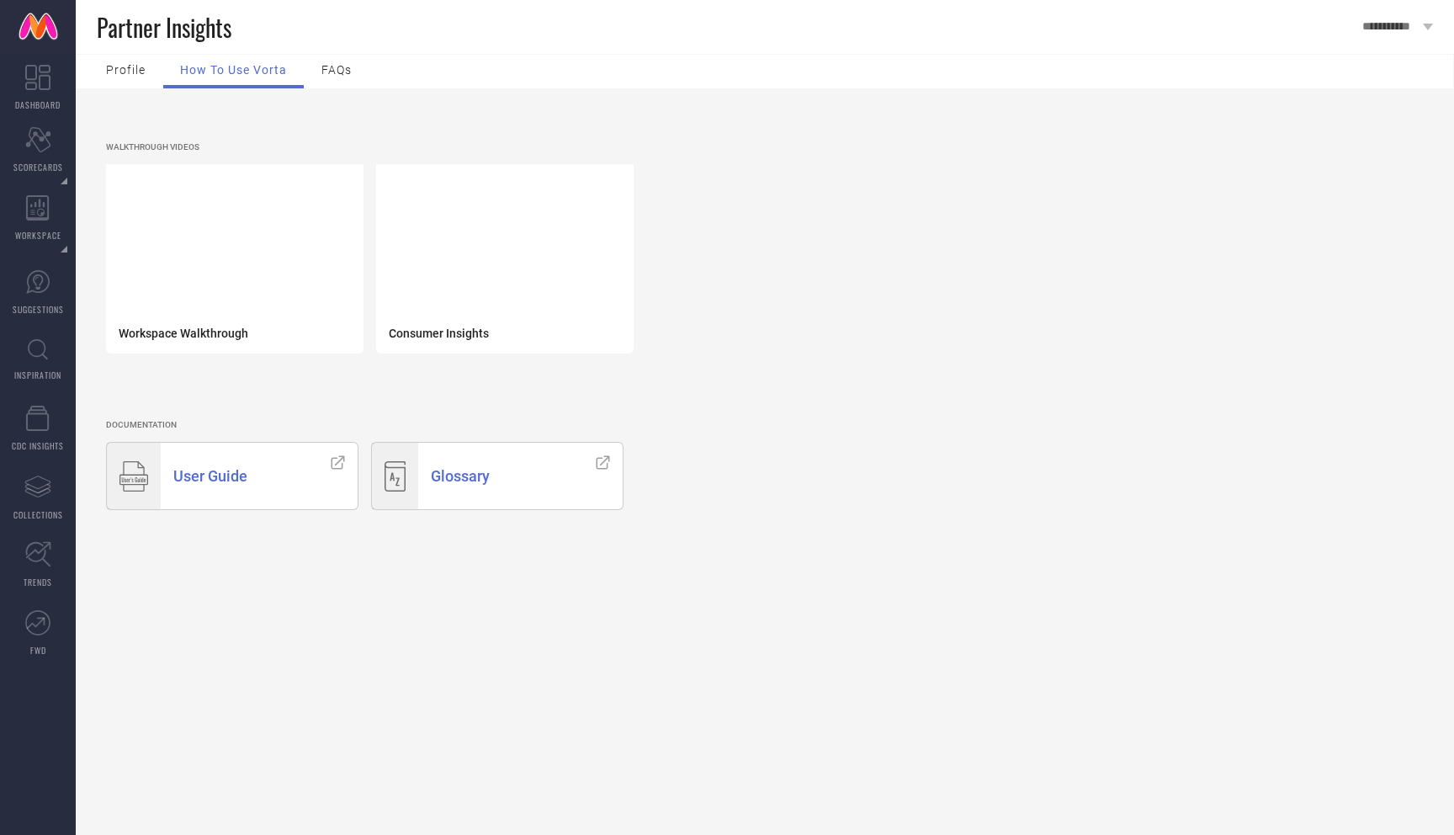
click at [350, 65] on span "FAQs" at bounding box center [336, 69] width 30 height 13
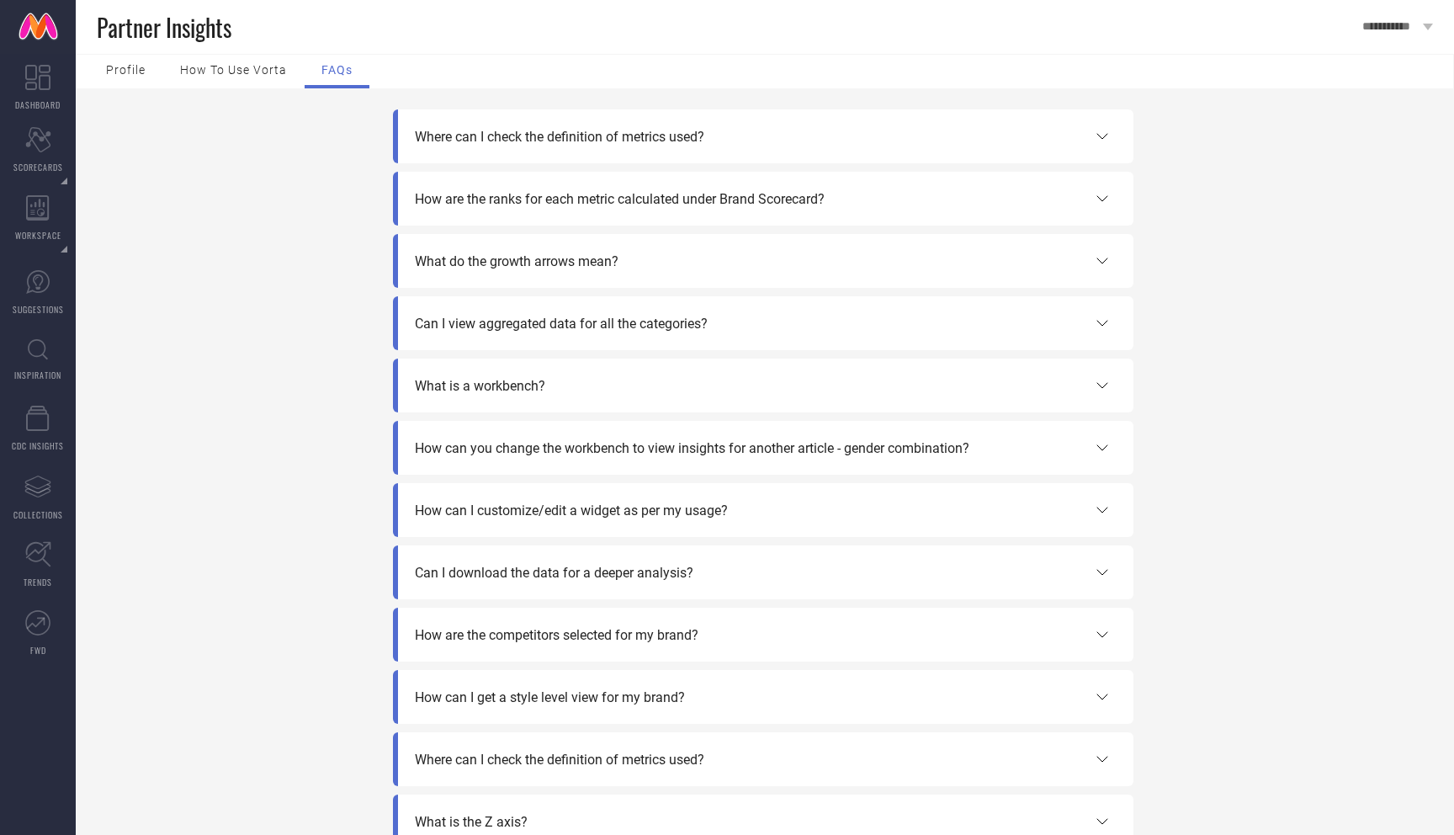
click at [238, 87] on div "How to use Vorta" at bounding box center [233, 72] width 141 height 34
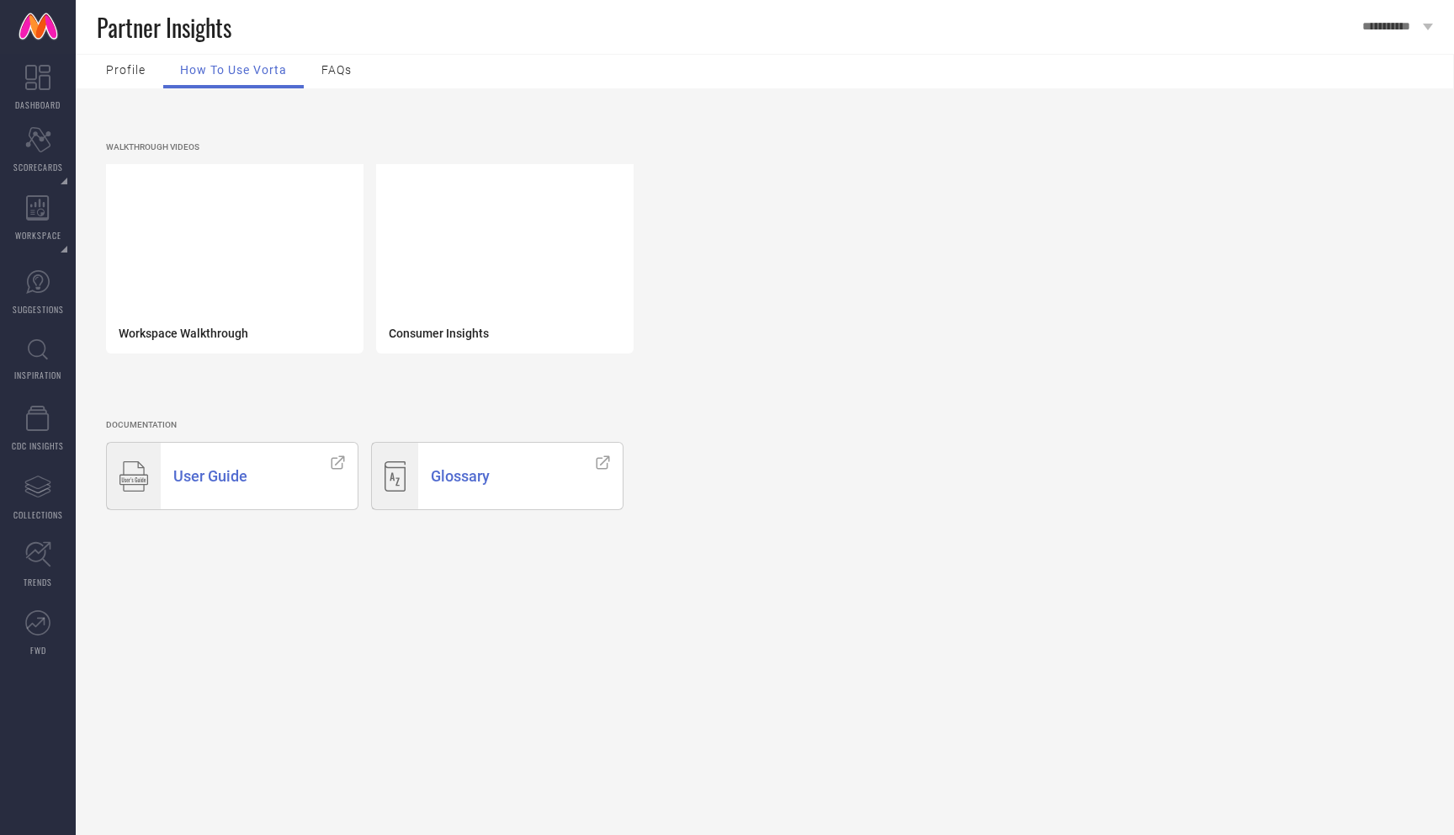
click at [741, 235] on div "Workspace Walkthrough Consumer Insights" at bounding box center [779, 265] width 1347 height 202
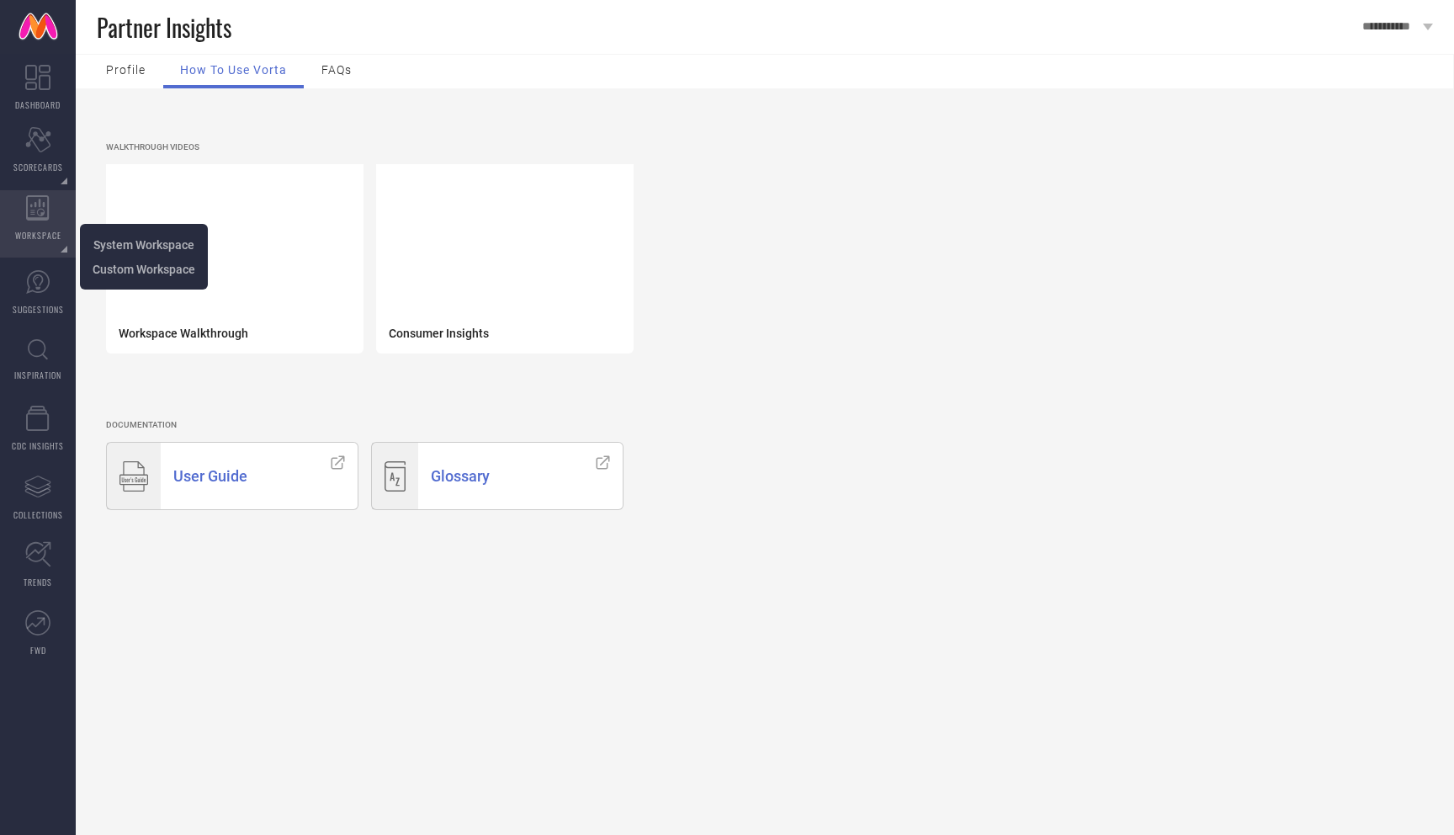
click at [42, 227] on div "WORKSPACE" at bounding box center [38, 223] width 76 height 67
click at [112, 248] on span "System Workspace" at bounding box center [143, 244] width 101 height 13
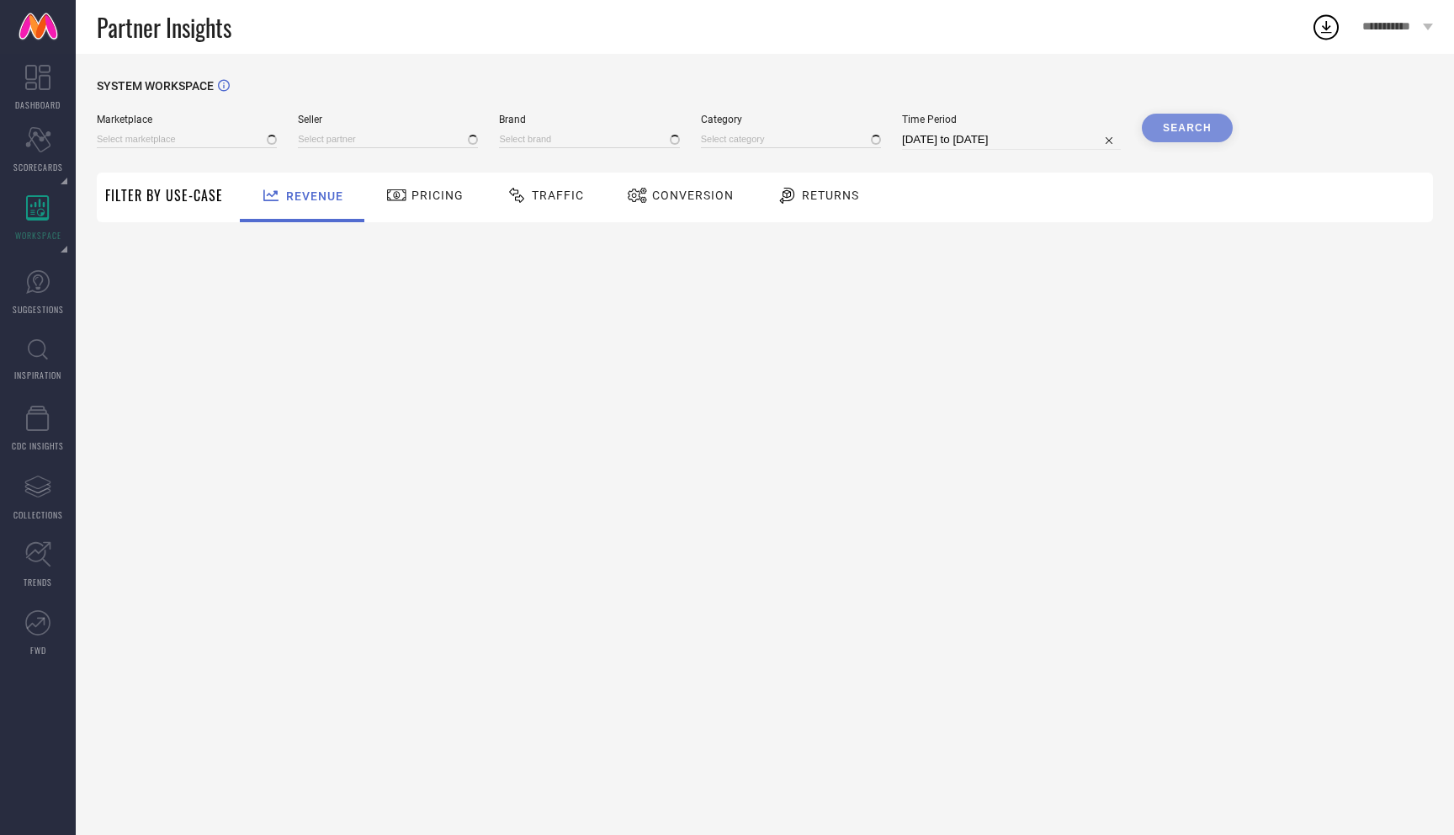
type input "All"
type input "1 STOP FASHION"
type input "All"
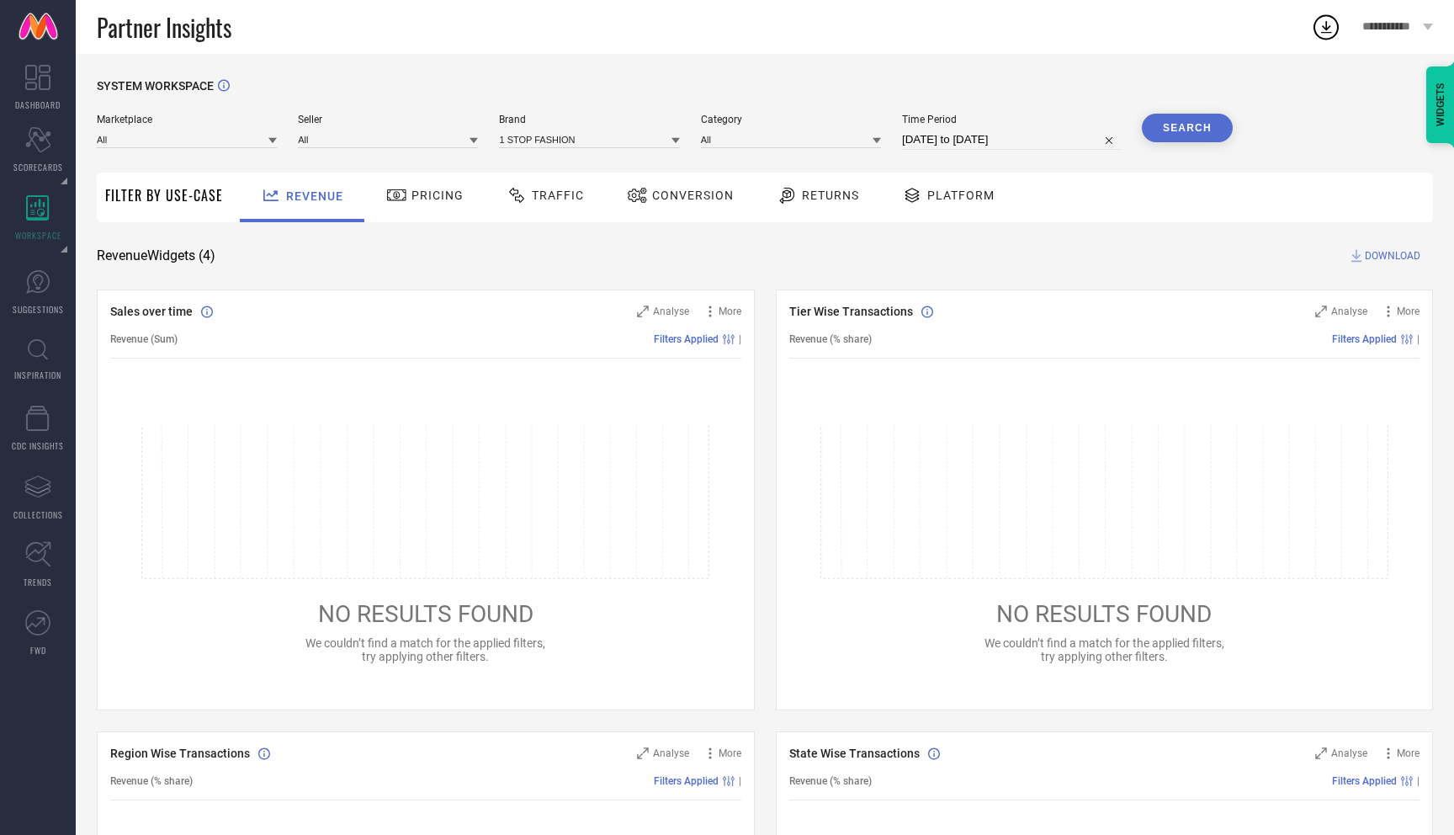
select select "8"
select select "2025"
select select "9"
select select "2025"
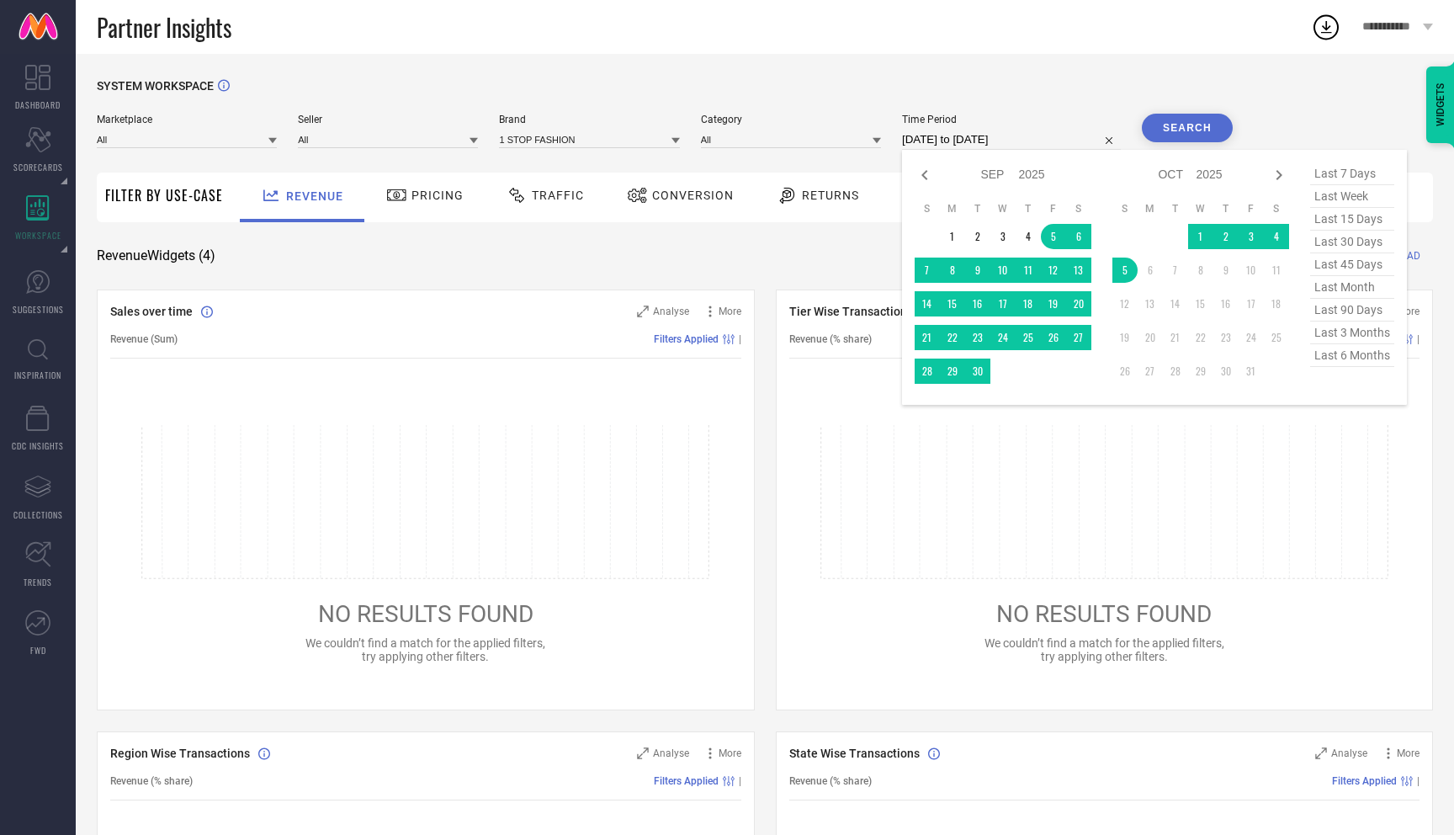
click at [971, 138] on input "[DATE] to [DATE]" at bounding box center [1011, 140] width 219 height 20
click at [1333, 355] on span "last 6 months" at bounding box center [1352, 355] width 84 height 23
type input "01-04-2025 to 30-09-2025"
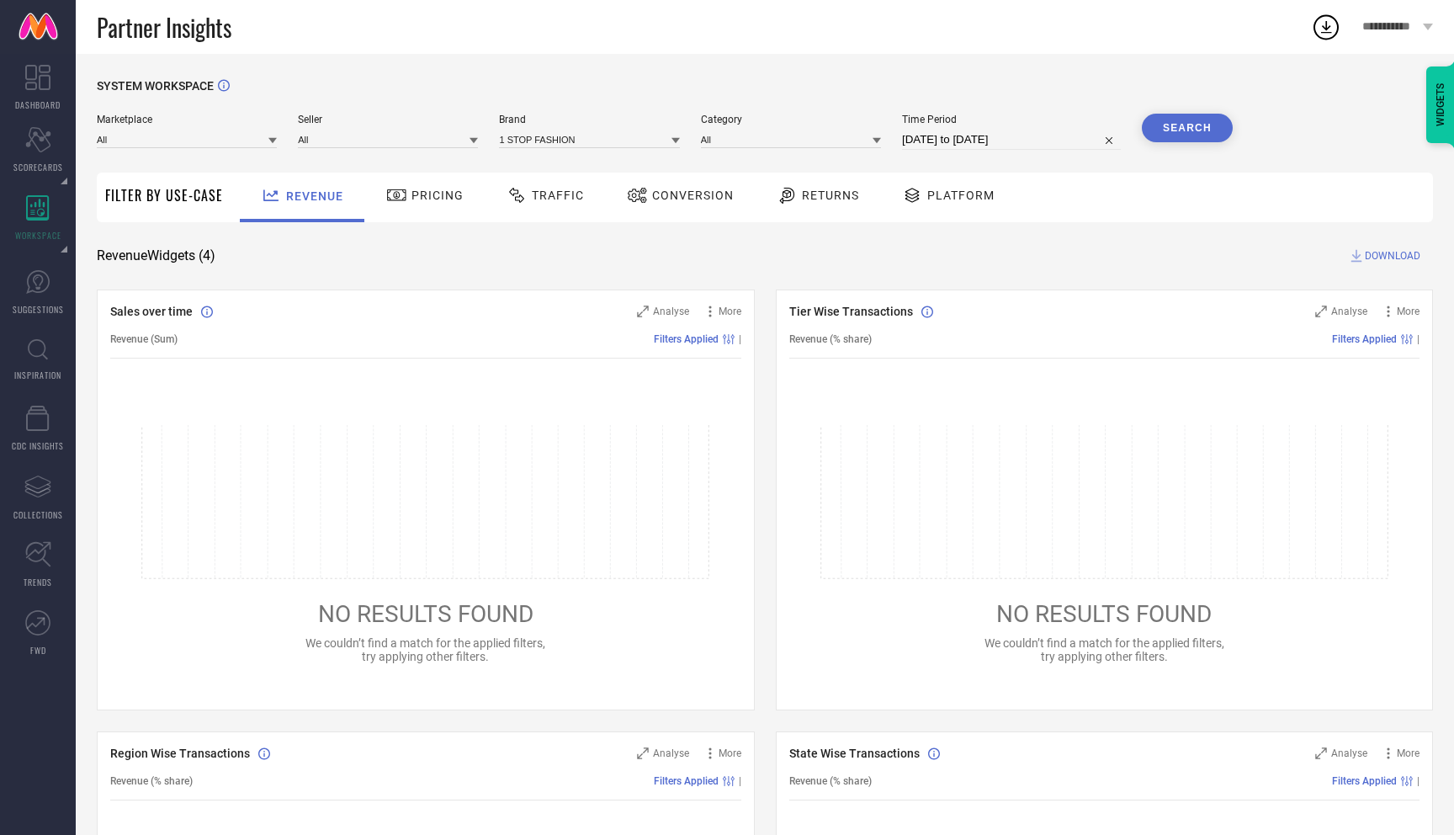
click at [1197, 127] on button "Search" at bounding box center [1187, 128] width 91 height 29
click at [191, 142] on input at bounding box center [187, 139] width 180 height 18
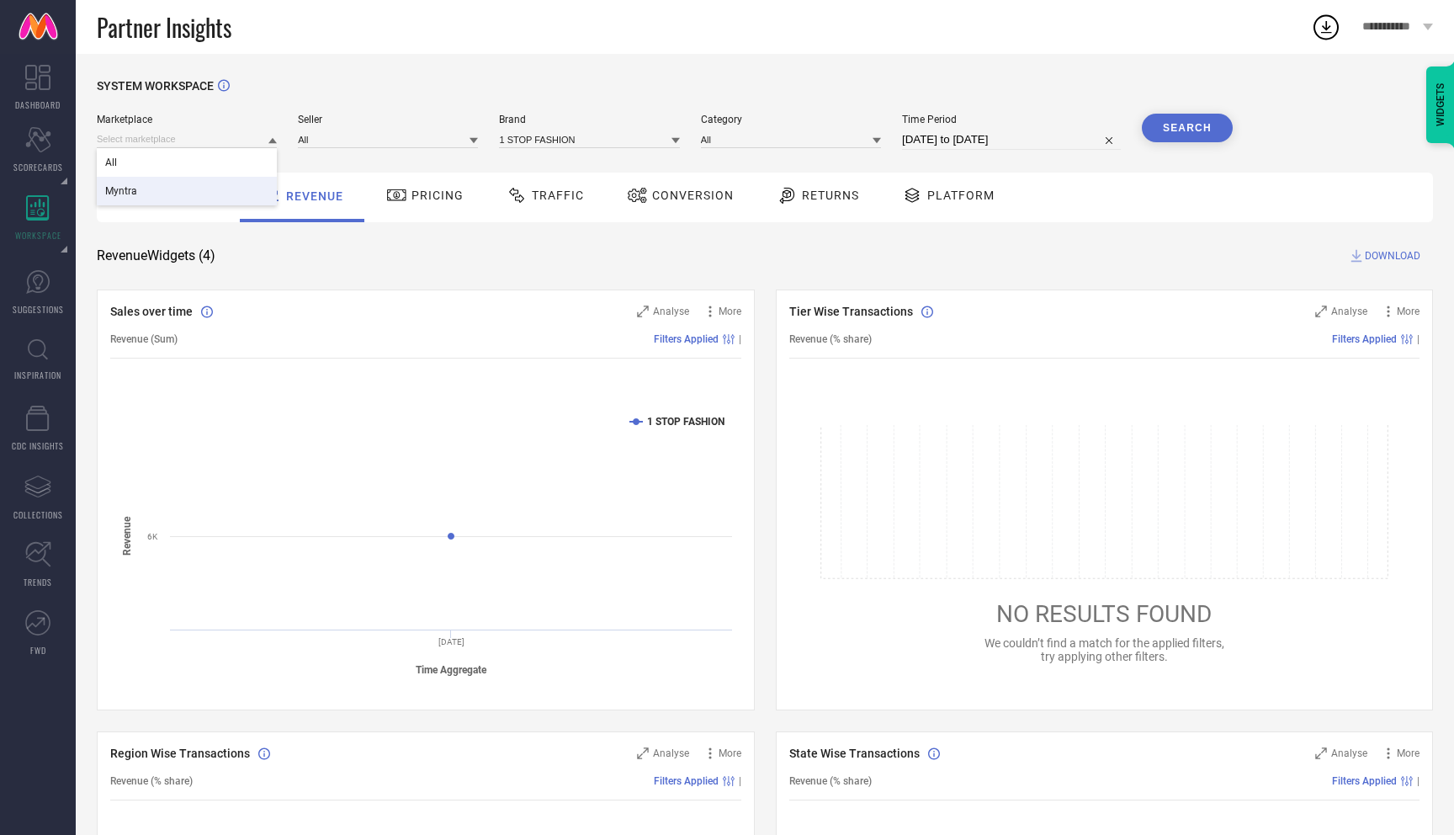
click at [191, 185] on div "Myntra" at bounding box center [187, 191] width 180 height 29
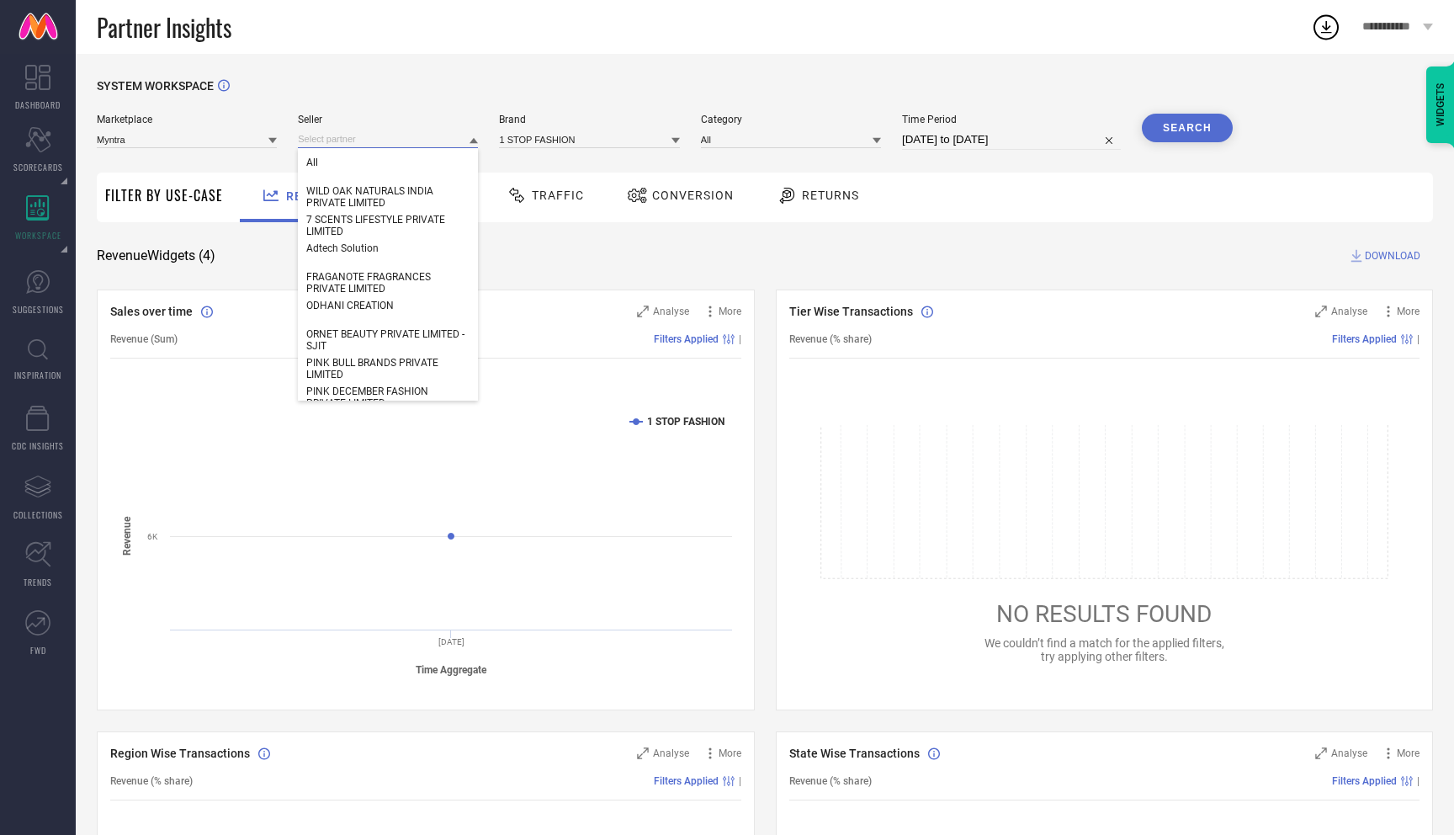
click at [364, 132] on input at bounding box center [388, 139] width 180 height 18
click at [384, 203] on span "WILD OAK NATURALS INDIA PRIVATE LIMITED" at bounding box center [387, 197] width 163 height 24
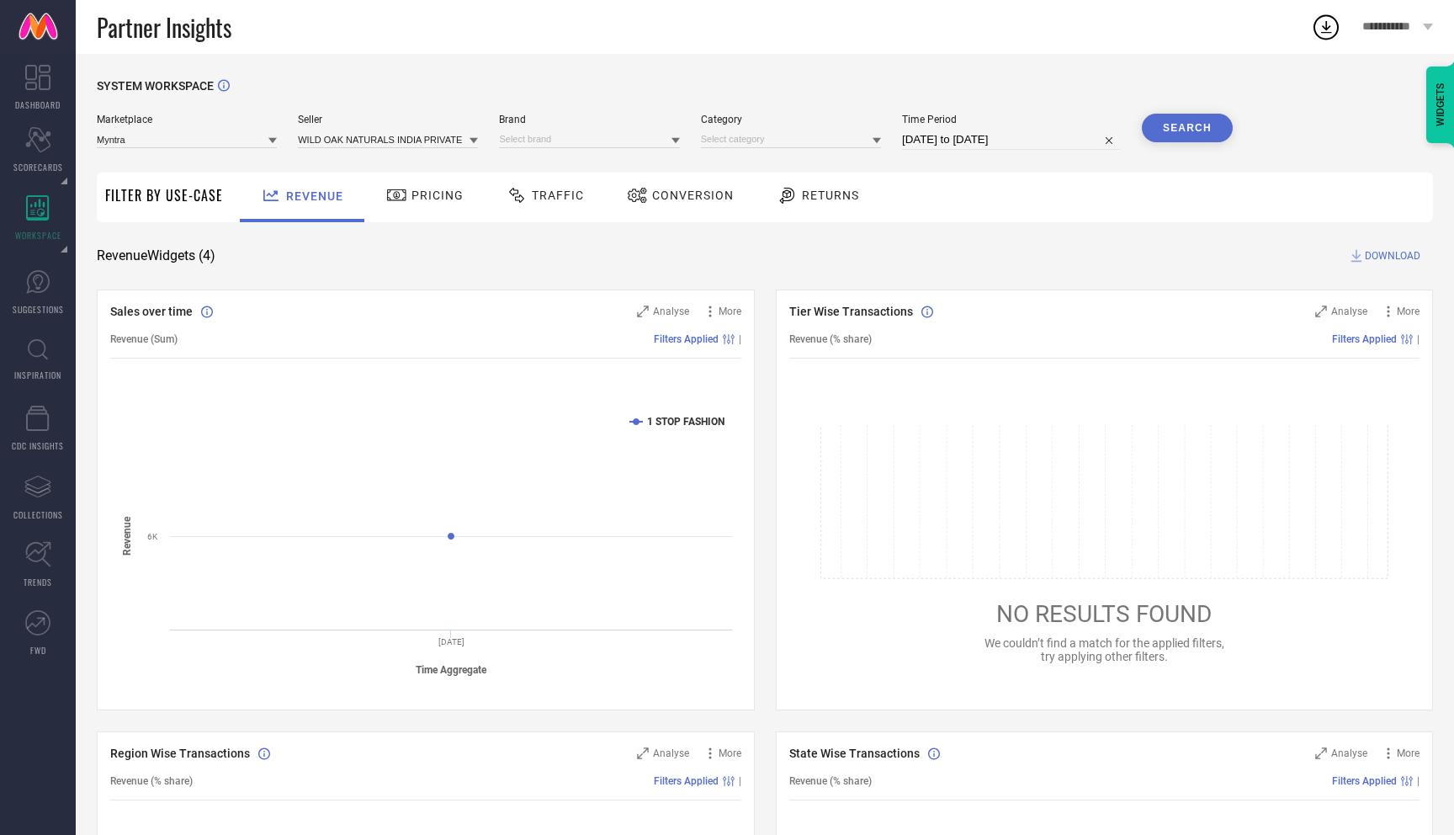
click at [1185, 127] on button "Search" at bounding box center [1187, 128] width 91 height 29
click at [599, 144] on input at bounding box center [589, 139] width 180 height 18
click at [392, 143] on input at bounding box center [388, 139] width 180 height 18
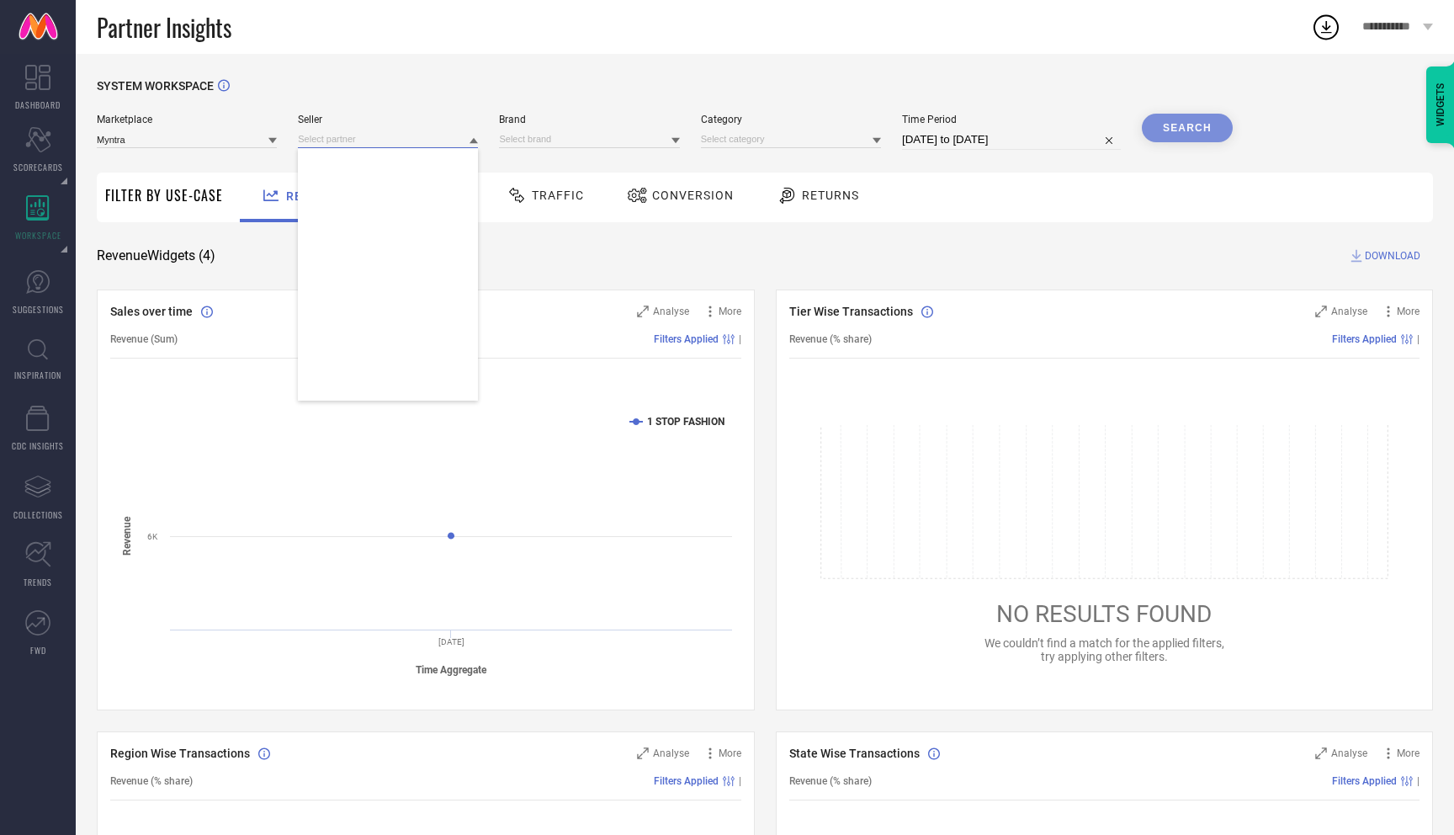
scroll to position [1123, 0]
click at [397, 333] on div "360 Spin Lab" at bounding box center [388, 331] width 180 height 29
click at [1176, 123] on div "Search" at bounding box center [1187, 128] width 91 height 29
click at [611, 130] on input at bounding box center [589, 139] width 180 height 18
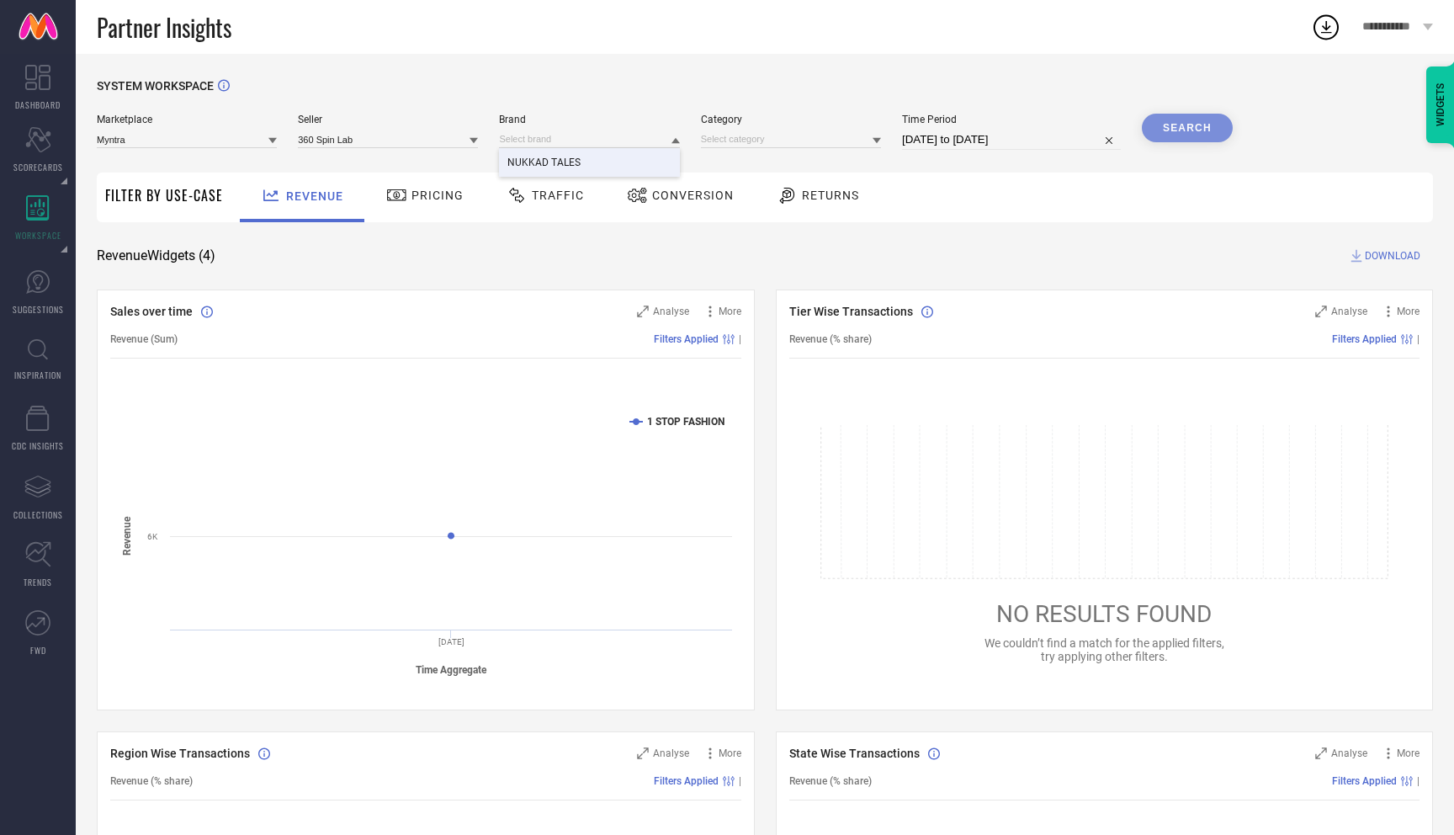
click at [579, 159] on div "NUKKAD TALES" at bounding box center [589, 162] width 180 height 29
click at [1054, 141] on input at bounding box center [1011, 140] width 219 height 20
select select "9"
select select "2025"
select select "10"
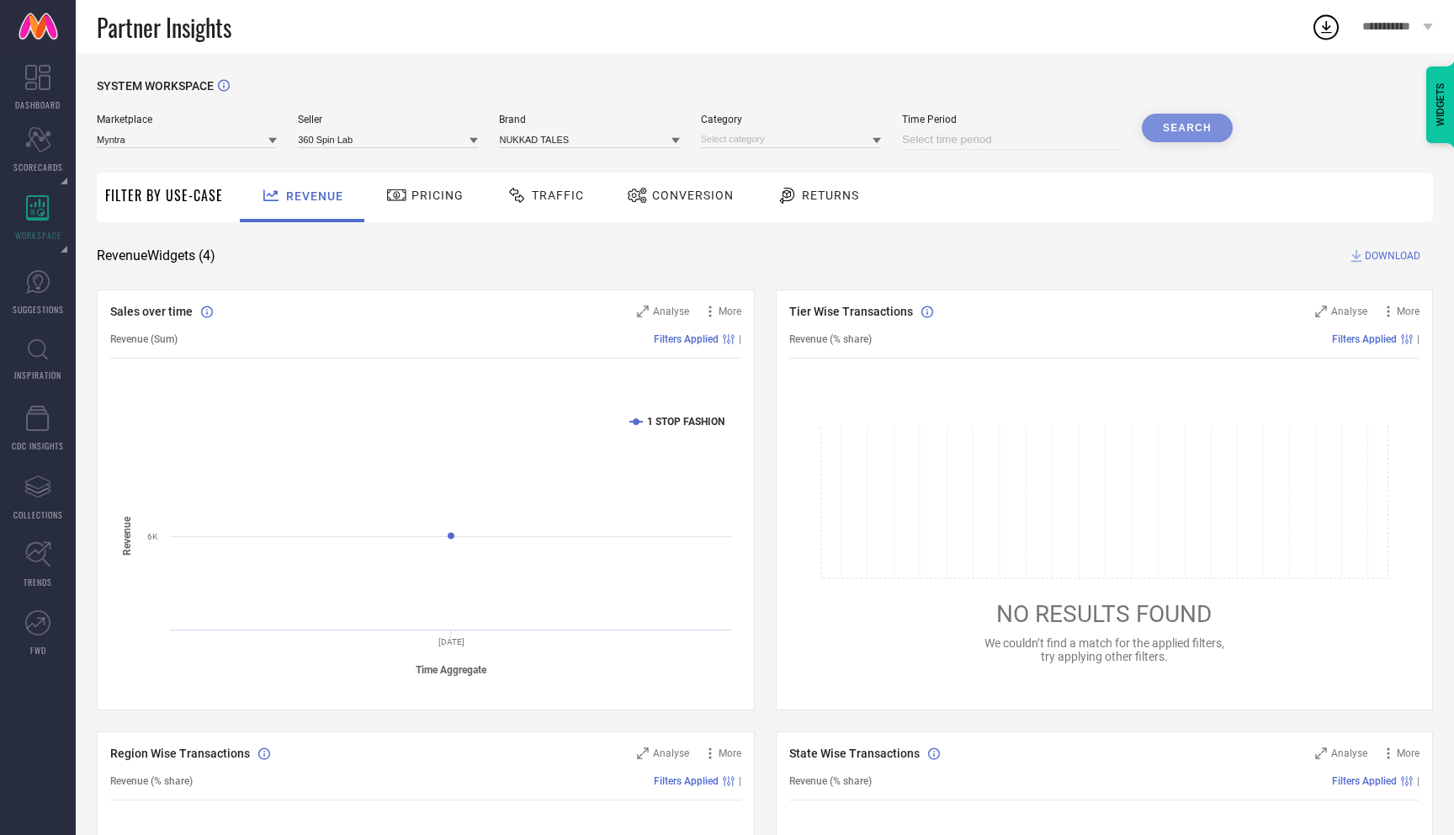
select select "2025"
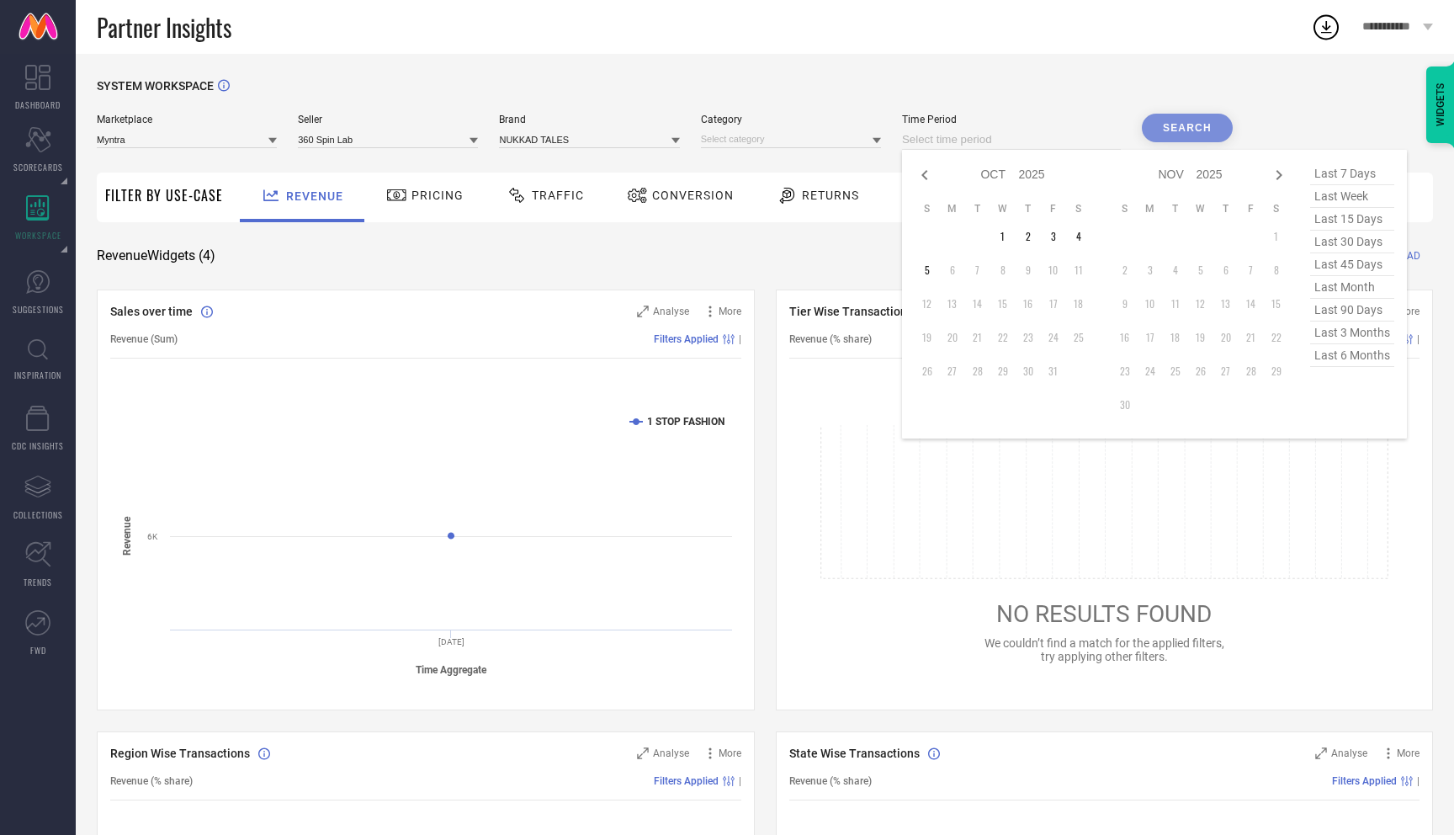
click at [1355, 372] on div "last 7 days last week last 15 days last 30 days last 45 days last month last 90…" at bounding box center [1352, 293] width 84 height 263
click at [1354, 355] on span "last 6 months" at bounding box center [1352, 355] width 84 height 23
type input "01-04-2025 to 30-09-2025"
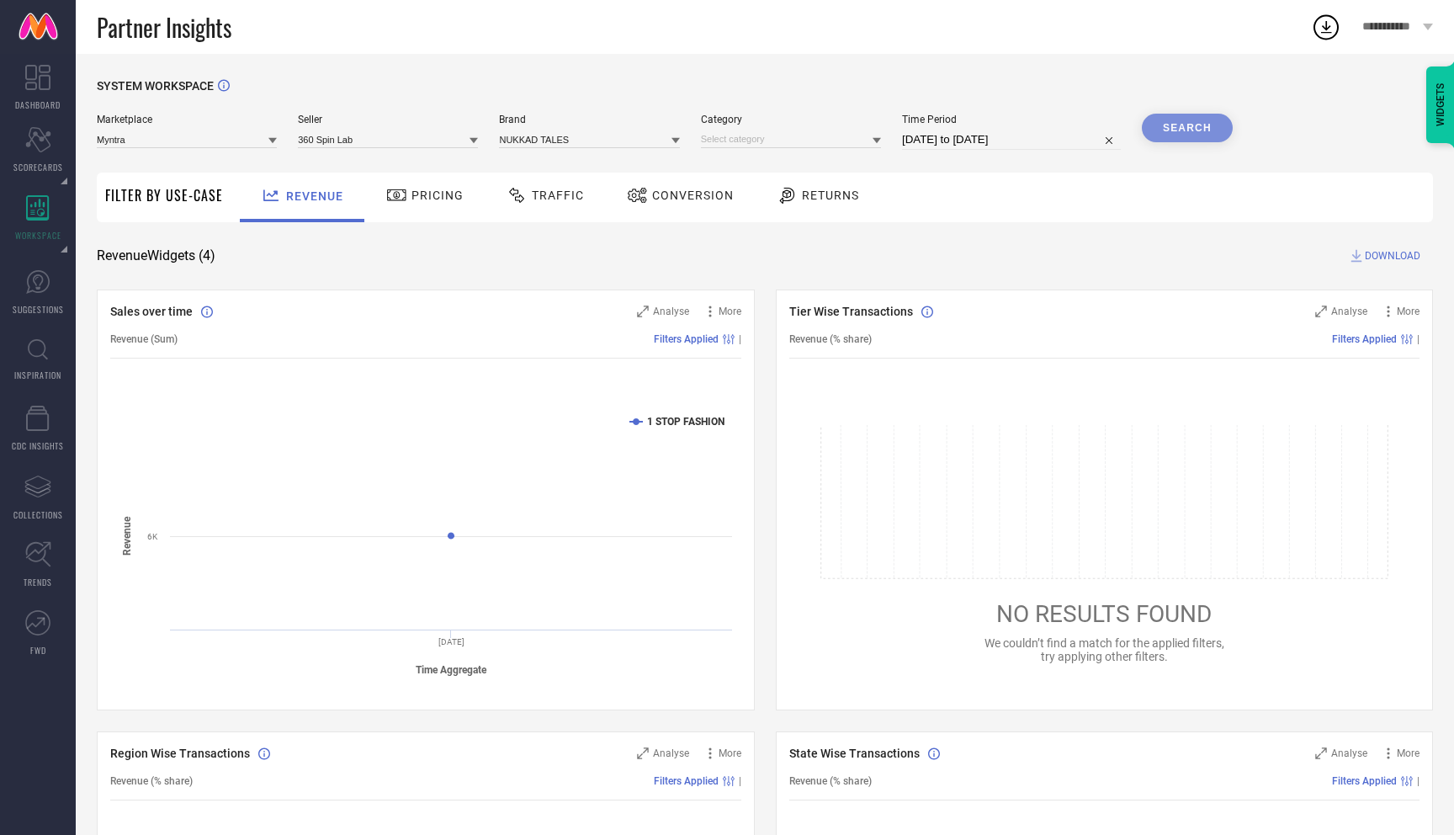
click at [1181, 130] on div "Search" at bounding box center [1187, 128] width 91 height 29
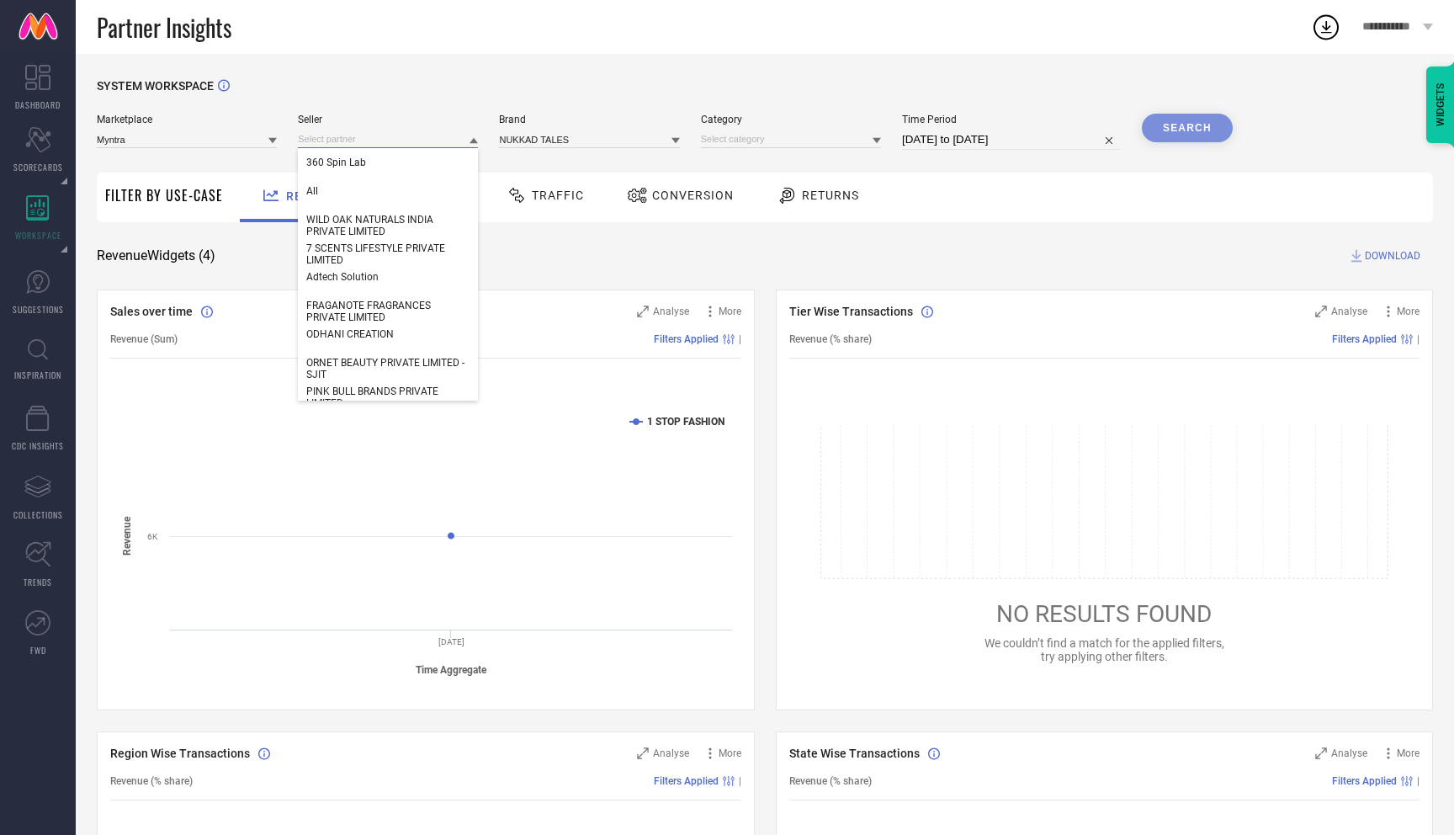
click at [373, 145] on input at bounding box center [388, 139] width 180 height 18
click at [364, 321] on div "ODHANI CREATION" at bounding box center [388, 334] width 180 height 29
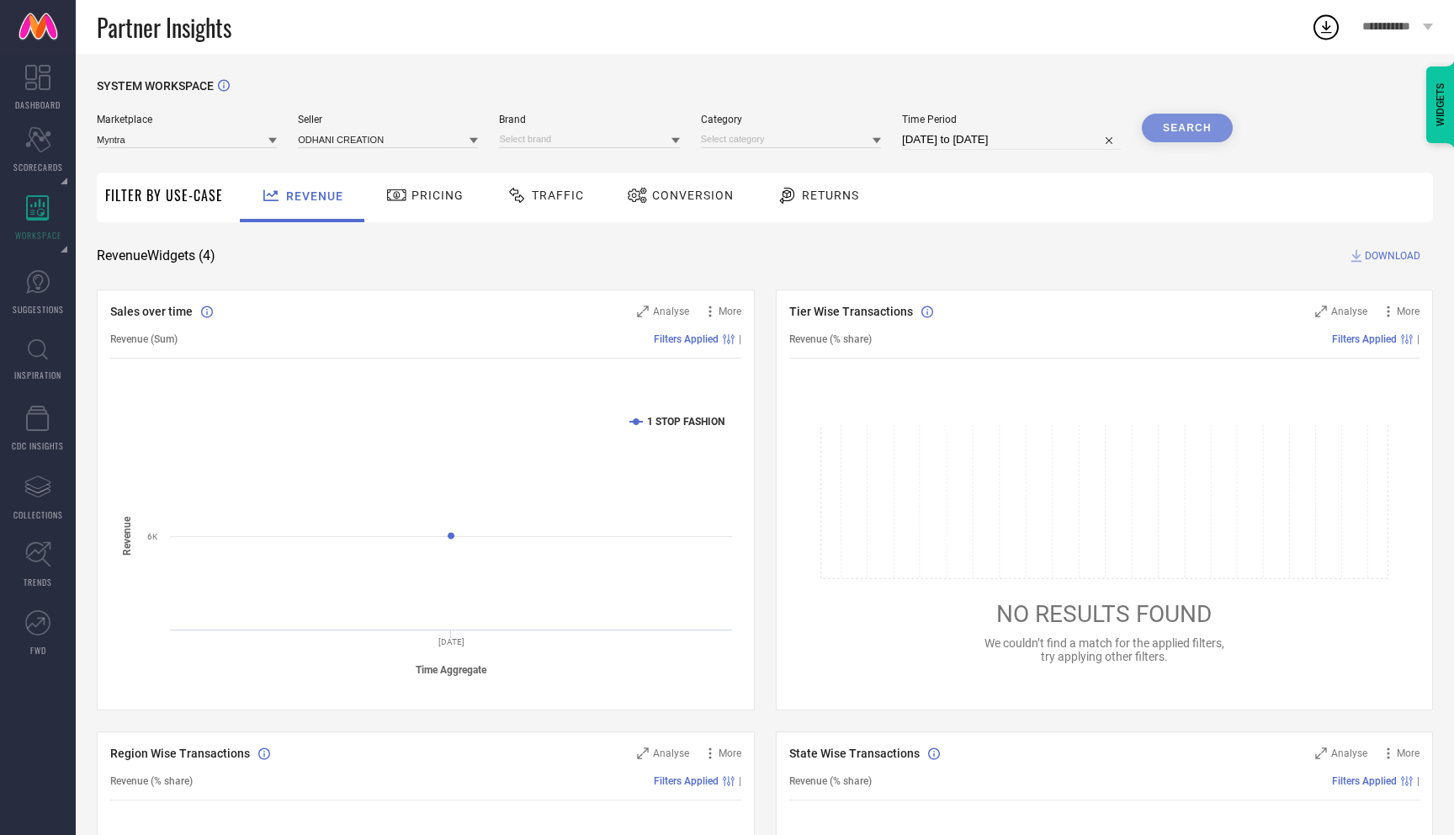
click at [1156, 136] on div "Search" at bounding box center [1187, 128] width 91 height 29
click at [210, 148] on input at bounding box center [187, 139] width 180 height 18
click at [198, 162] on div "Myntra" at bounding box center [187, 162] width 180 height 29
click at [198, 124] on span "Marketplace" at bounding box center [187, 120] width 180 height 12
click at [191, 137] on input at bounding box center [187, 139] width 180 height 18
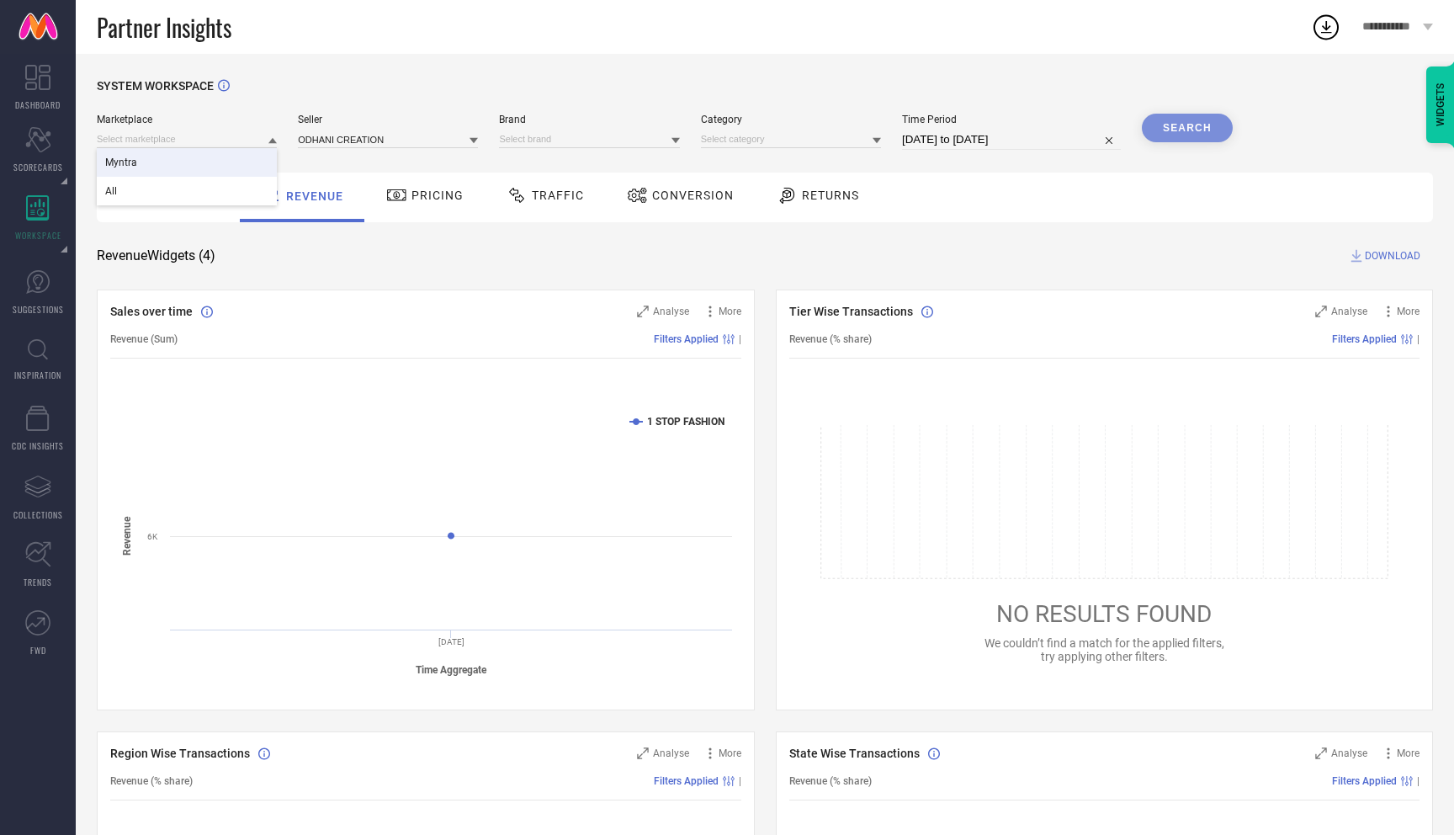
click at [181, 193] on div "All" at bounding box center [187, 191] width 180 height 29
click at [186, 146] on input at bounding box center [187, 139] width 180 height 18
click at [184, 172] on div "All" at bounding box center [187, 162] width 180 height 29
click at [189, 129] on div "Marketplace All" at bounding box center [187, 132] width 180 height 36
click at [189, 143] on input at bounding box center [187, 139] width 180 height 18
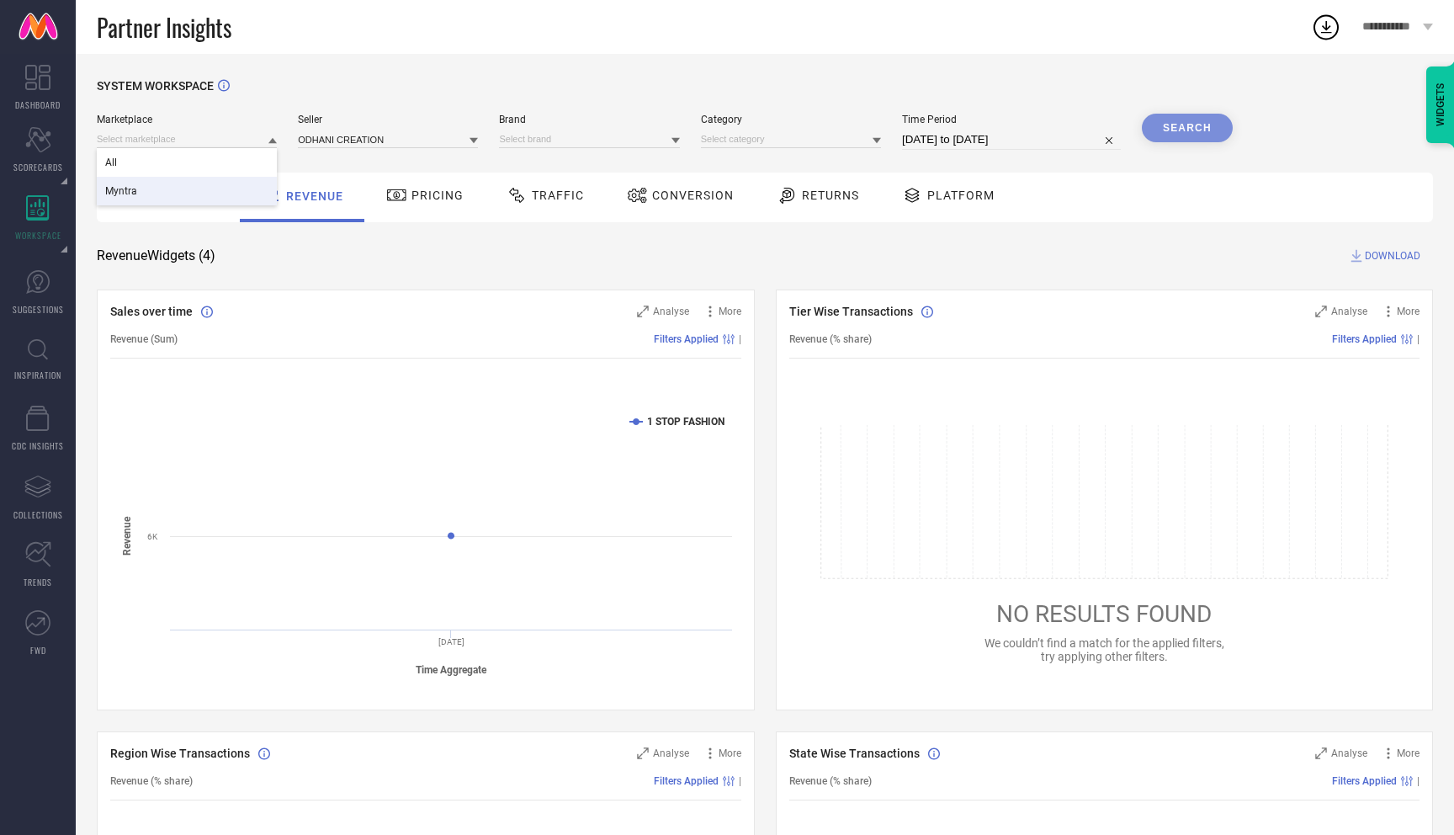
click at [184, 179] on div "Myntra" at bounding box center [187, 191] width 180 height 29
click at [369, 125] on div "Seller ODHANI CREATION" at bounding box center [388, 132] width 180 height 36
click at [1191, 131] on div "Search" at bounding box center [1187, 128] width 91 height 29
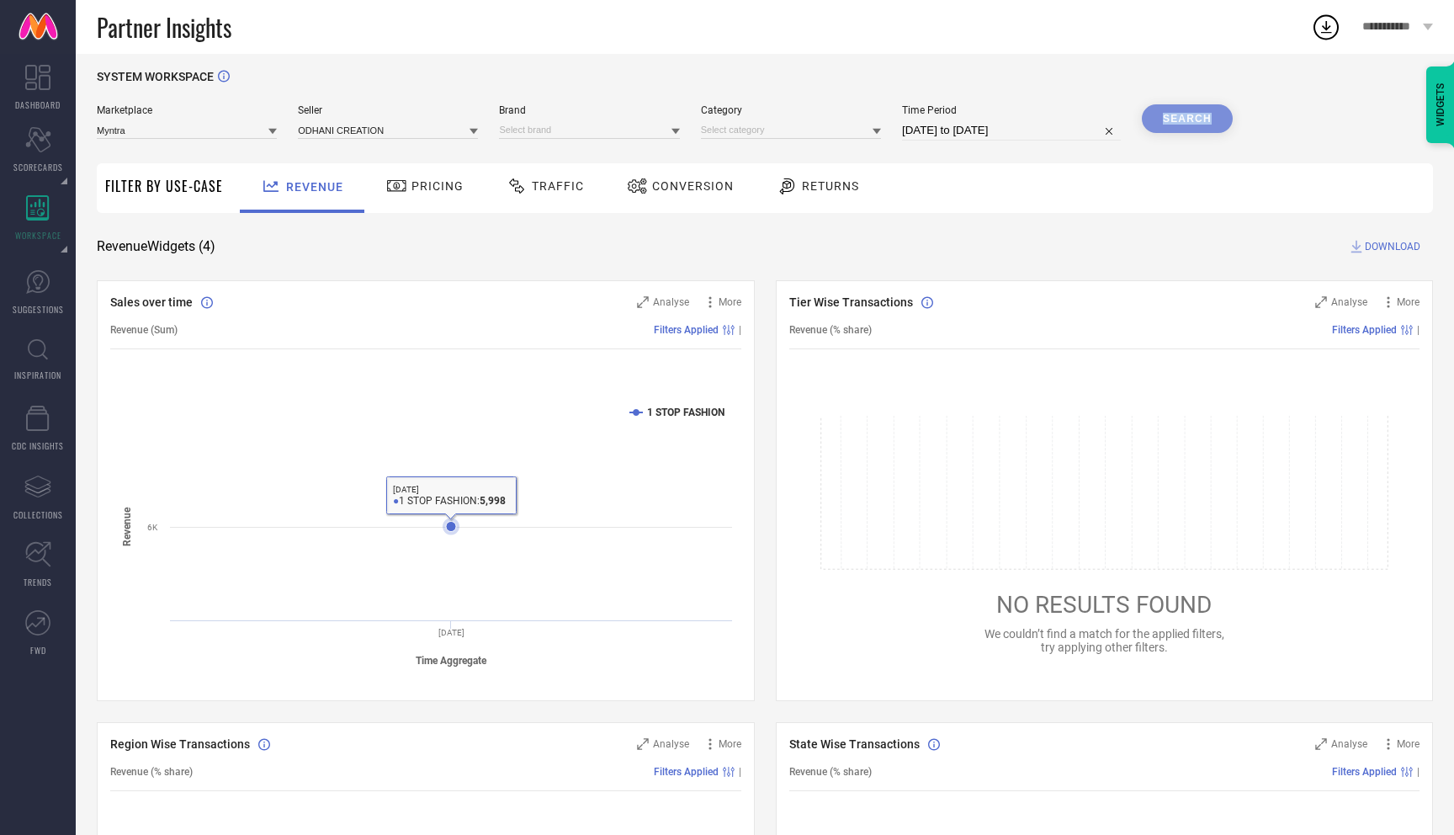
scroll to position [0, 0]
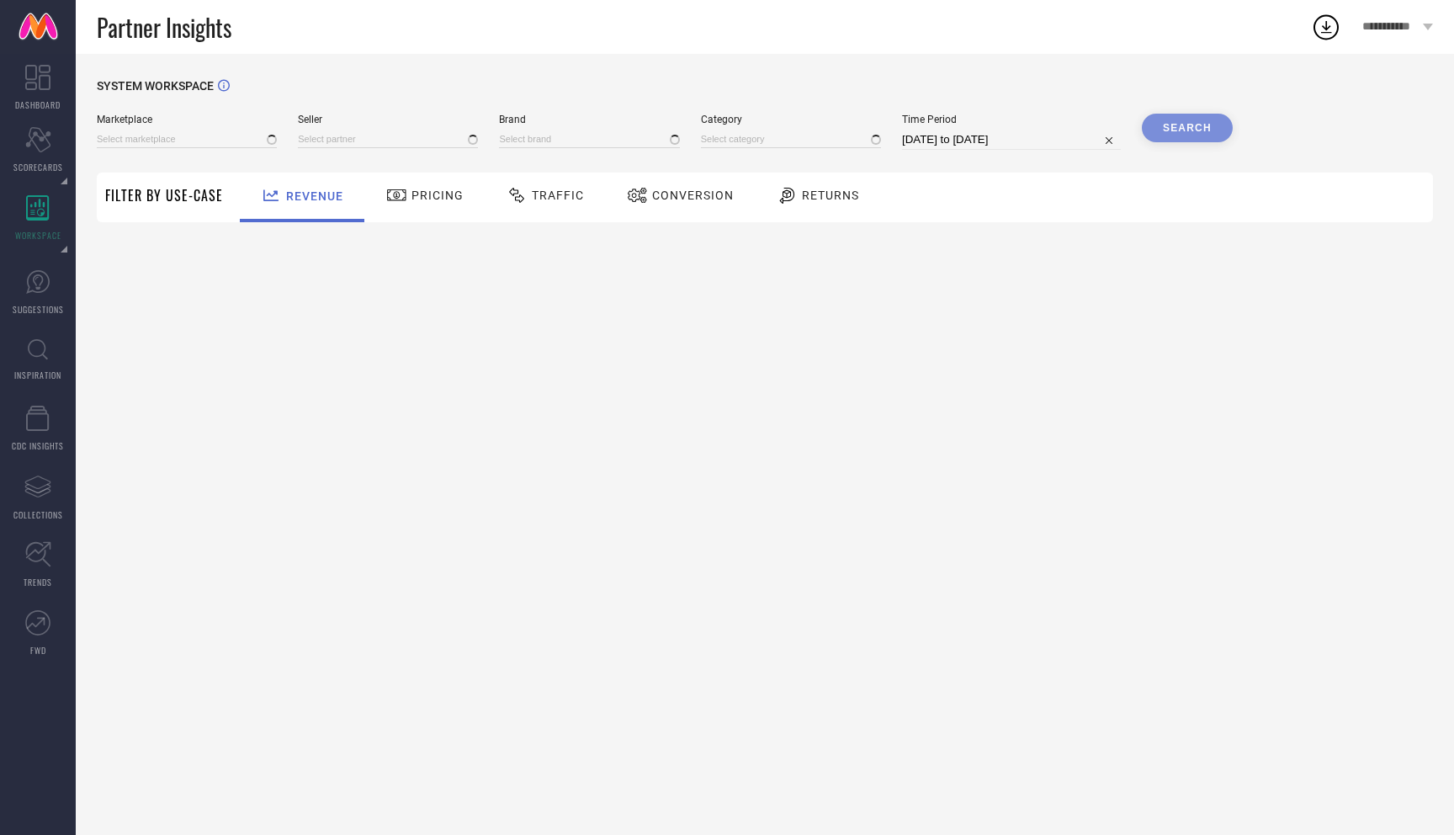
type input "All"
type input "1 STOP FASHION"
type input "All"
click at [182, 137] on input at bounding box center [187, 139] width 180 height 18
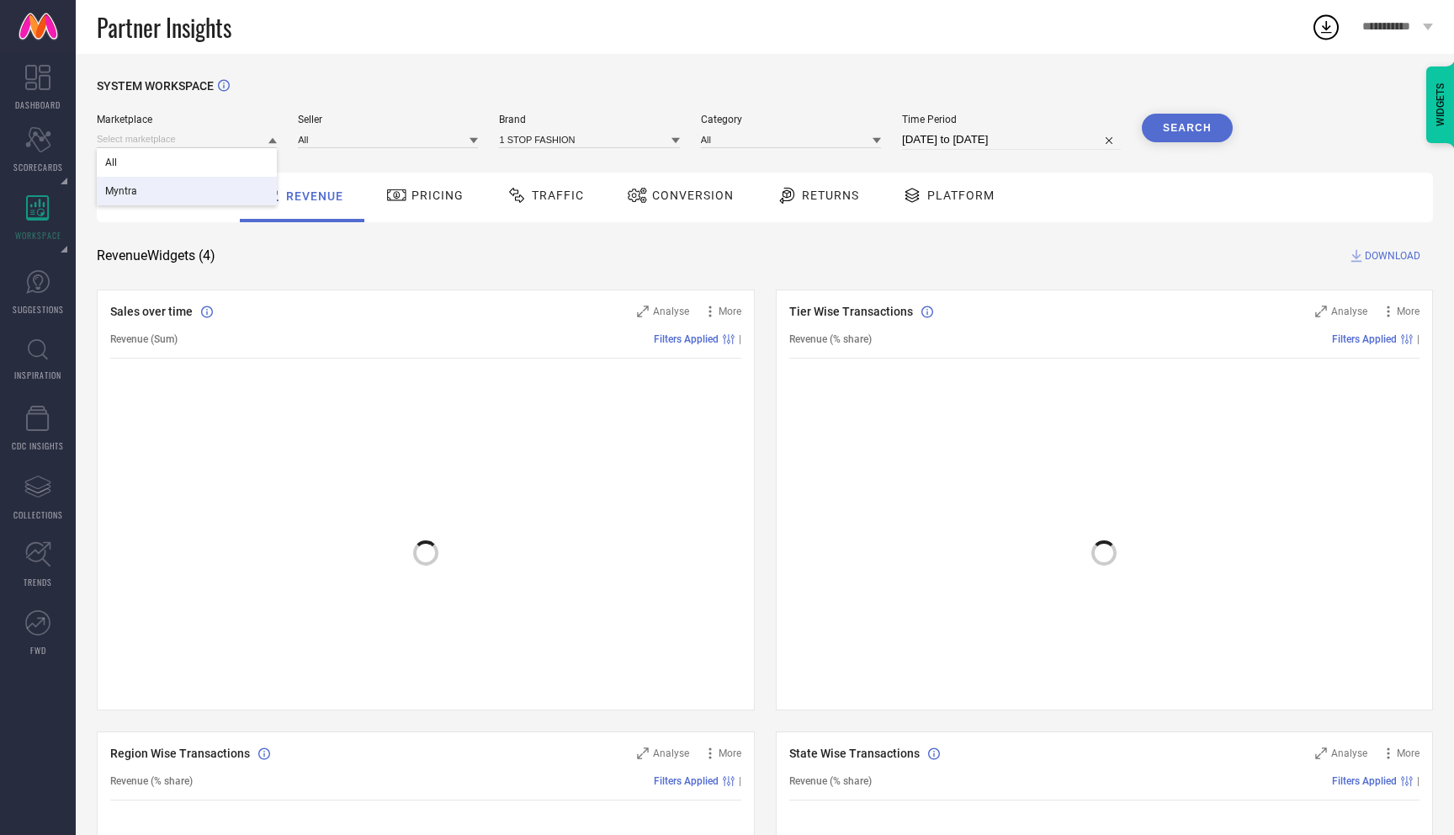
click at [175, 192] on div "Myntra" at bounding box center [187, 191] width 180 height 29
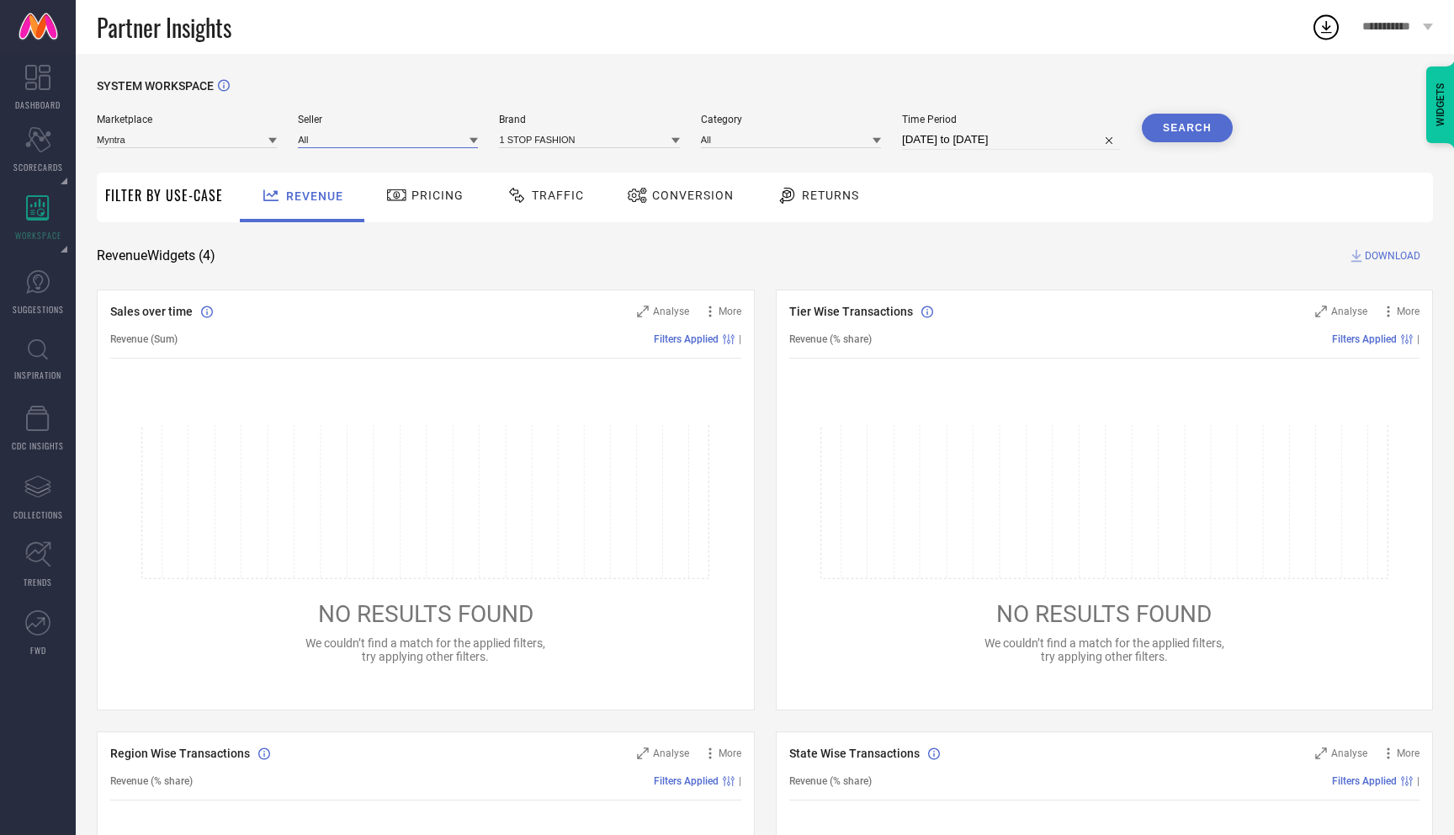
click at [343, 148] on div "All" at bounding box center [388, 139] width 180 height 18
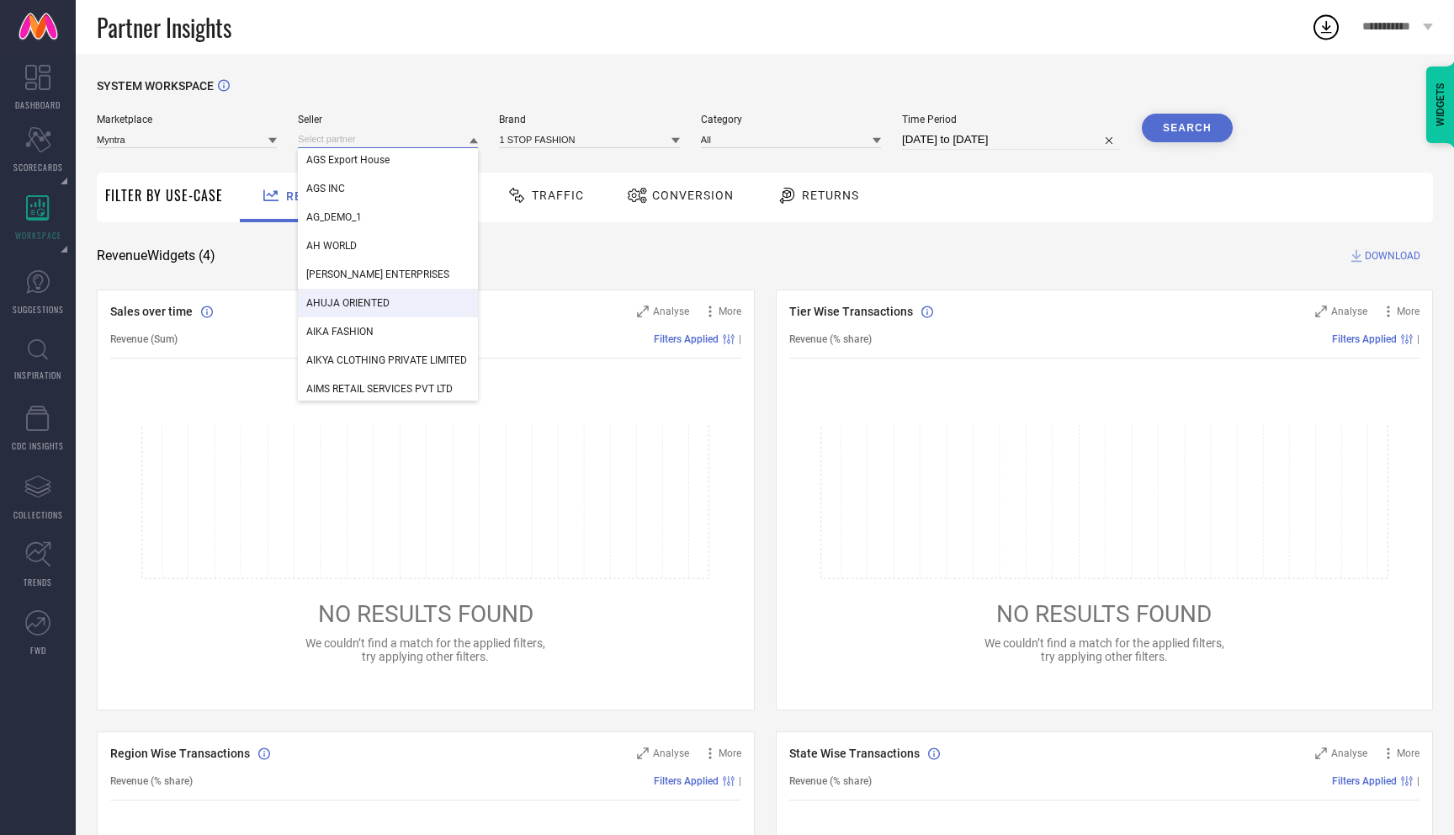
scroll to position [7881, 0]
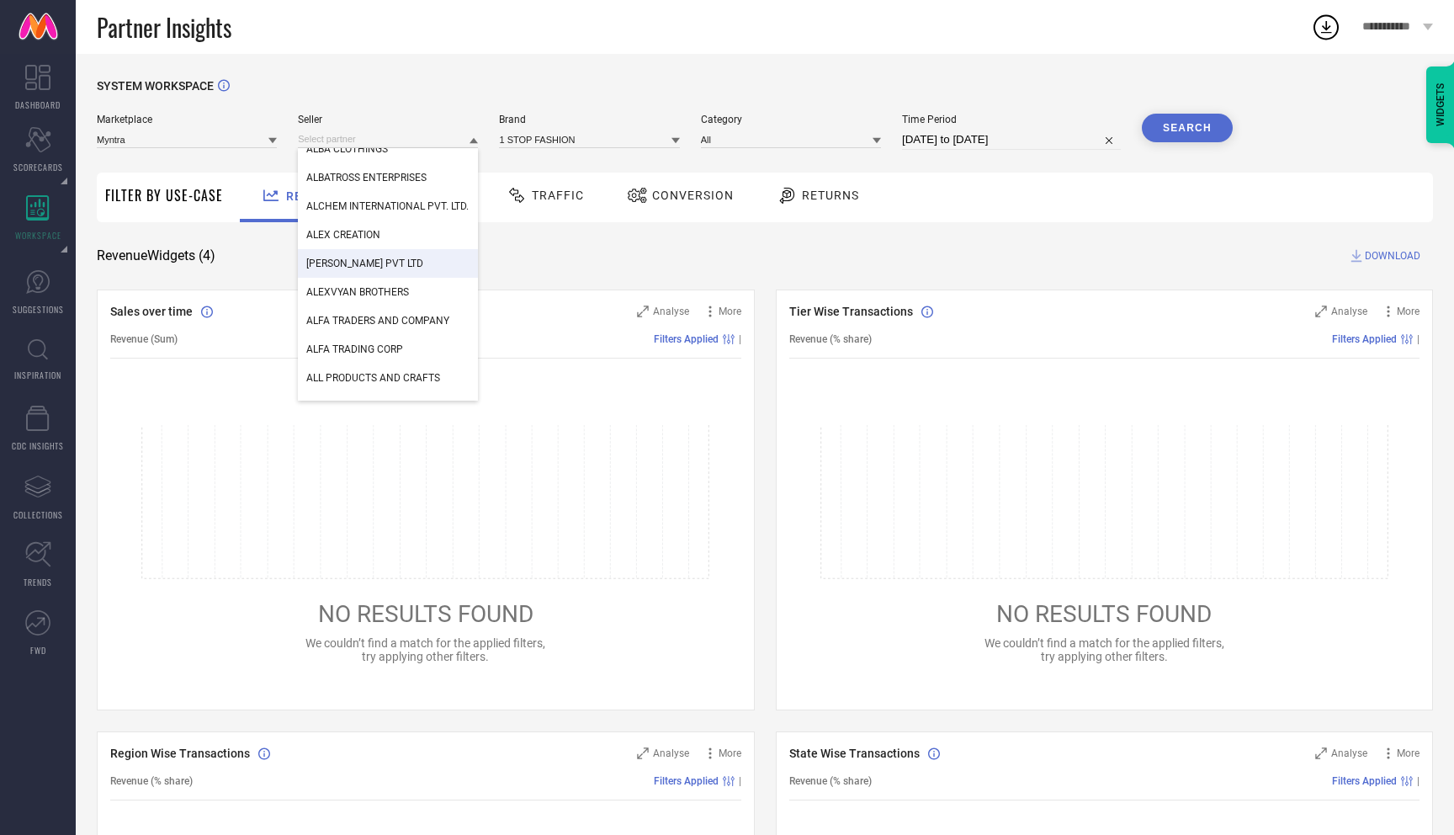
click at [375, 263] on span "ALEX JEWELLERY PVT LTD" at bounding box center [364, 263] width 117 height 12
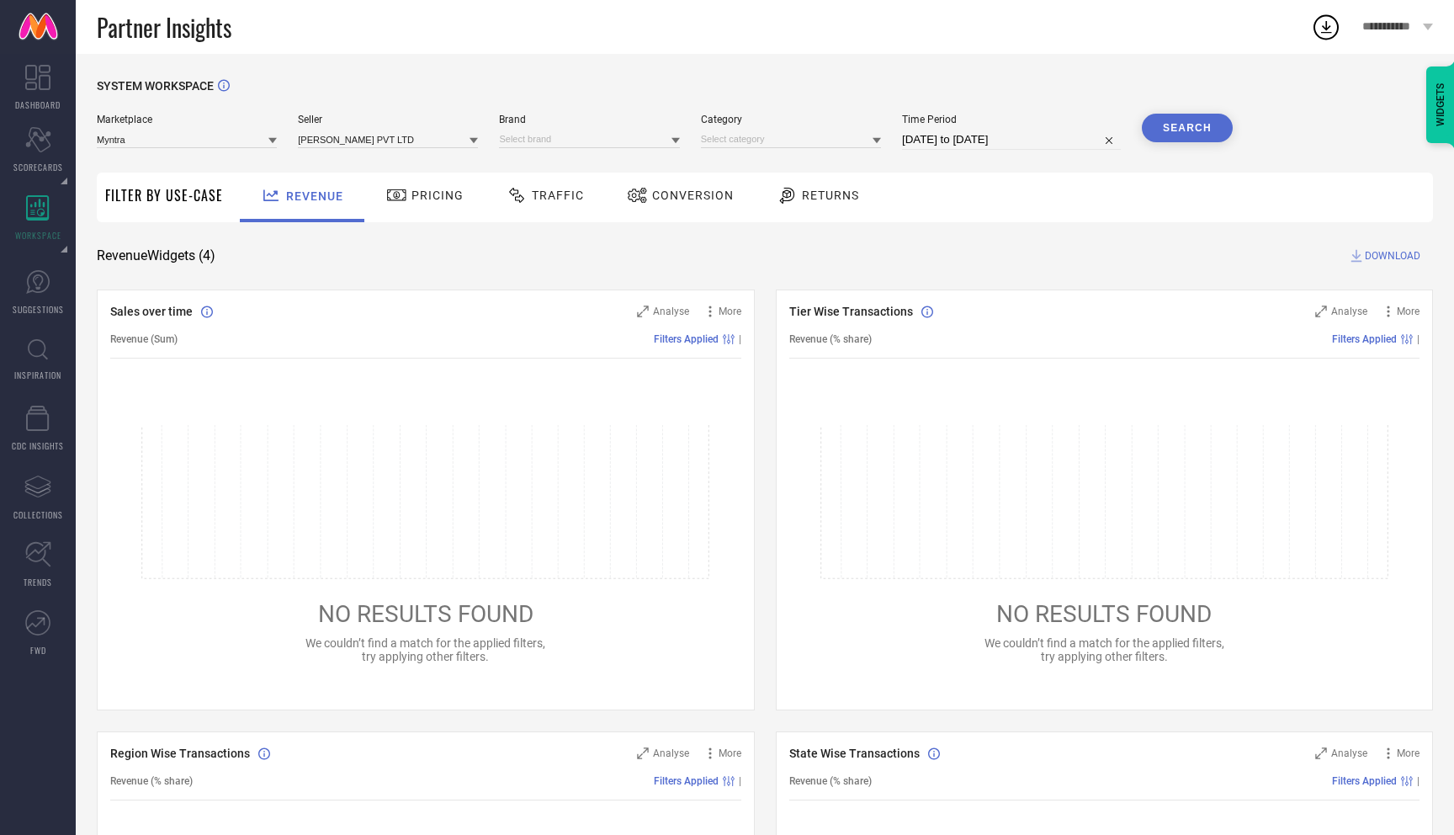
select select "8"
select select "2025"
select select "9"
select select "2025"
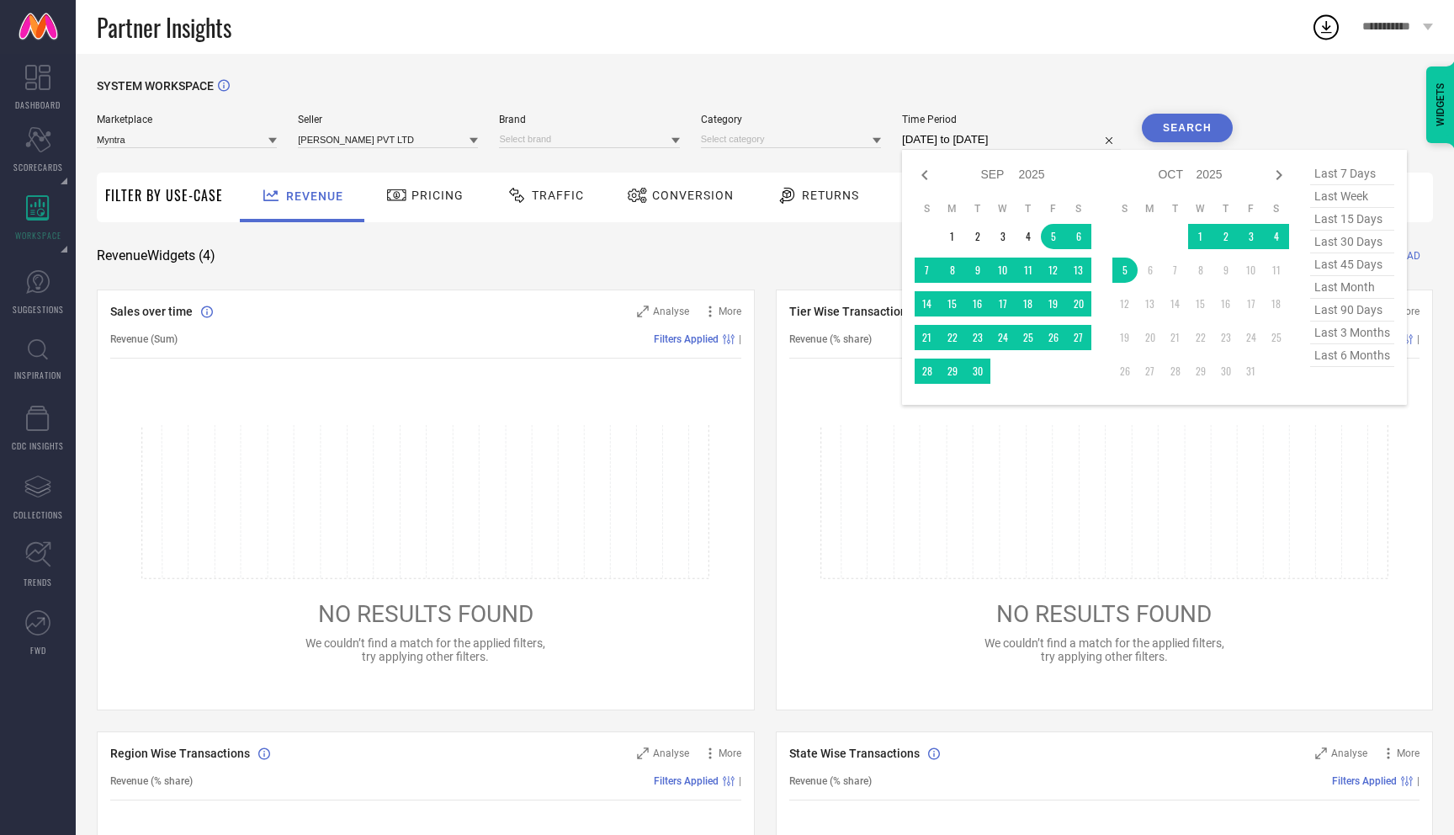
click at [972, 135] on input "[DATE] to [DATE]" at bounding box center [1011, 140] width 219 height 20
click at [1345, 358] on span "last 6 months" at bounding box center [1352, 355] width 84 height 23
type input "01-04-2025 to 30-09-2025"
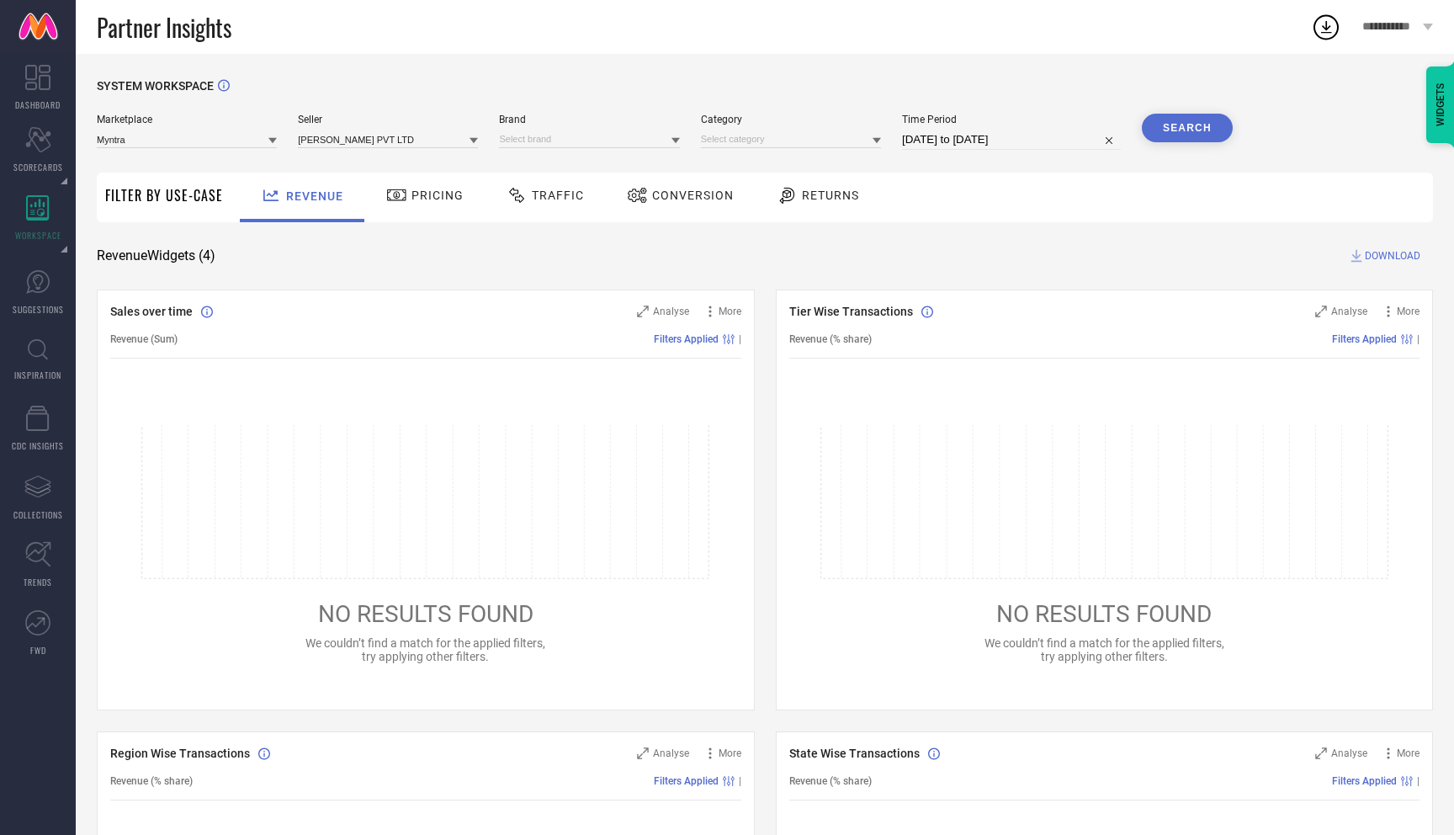
click at [1192, 122] on button "Search" at bounding box center [1187, 128] width 91 height 29
click at [1165, 134] on div "Search" at bounding box center [1187, 128] width 91 height 29
click at [115, 216] on ul "Scores Insights" at bounding box center [120, 189] width 80 height 66
click at [121, 199] on span "Insights" at bounding box center [119, 200] width 43 height 13
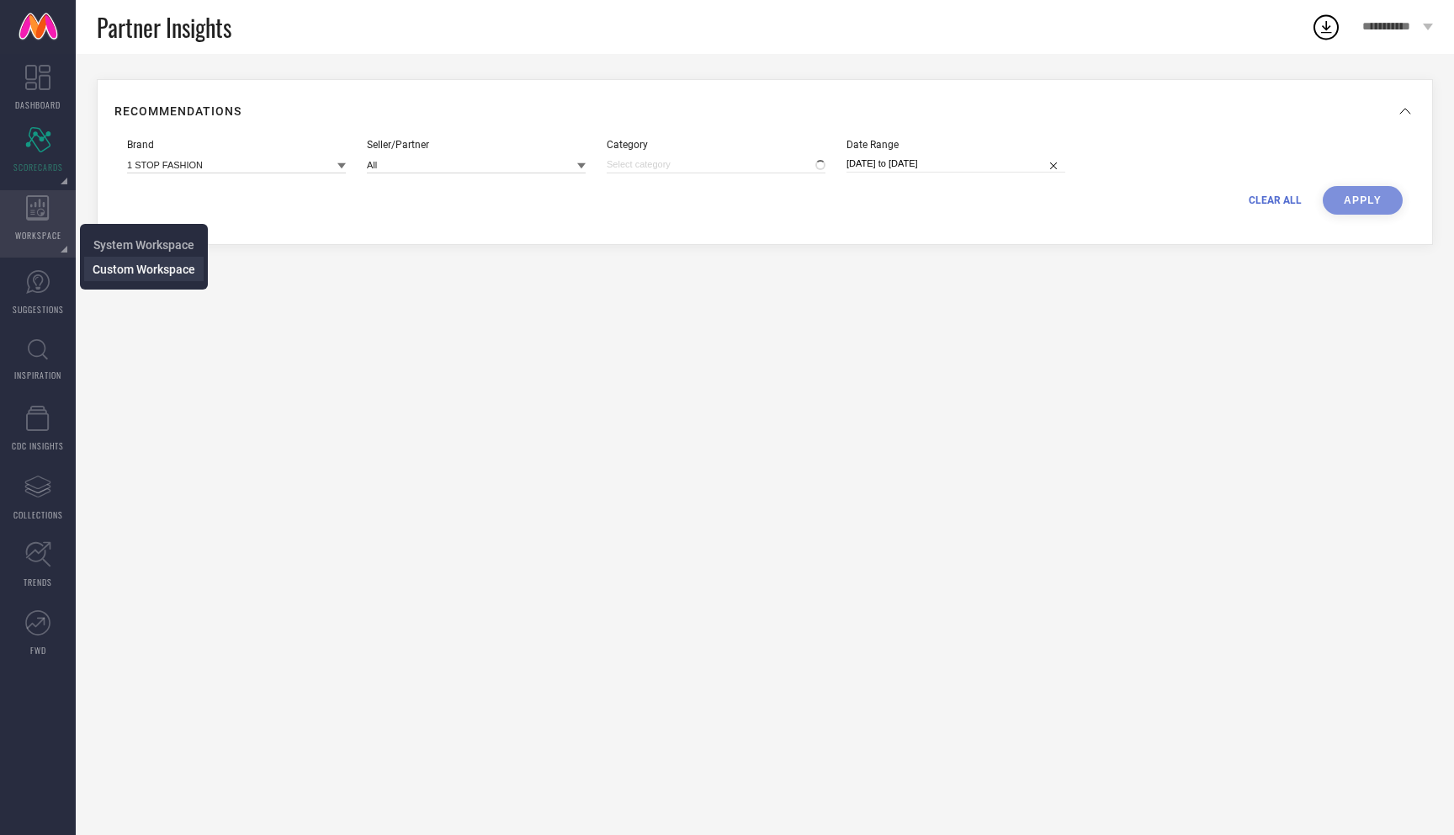
type input "All"
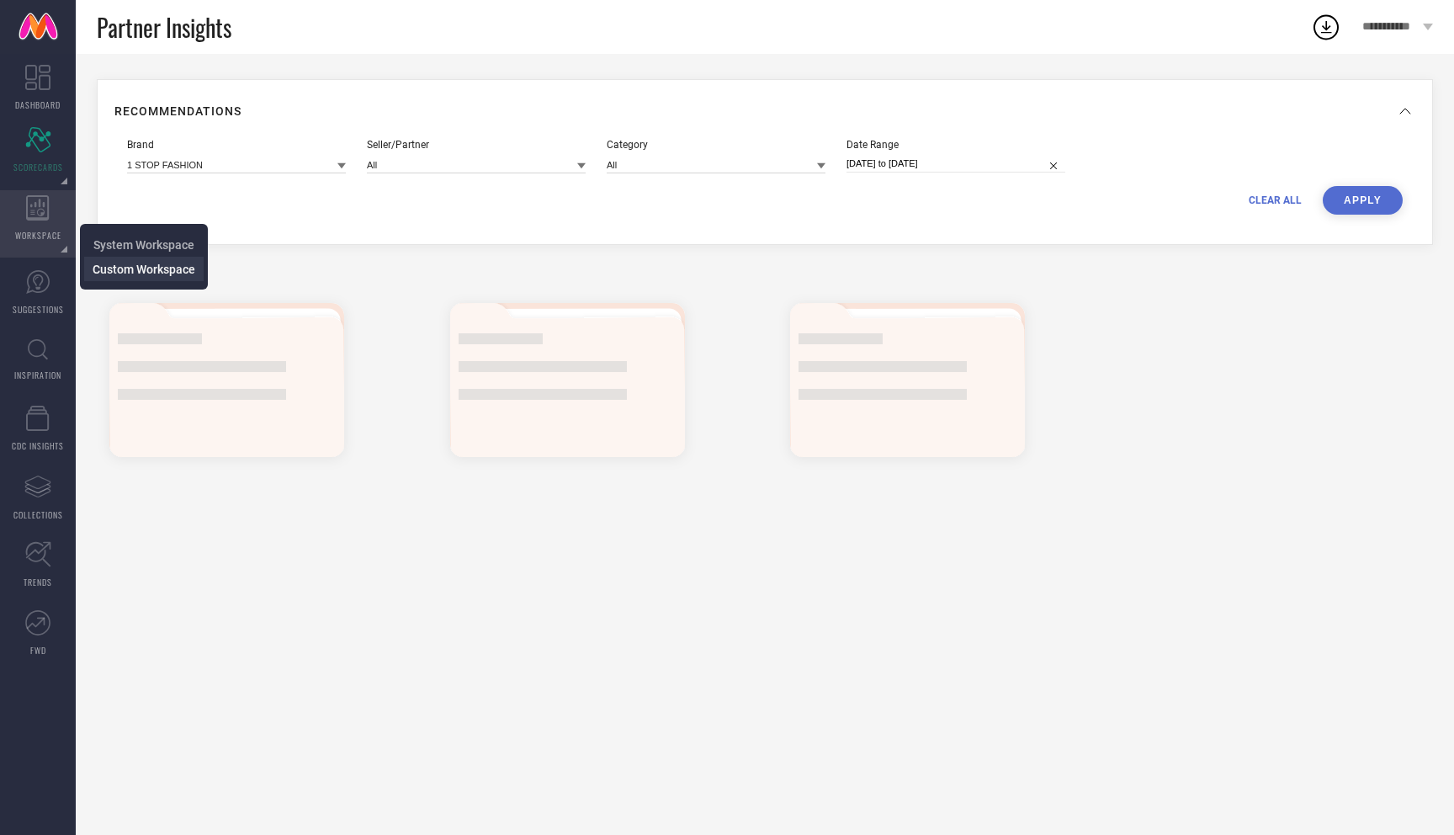
click at [115, 263] on span "Custom Workspace" at bounding box center [144, 269] width 103 height 13
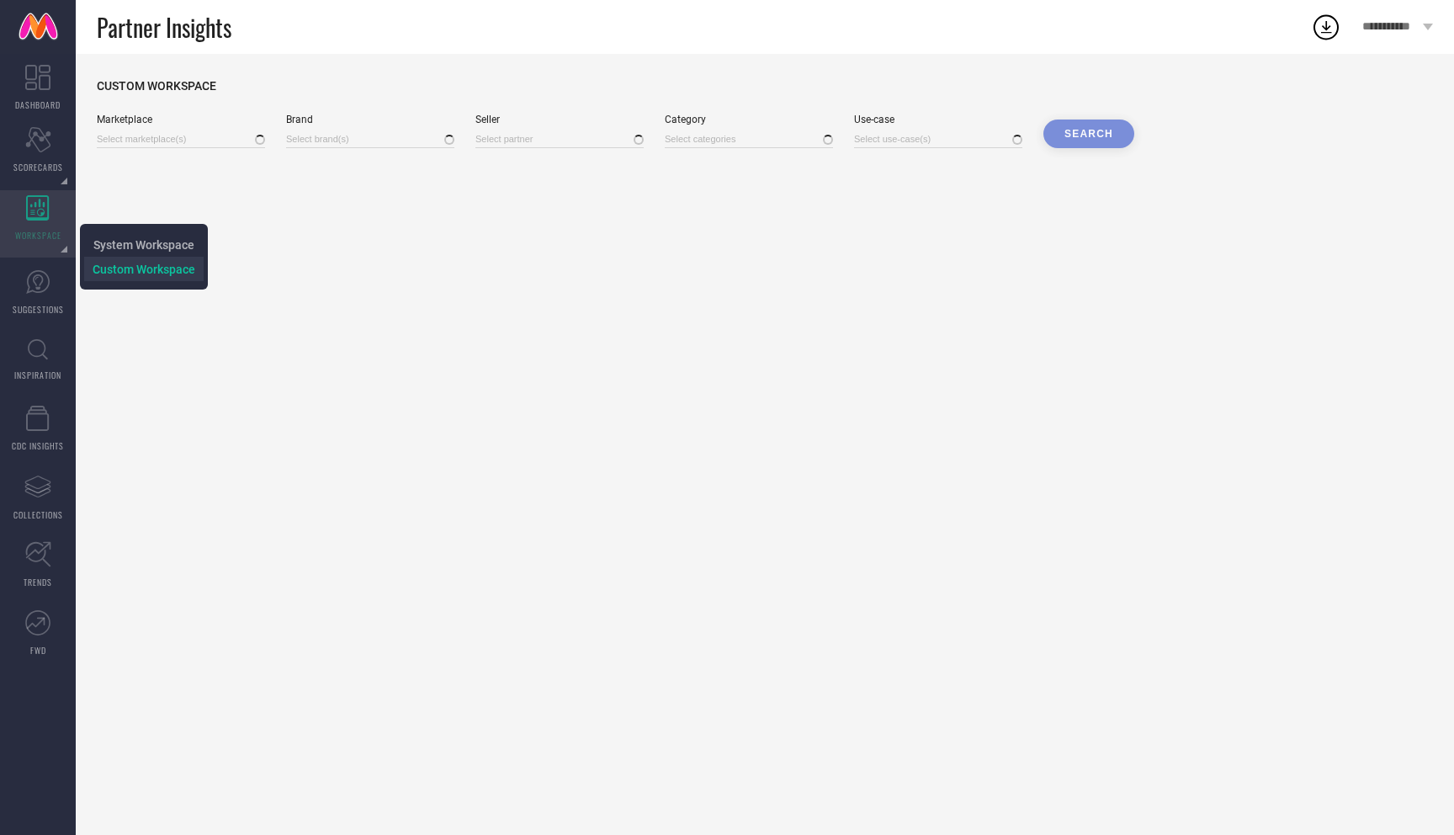
type input "10clubhomes.com, + 252 more"
type input "All, + 9845 more"
type input "All"
type input "All, + 2395 more"
type input "Traffic, + 5 more"
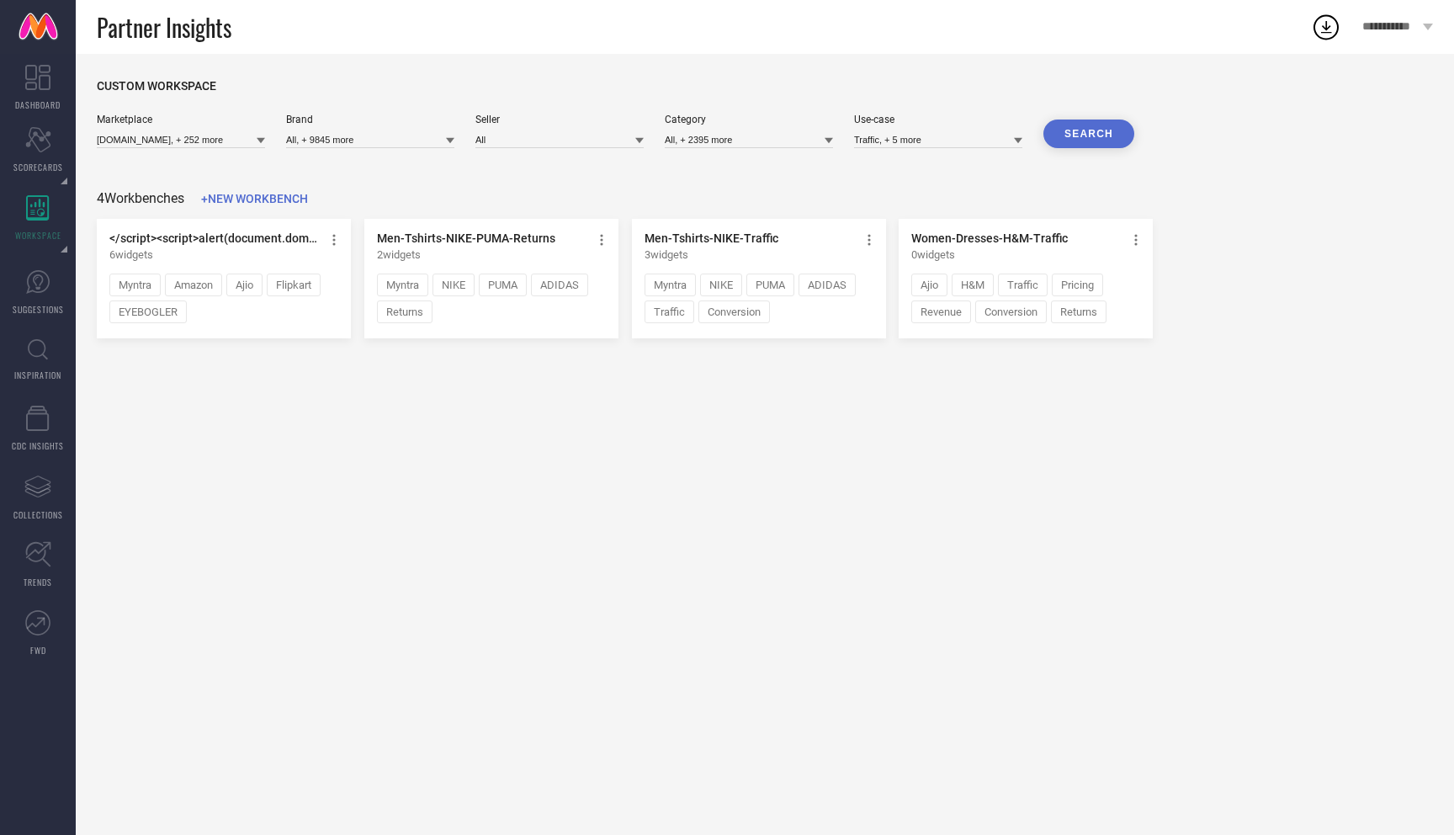
click at [516, 259] on div "2 widgets" at bounding box center [481, 254] width 208 height 13
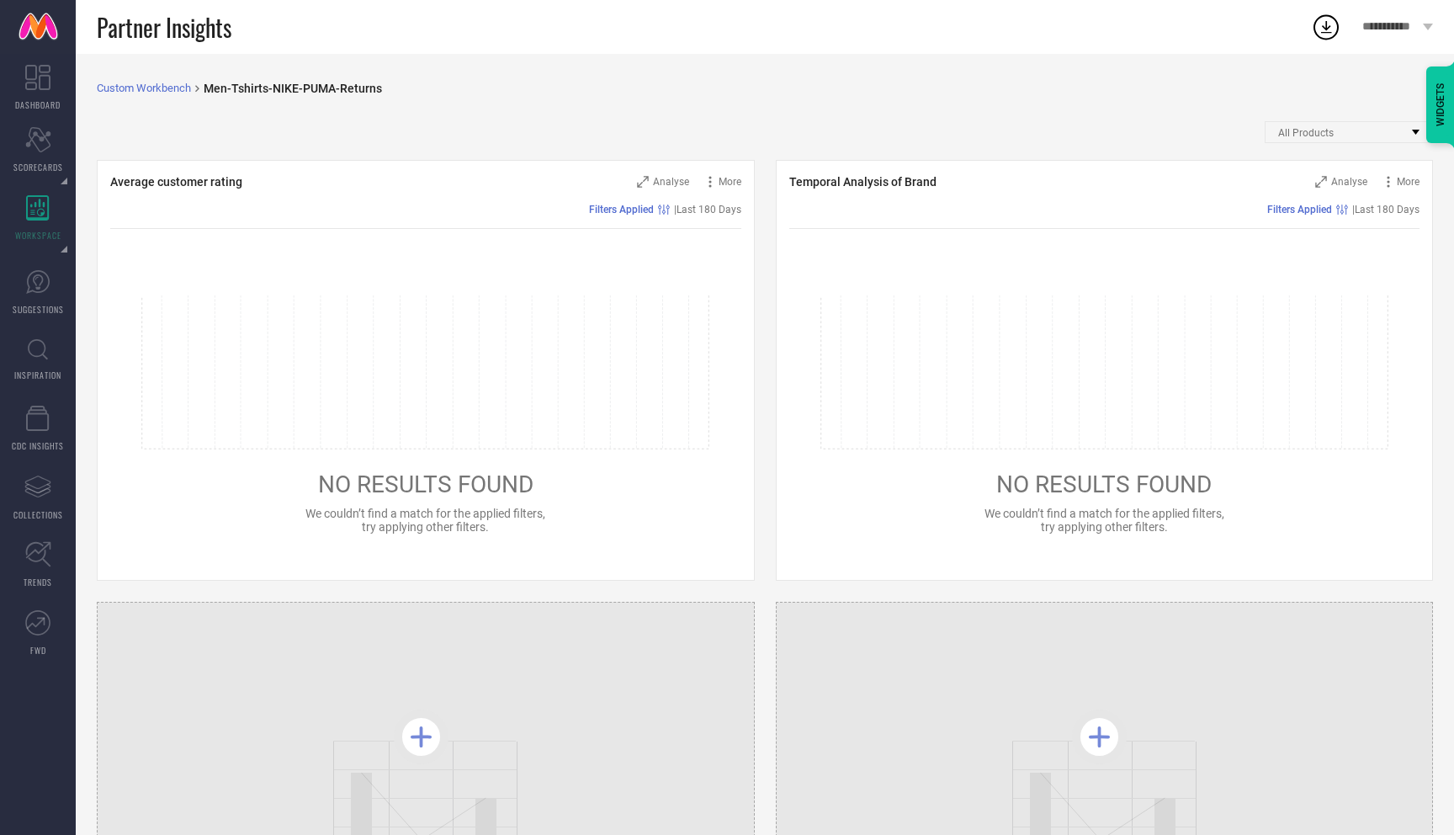
click at [1334, 121] on div "All Products Mapped Products" at bounding box center [1349, 132] width 168 height 22
click at [1335, 129] on div "All Products" at bounding box center [1310, 133] width 64 height 18
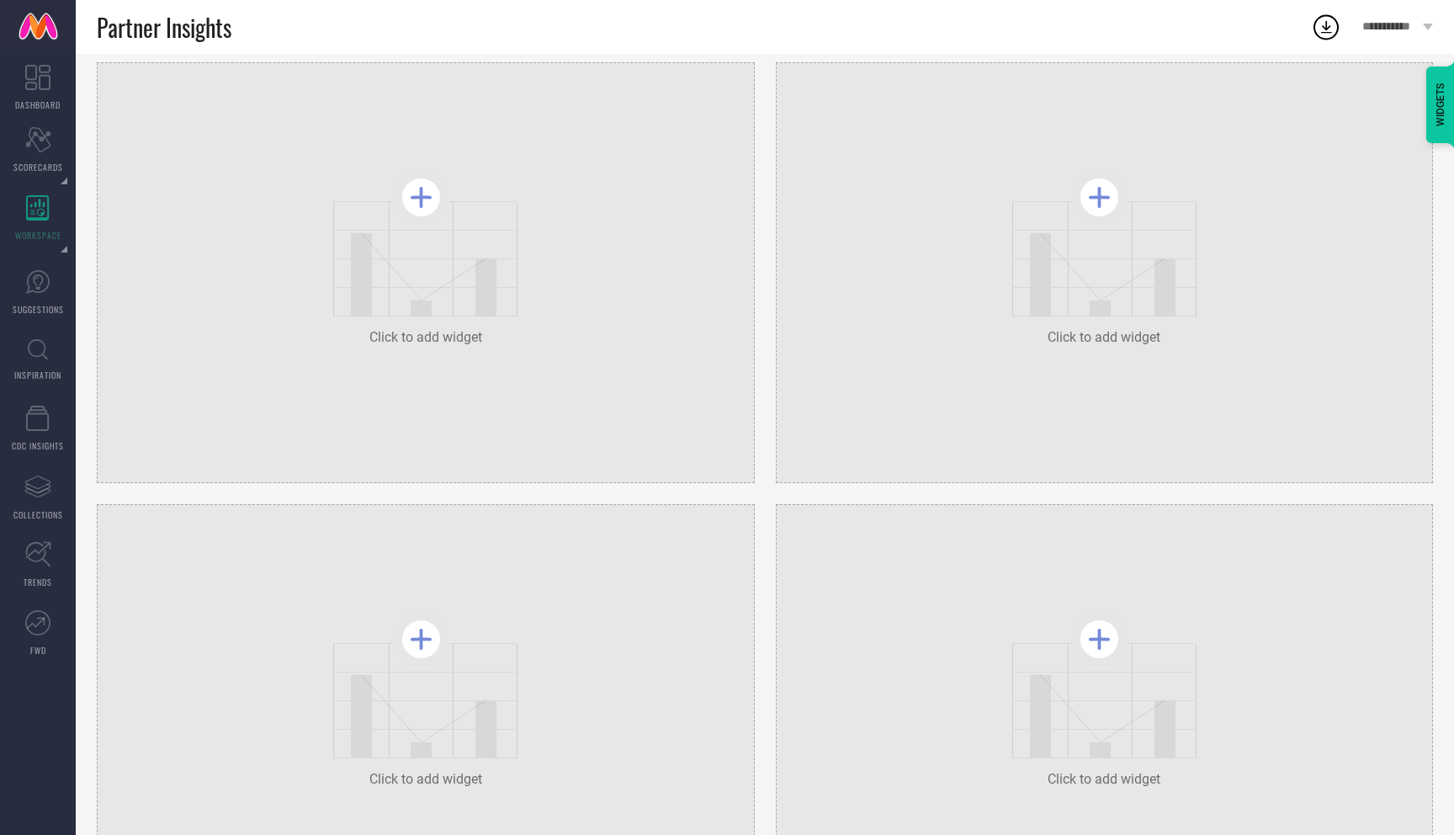
scroll to position [454, 0]
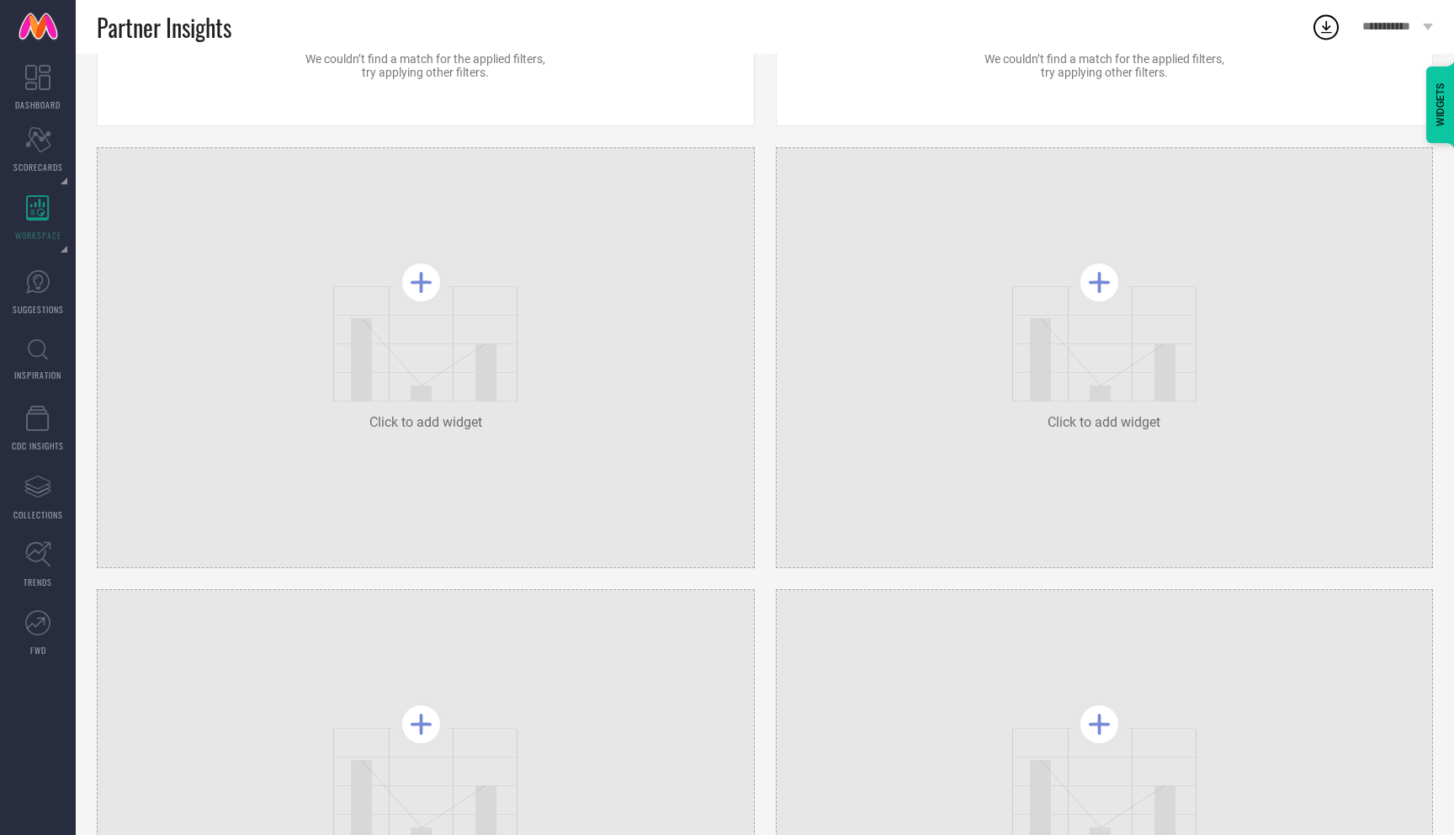
click at [1080, 281] on div at bounding box center [1099, 282] width 55 height 55
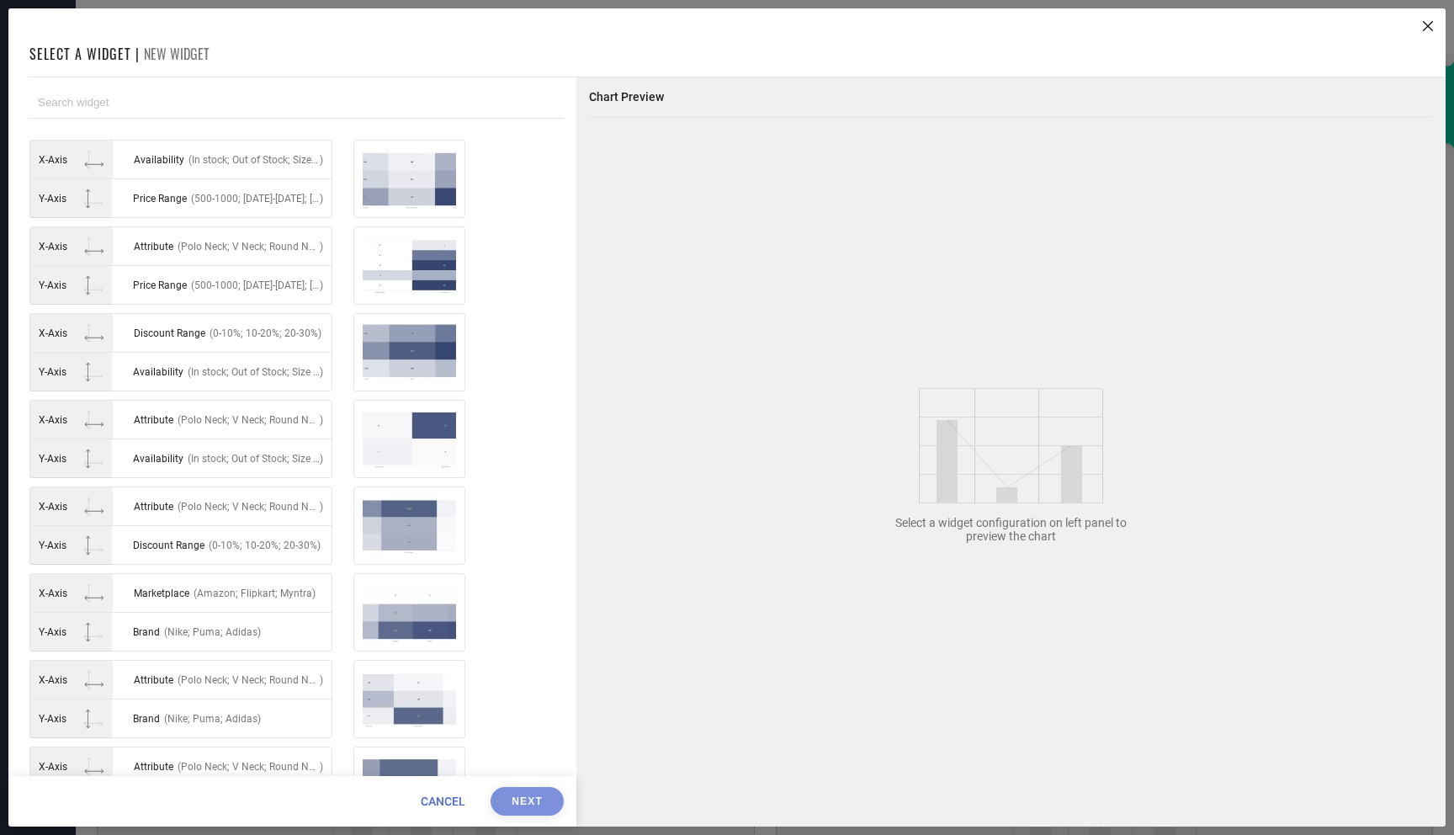
click at [82, 165] on div "X-Axis" at bounding box center [71, 160] width 82 height 38
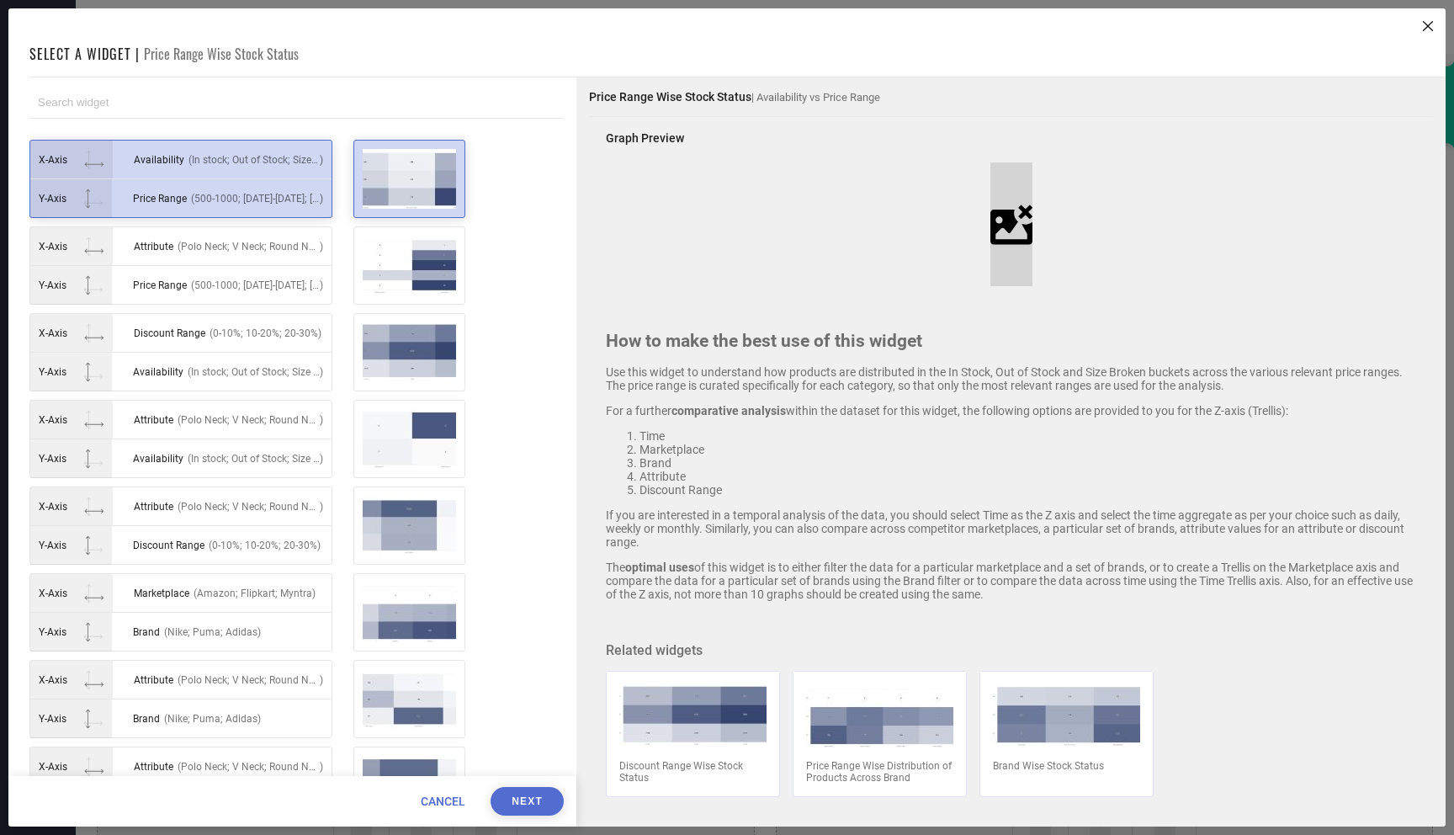
click at [164, 248] on span "Attribute" at bounding box center [154, 247] width 40 height 12
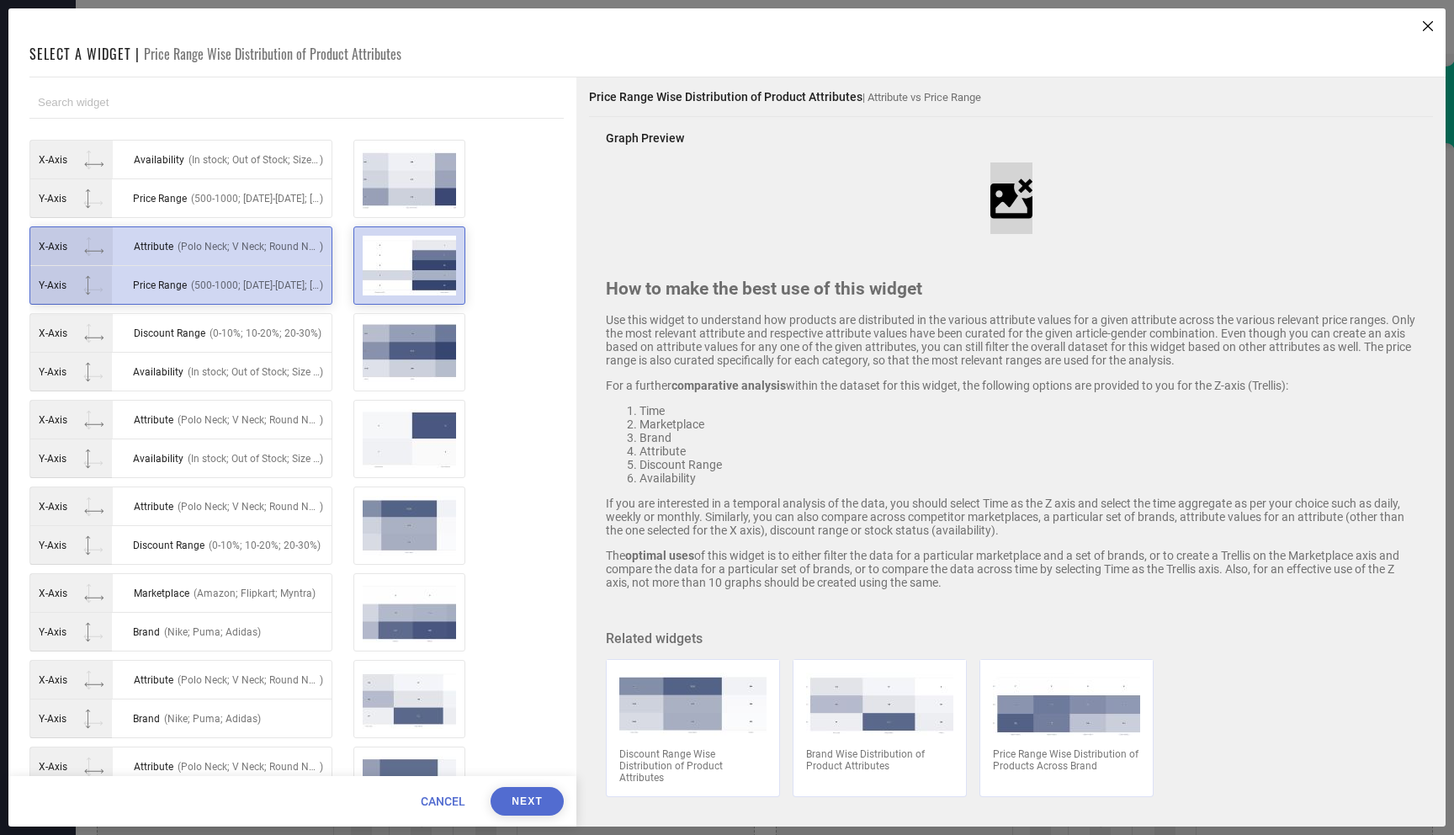
click at [530, 805] on button "Next" at bounding box center [527, 801] width 73 height 29
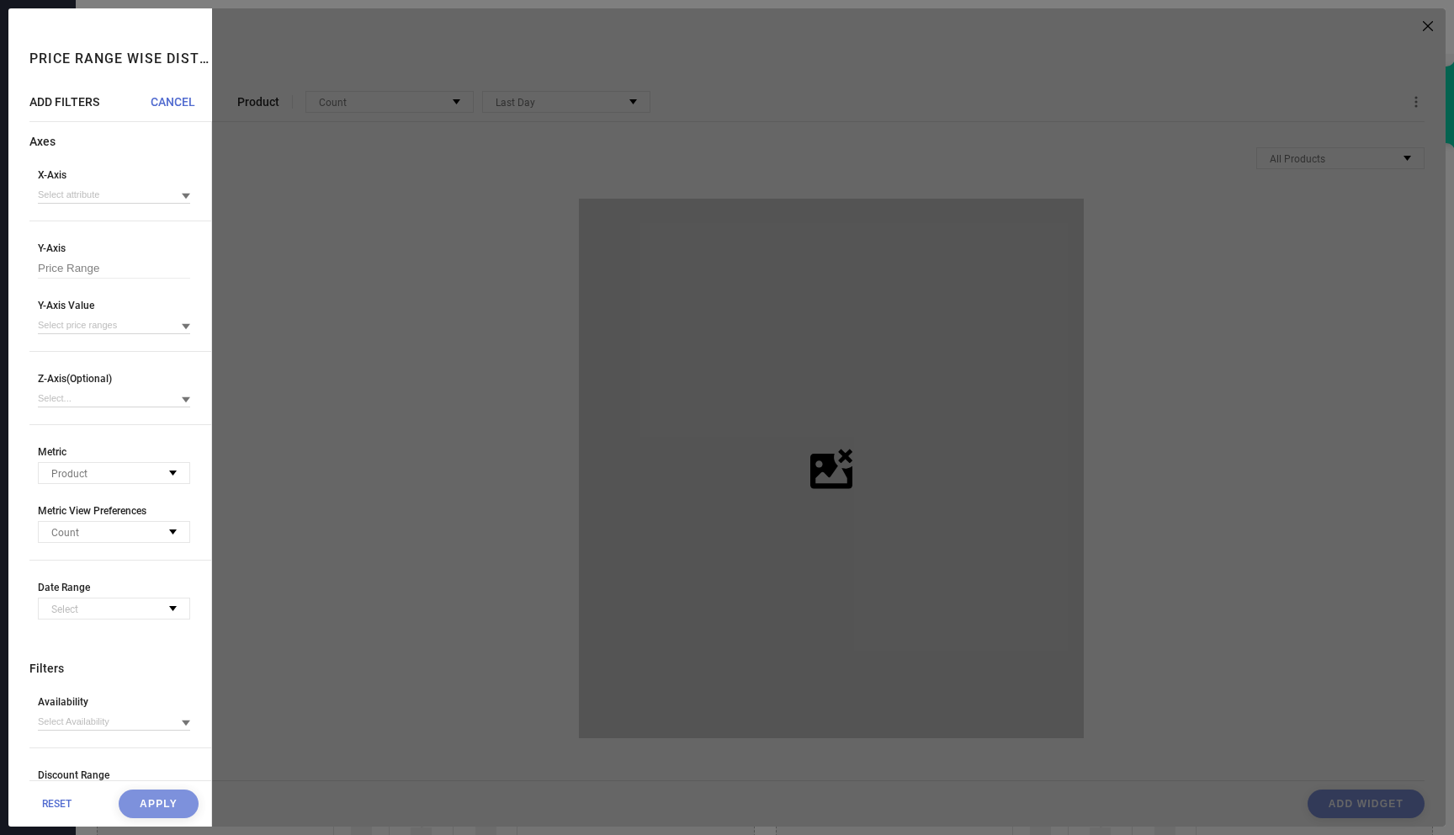
click at [53, 185] on div "X-Axis" at bounding box center [114, 186] width 152 height 35
click at [56, 198] on input at bounding box center [114, 195] width 152 height 18
click at [19, 235] on div "Price Range Wise Distribution of Product Attributes ADD FILTERS CANCEL Axes X-A…" at bounding box center [110, 417] width 204 height 818
click at [66, 323] on input at bounding box center [114, 325] width 152 height 18
click at [1413, 24] on div at bounding box center [829, 417] width 1234 height 818
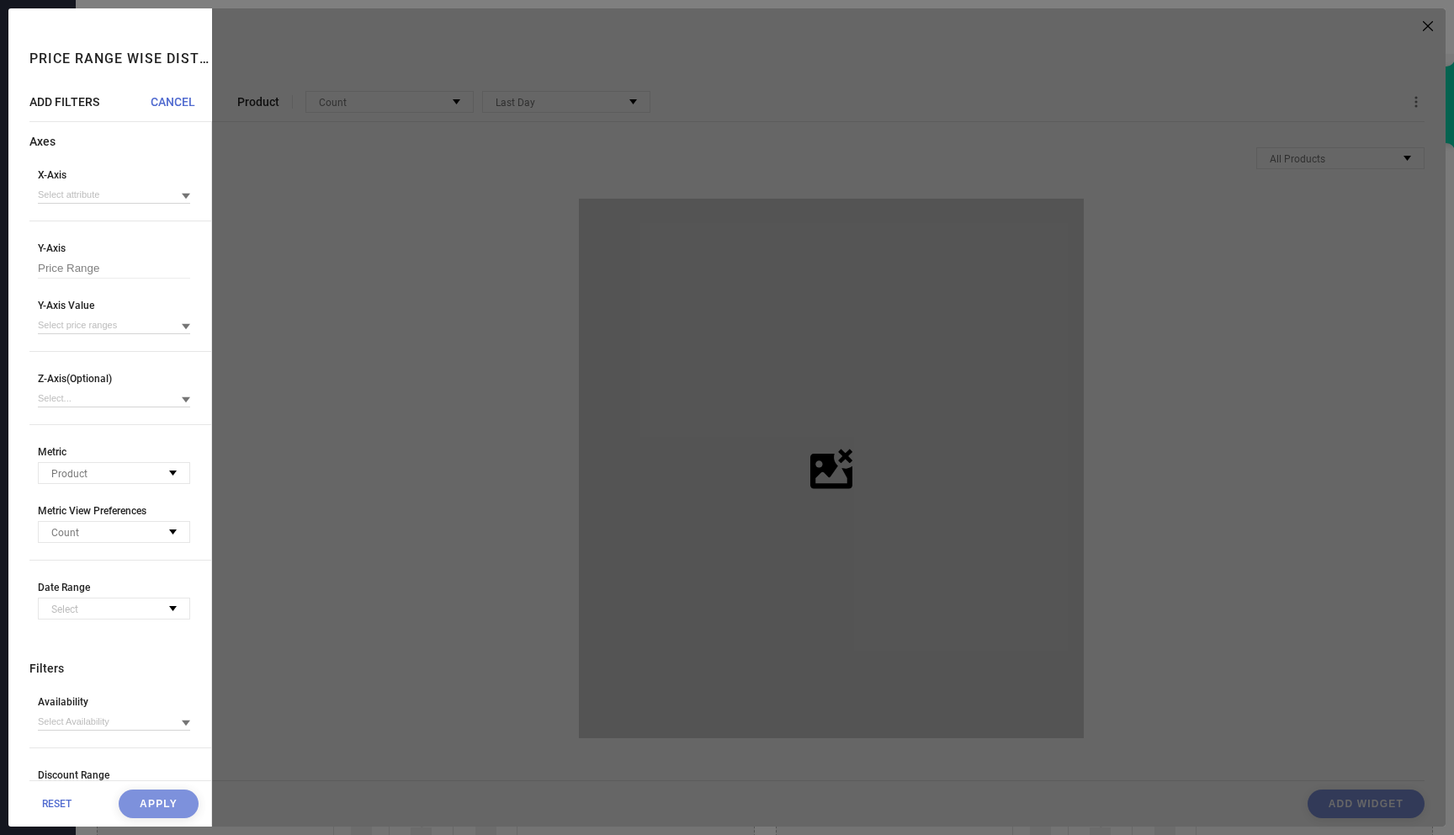
click at [1427, 39] on div at bounding box center [829, 417] width 1234 height 818
click at [1429, 13] on div at bounding box center [829, 417] width 1234 height 818
click at [1427, 12] on div at bounding box center [829, 417] width 1234 height 818
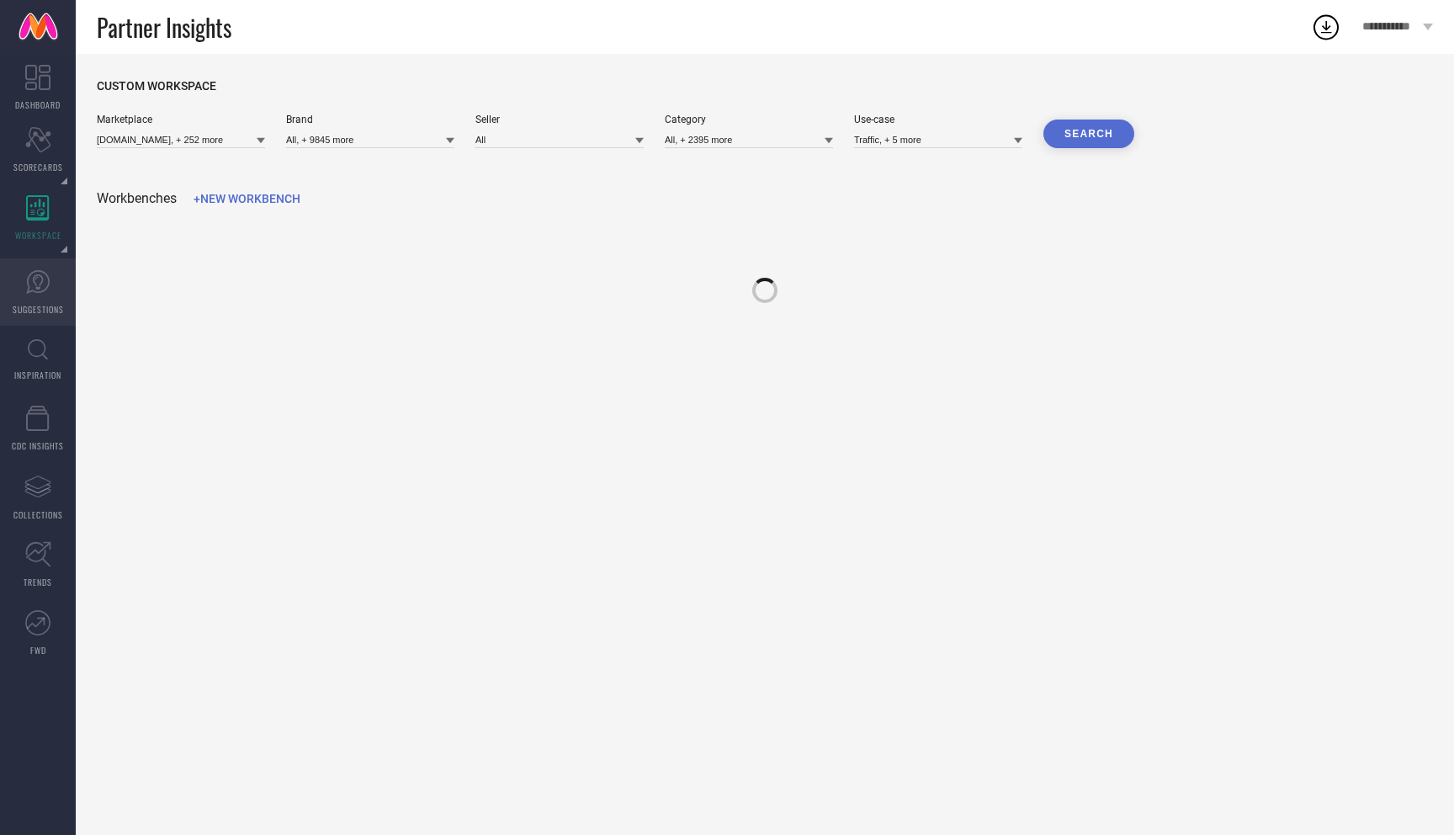
type input "10clubhomes.com, + 252 more"
type input "All, + 9845 more"
type input "All"
type input "All, + 2395 more"
type input "Traffic, + 5 more"
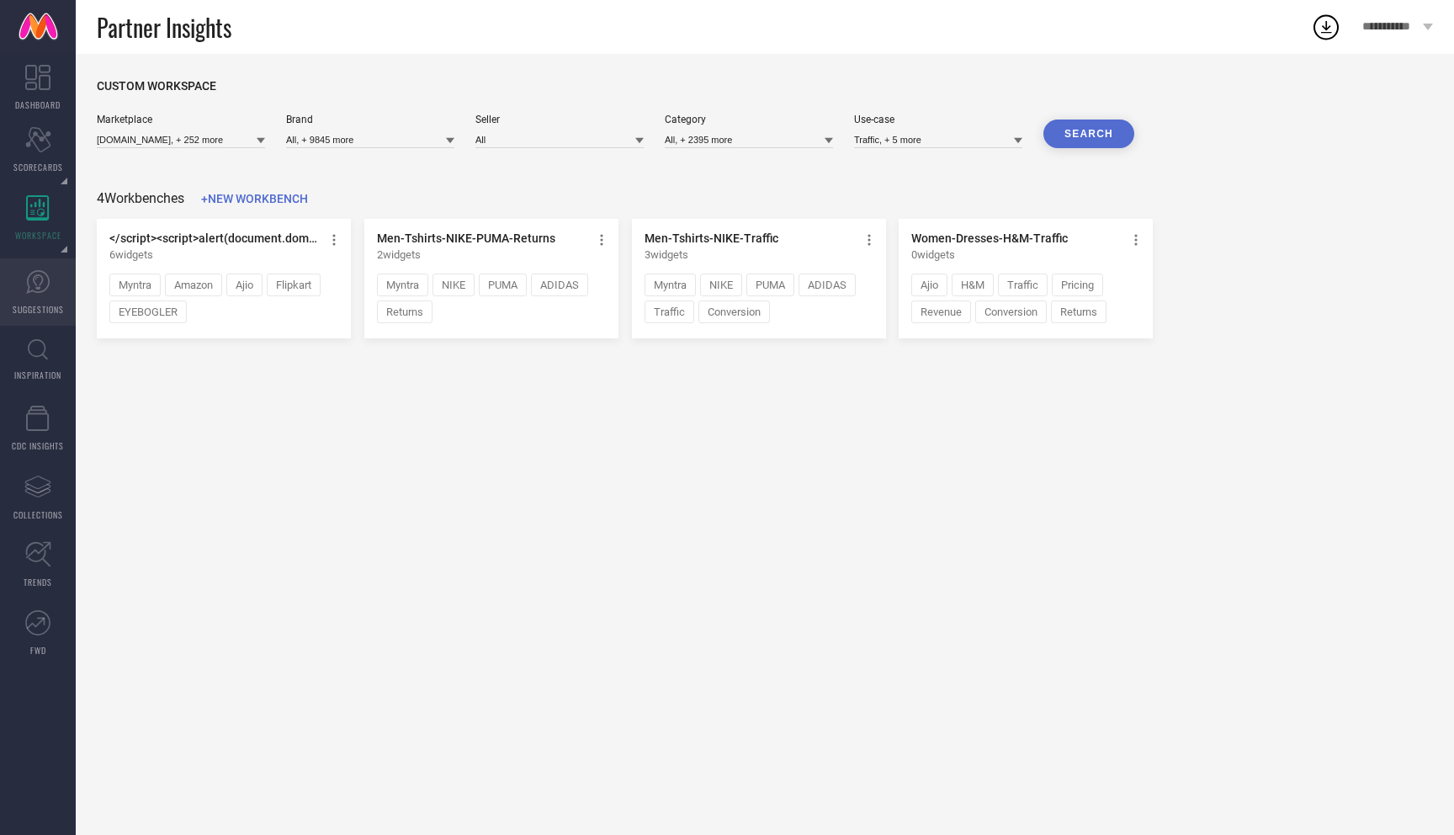
click at [40, 300] on link "SUGGESTIONS" at bounding box center [38, 291] width 76 height 67
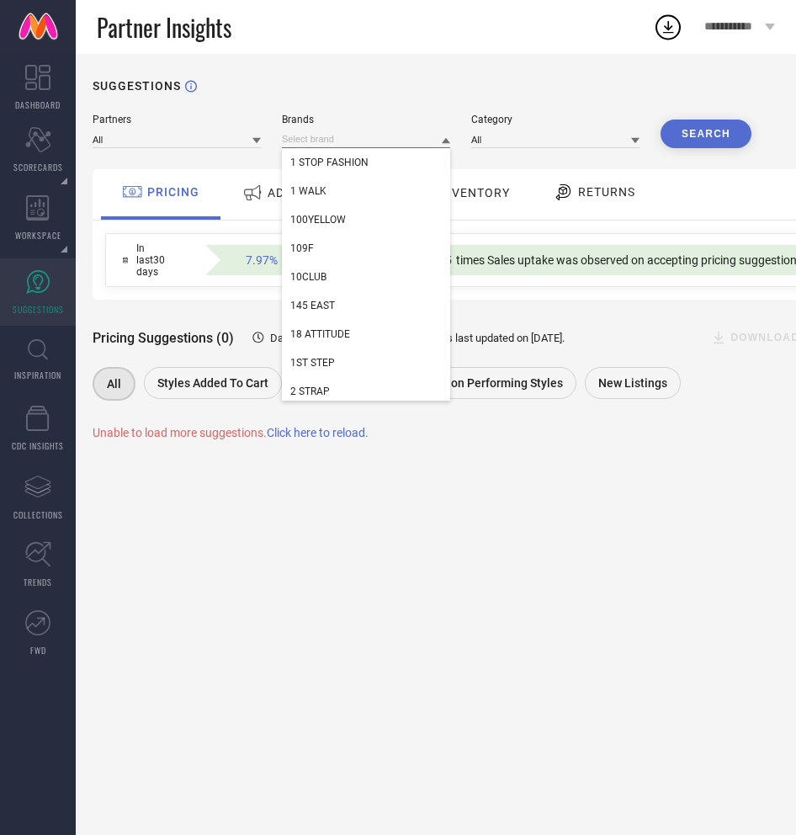
click at [366, 135] on input at bounding box center [366, 139] width 168 height 18
click at [333, 242] on div "109F" at bounding box center [366, 248] width 168 height 29
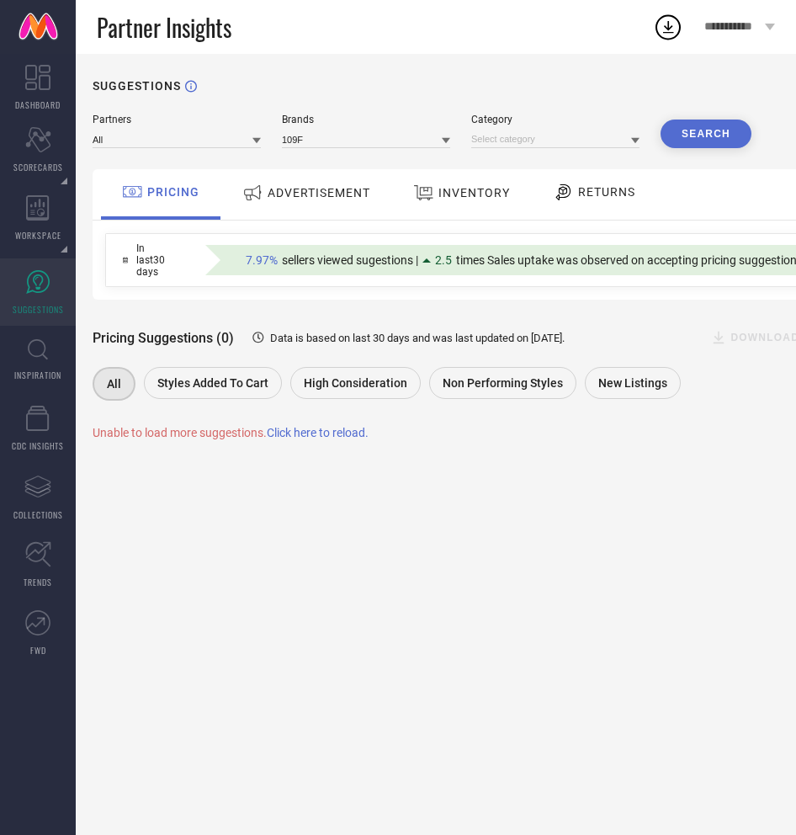
click at [694, 130] on button "Search" at bounding box center [706, 133] width 91 height 29
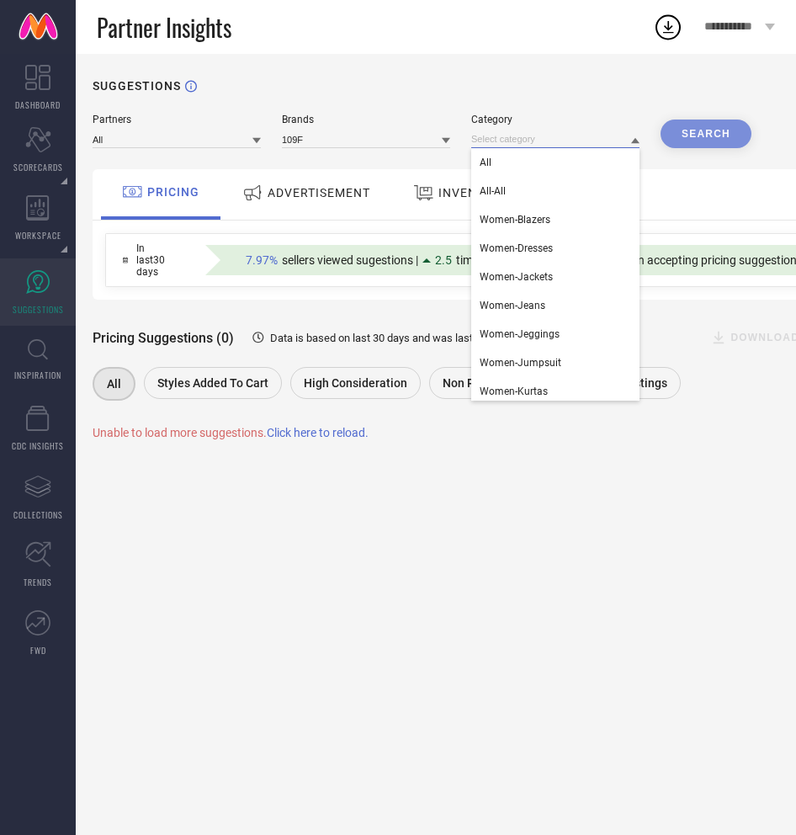
click at [571, 148] on div "All All-All Women-Blazers Women-Dresses Women-Jackets Women-Jeans Women-Jegging…" at bounding box center [555, 139] width 168 height 18
click at [534, 233] on div "Women-Blazers" at bounding box center [555, 219] width 168 height 29
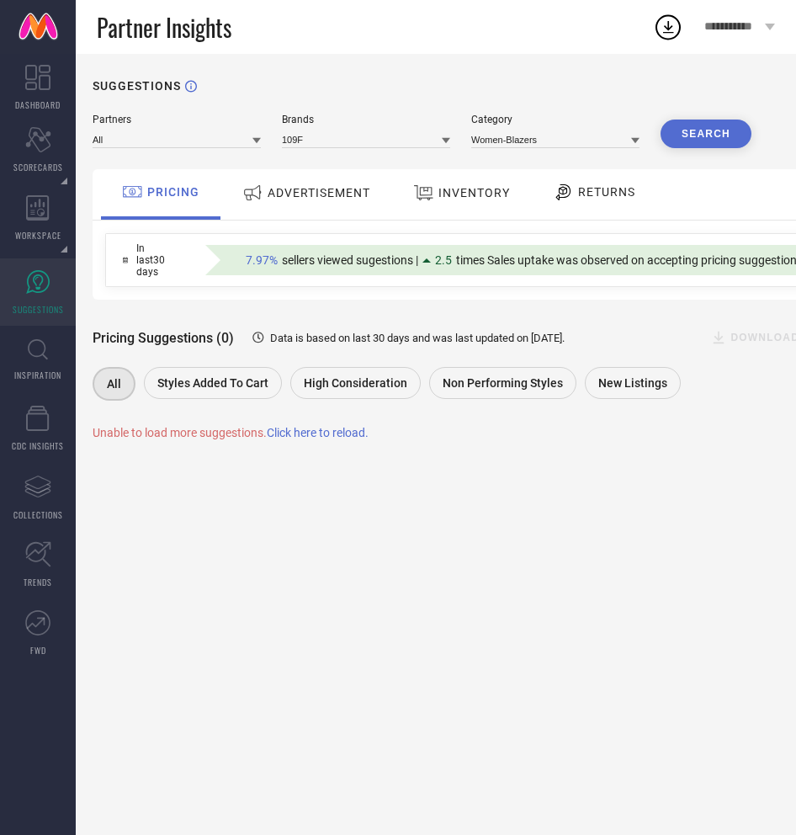
click at [714, 136] on button "Search" at bounding box center [706, 133] width 91 height 29
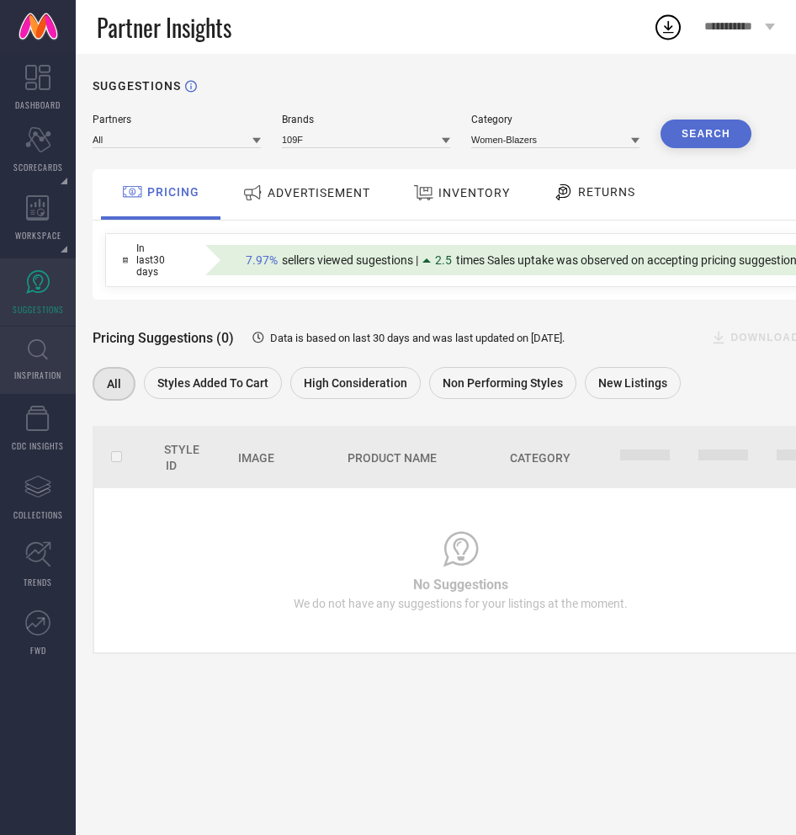
click at [29, 374] on span "INSPIRATION" at bounding box center [37, 375] width 47 height 13
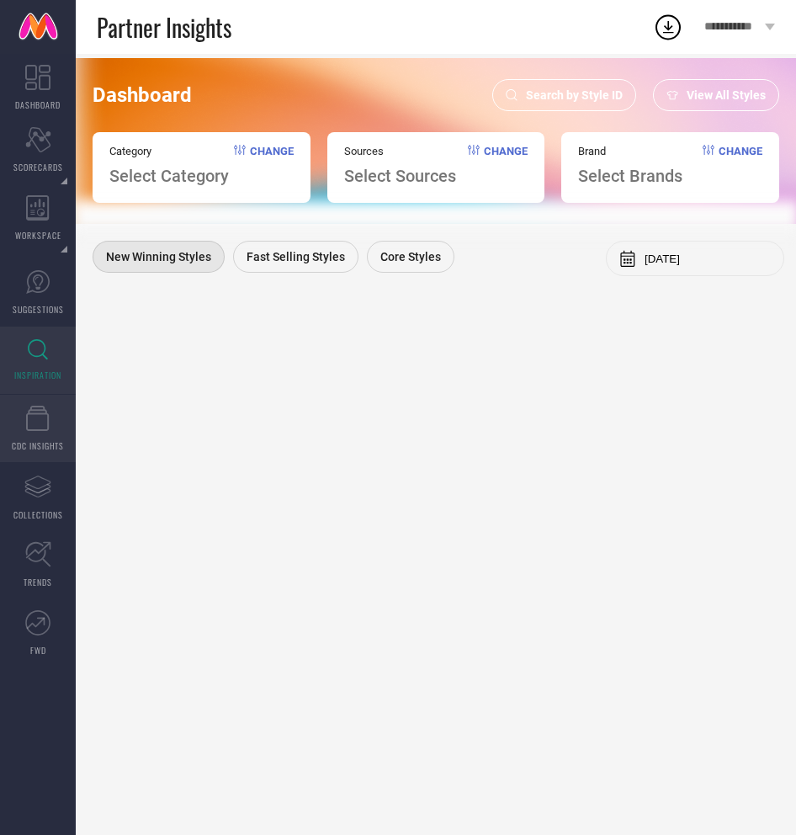
click at [34, 429] on icon at bounding box center [37, 418] width 23 height 25
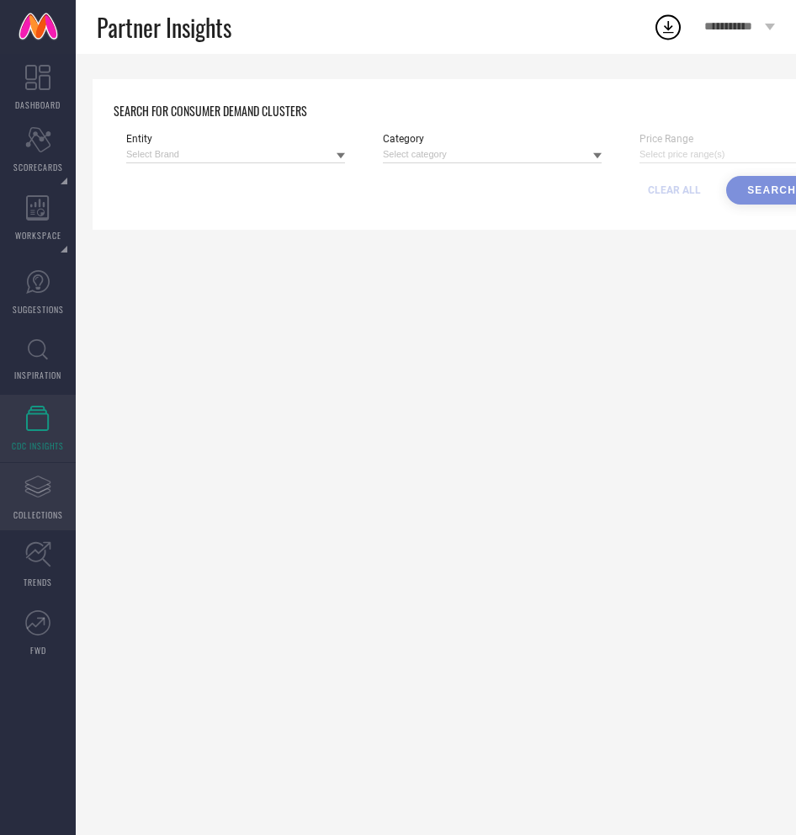
click at [29, 485] on icon "Assortments Created with Sketch." at bounding box center [37, 486] width 27 height 27
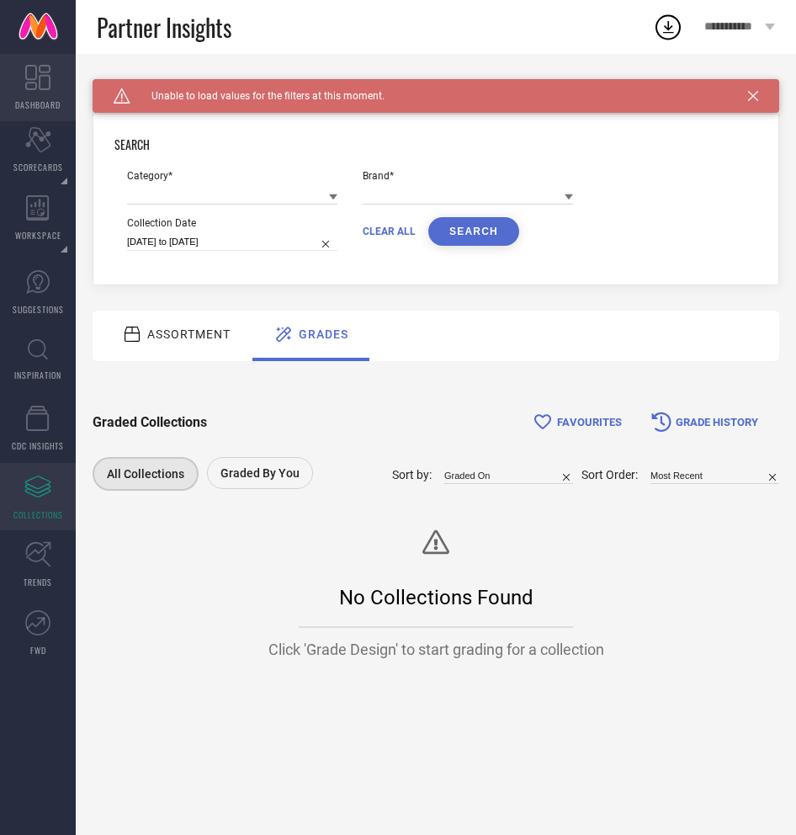
click at [47, 84] on icon at bounding box center [37, 77] width 25 height 25
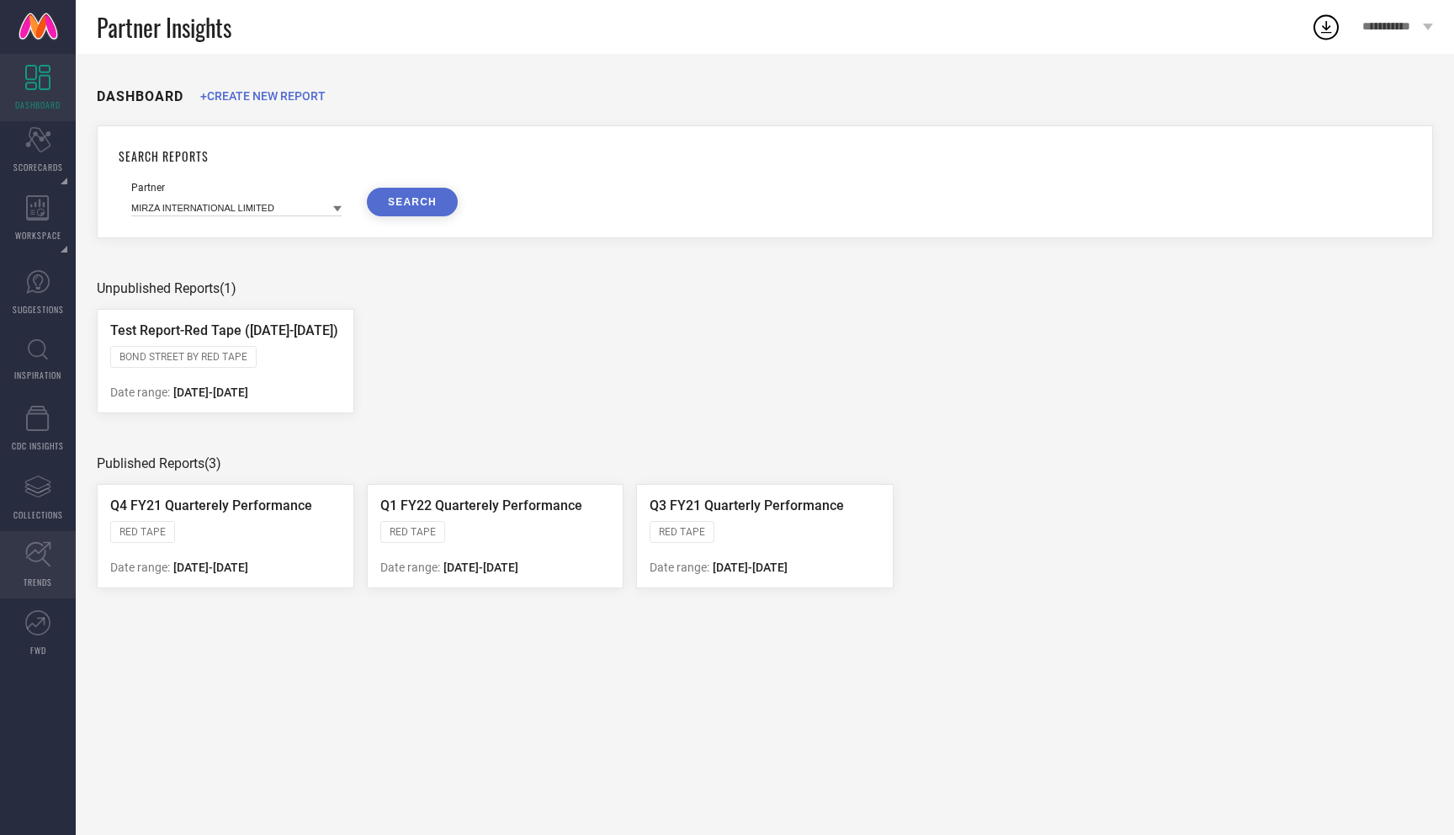
click at [33, 560] on icon at bounding box center [38, 554] width 26 height 26
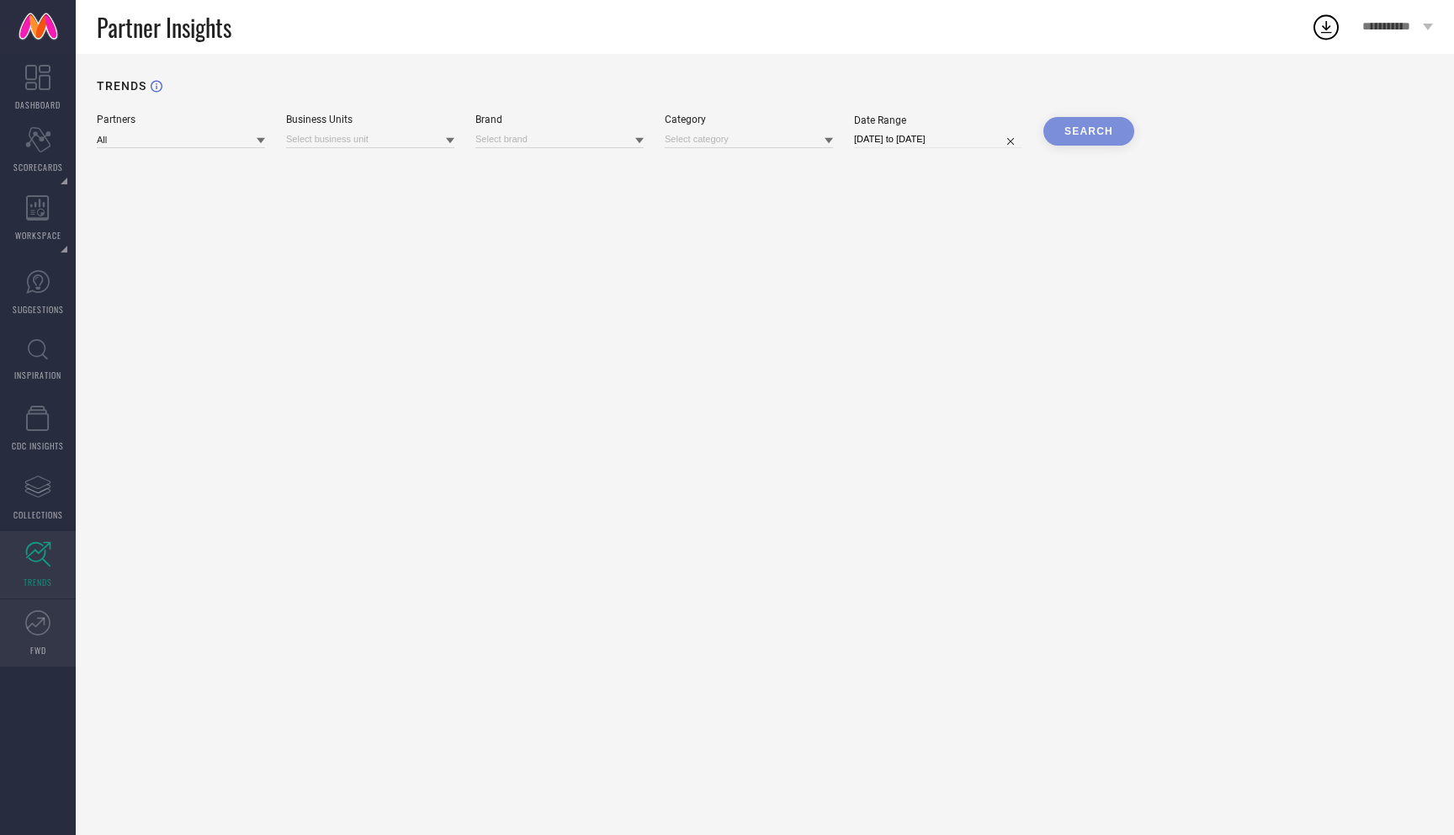
click at [32, 634] on icon at bounding box center [37, 622] width 25 height 25
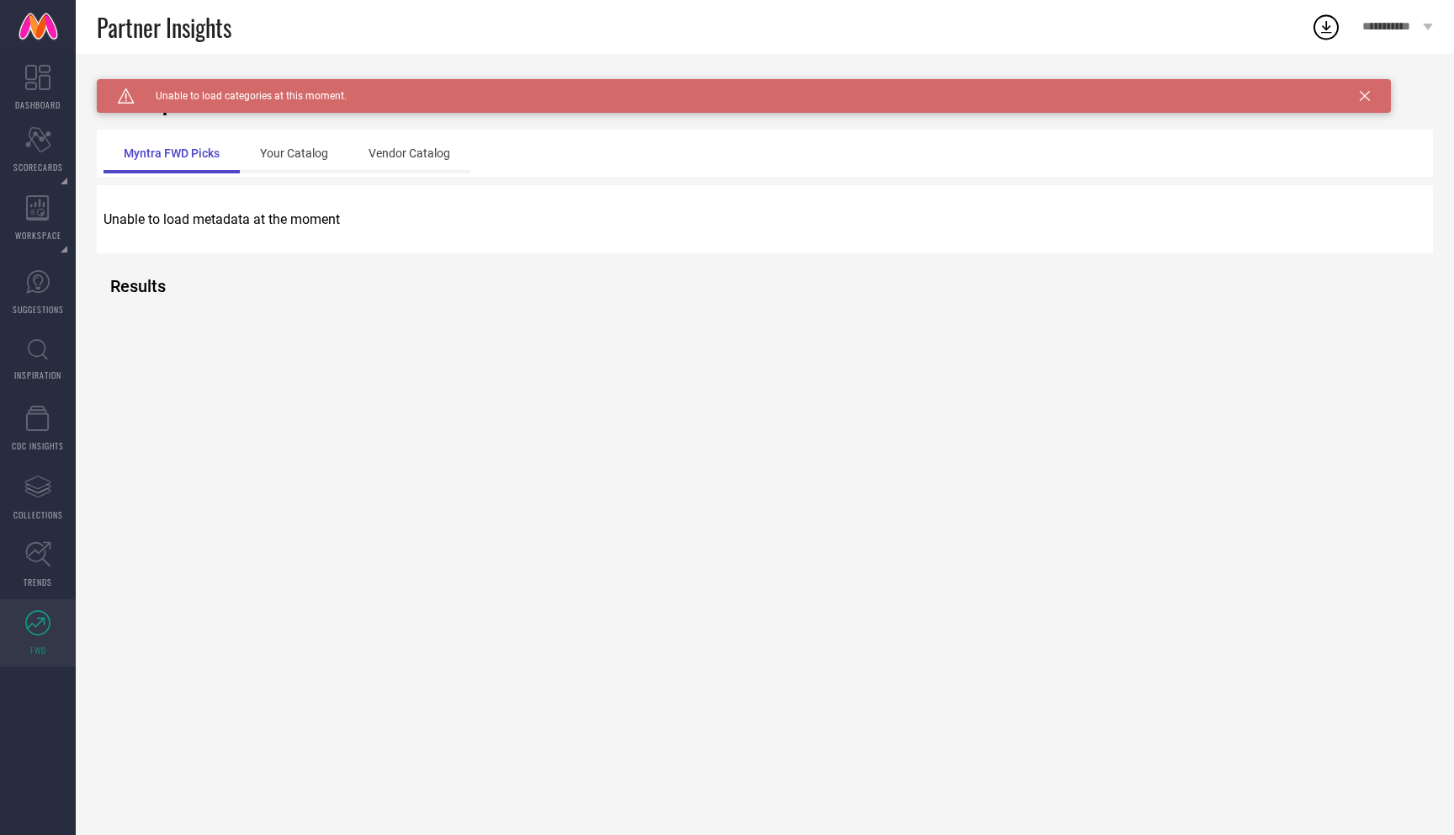
click at [1368, 96] on icon at bounding box center [1365, 96] width 10 height 10
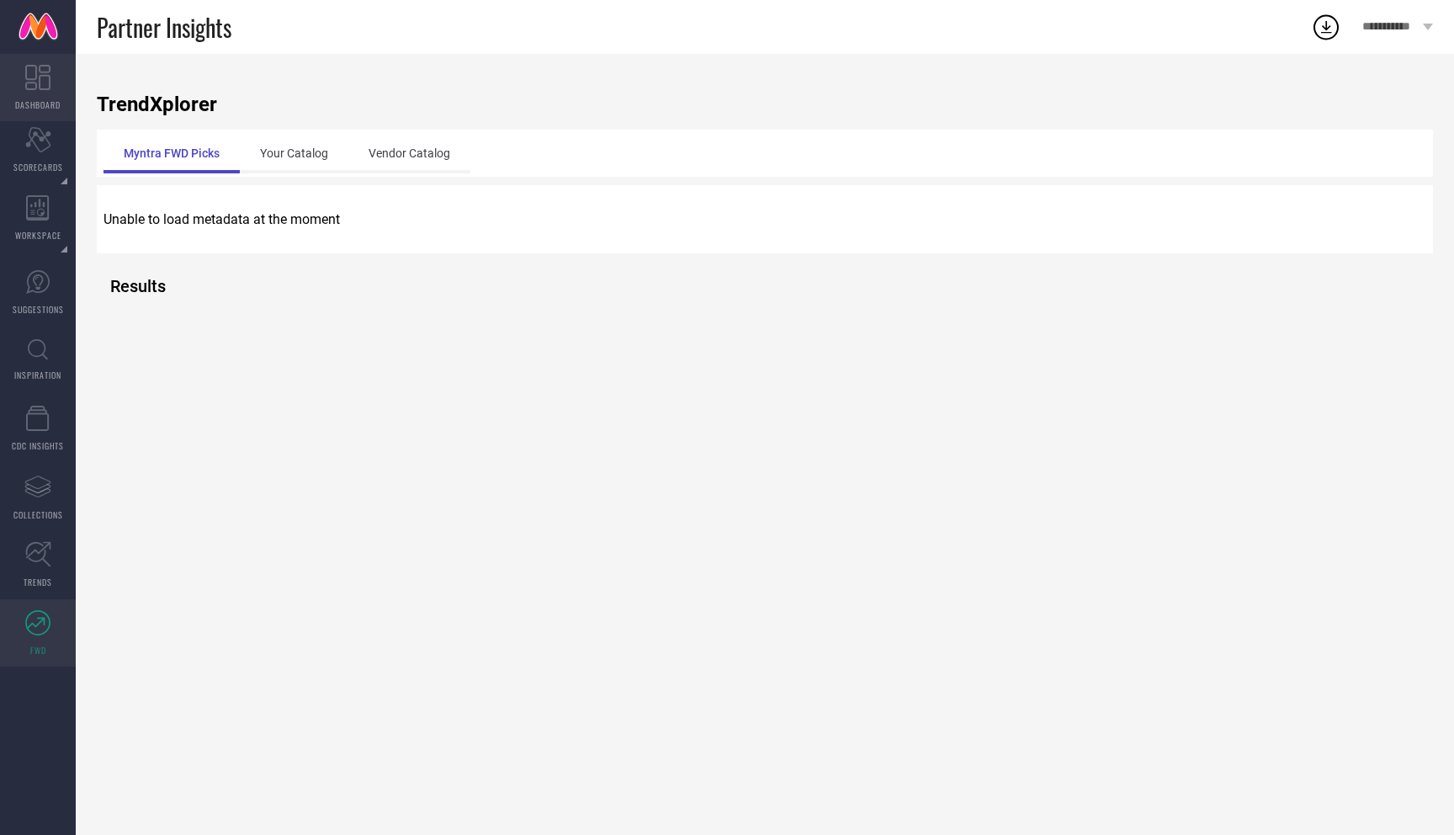
click at [57, 92] on link "DASHBOARD" at bounding box center [38, 87] width 76 height 67
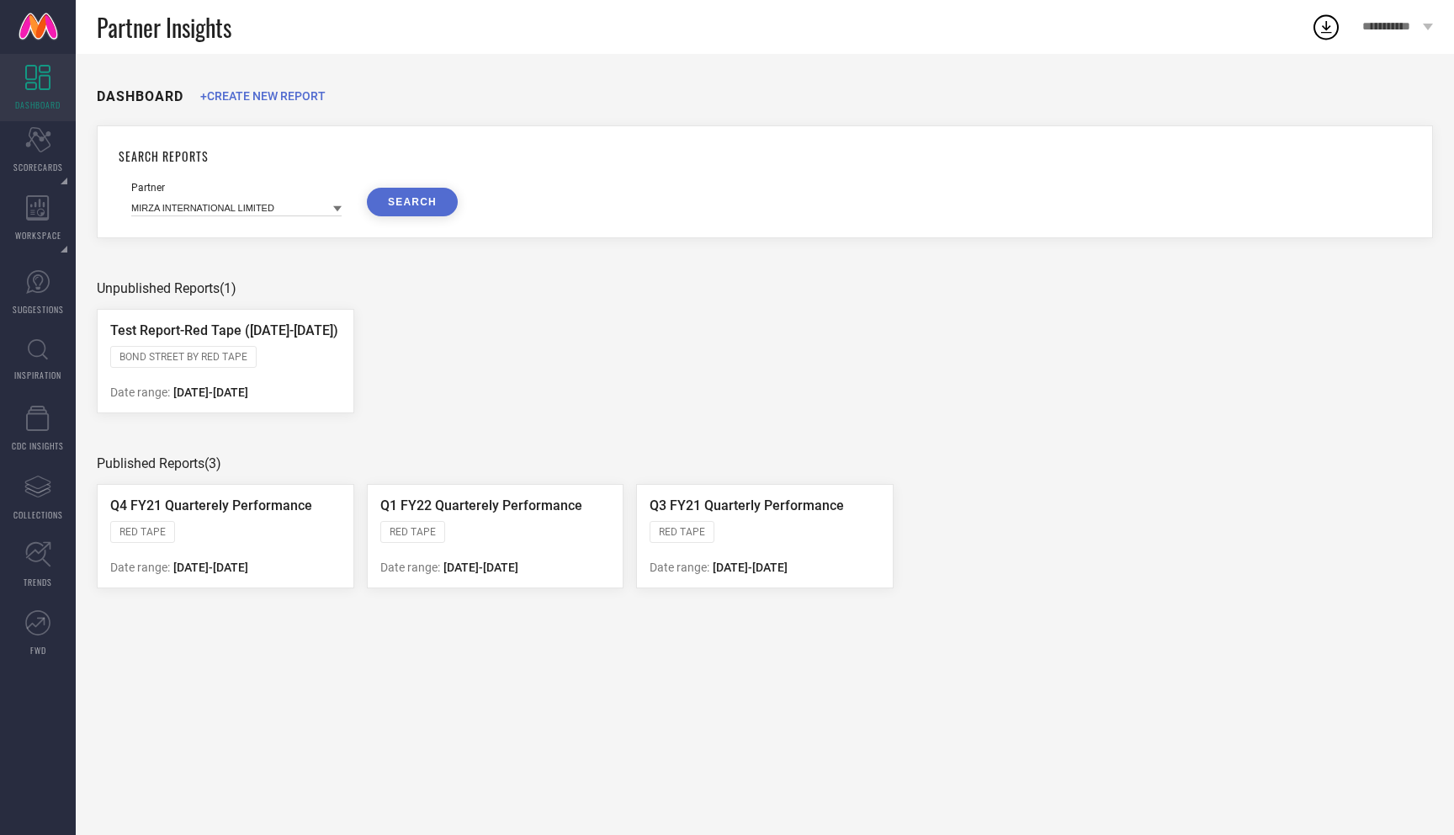
click at [298, 146] on div "SEARCH REPORTS Partner MIRZA INTERNATIONAL LIMITED SEARCH" at bounding box center [765, 181] width 1336 height 113
click at [254, 221] on div "SEARCH REPORTS Partner MIRZA INTERNATIONAL LIMITED SEARCH" at bounding box center [765, 181] width 1336 height 113
click at [397, 207] on button "SEARCH" at bounding box center [412, 202] width 91 height 29
click at [267, 214] on input at bounding box center [236, 208] width 210 height 18
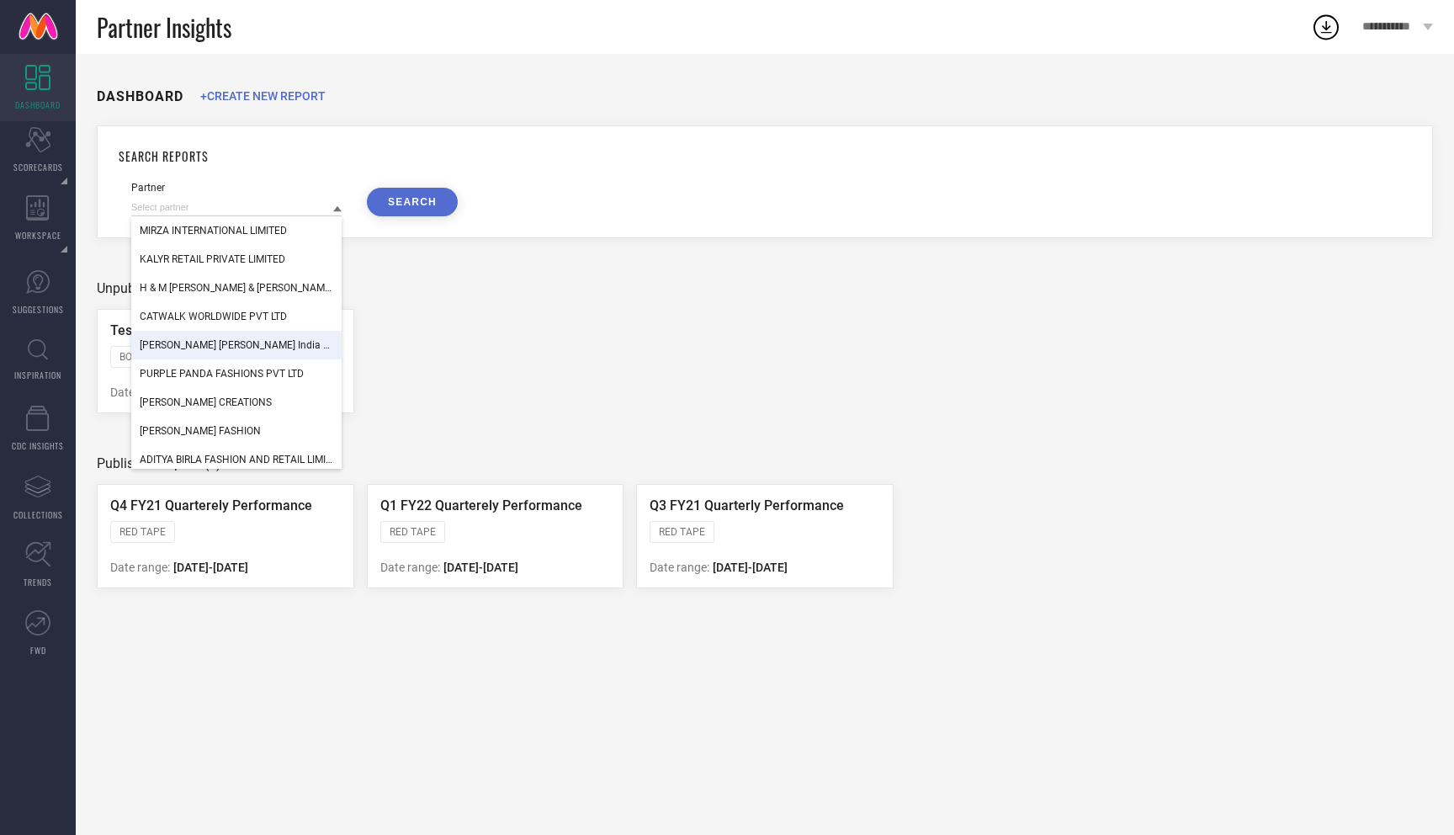
click at [247, 337] on div "Levi Strauss India Pvt Ltd" at bounding box center [236, 345] width 210 height 29
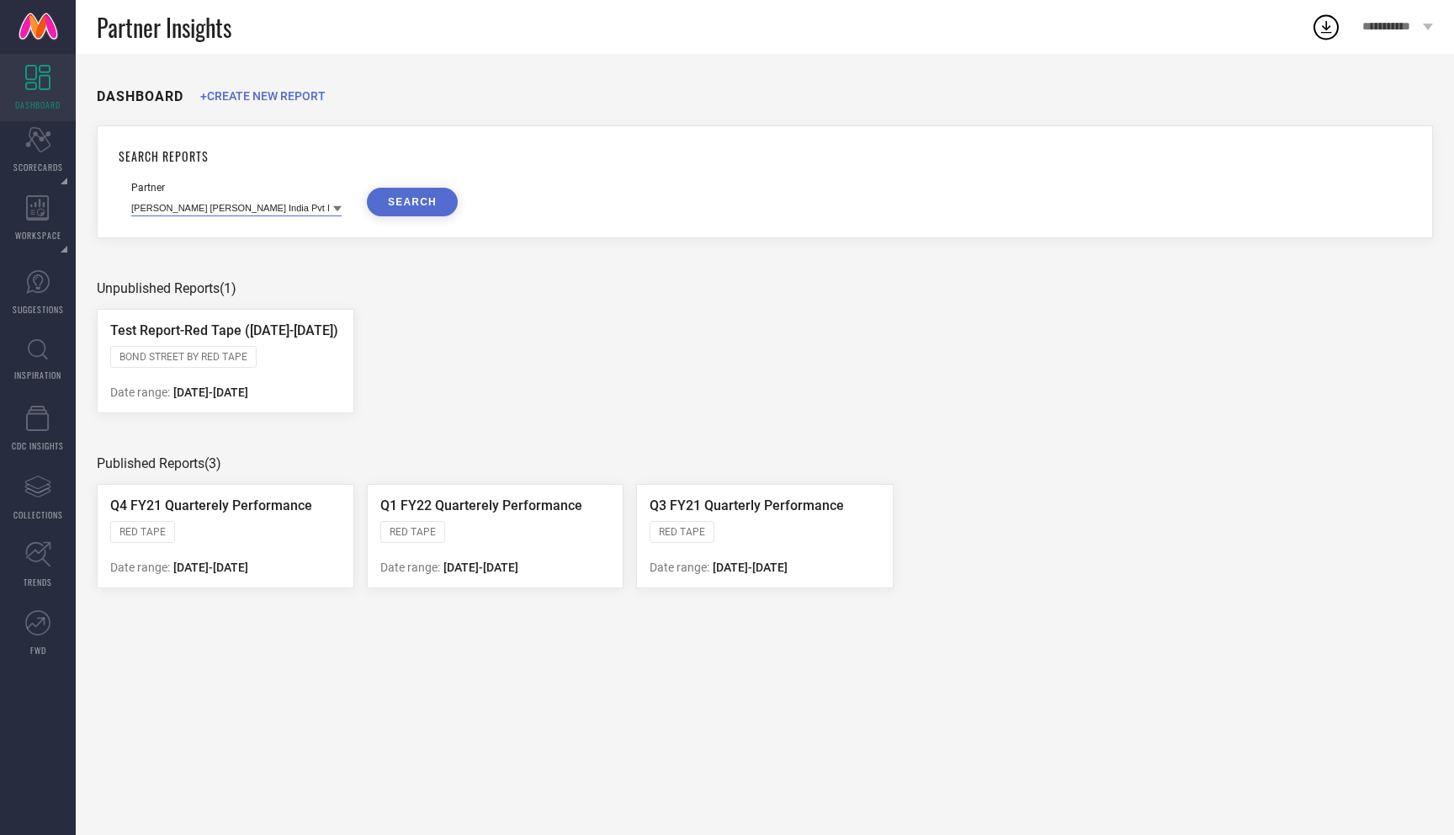
click at [279, 204] on input at bounding box center [236, 208] width 210 height 18
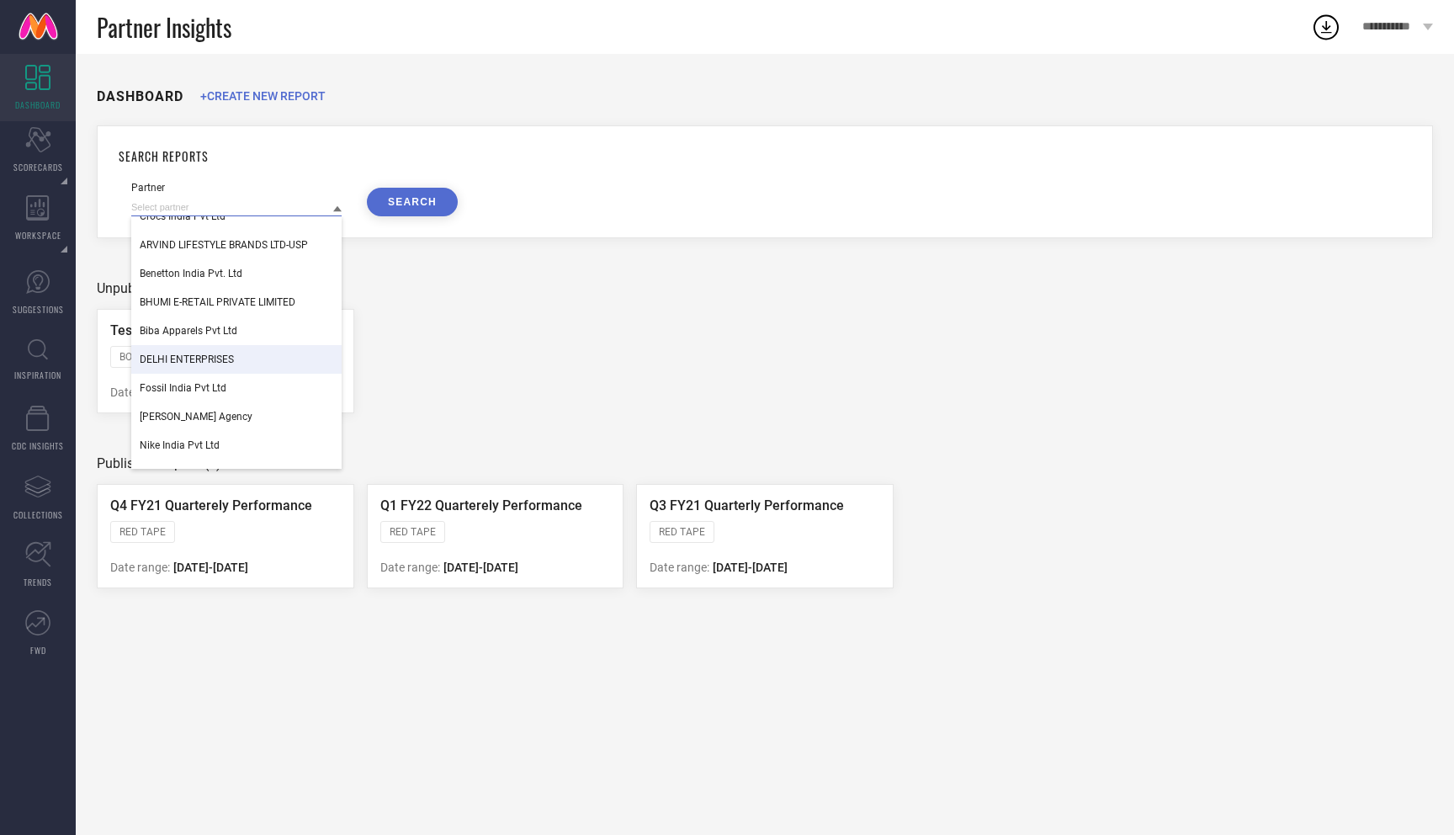
scroll to position [1003, 0]
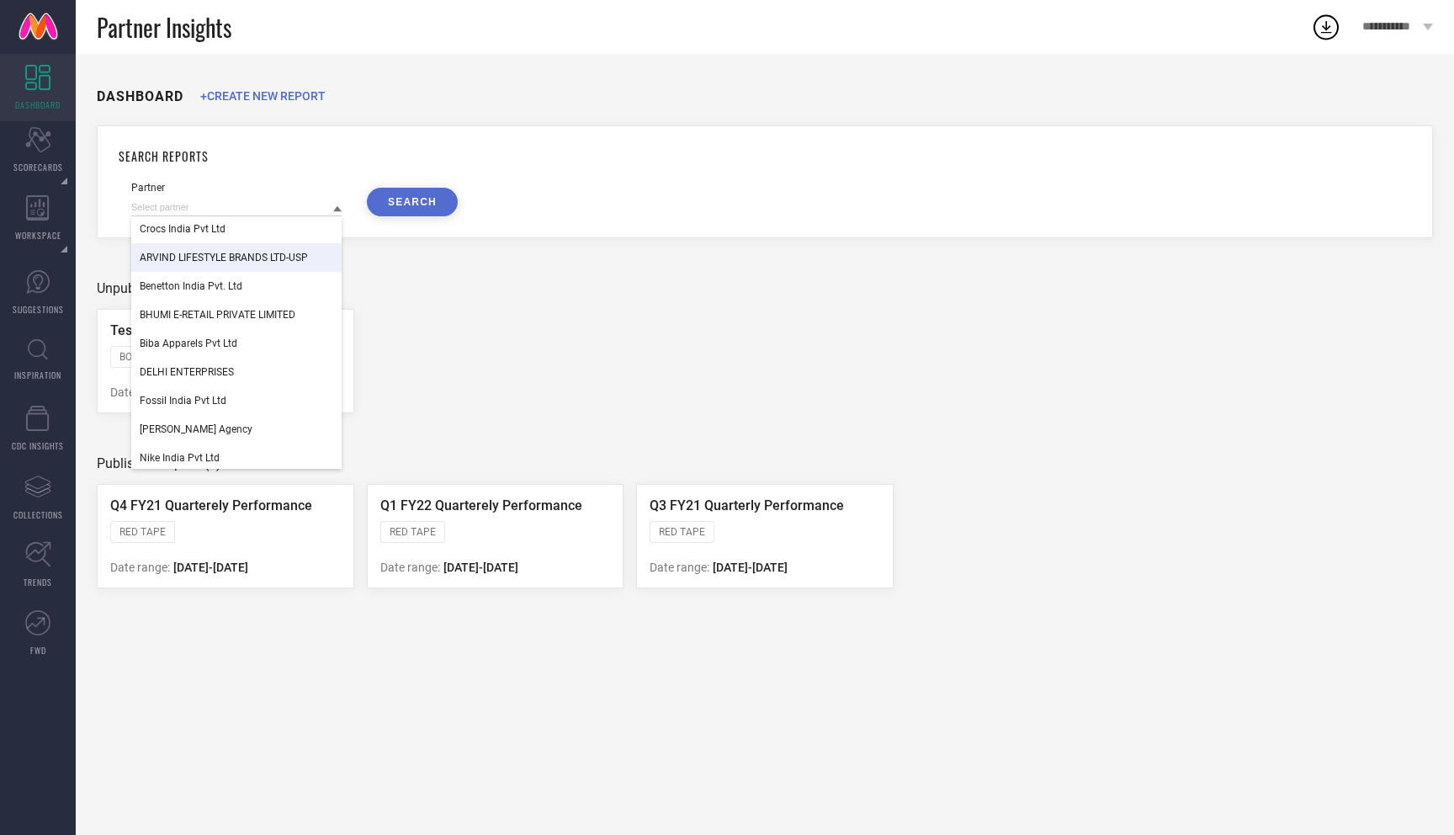
click at [257, 255] on span "ARVIND LIFESTYLE BRANDS LTD-USP" at bounding box center [224, 258] width 168 height 12
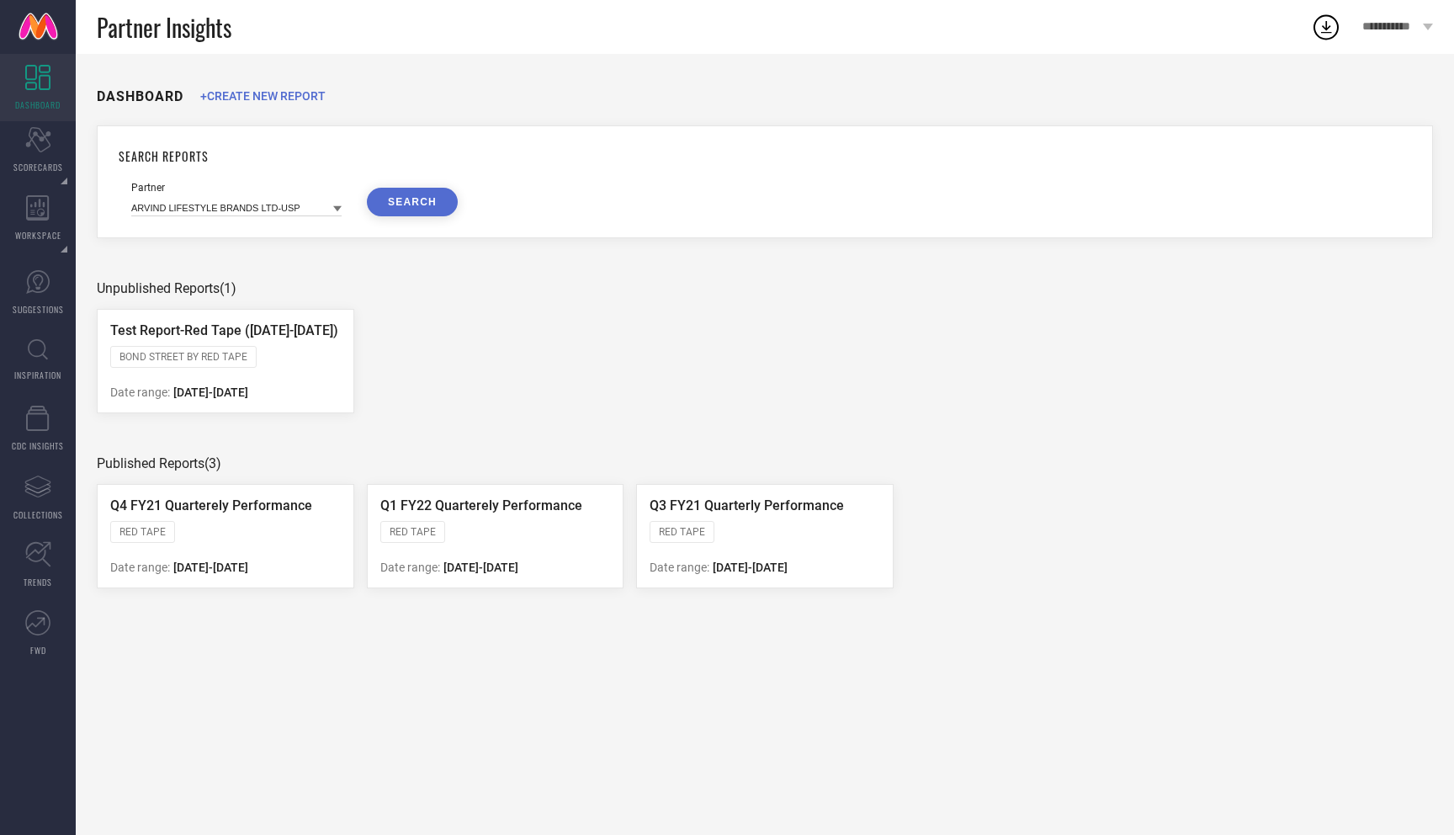
click at [417, 210] on button "SEARCH" at bounding box center [412, 202] width 91 height 29
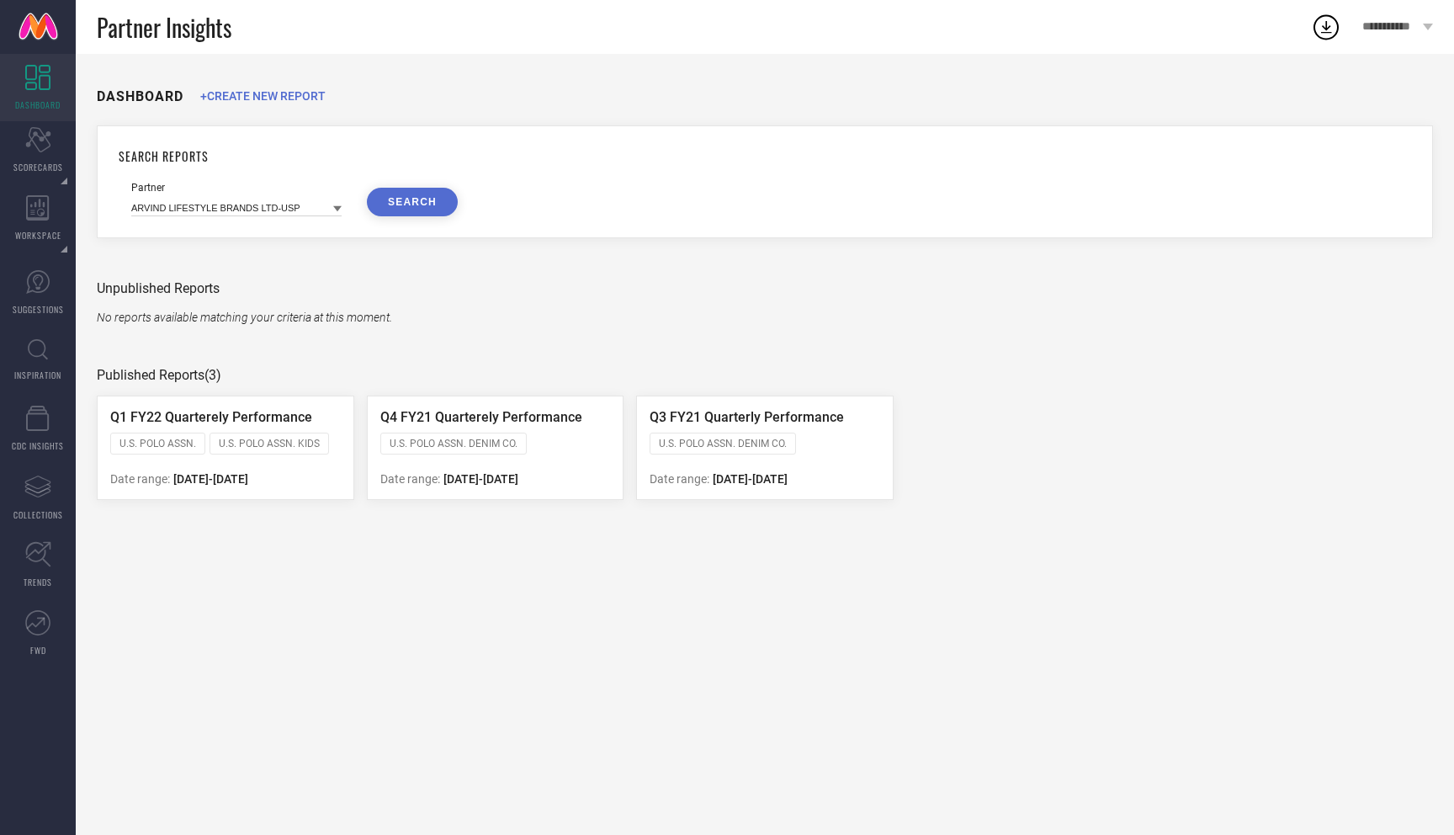
click at [767, 464] on div "Q3 FY21 Quarterly Performance U.S. POLO ASSN. DENIM CO. U.S. POLO ASSN. U.S. PO…" at bounding box center [764, 447] width 257 height 104
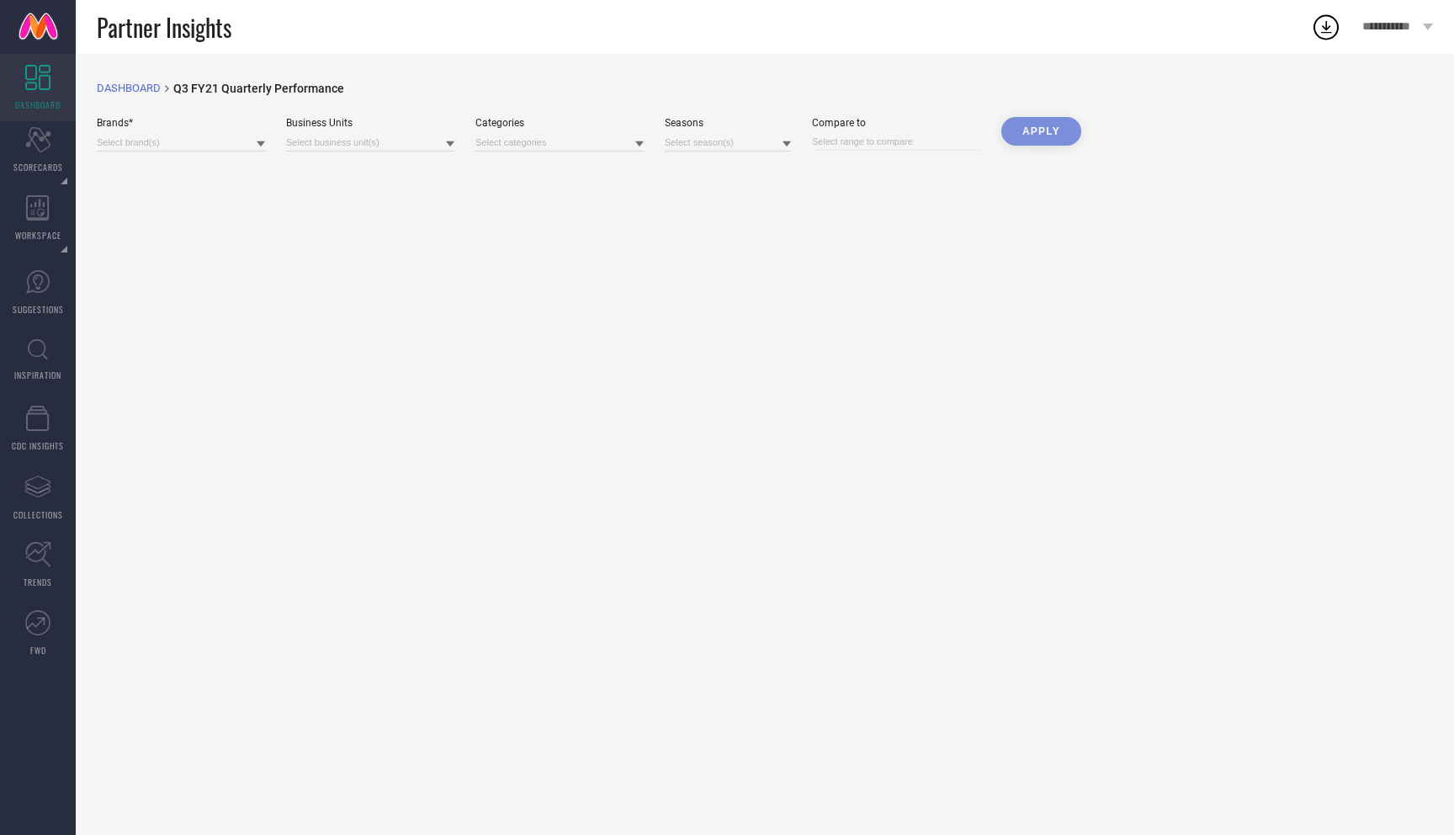
click at [1030, 138] on div "Apply" at bounding box center [1041, 134] width 80 height 35
click at [902, 157] on div "DASHBOARD breadcrumb Created with Sketch. Q3 FY21 Quarterly Performance Brands*…" at bounding box center [765, 444] width 1378 height 781
select select "9"
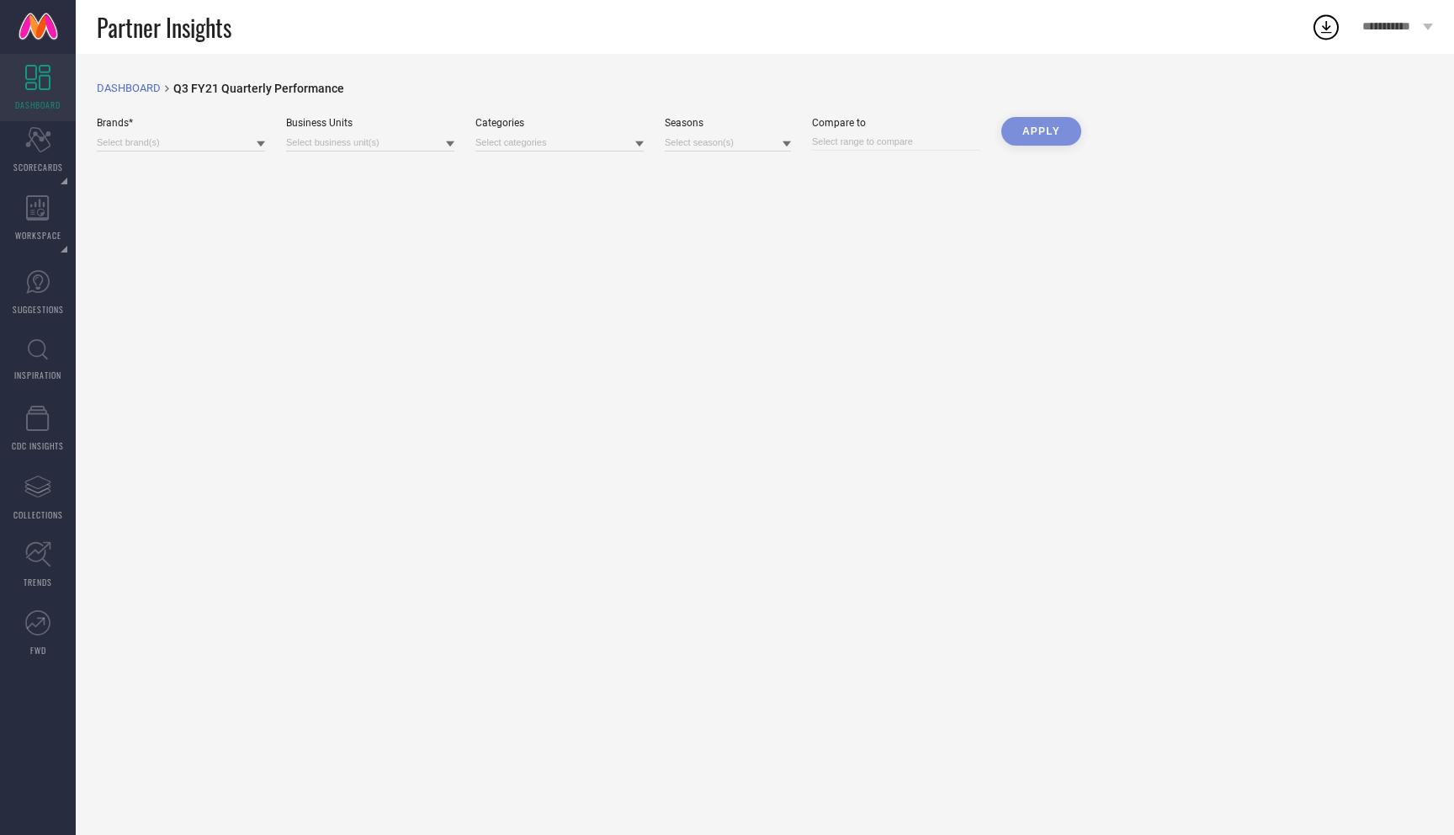
select select "2025"
select select "10"
select select "2025"
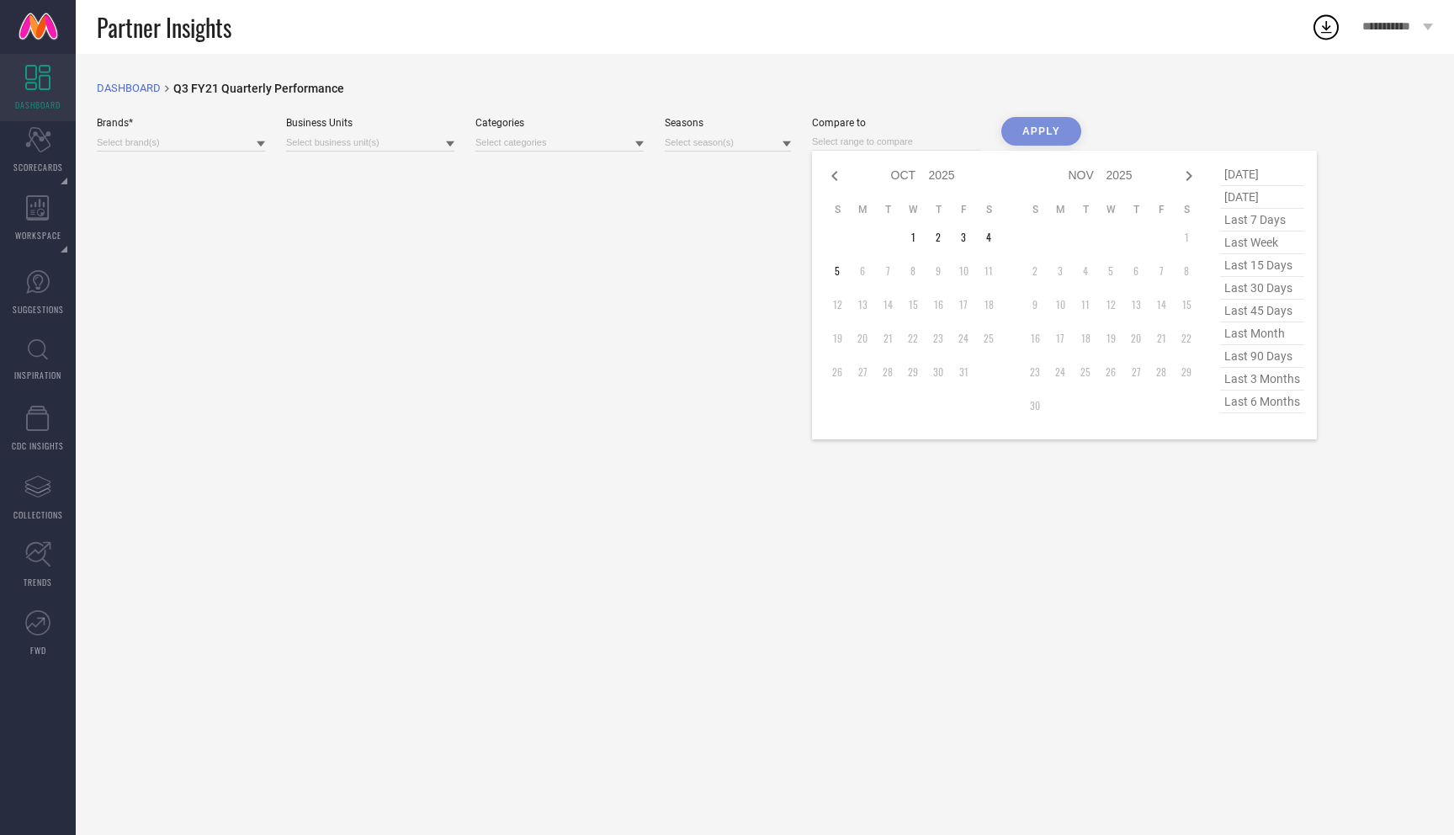
click at [901, 146] on input at bounding box center [896, 142] width 168 height 18
click at [917, 235] on td "1" at bounding box center [912, 237] width 25 height 25
click at [1247, 378] on span "last 3 months" at bounding box center [1262, 379] width 84 height 23
type input "01-07-2025 to 30-09-2025"
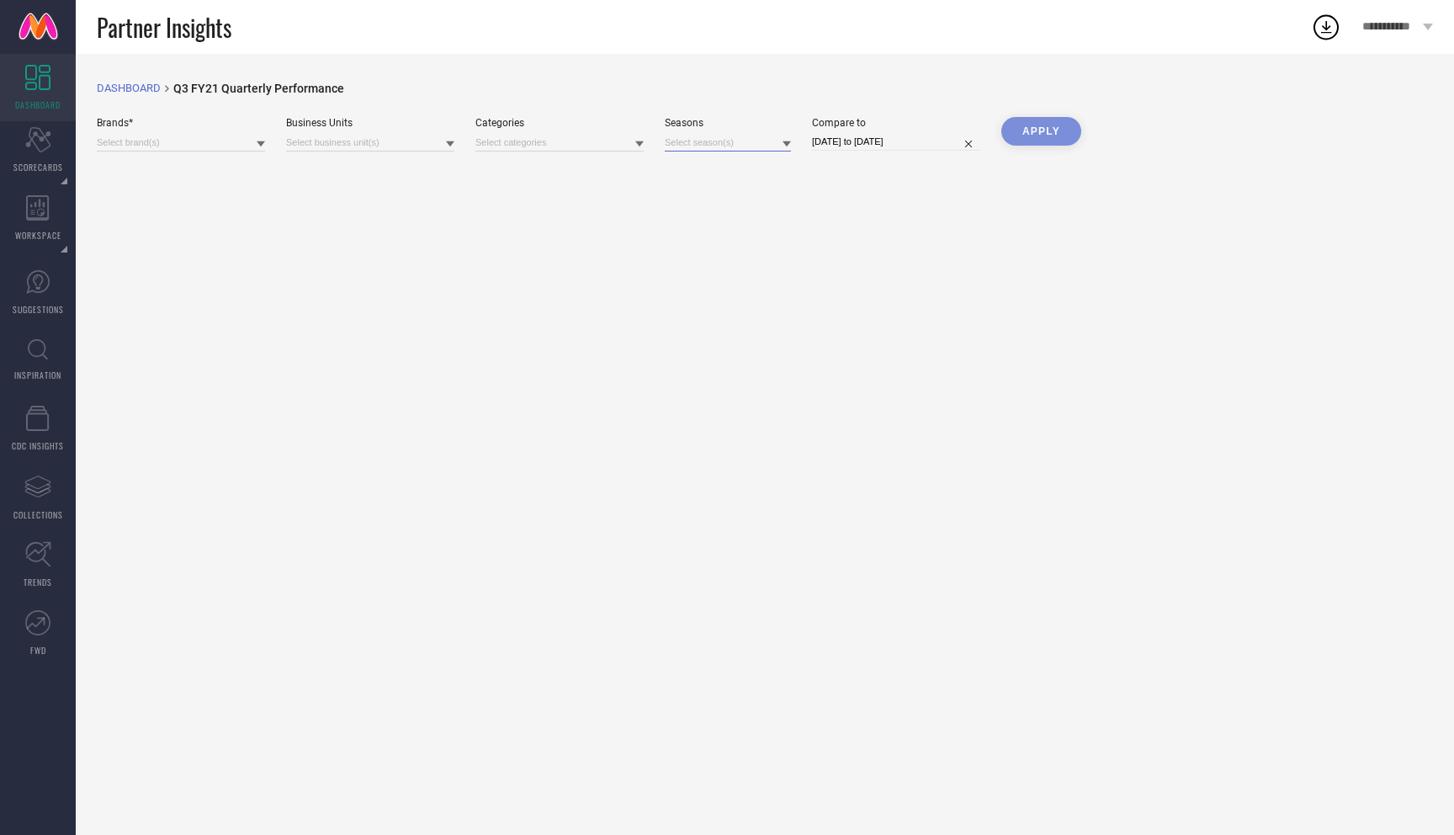
click at [735, 146] on input at bounding box center [728, 143] width 126 height 18
click at [706, 204] on span "FW20" at bounding box center [717, 200] width 27 height 12
click at [698, 234] on div "SS20" at bounding box center [728, 231] width 126 height 32
click at [698, 261] on div "Old" at bounding box center [728, 263] width 126 height 32
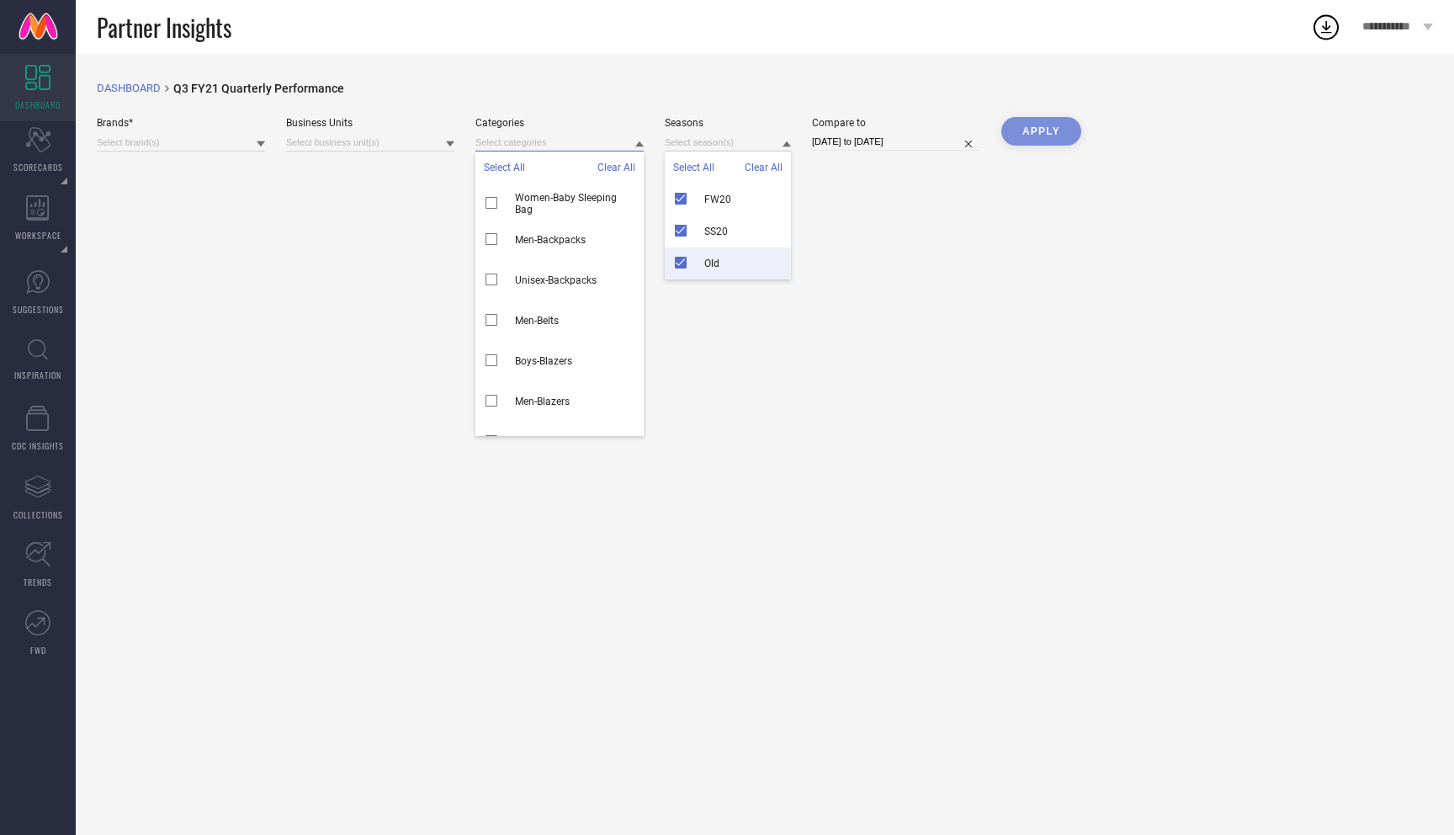
click at [575, 135] on input at bounding box center [559, 143] width 168 height 18
click at [555, 206] on span "Women-Baby Sleeping Bag" at bounding box center [575, 204] width 120 height 24
click at [543, 242] on span "Men-Backpacks" at bounding box center [550, 240] width 71 height 12
click at [395, 155] on div "DASHBOARD breadcrumb Created with Sketch. Q3 FY21 Quarterly Performance Brands*…" at bounding box center [765, 444] width 1378 height 781
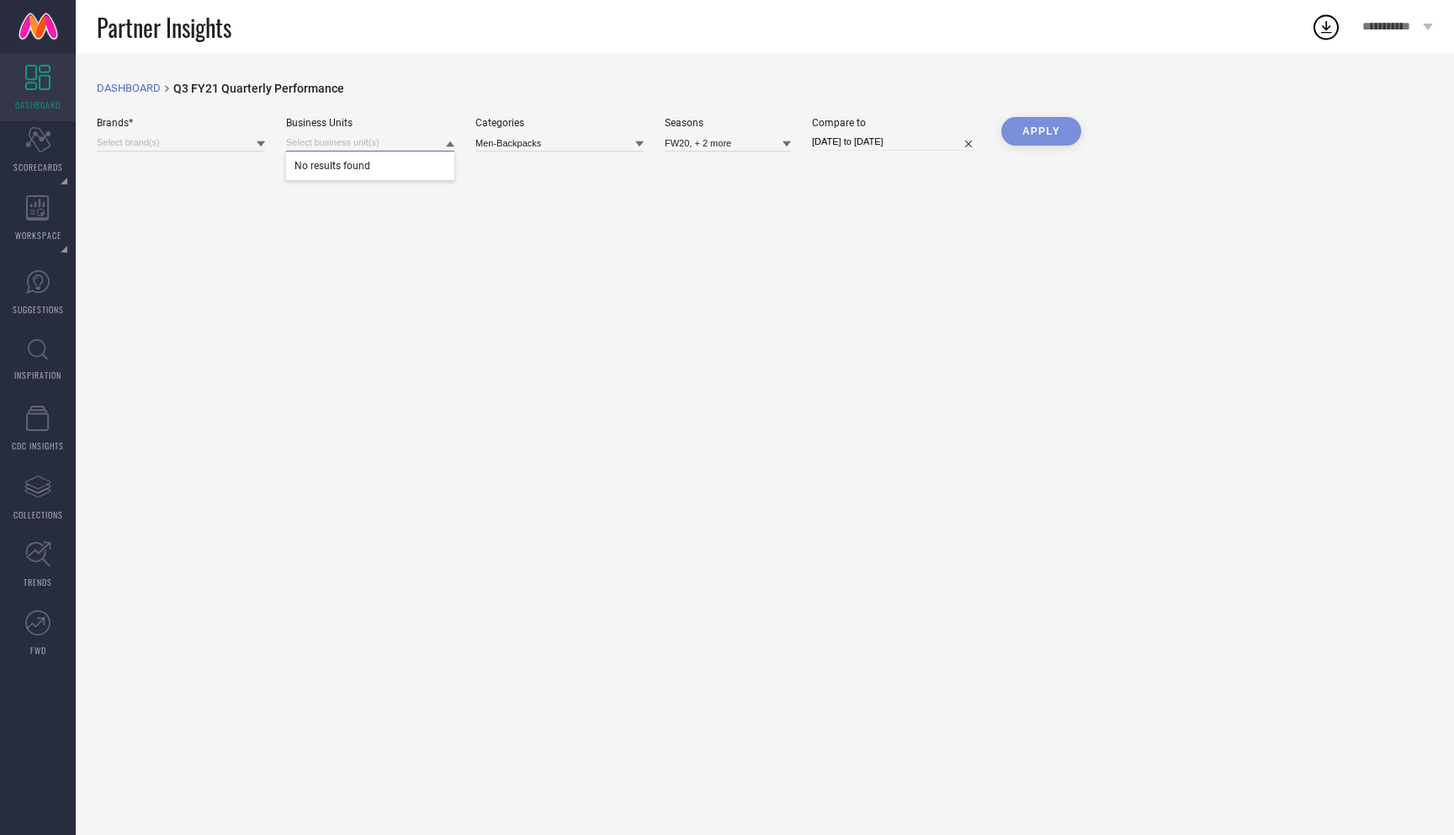
click at [401, 144] on input at bounding box center [370, 143] width 168 height 18
click at [390, 170] on span "No results found" at bounding box center [370, 165] width 168 height 29
click at [166, 143] on input at bounding box center [181, 143] width 168 height 18
click at [177, 210] on span "U.S. POLO ASSN. DENIM CO." at bounding box center [196, 204] width 120 height 24
click at [1023, 151] on div "Apply" at bounding box center [1041, 134] width 80 height 35
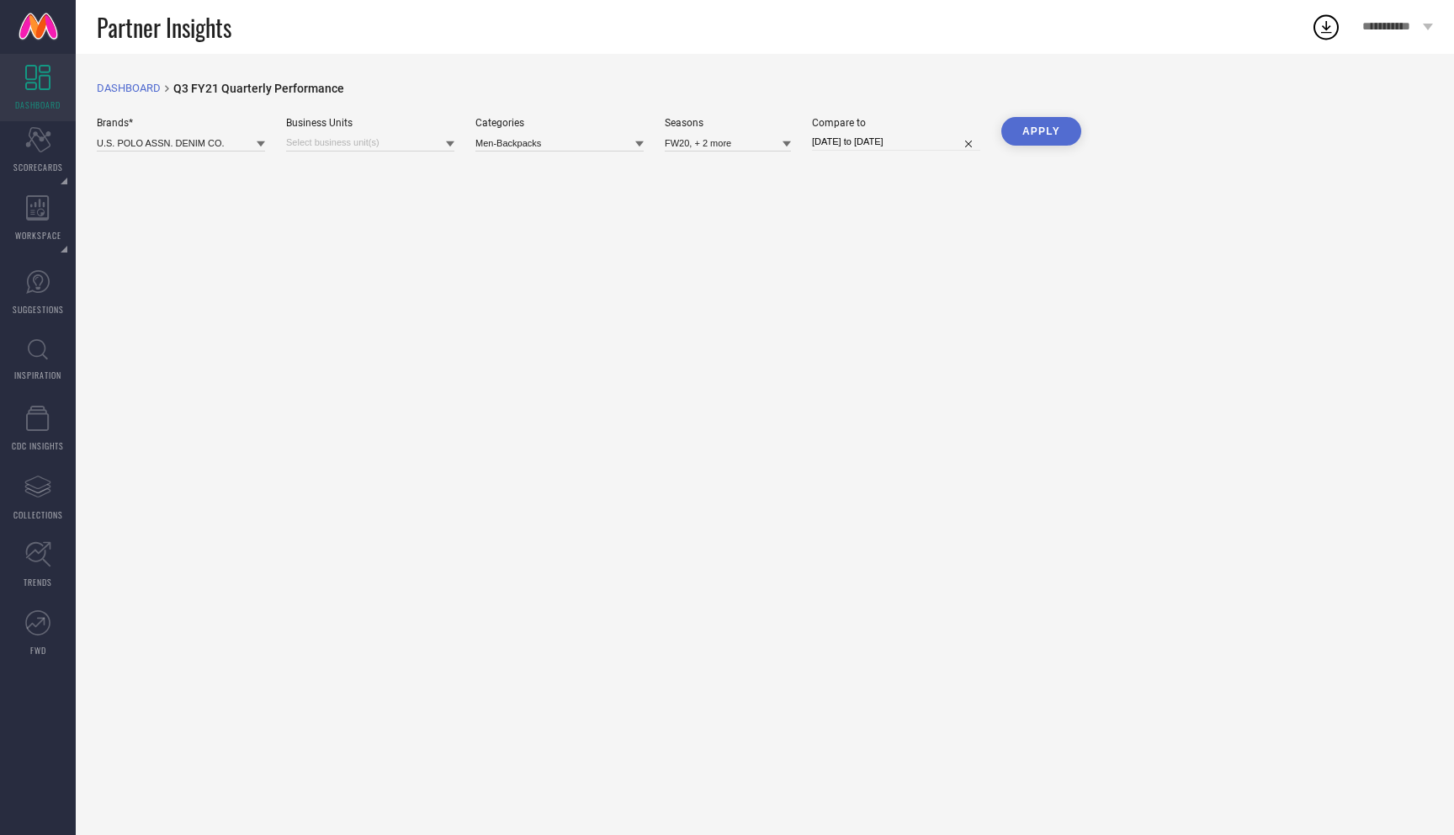
click at [1038, 135] on button "Apply" at bounding box center [1041, 131] width 80 height 29
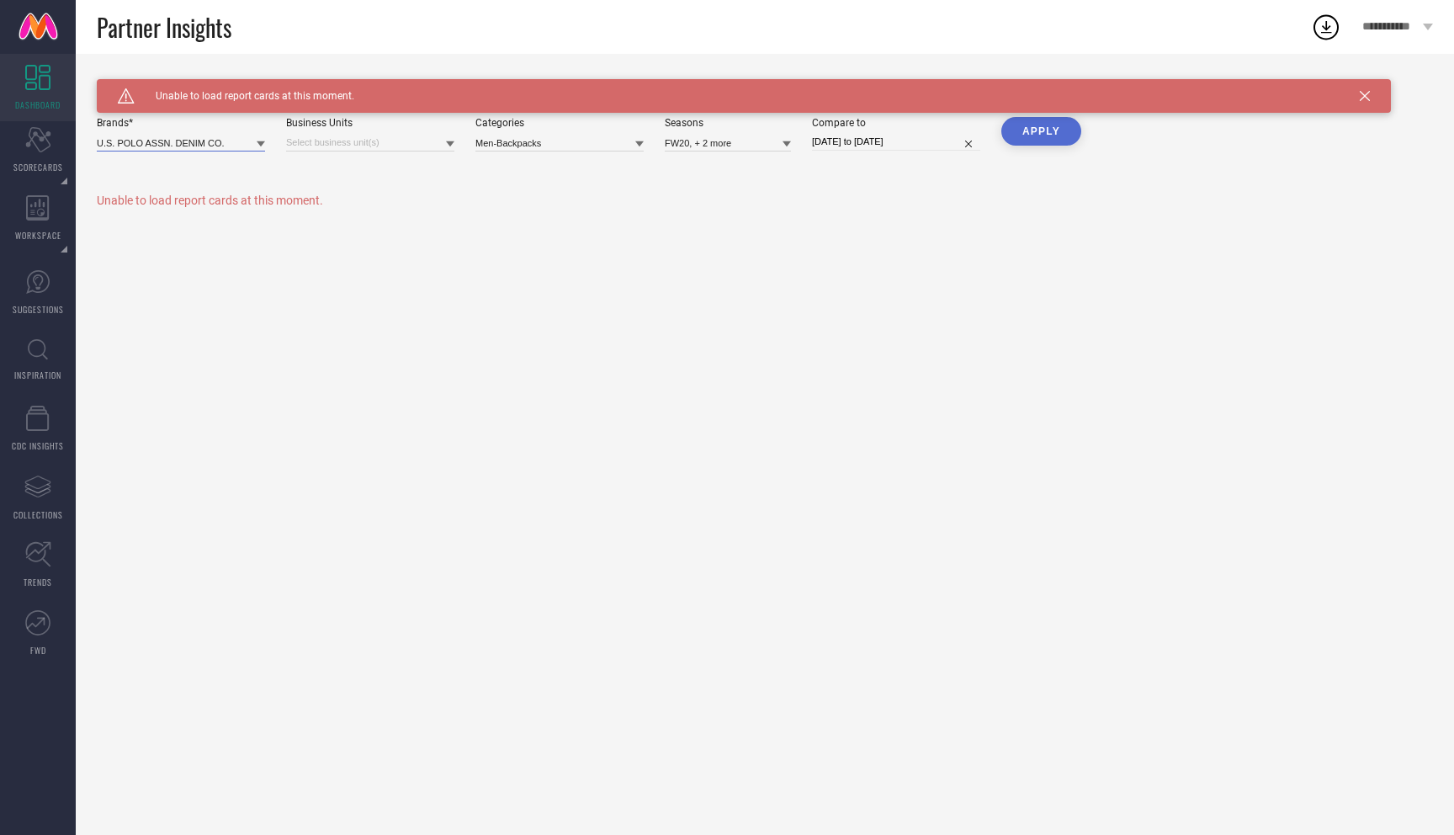
click at [162, 148] on input at bounding box center [181, 143] width 168 height 18
click at [168, 257] on div "U.S. POLO ASSN." at bounding box center [181, 244] width 168 height 40
click at [192, 252] on div "U.S. POLO ASSN." at bounding box center [181, 240] width 168 height 32
click at [194, 289] on div "U.S. POLO ASSN. KIDS" at bounding box center [181, 280] width 168 height 32
click at [565, 136] on input at bounding box center [559, 143] width 168 height 18
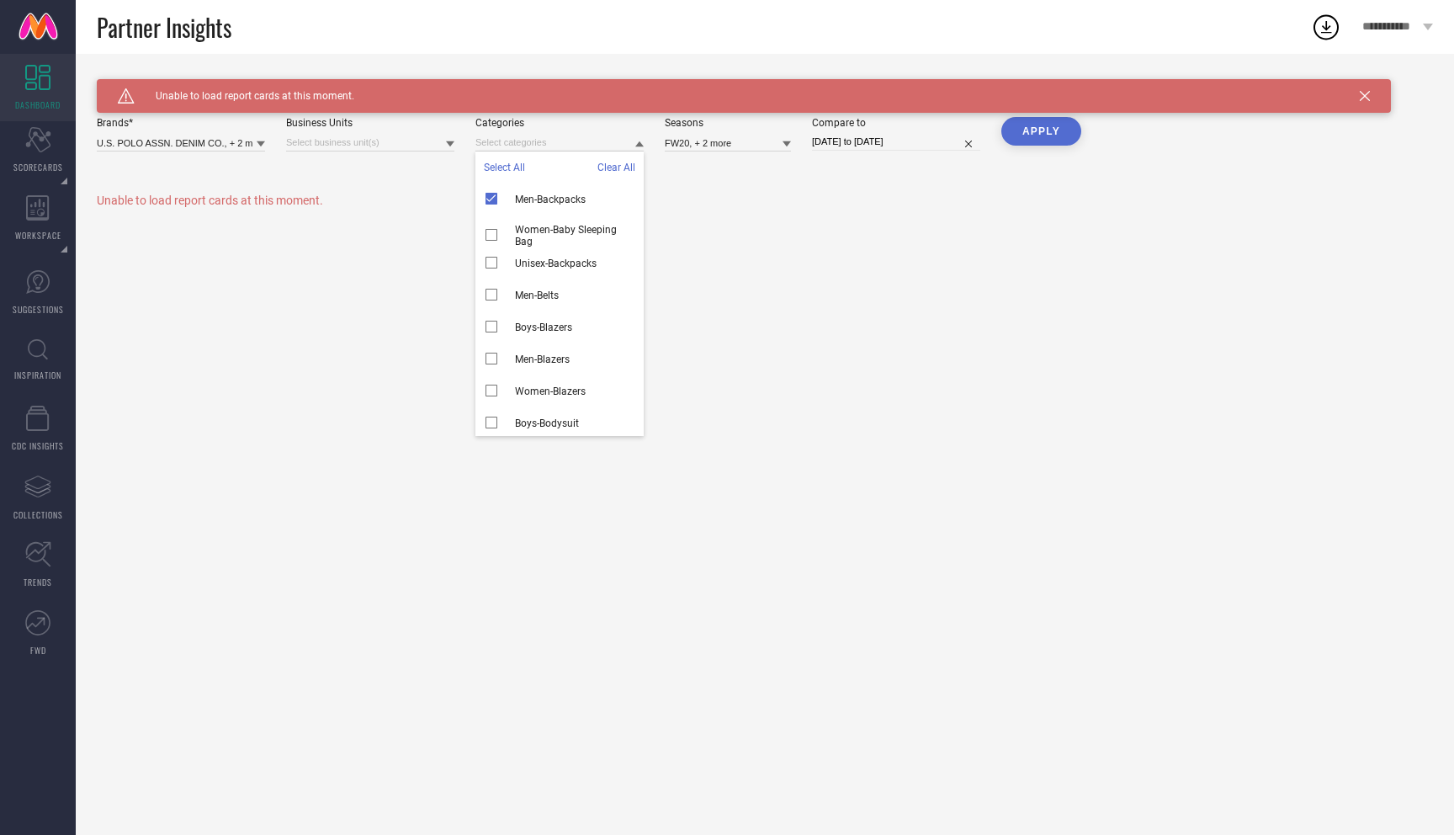
click at [617, 168] on span "Clear All" at bounding box center [616, 168] width 38 height 12
click at [736, 140] on input at bounding box center [728, 143] width 126 height 18
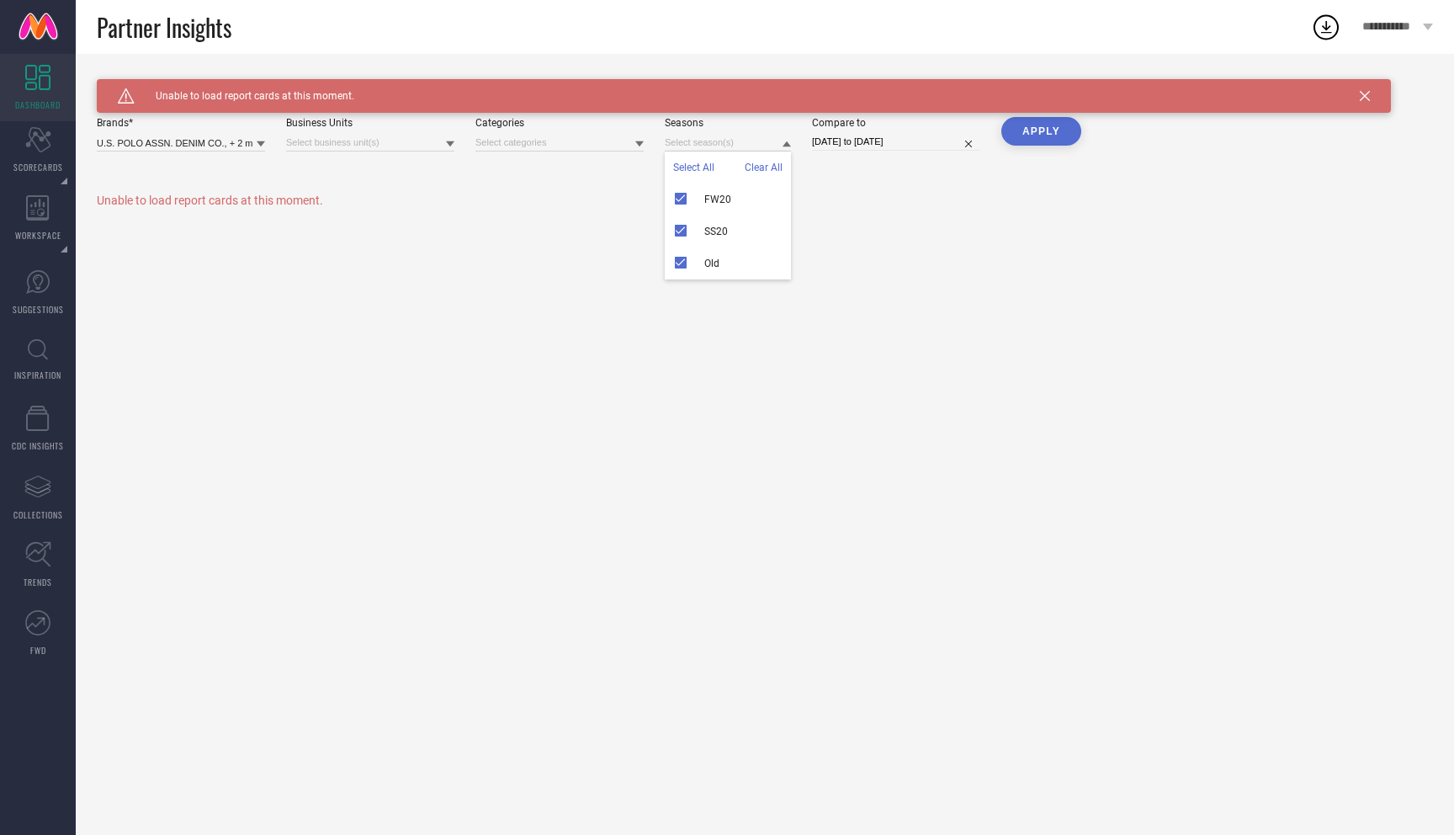
click at [764, 163] on span "Clear All" at bounding box center [764, 168] width 38 height 12
click at [1048, 141] on button "Apply" at bounding box center [1041, 131] width 80 height 29
select select "6"
select select "2025"
select select "7"
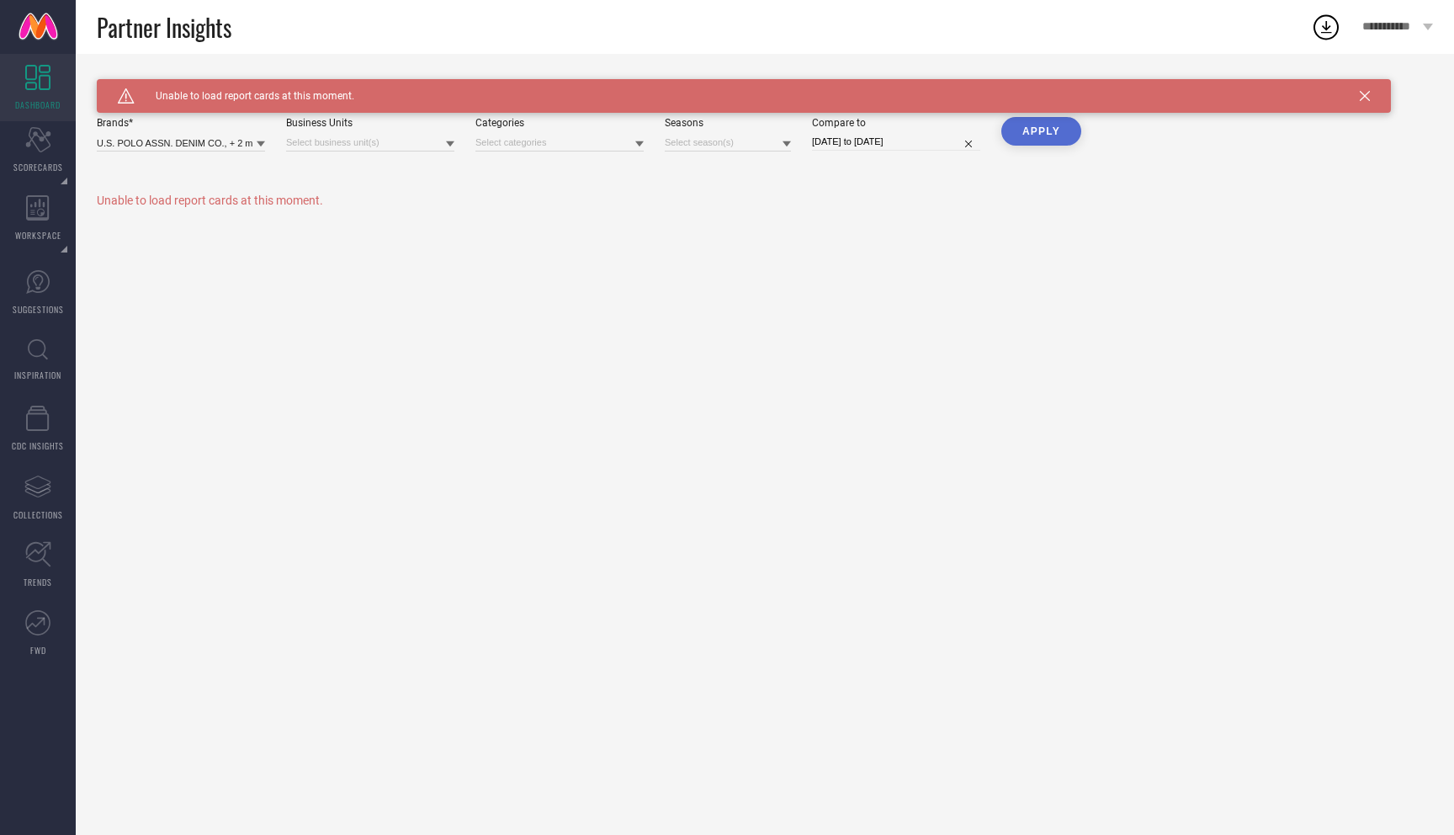
select select "2025"
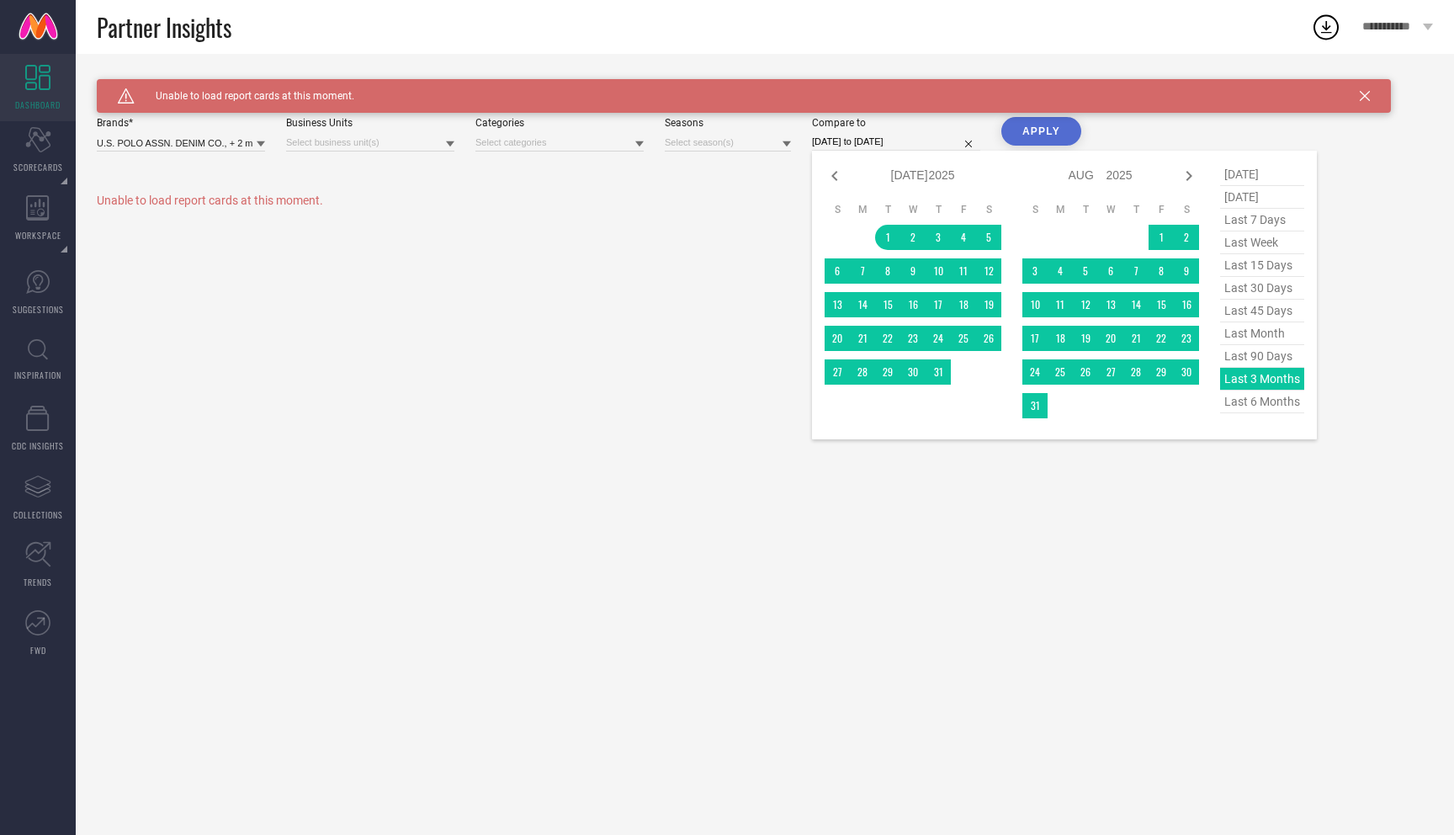
click at [915, 140] on input "01-07-2025 to 30-09-2025" at bounding box center [896, 142] width 168 height 18
click at [1261, 364] on span "last 90 days" at bounding box center [1262, 356] width 84 height 23
type input "10-07-2025 to 07-10-2025"
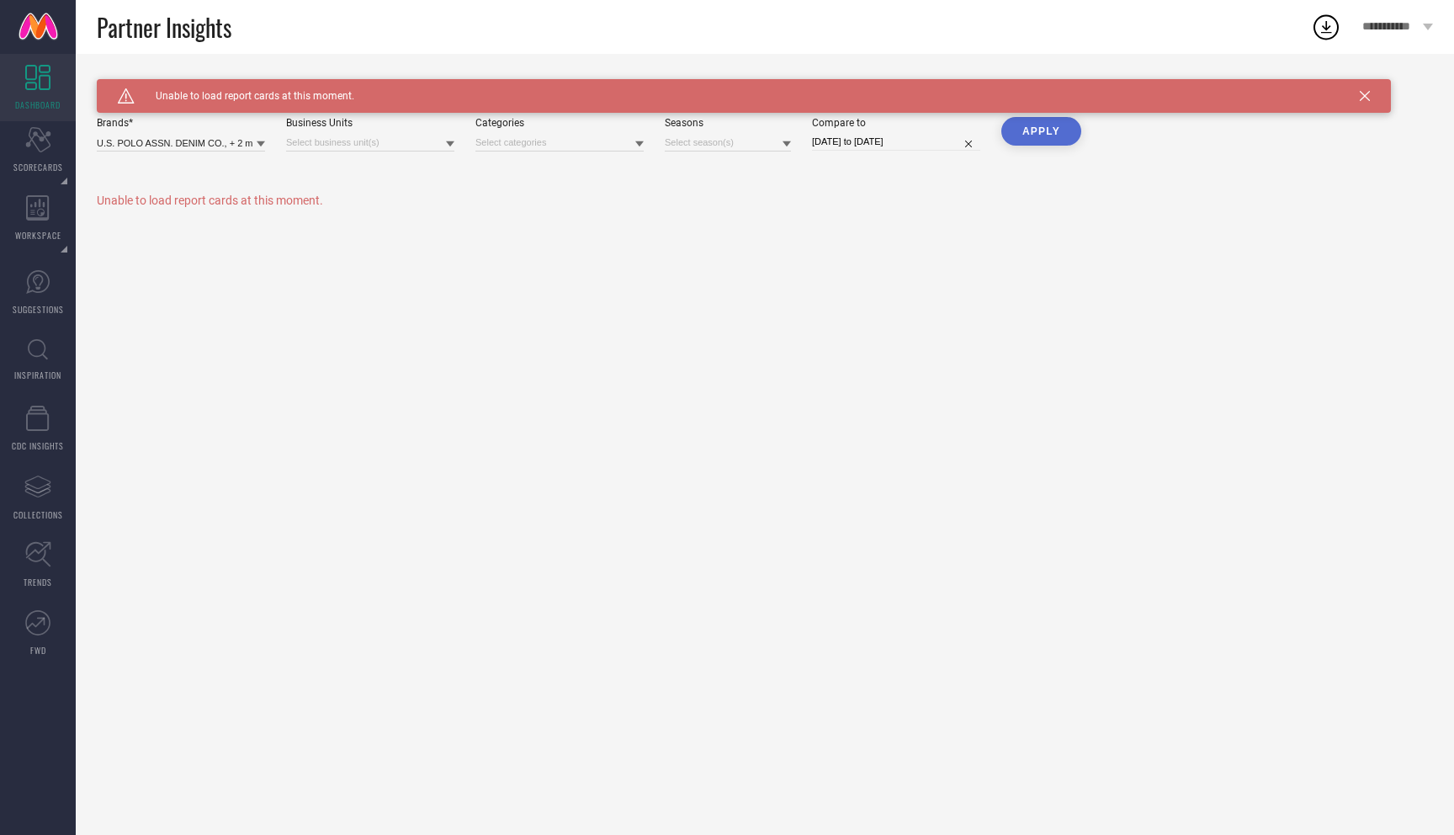
click at [1024, 138] on button "Apply" at bounding box center [1041, 131] width 80 height 29
click at [1363, 96] on icon at bounding box center [1365, 96] width 10 height 10
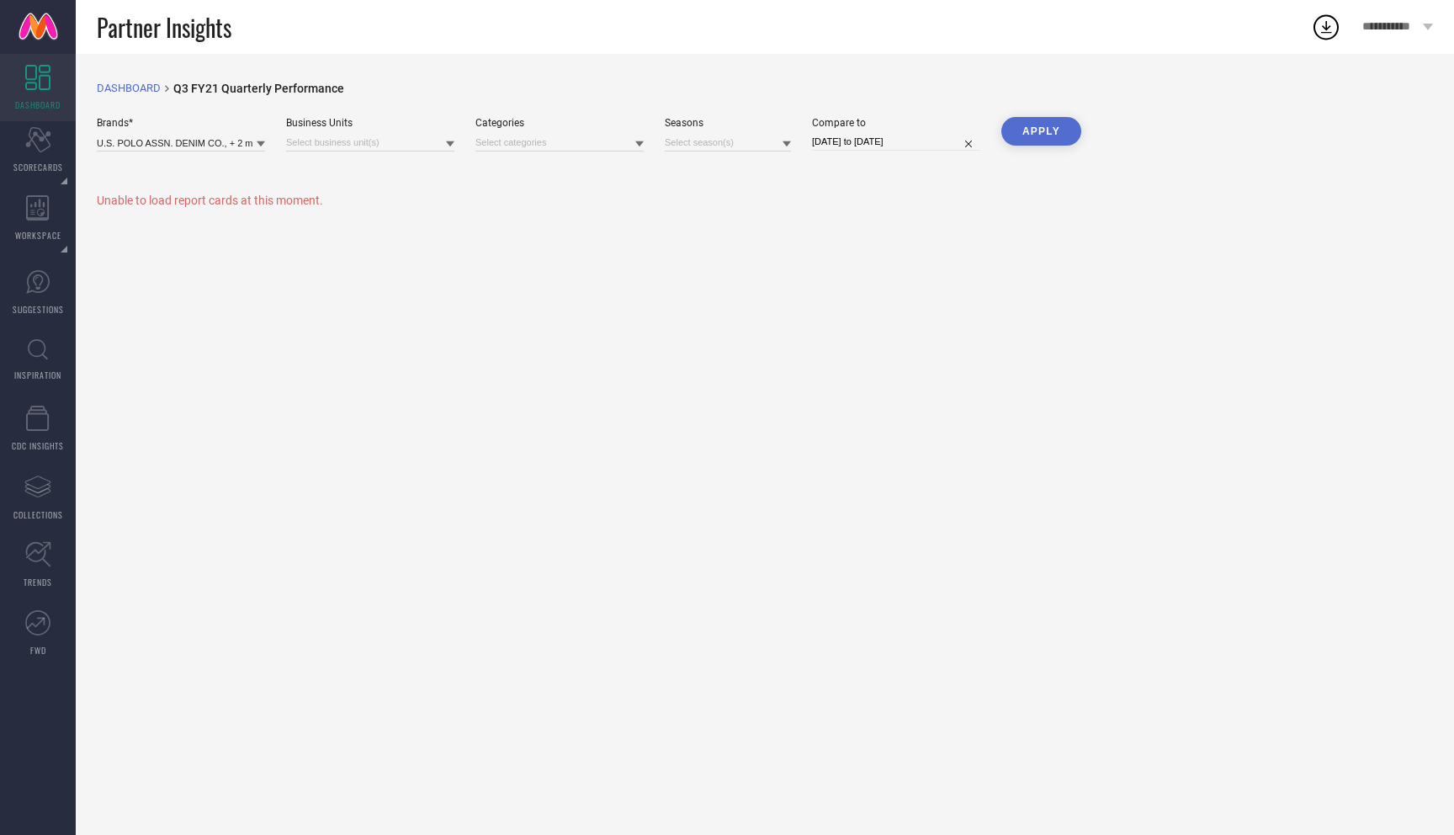
click at [1073, 124] on button "Apply" at bounding box center [1041, 131] width 80 height 29
click at [574, 226] on div "DASHBOARD breadcrumb Created with Sketch. Q3 FY21 Quarterly Performance Brands*…" at bounding box center [765, 444] width 1378 height 781
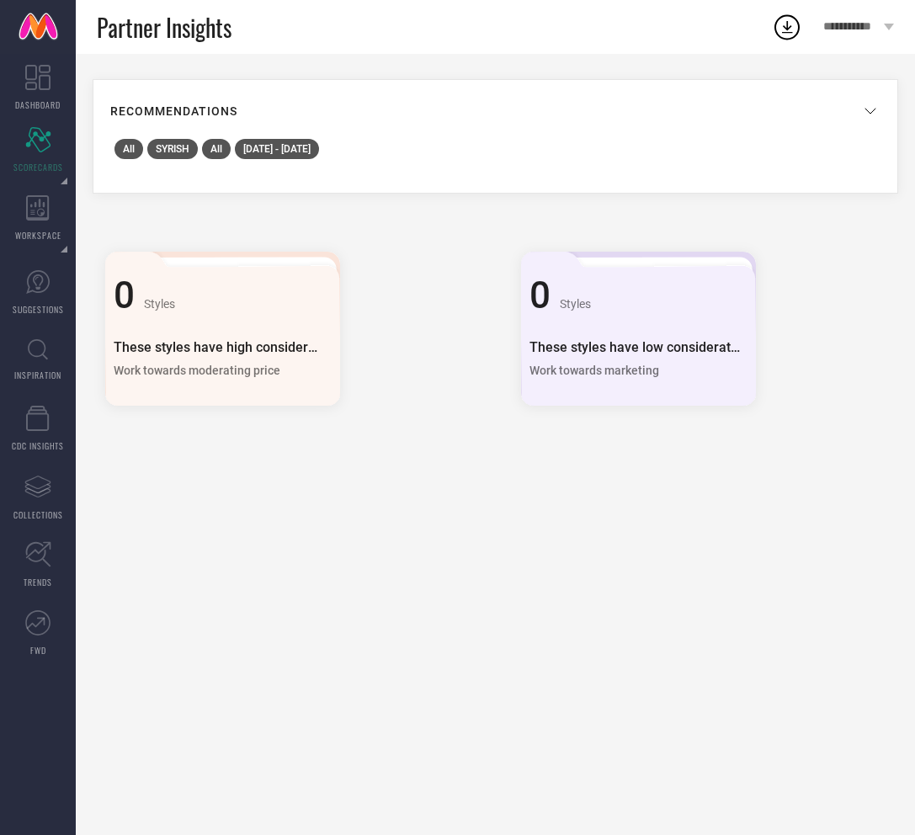
click at [868, 119] on icon at bounding box center [870, 111] width 20 height 20
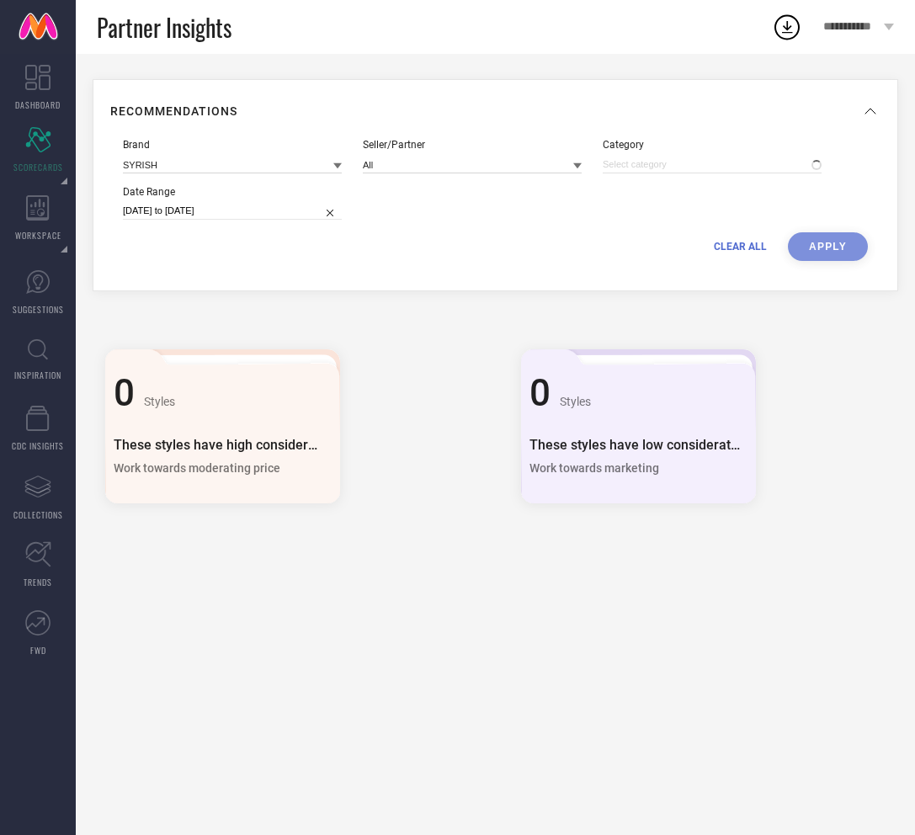
type input "All"
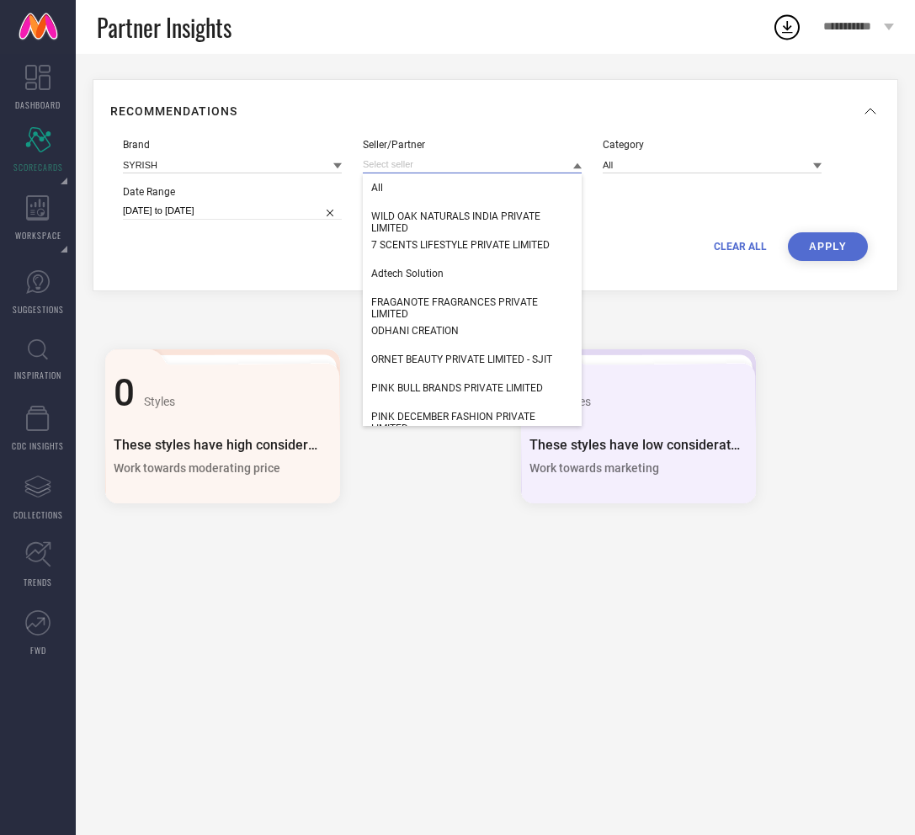
click at [503, 168] on input at bounding box center [472, 165] width 219 height 18
click at [540, 129] on div "Brand SYRISH Seller/Partner All WILD OAK NATURALS INDIA PRIVATE LIMITED 7 SCENT…" at bounding box center [495, 199] width 770 height 147
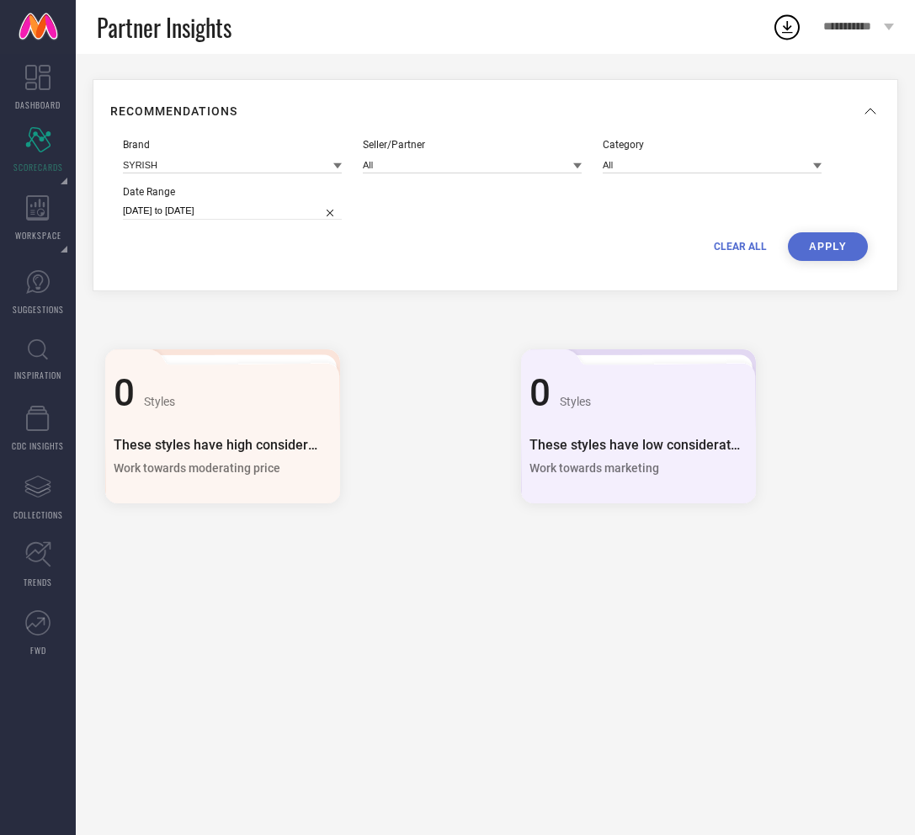
click at [822, 248] on button "APPLY" at bounding box center [828, 246] width 80 height 29
click at [820, 252] on button "APPLY" at bounding box center [828, 246] width 80 height 29
click at [831, 228] on div "Brand SYRISH Seller/Partner All Category All Date Range [DATE] to [DATE]" at bounding box center [495, 185] width 745 height 93
click at [831, 238] on button "APPLY" at bounding box center [828, 246] width 80 height 29
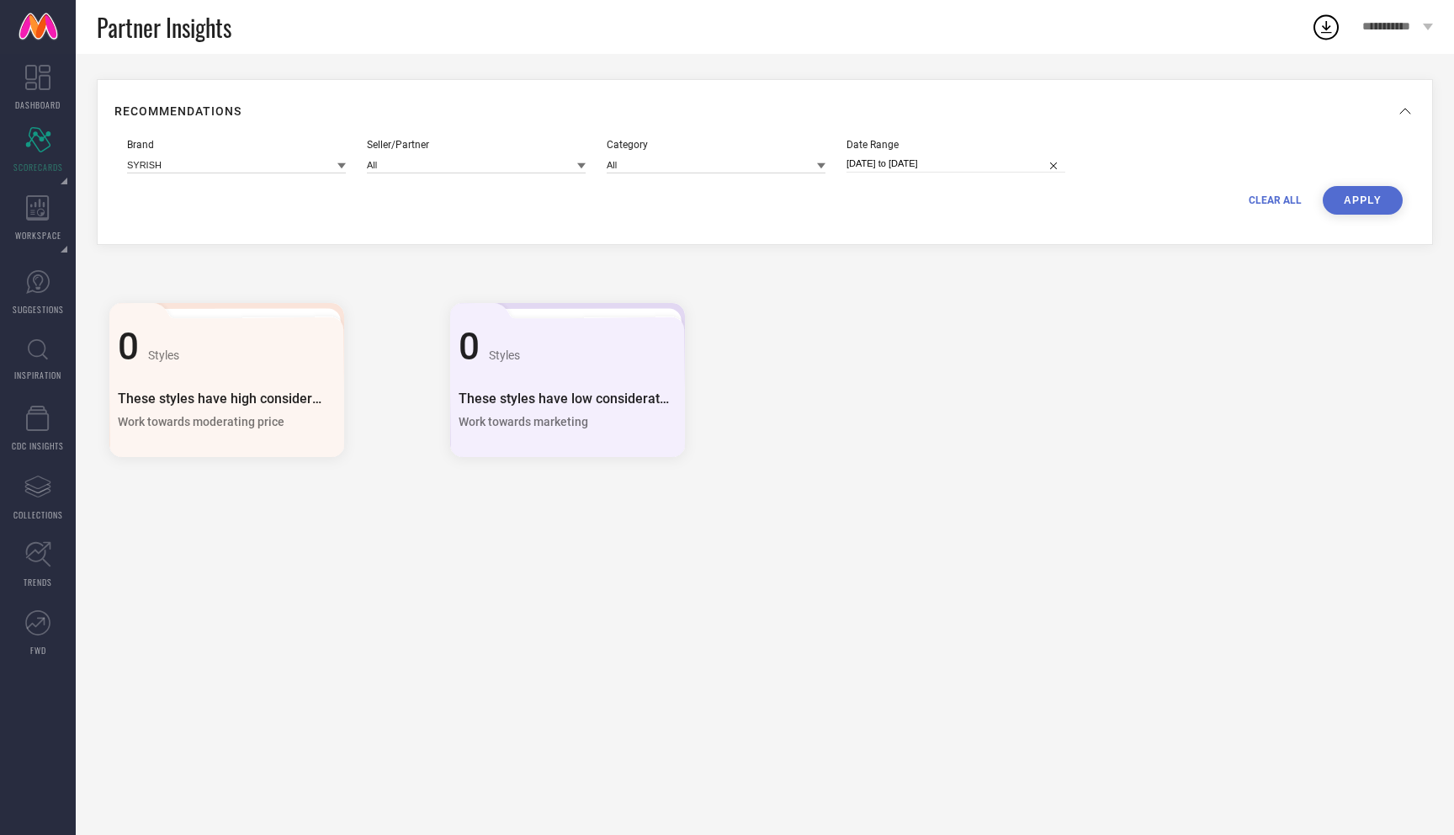
click at [289, 449] on div "0 Styles These styles have high consideration but low conversion Work towards m…" at bounding box center [223, 375] width 252 height 168
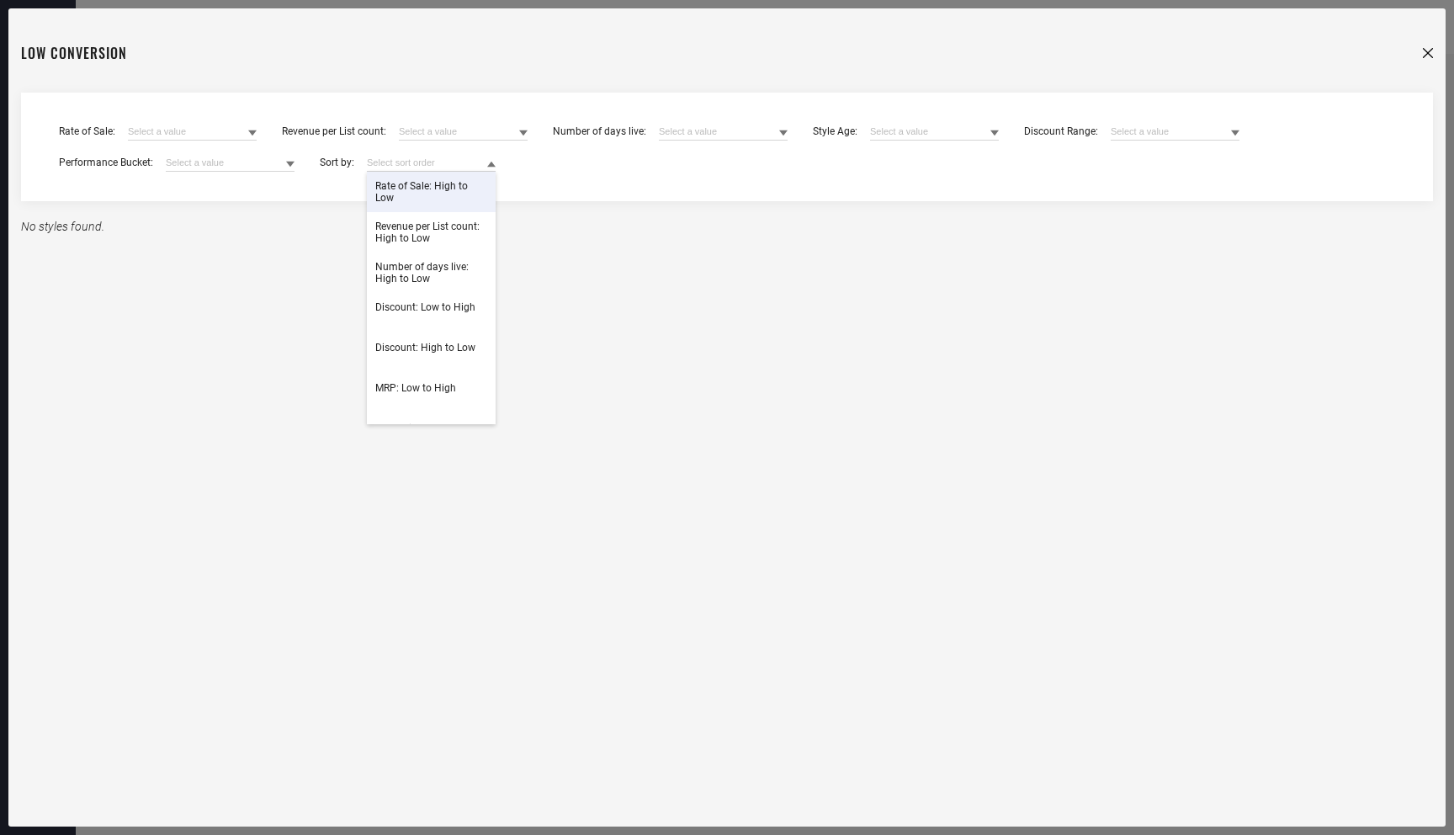
click at [431, 207] on div "Rate of Sale: High to Low" at bounding box center [431, 192] width 129 height 40
click at [454, 141] on div "Rate of Sale : Revenue per List count : Number of days live : Style Age : Disco…" at bounding box center [727, 153] width 1336 height 62
click at [454, 130] on input at bounding box center [463, 132] width 129 height 18
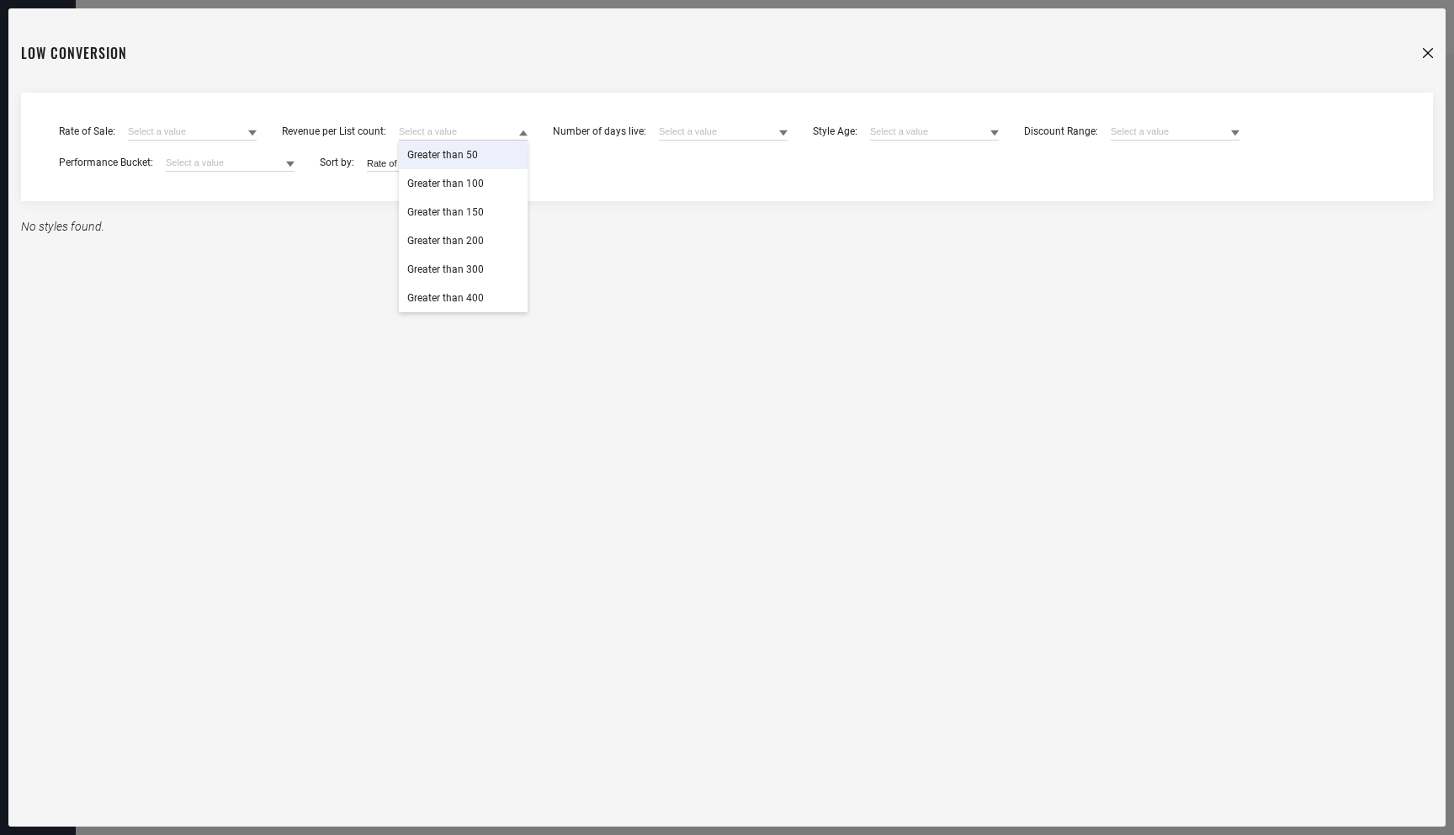
click at [449, 147] on div "Greater than 50" at bounding box center [463, 155] width 129 height 29
click at [659, 128] on input at bounding box center [723, 132] width 129 height 18
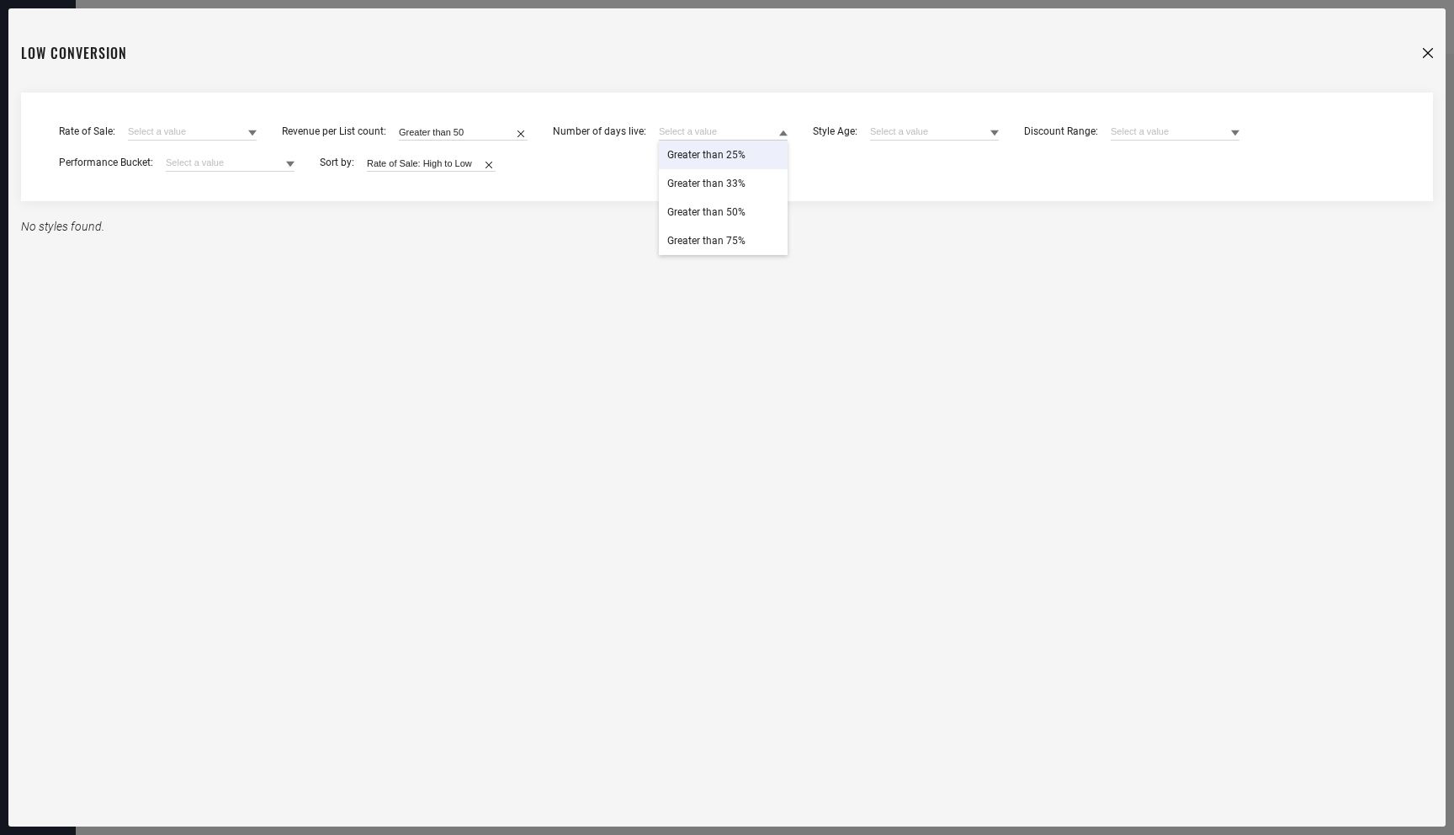
click at [659, 163] on div "Greater than 25%" at bounding box center [723, 155] width 129 height 29
click at [870, 135] on input at bounding box center [934, 132] width 129 height 18
click at [870, 153] on div "0 - 21" at bounding box center [934, 155] width 129 height 29
click at [914, 130] on input at bounding box center [1175, 132] width 129 height 18
click at [914, 155] on span "No results found" at bounding box center [1175, 155] width 129 height 29
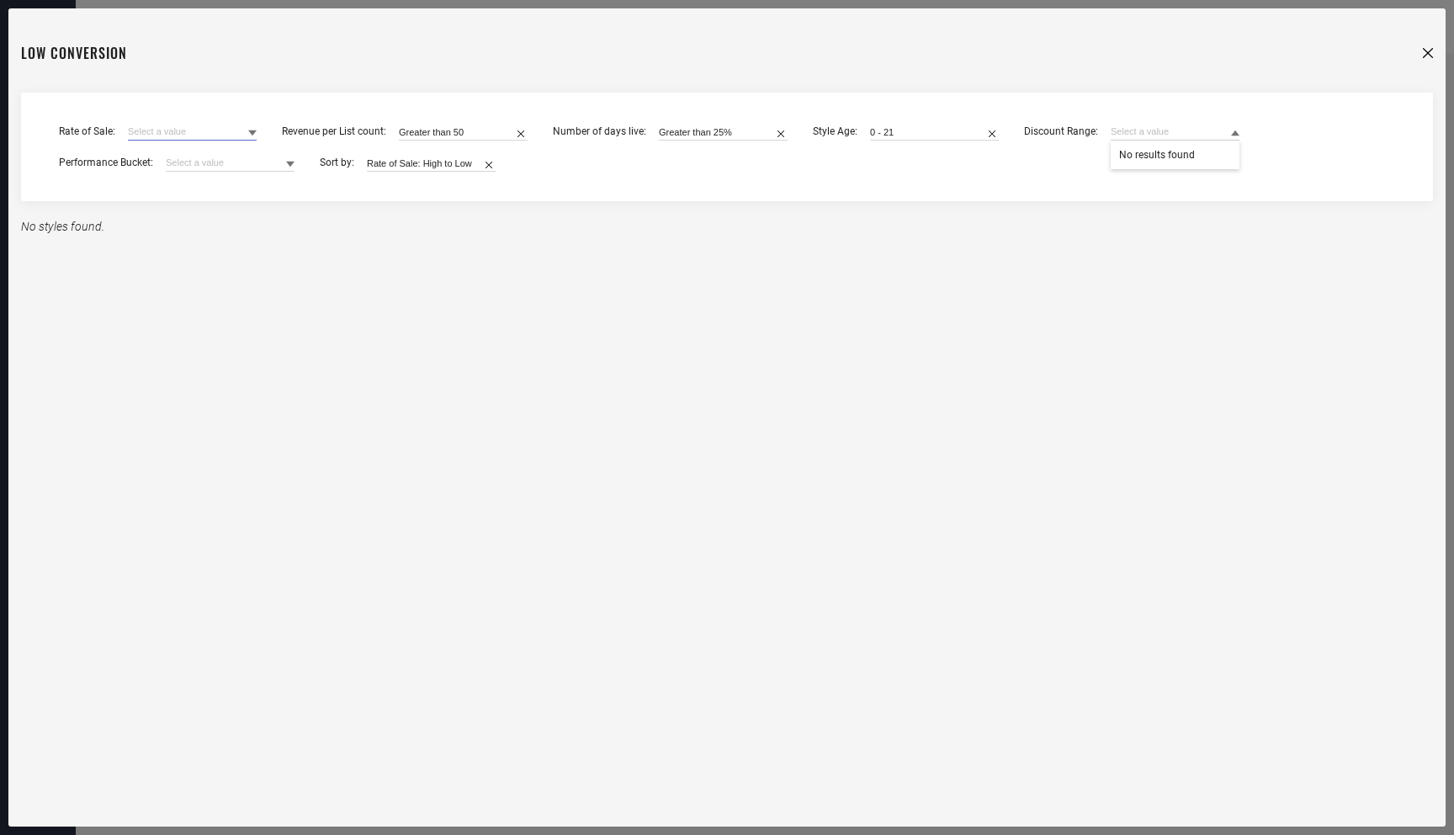
click at [167, 138] on input at bounding box center [192, 132] width 129 height 18
click at [168, 173] on div "Greater than 3" at bounding box center [192, 183] width 129 height 29
click at [200, 149] on div "Rate of Sale : Greater than 3 Revenue per List count : Greater than 50 Number o…" at bounding box center [727, 153] width 1336 height 62
click at [200, 160] on input at bounding box center [230, 163] width 129 height 18
click at [207, 237] on div "Bottom Seller" at bounding box center [230, 252] width 129 height 32
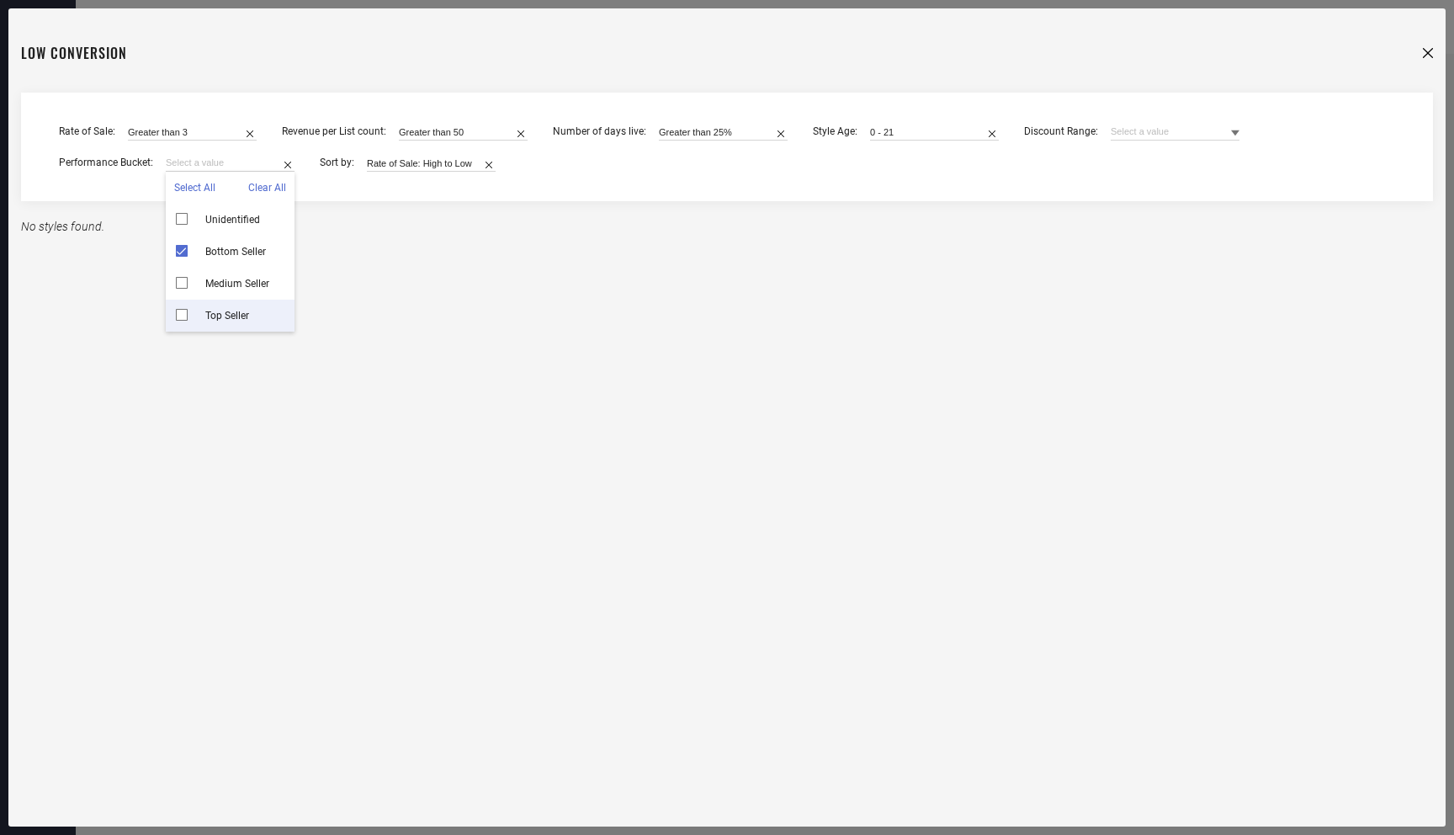
click at [332, 416] on div "Low Conversion Rate of Sale : Greater than 3 Revenue per List count : Greater t…" at bounding box center [726, 417] width 1437 height 818
click at [914, 52] on icon at bounding box center [1428, 53] width 10 height 10
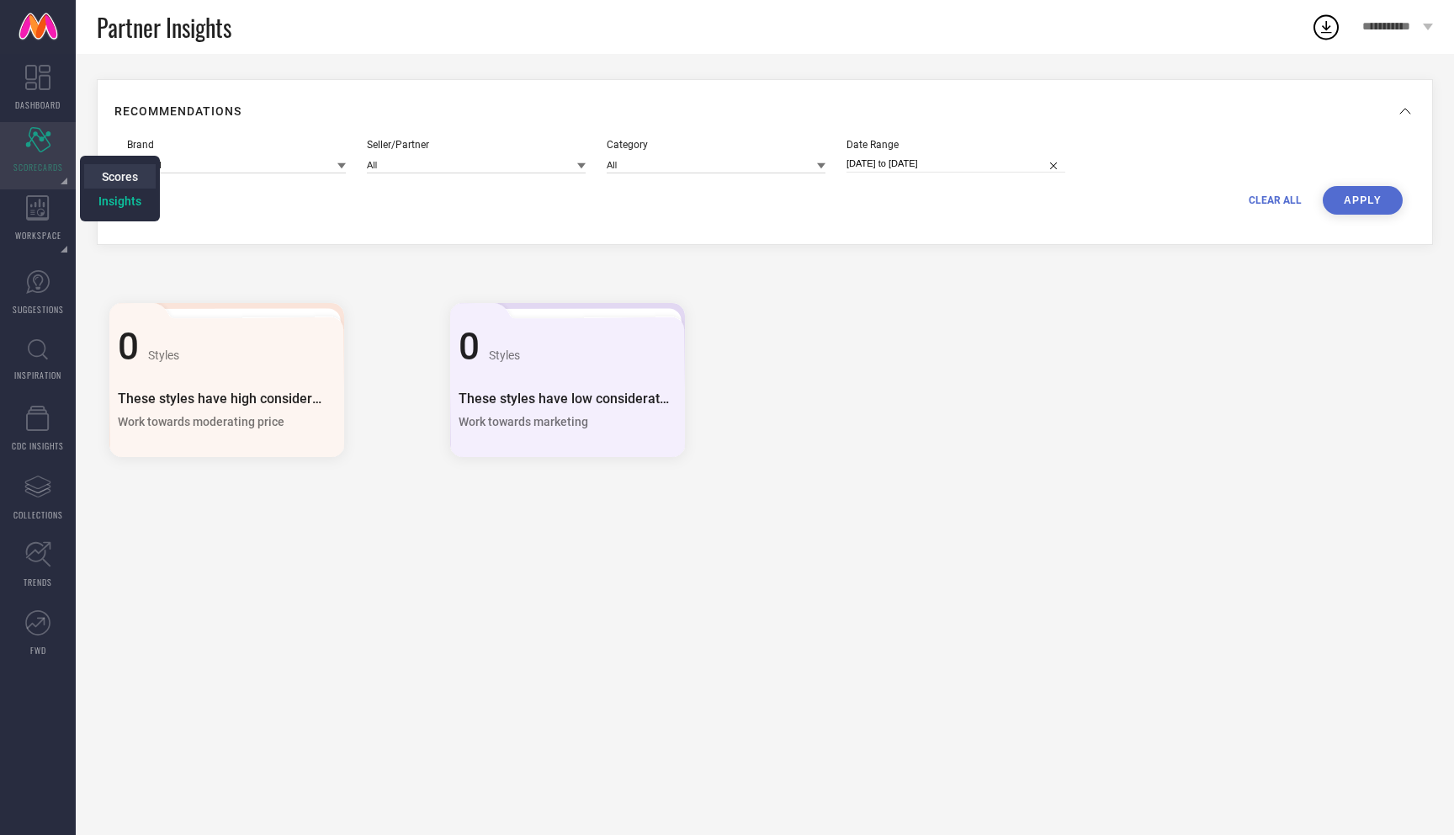
click at [115, 182] on span "Scores" at bounding box center [120, 176] width 36 height 13
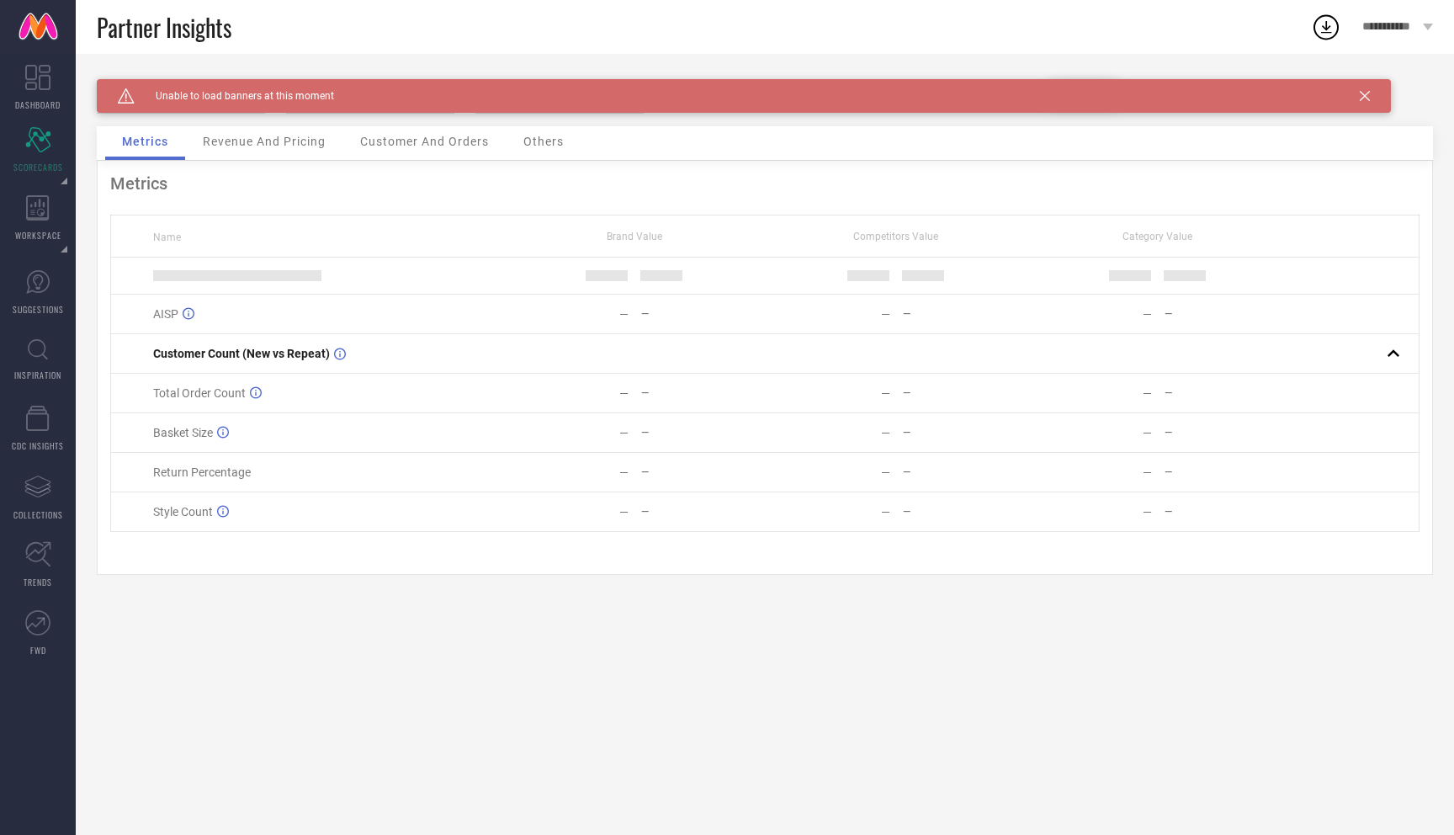
click at [914, 91] on icon at bounding box center [1365, 96] width 10 height 10
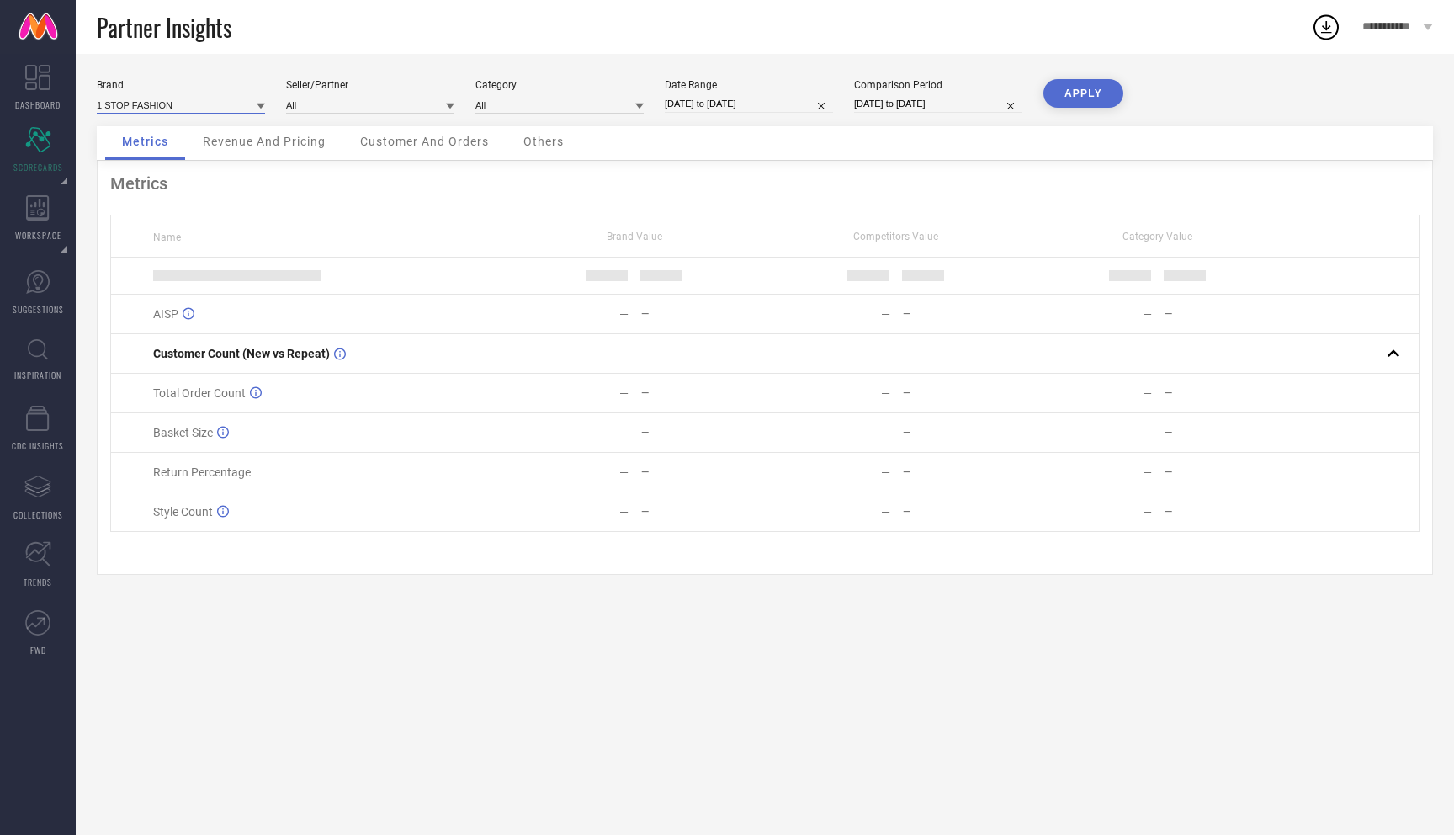
click at [167, 98] on input at bounding box center [181, 105] width 168 height 18
type input "syri"
click at [148, 127] on div "SYRISH" at bounding box center [181, 128] width 168 height 29
type input "All"
click at [338, 106] on input at bounding box center [370, 105] width 168 height 18
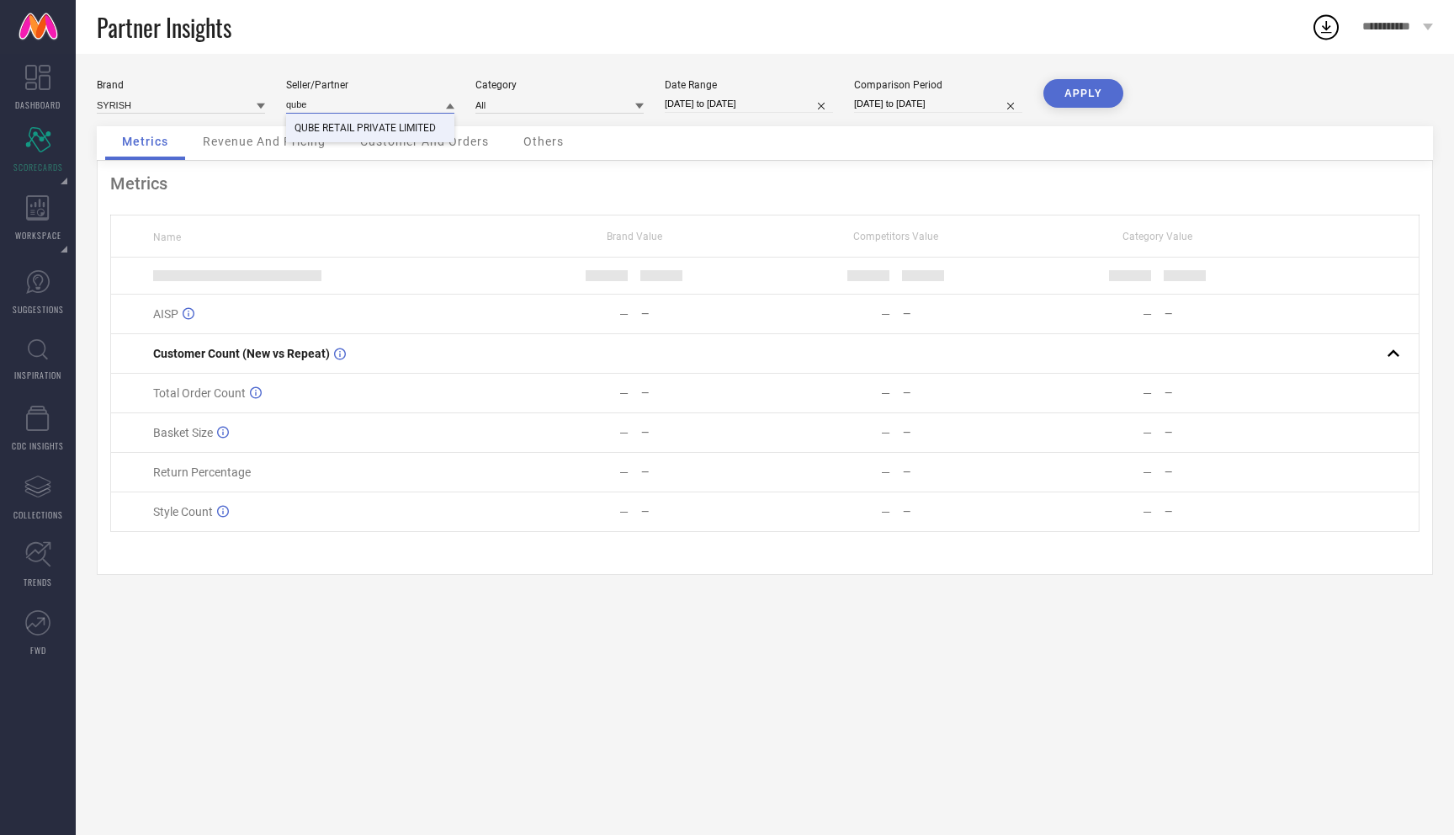
type input "qube"
click at [341, 132] on span "QUBE RETAIL PRIVATE LIMITED" at bounding box center [365, 128] width 141 height 12
click at [914, 80] on button "APPLY" at bounding box center [1083, 93] width 80 height 29
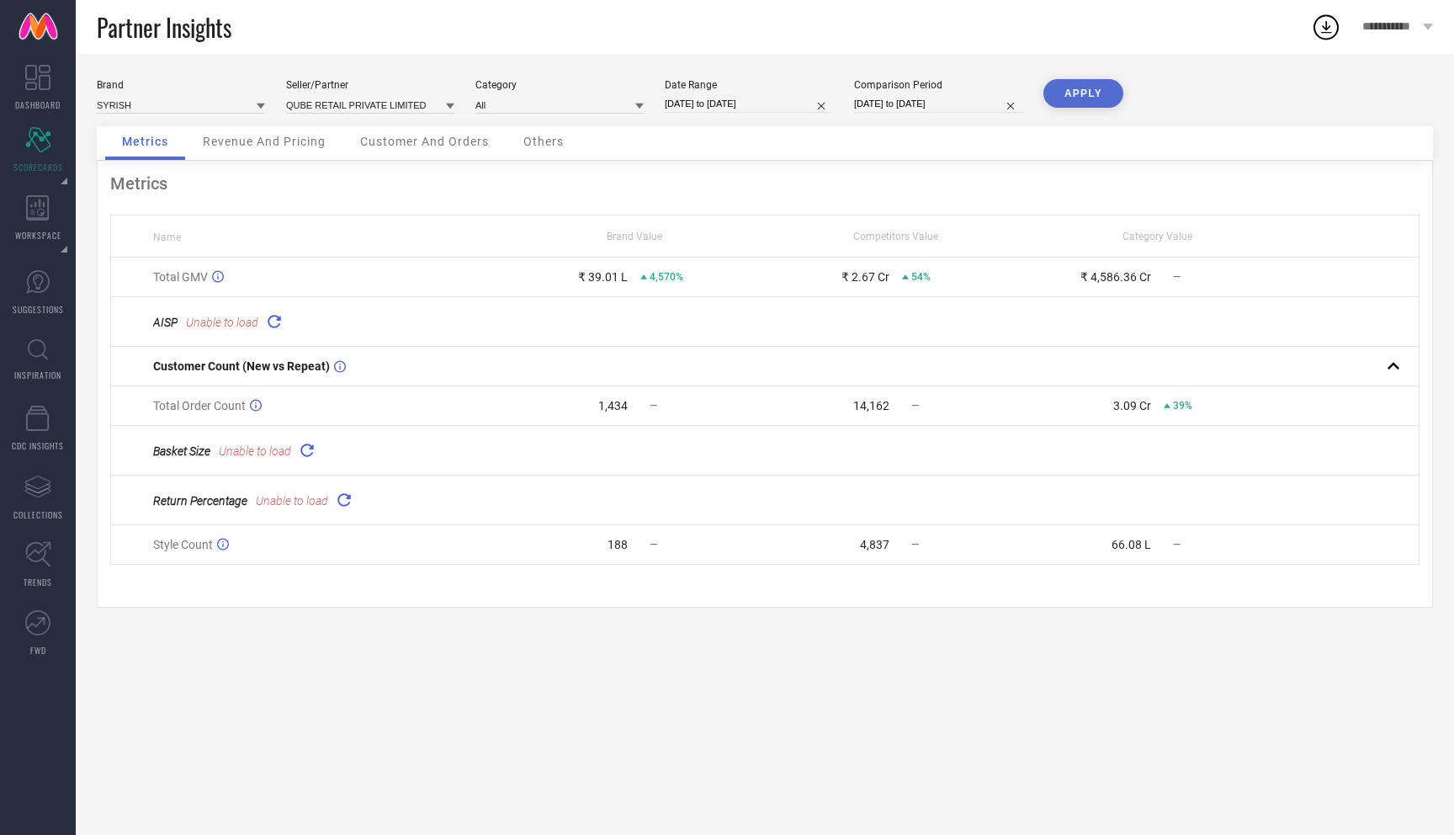
click at [745, 105] on input "[DATE] to [DATE]" at bounding box center [749, 104] width 168 height 18
select select "8"
select select "2025"
select select "9"
select select "2025"
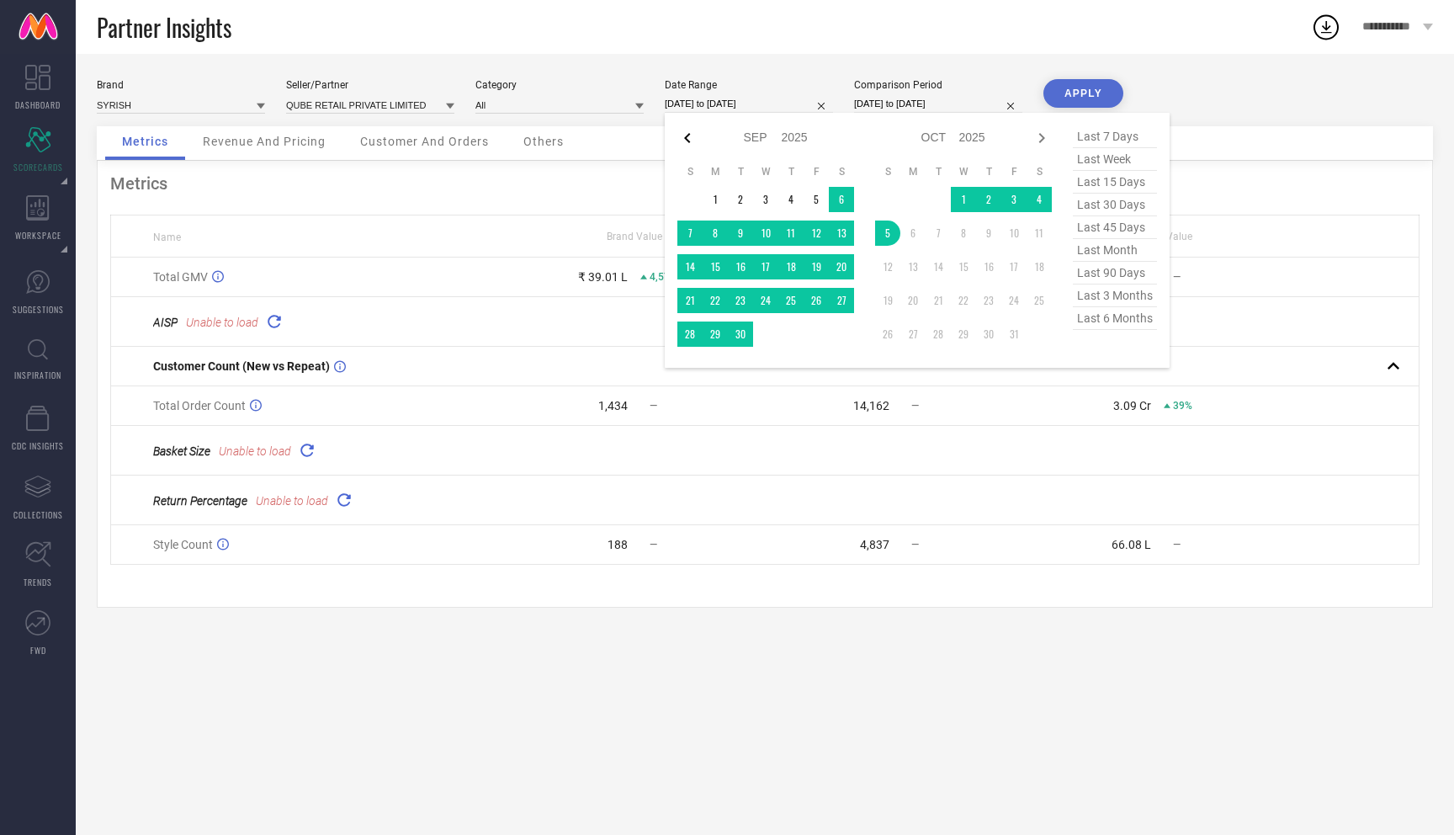
click at [690, 137] on icon at bounding box center [687, 138] width 20 height 20
select select "7"
select select "2025"
select select "8"
select select "2025"
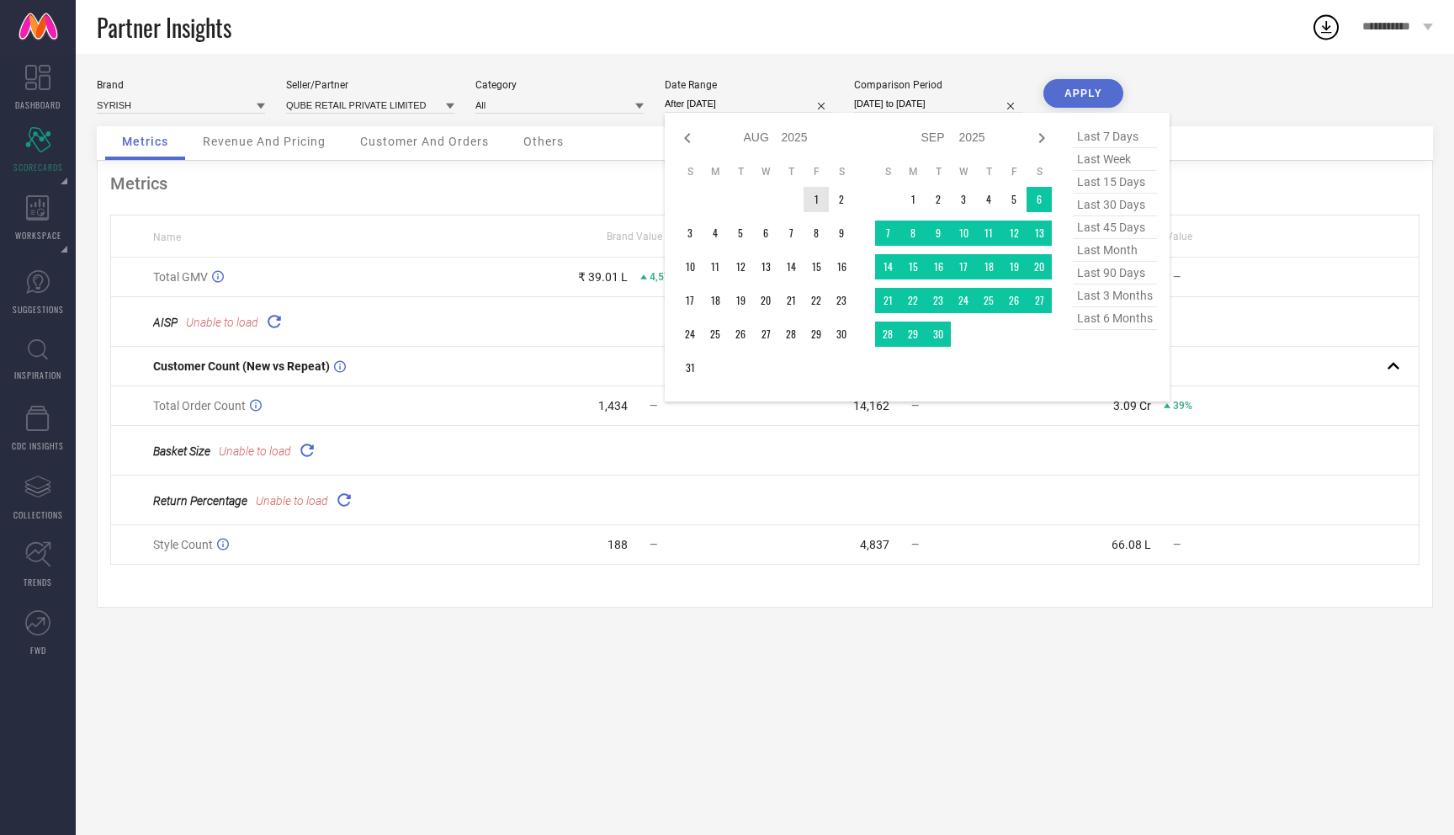
click at [817, 199] on td "1" at bounding box center [816, 199] width 25 height 25
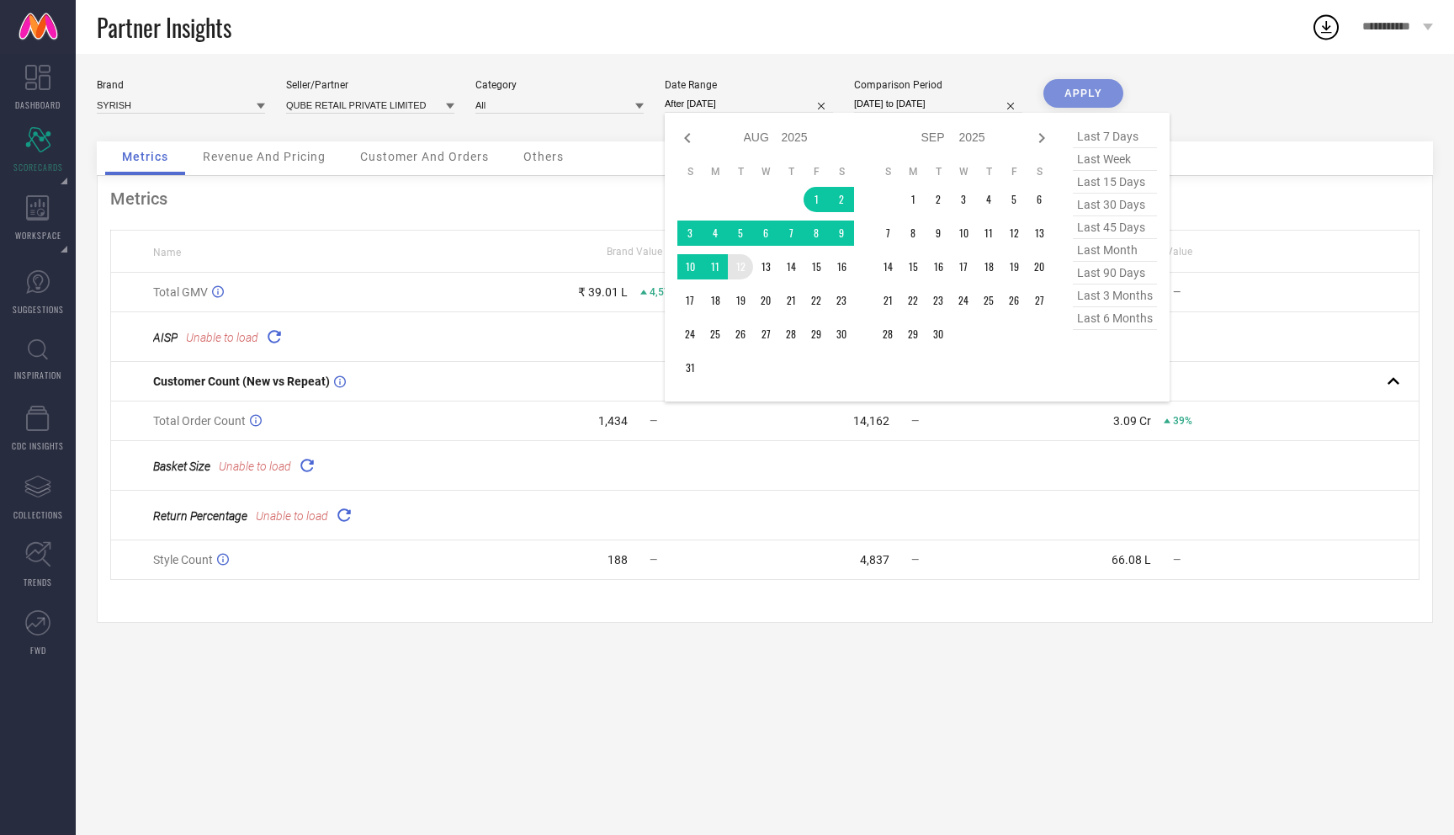
type input "[DATE] to [DATE]"
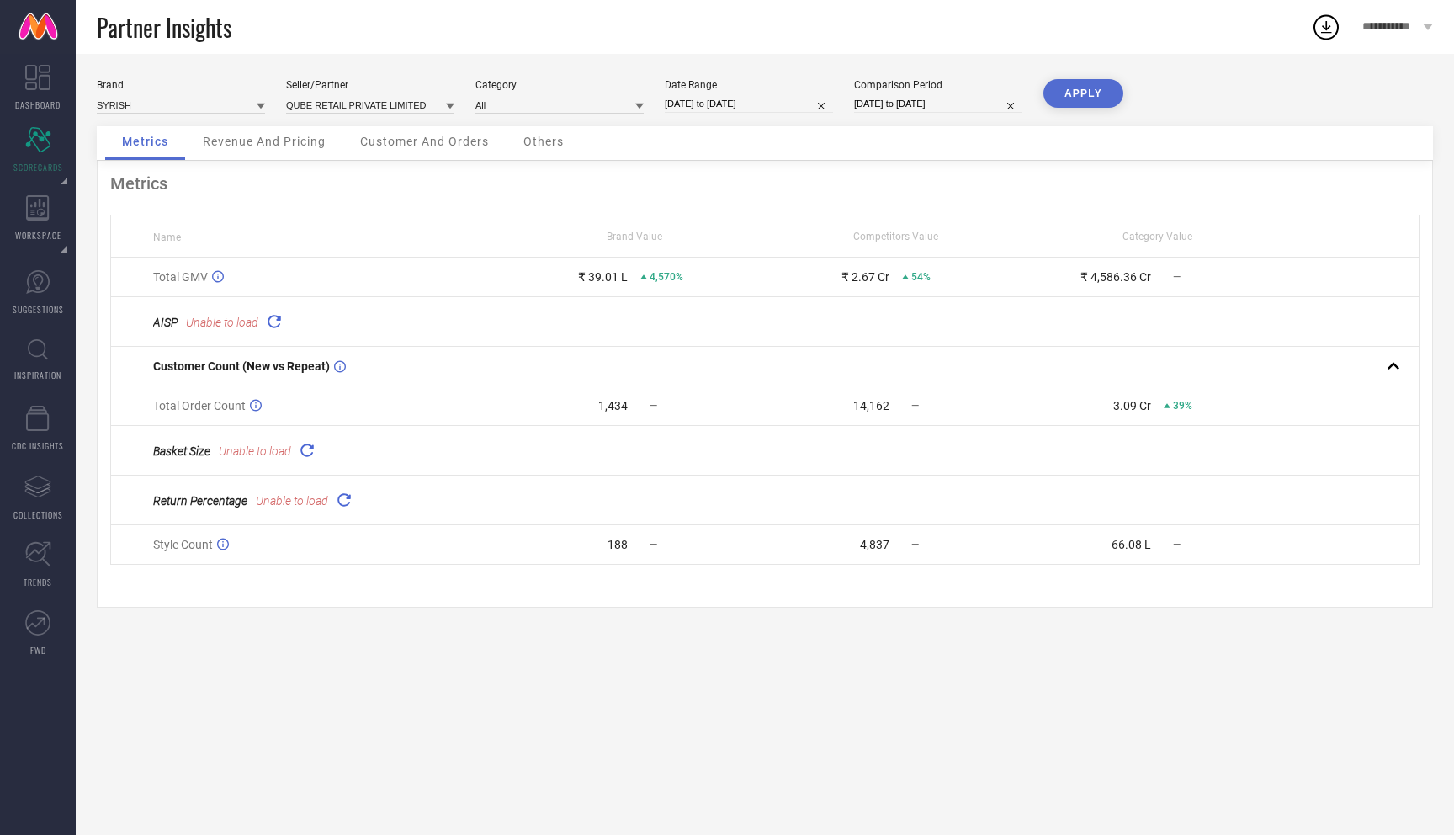
click at [914, 98] on button "APPLY" at bounding box center [1083, 93] width 80 height 29
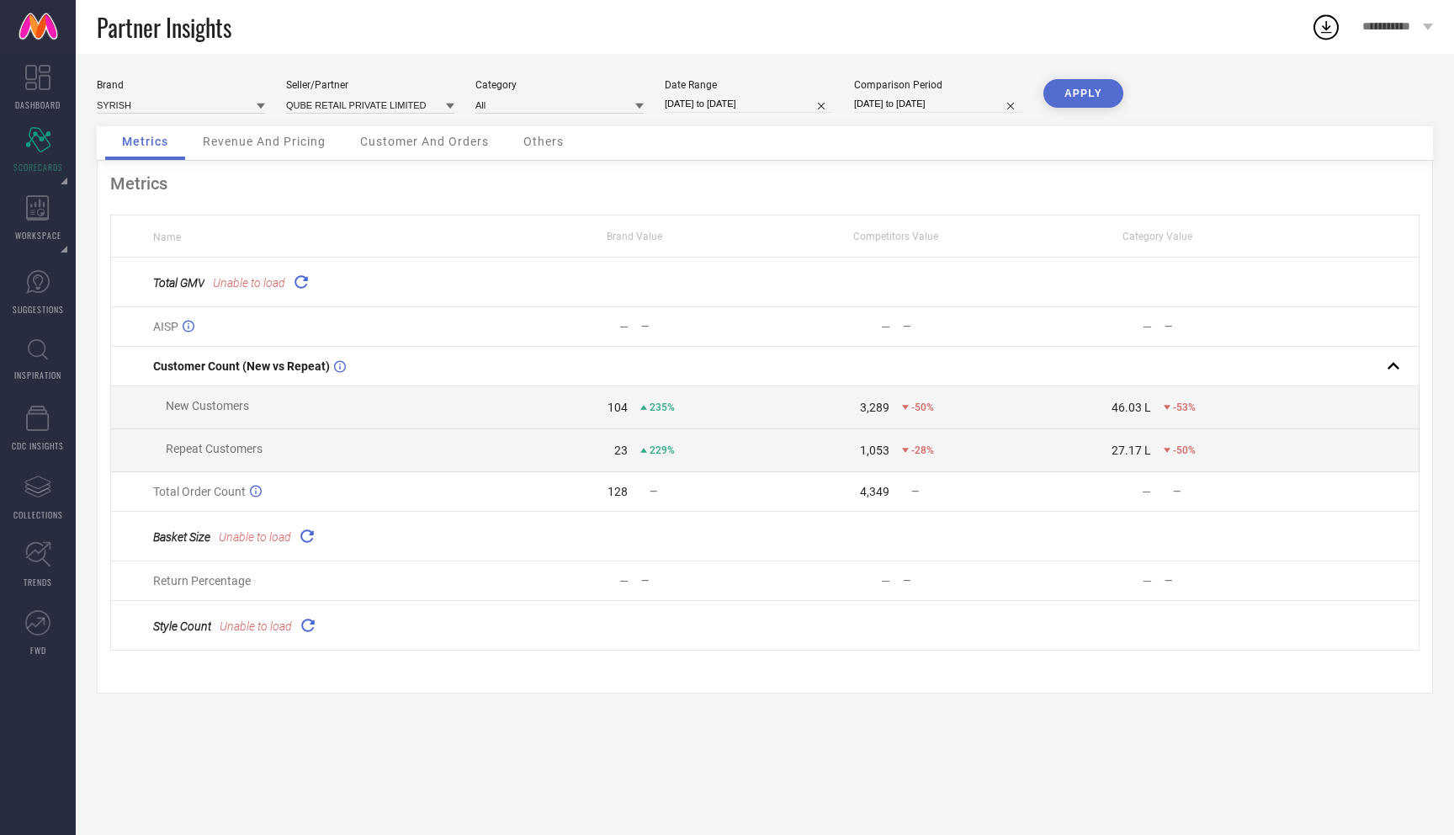
click at [301, 291] on icon at bounding box center [300, 281] width 19 height 19
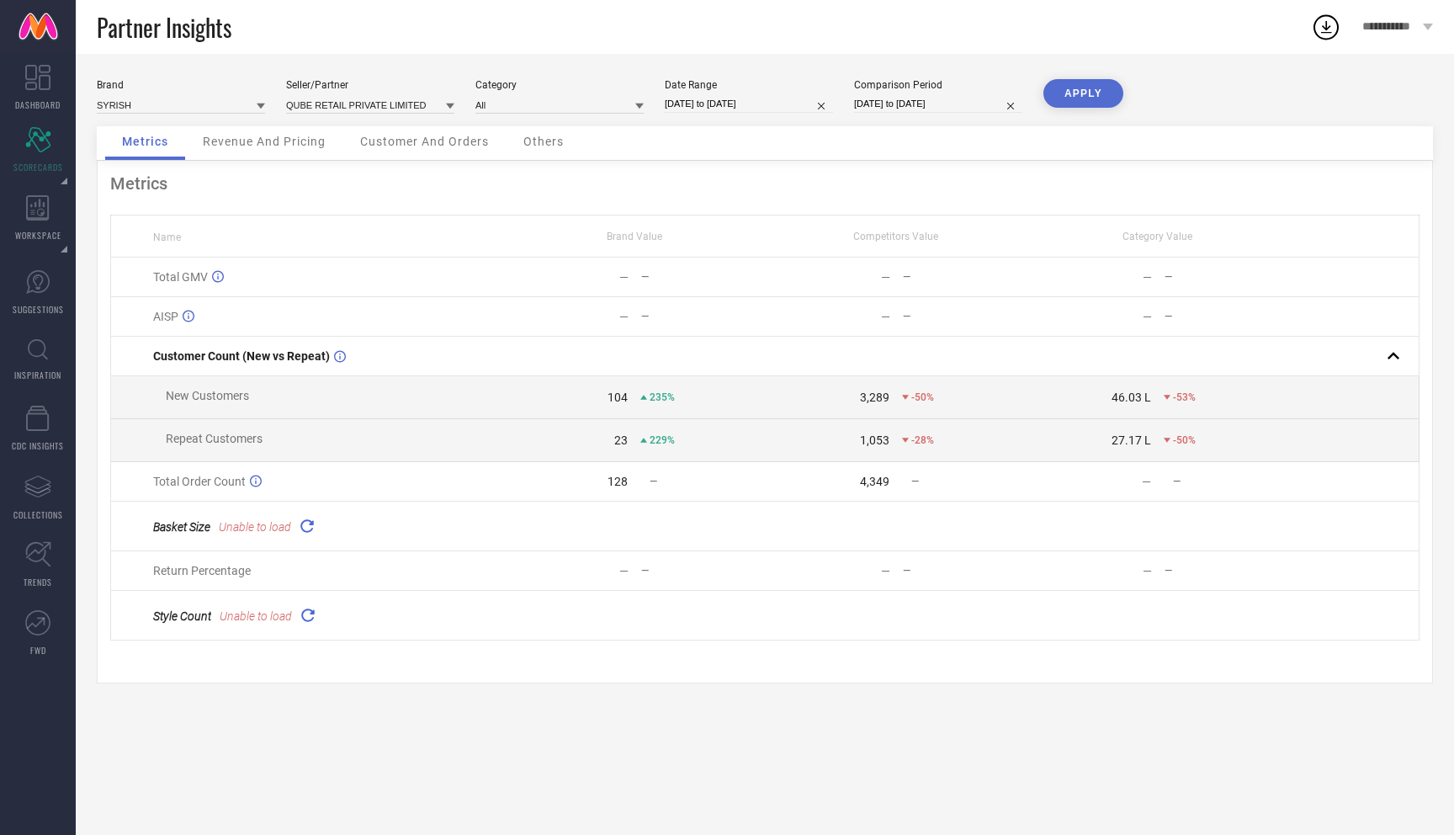
click at [309, 530] on icon at bounding box center [306, 525] width 19 height 19
click at [315, 598] on td "Style Count Unable to load" at bounding box center [307, 616] width 393 height 50
click at [315, 624] on icon at bounding box center [307, 614] width 19 height 19
click at [697, 95] on input "[DATE] to [DATE]" at bounding box center [749, 104] width 168 height 18
select select "7"
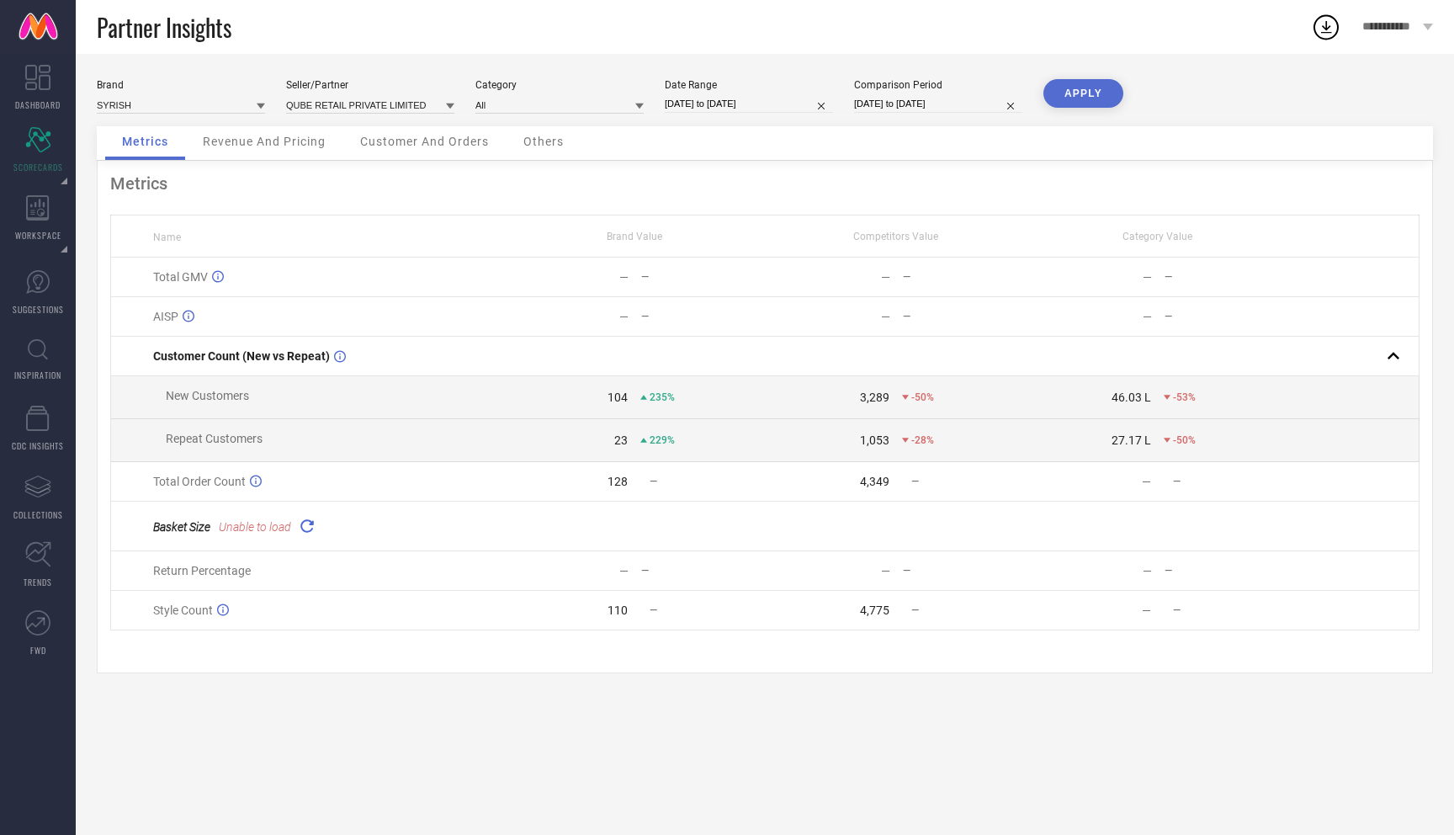
select select "2025"
select select "8"
select select "2025"
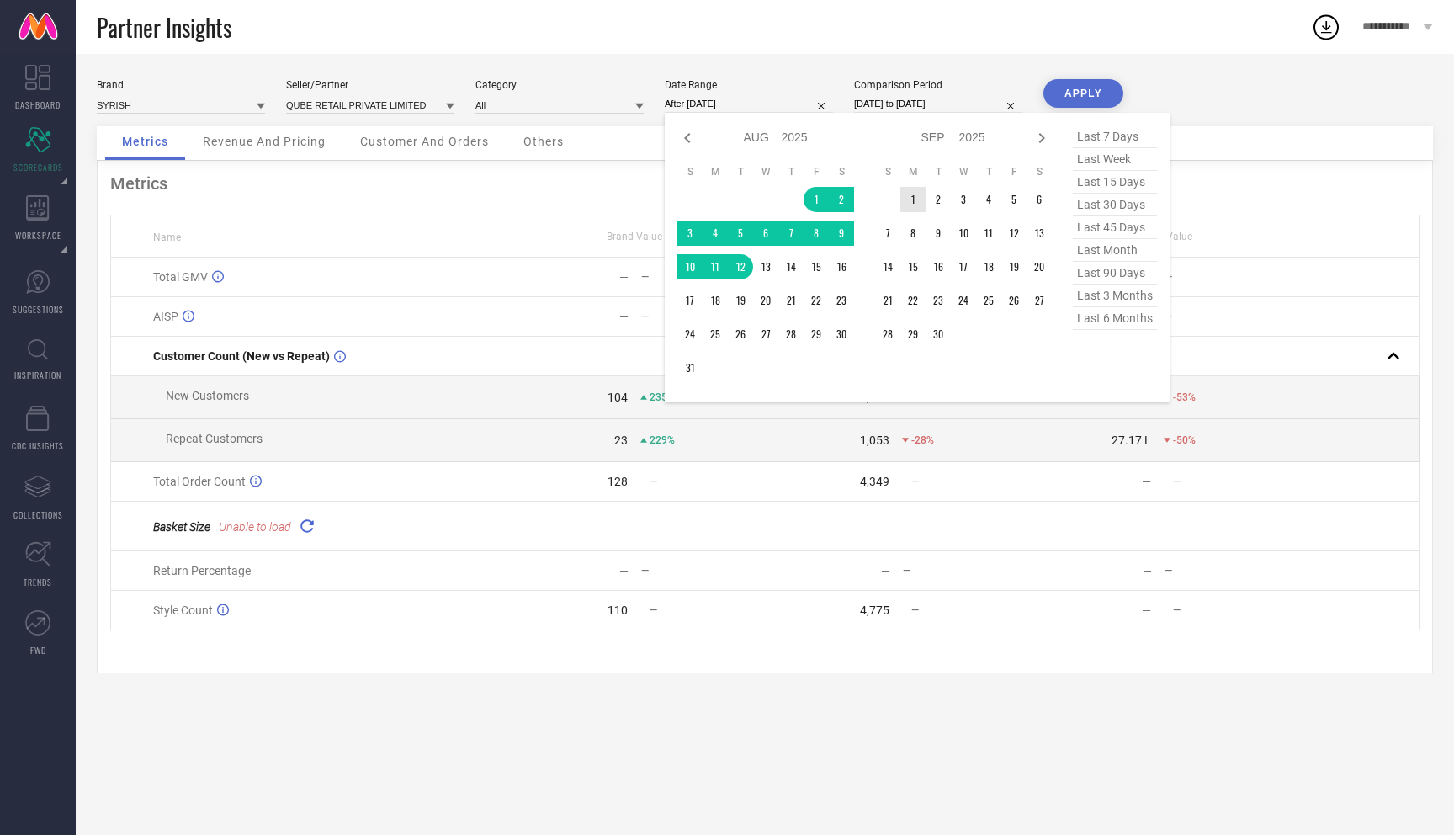
click at [914, 198] on td "1" at bounding box center [912, 199] width 25 height 25
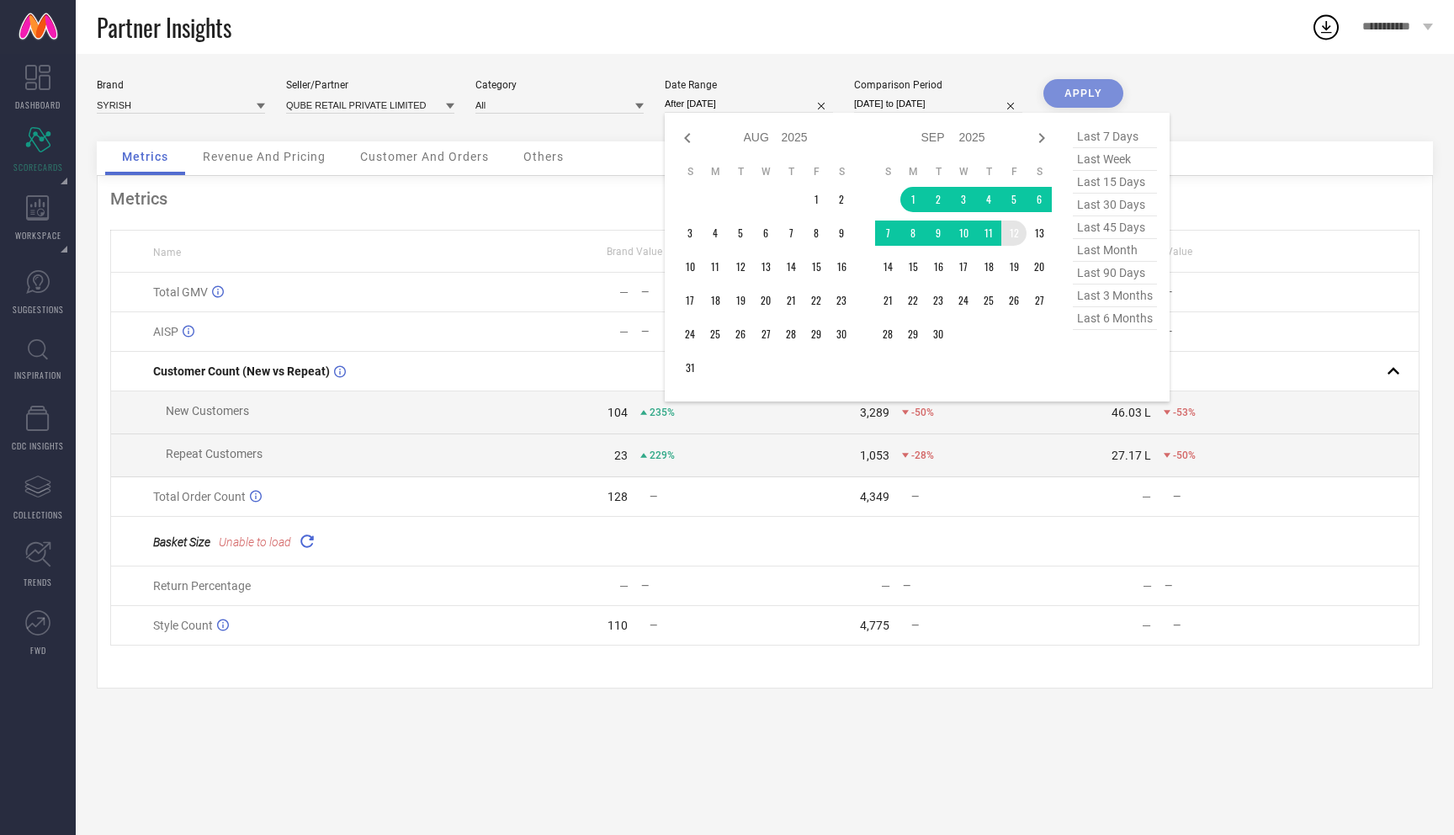
type input "[DATE] to [DATE]"
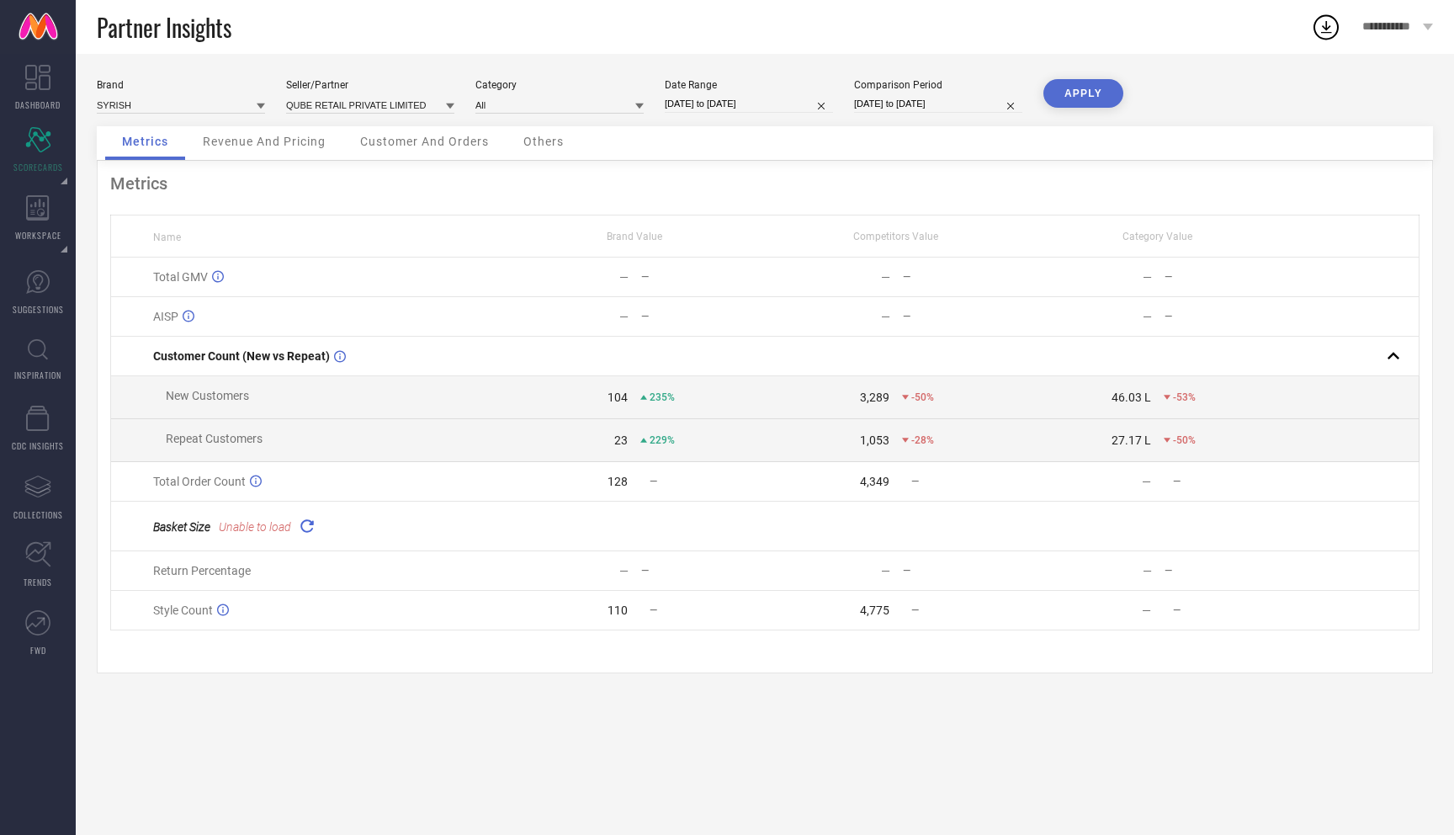
click at [914, 95] on button "APPLY" at bounding box center [1083, 93] width 80 height 29
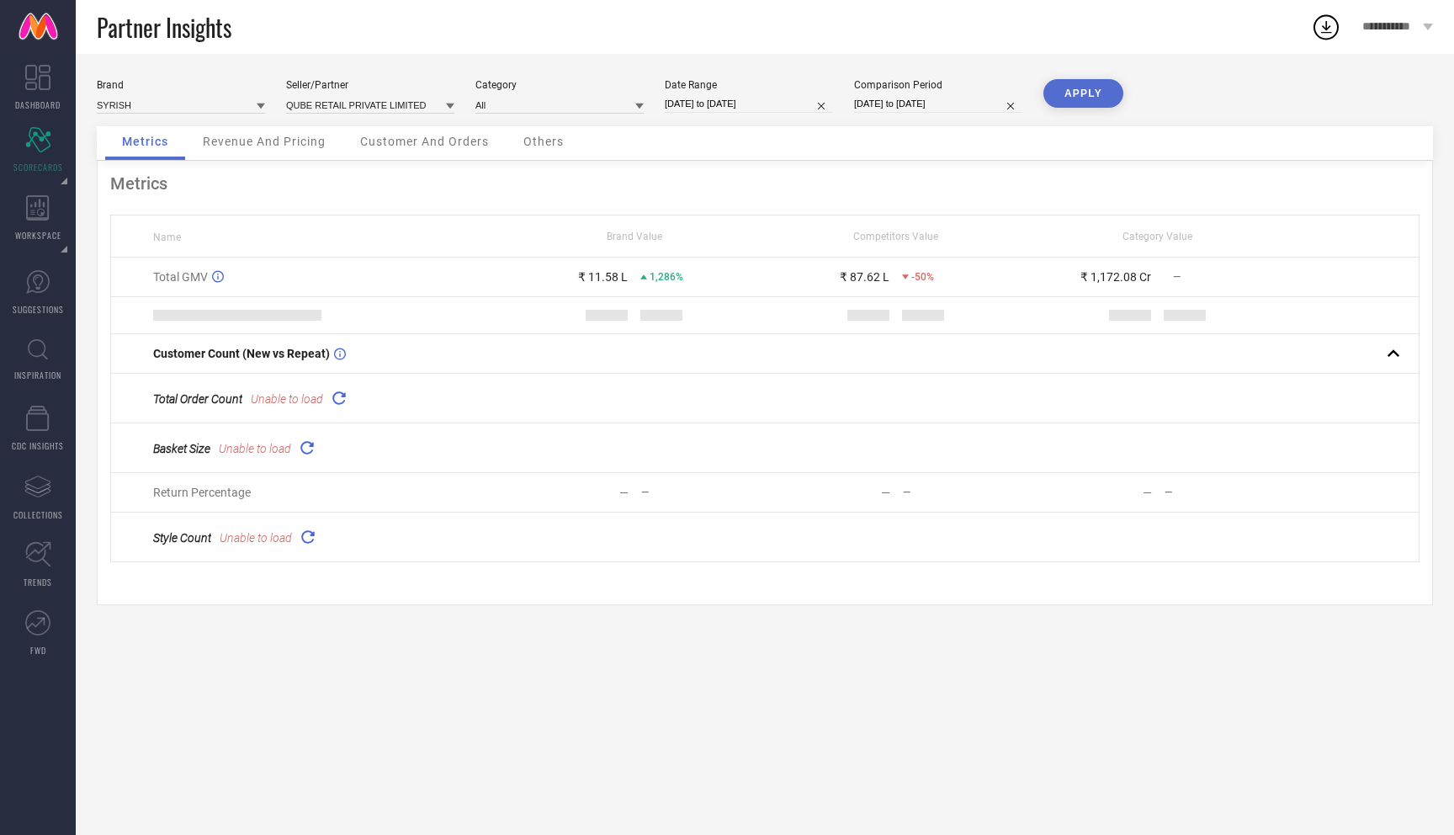
select select "8"
select select "2024"
select select "9"
select select "2024"
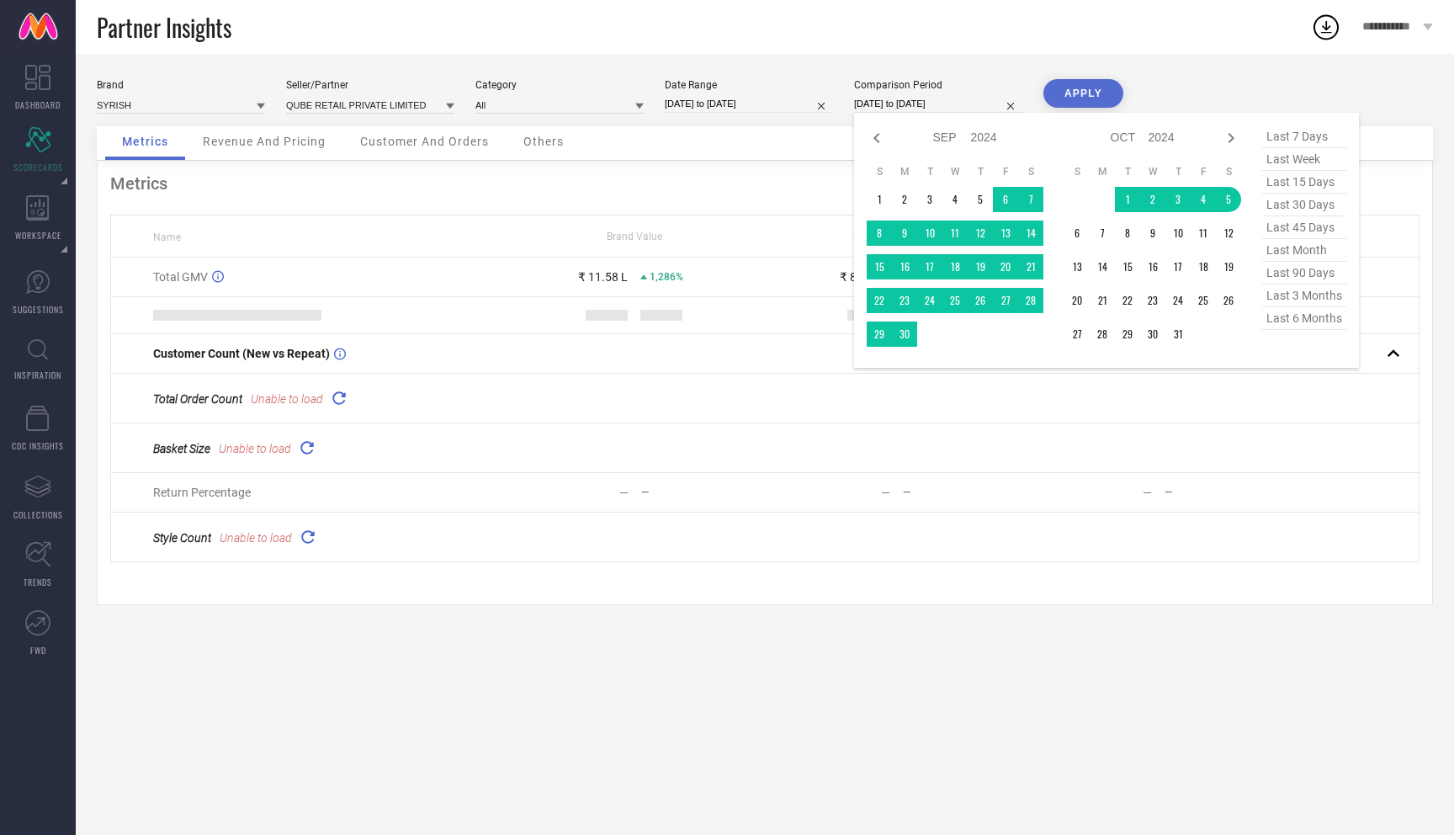
click at [914, 109] on input "[DATE] to [DATE]" at bounding box center [938, 104] width 168 height 18
click at [889, 140] on div "Jan Feb Mar Apr May Jun [DATE] Aug Sep Oct Nov [DATE] 2015 2016 2017 2018 2019 …" at bounding box center [965, 137] width 157 height 24
click at [876, 142] on icon at bounding box center [877, 138] width 20 height 20
select select "7"
select select "2024"
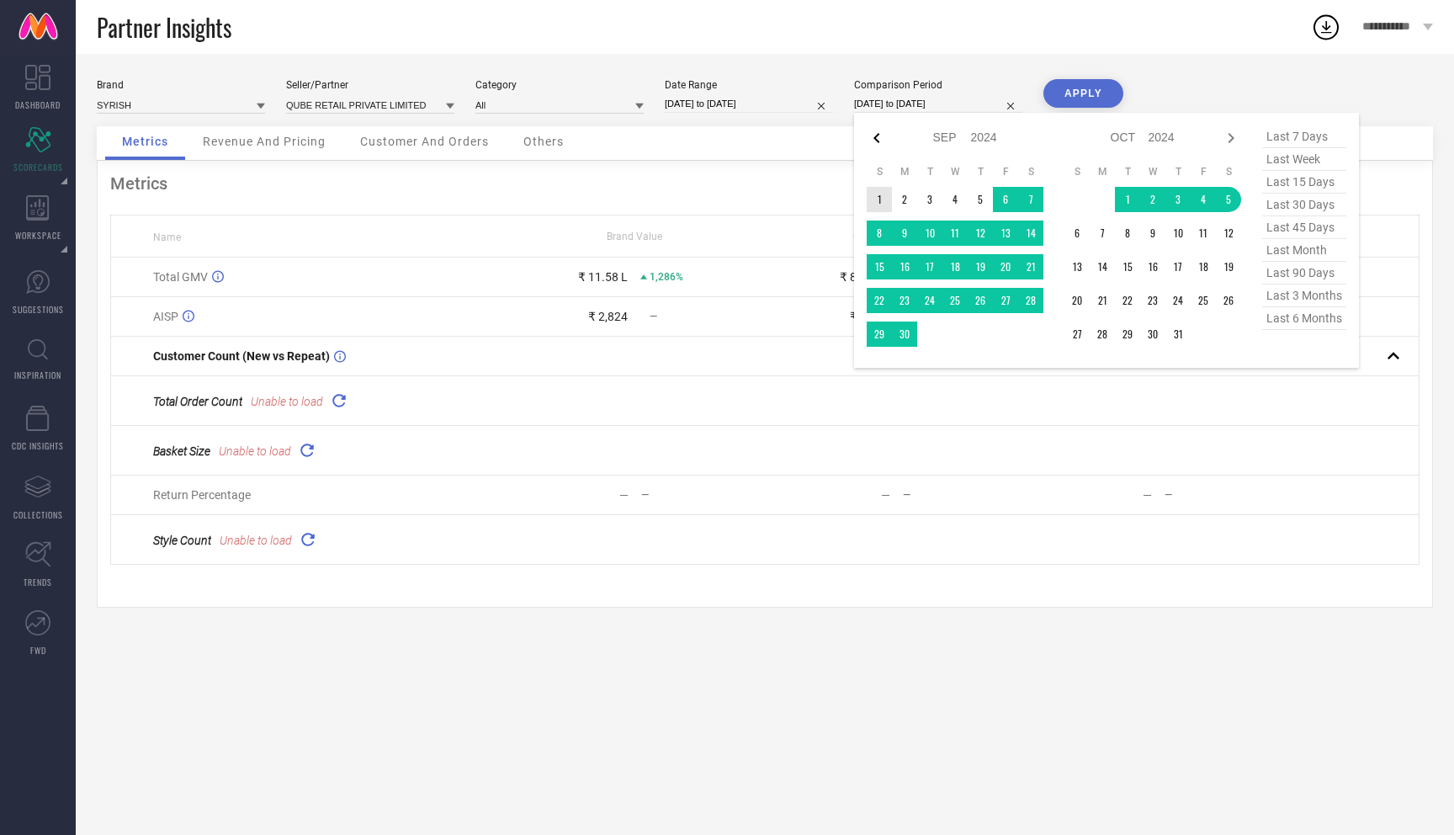
select select "8"
select select "2024"
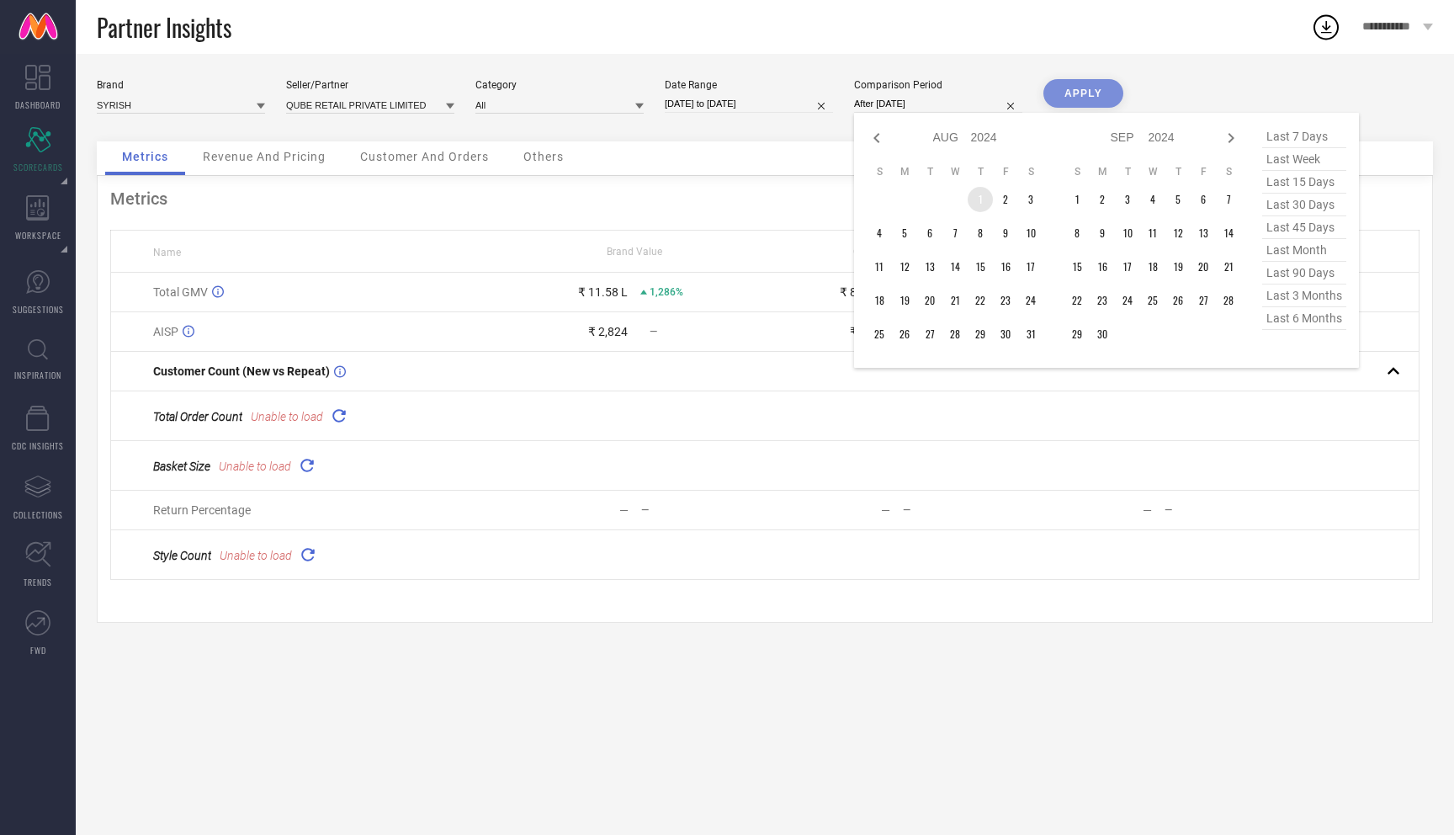
click at [914, 196] on td "1" at bounding box center [980, 199] width 25 height 25
type input "[DATE] to [DATE]"
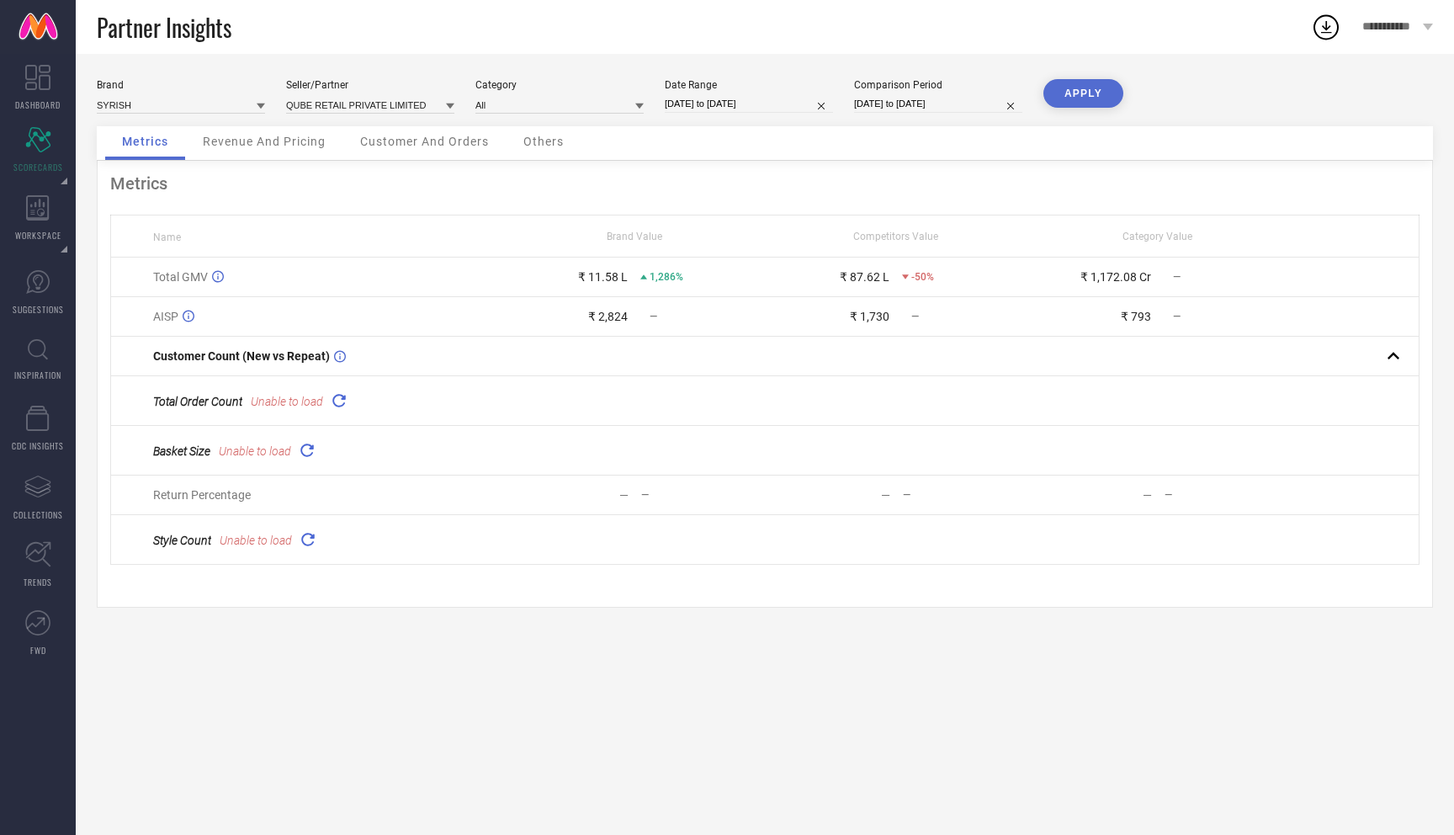
select select "7"
select select "2024"
select select "8"
select select "2024"
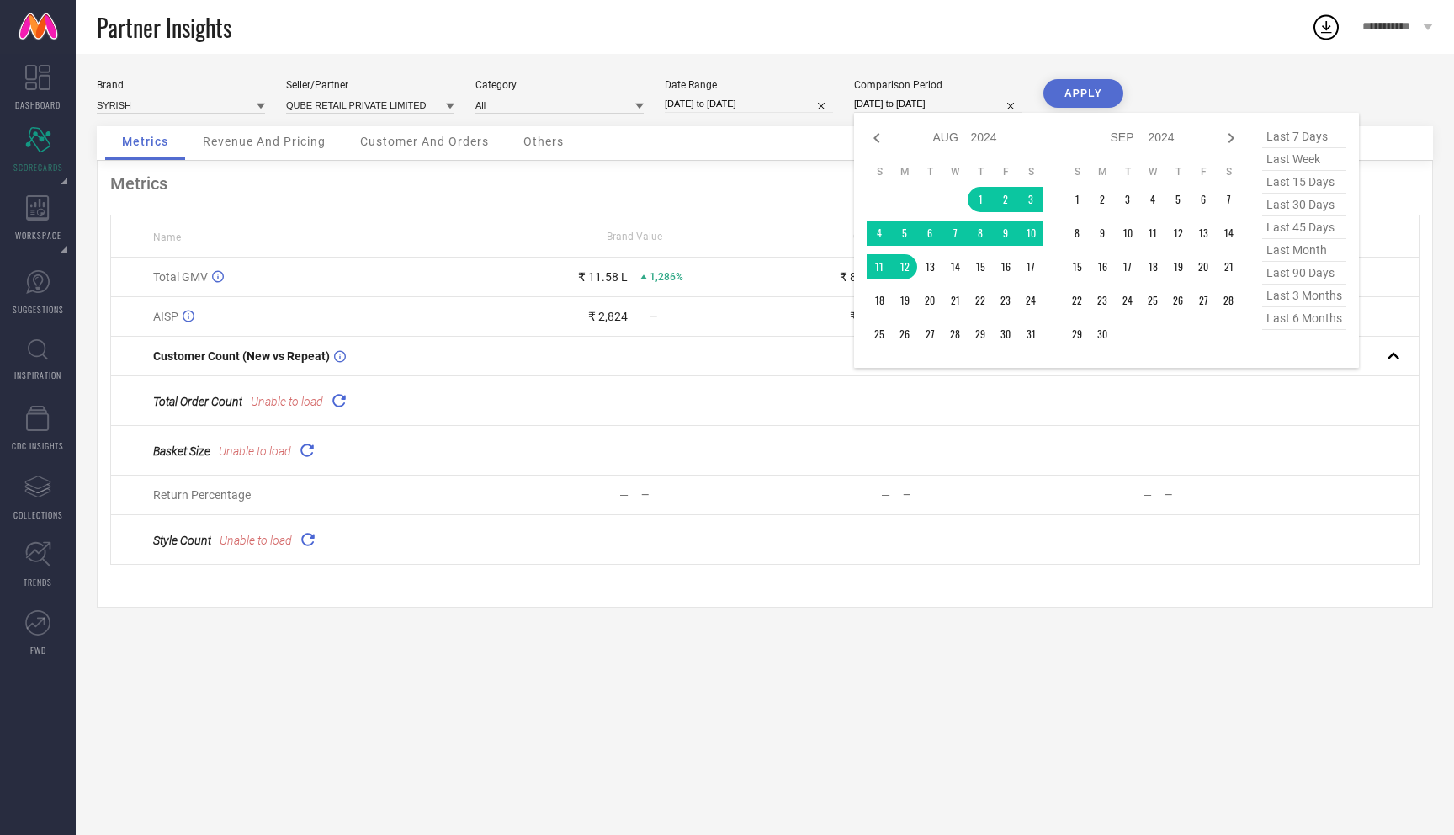
click at [914, 112] on input "[DATE] to [DATE]" at bounding box center [938, 104] width 168 height 18
click at [914, 200] on td "1" at bounding box center [980, 199] width 25 height 25
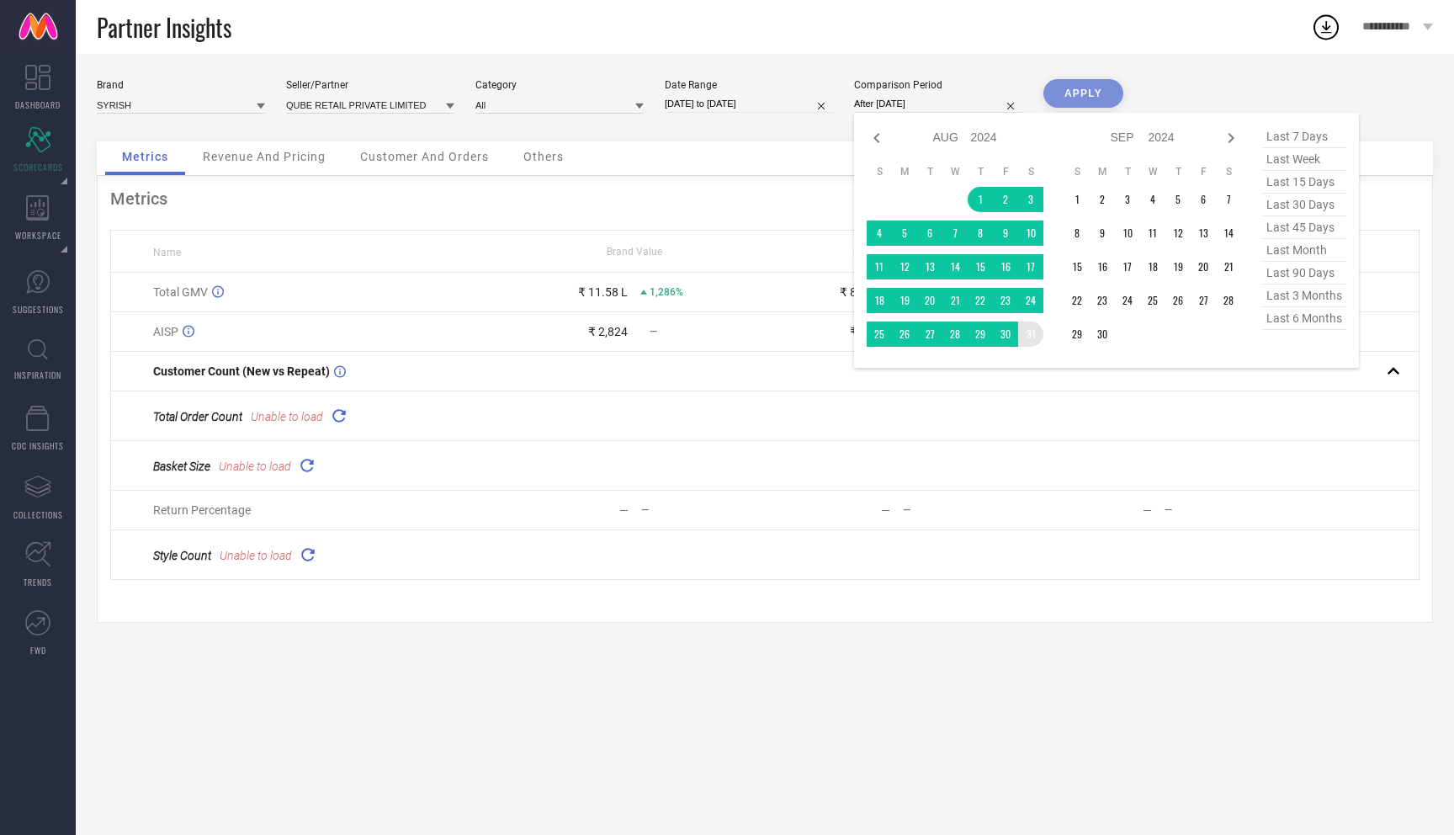
type input "[DATE] to [DATE]"
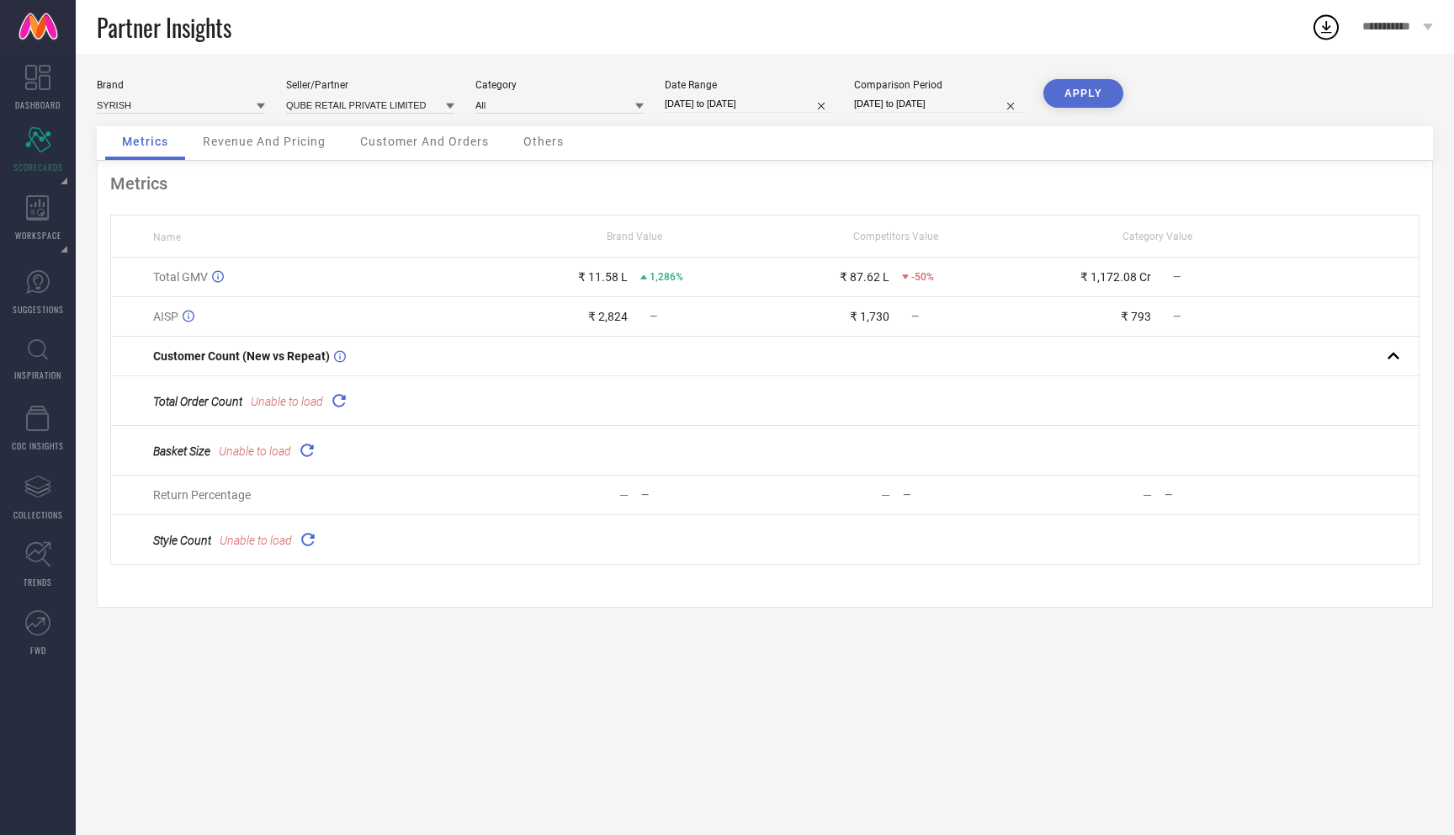
click at [914, 90] on button "APPLY" at bounding box center [1083, 93] width 80 height 29
